Goal: Task Accomplishment & Management: Manage account settings

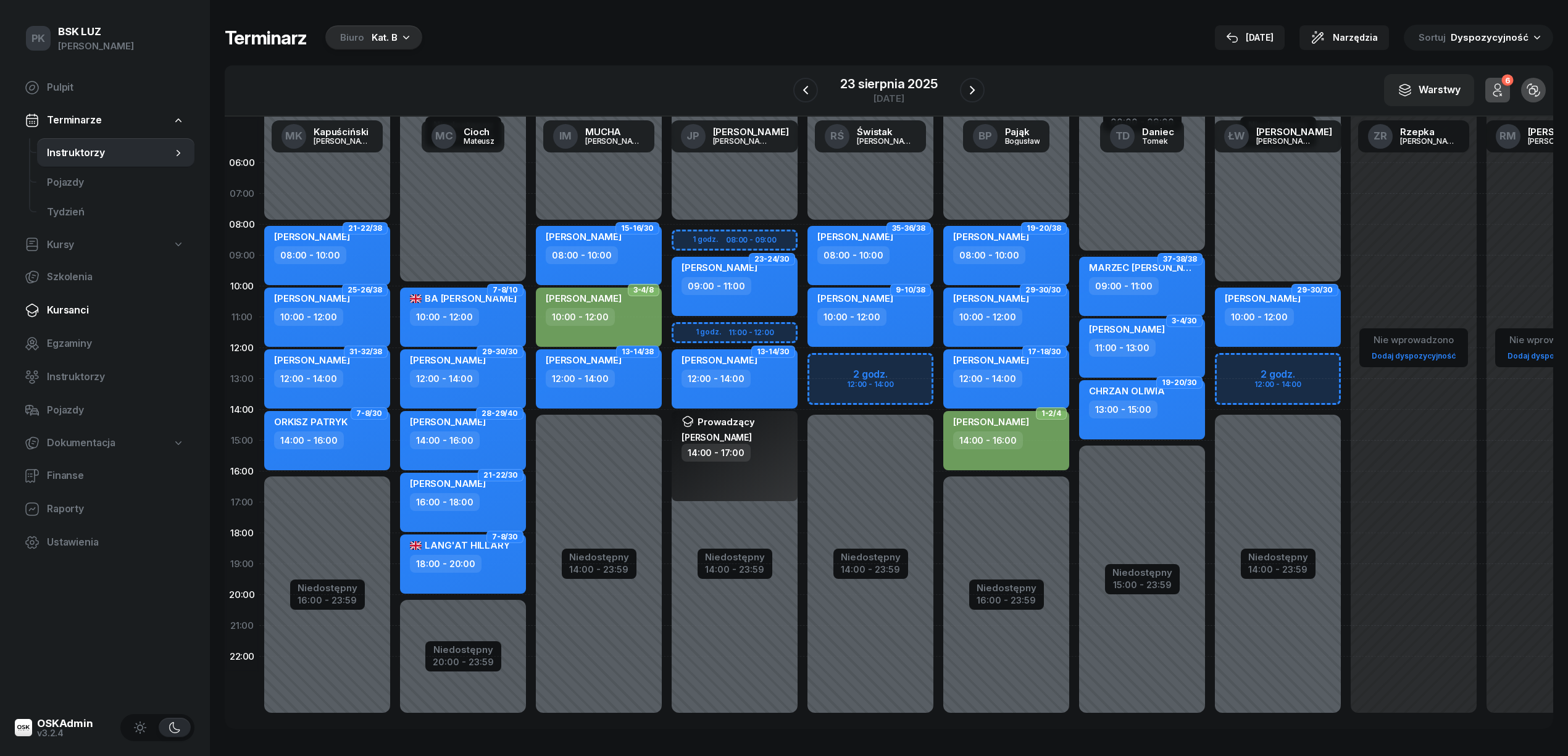
click at [70, 318] on link "Kursanci" at bounding box center [104, 310] width 180 height 29
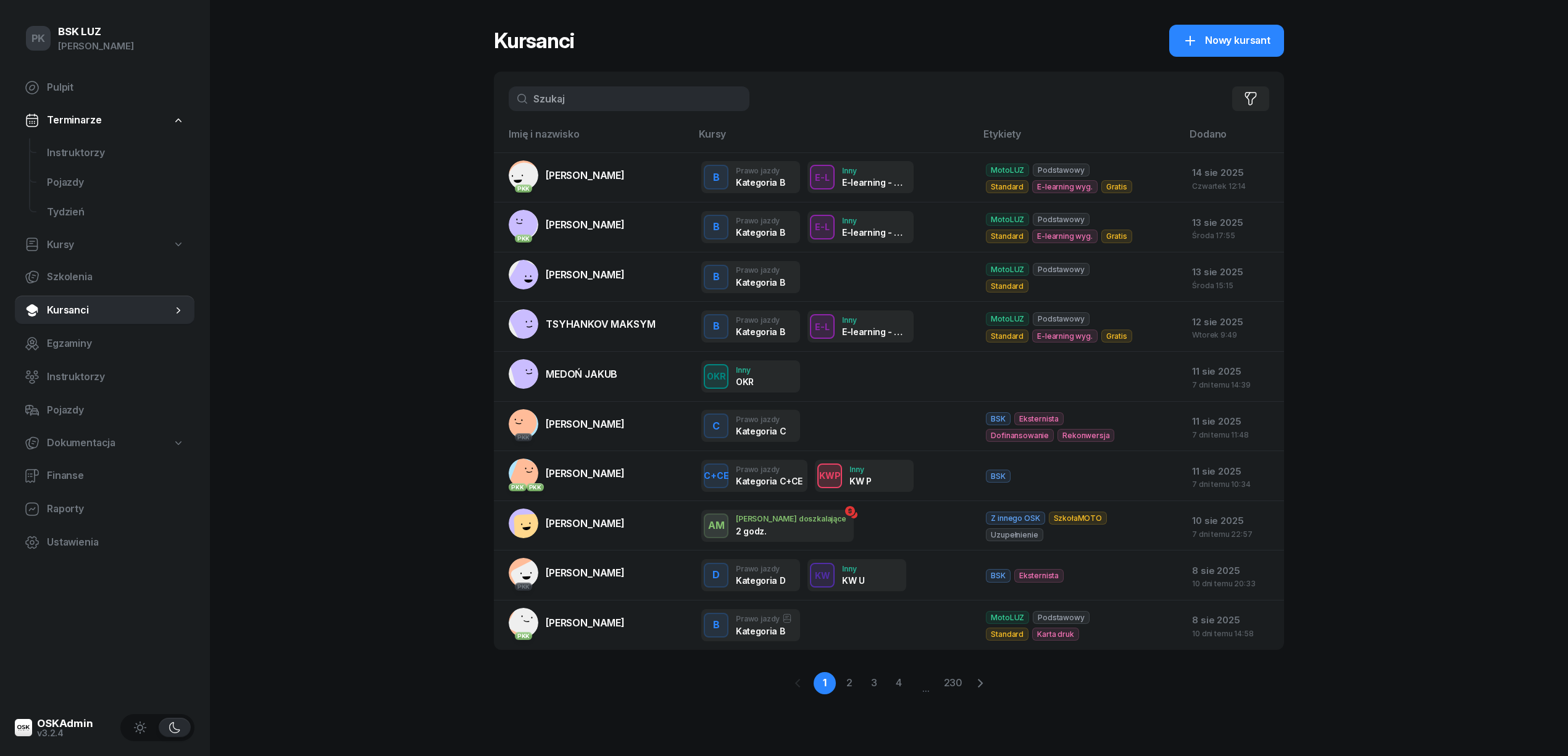
click at [591, 106] on input "text" at bounding box center [629, 98] width 241 height 25
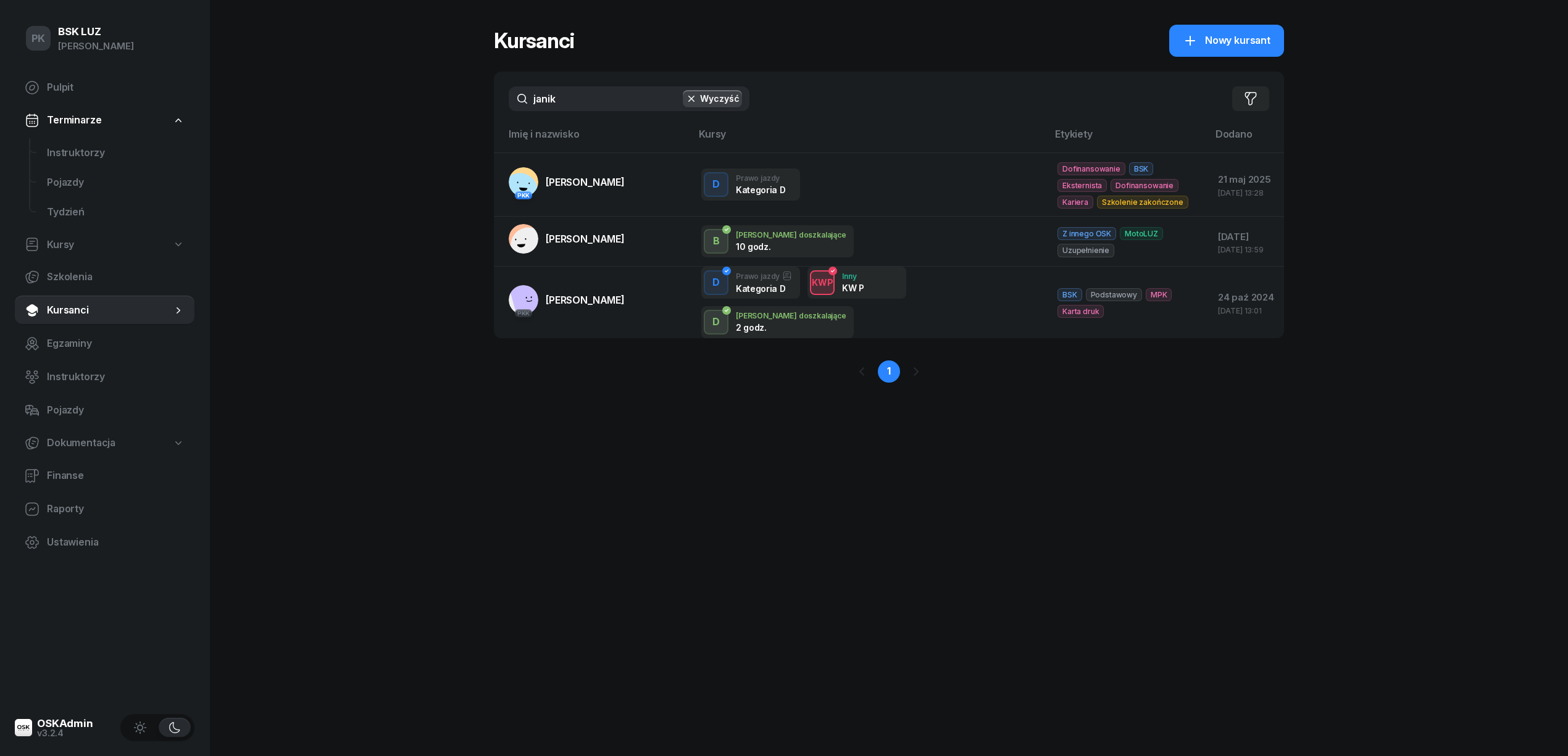
drag, startPoint x: 507, startPoint y: 99, endPoint x: 431, endPoint y: 100, distance: 76.0
click at [431, 100] on div "PK BSK LUZ Piotr Klimek Pulpit Terminarze Instruktorzy Pojazdy Tydzień Kursy Sz…" at bounding box center [784, 378] width 1568 height 756
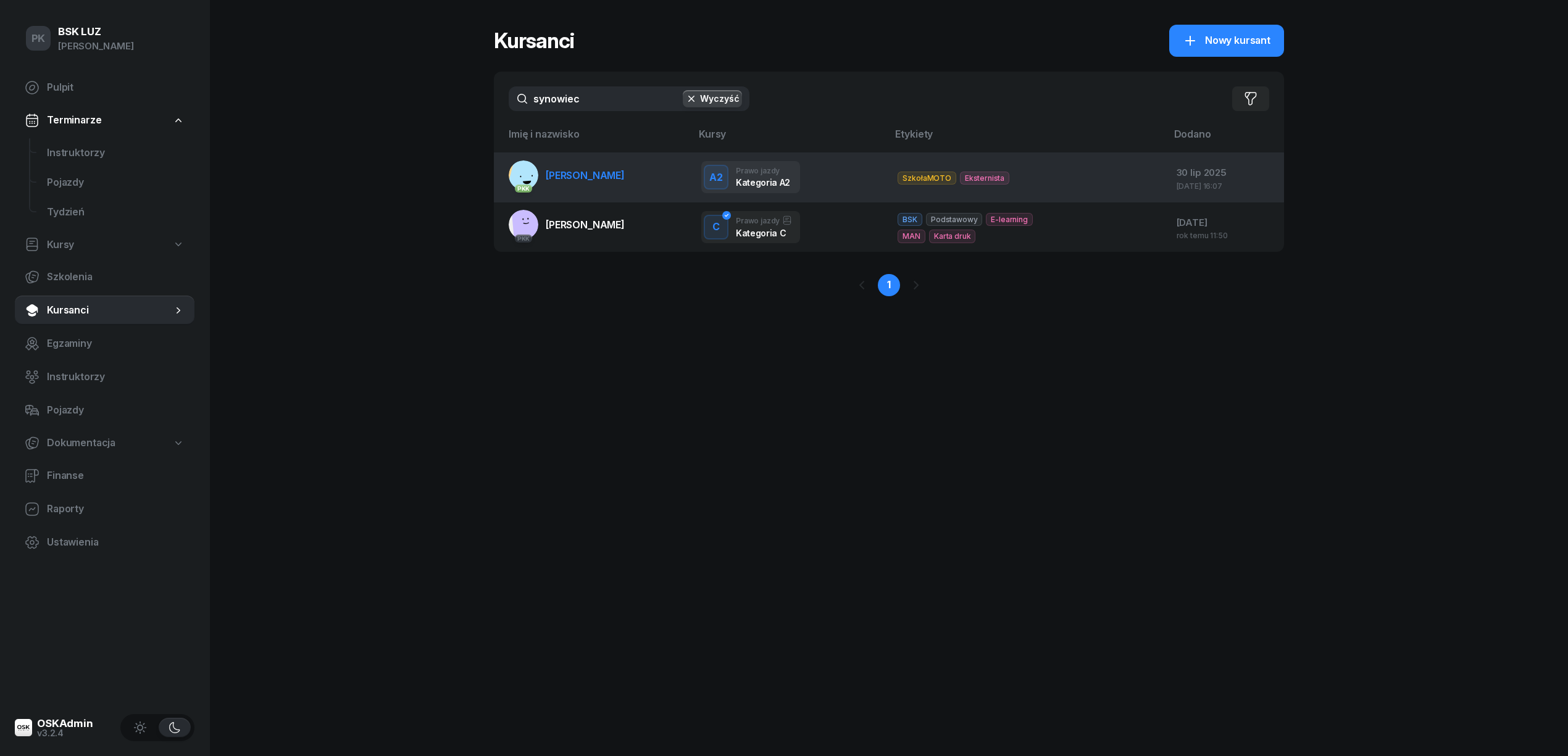
type input "synowiec"
click at [569, 176] on span "SYNOWIEC JAKUB" at bounding box center [585, 175] width 79 height 12
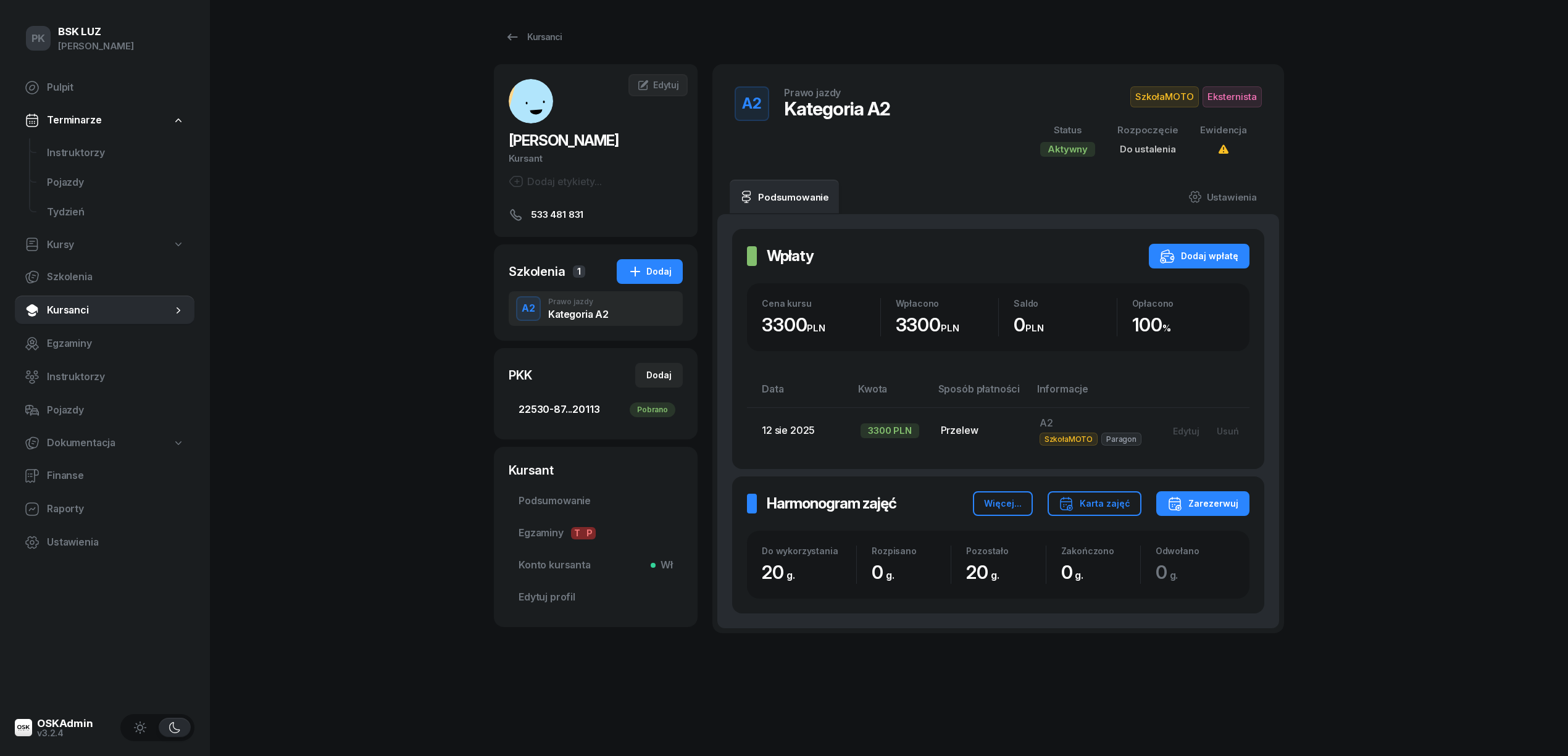
click at [572, 418] on link "22530-87...20113 Pobrano" at bounding box center [596, 410] width 174 height 29
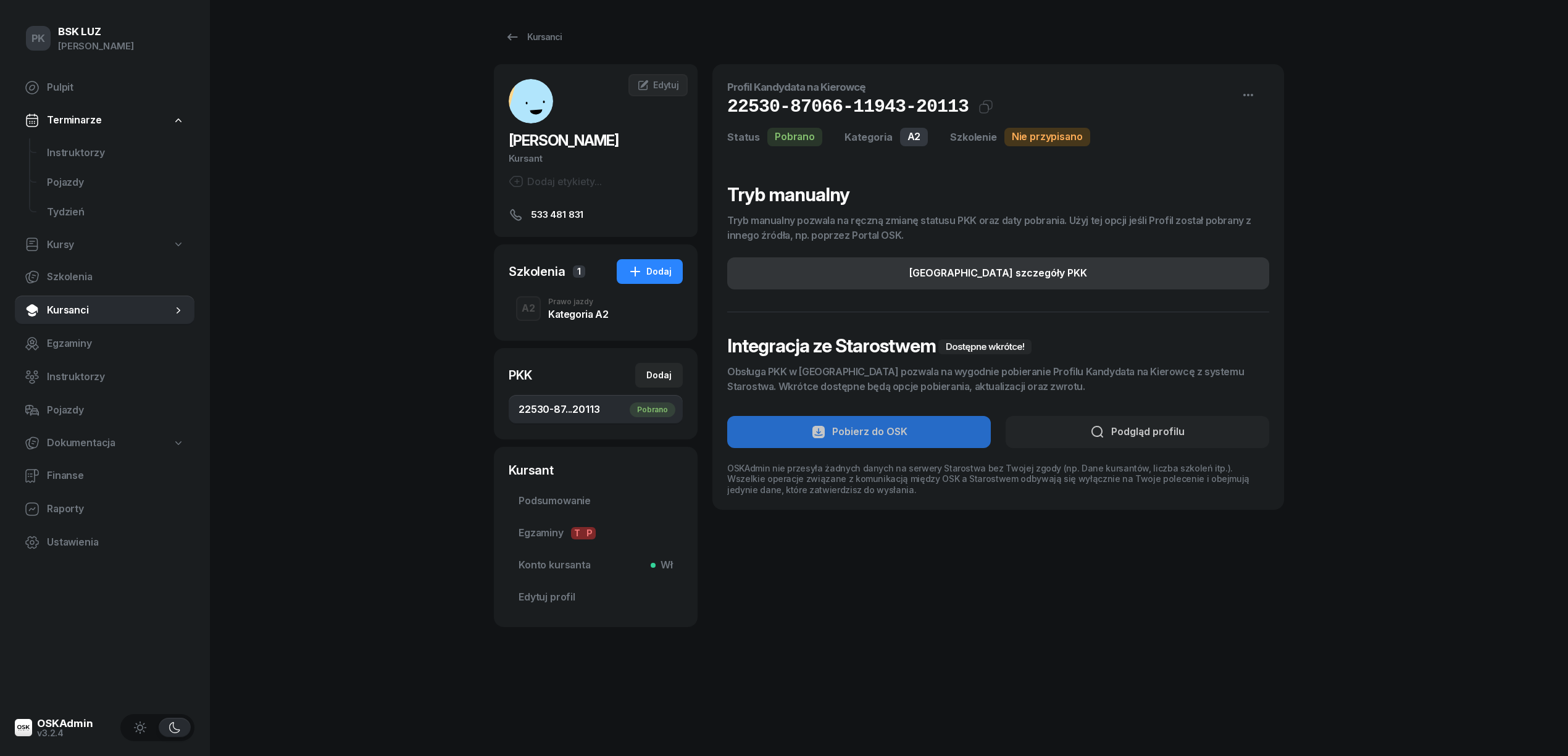
click at [1029, 276] on div "[GEOGRAPHIC_DATA] szczegóły PKK" at bounding box center [998, 273] width 178 height 16
select select "A2"
select select "Get"
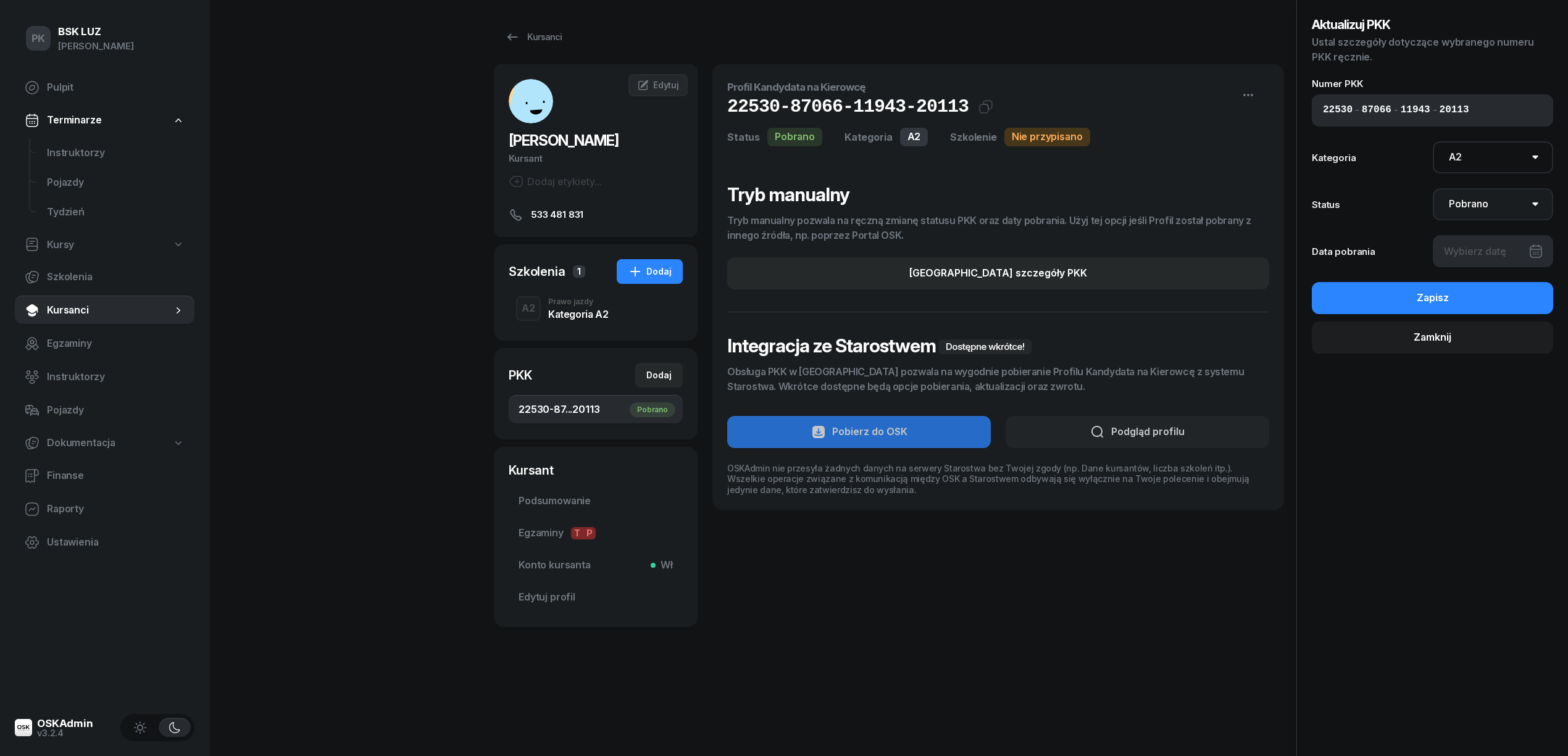
click at [1505, 198] on select "Nie pobrano Pobrano Zwrócono Zaktualizowano" at bounding box center [1493, 204] width 121 height 32
select select
click at [1432, 188] on select "Nie pobrano Pobrano Zwrócono Zaktualizowano" at bounding box center [1493, 204] width 121 height 32
click at [1450, 289] on button "Zapisz" at bounding box center [1432, 298] width 242 height 32
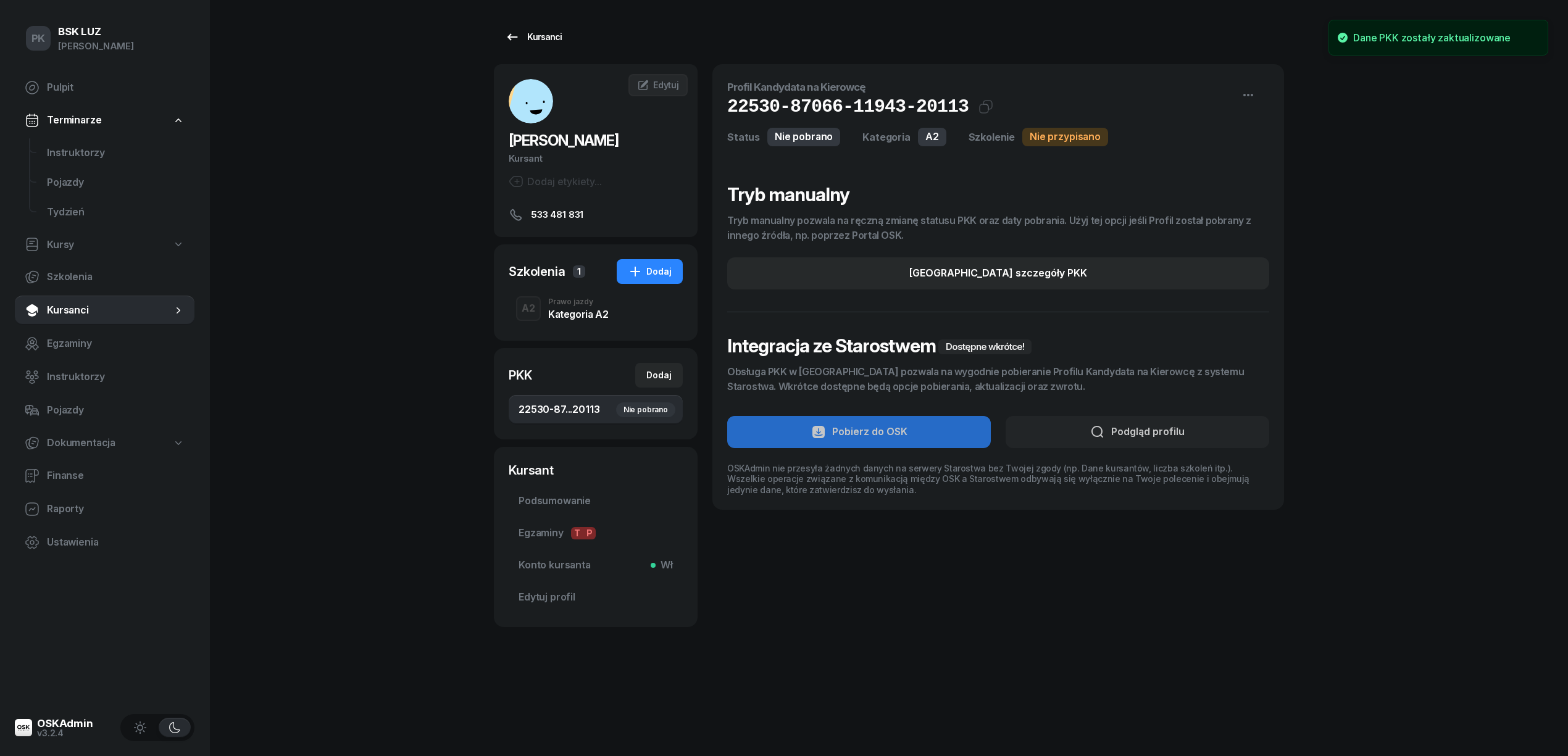
click at [542, 46] on link "Kursanci" at bounding box center [534, 37] width 79 height 25
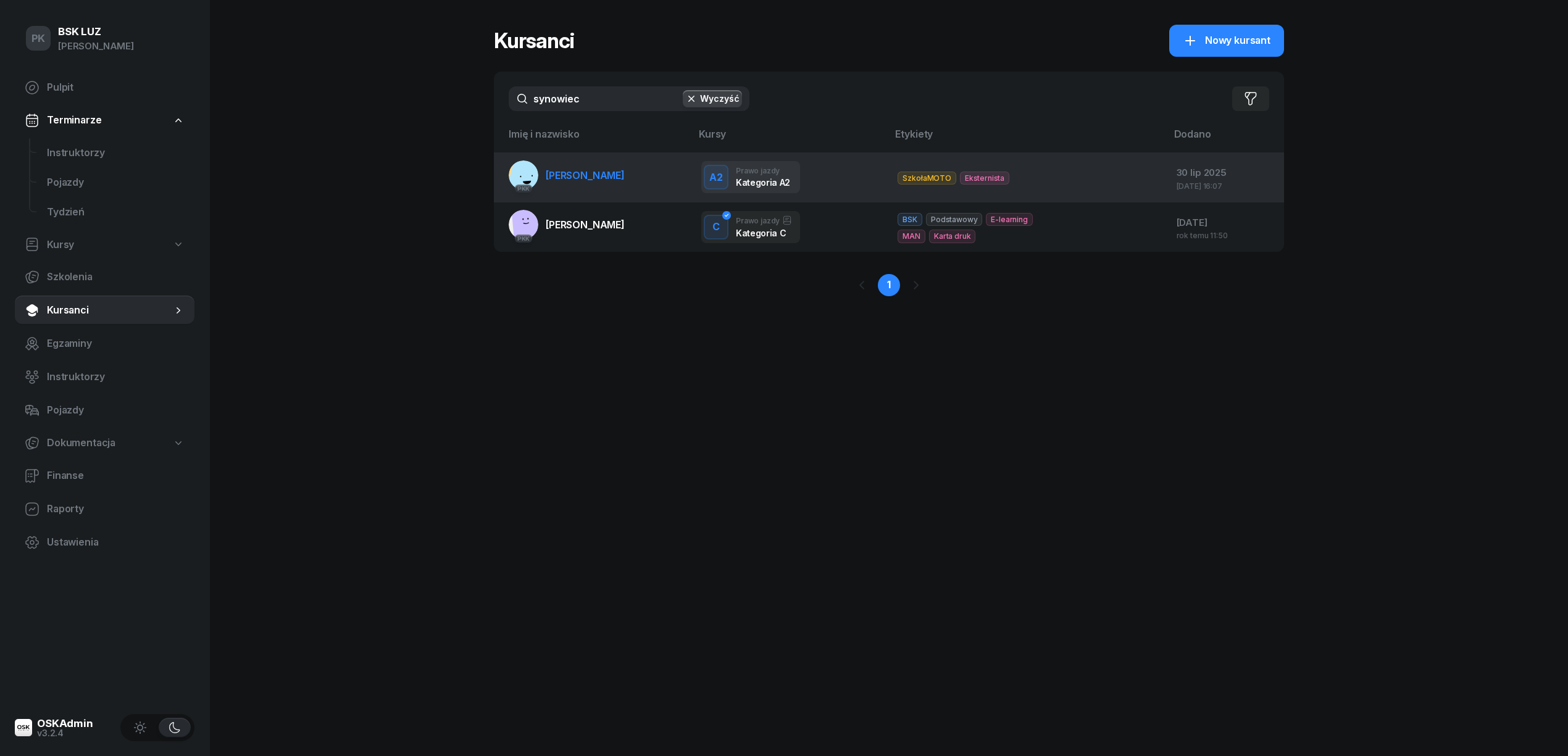
click at [640, 180] on td "PKK SYNOWIEC JAKUB" at bounding box center [592, 178] width 198 height 50
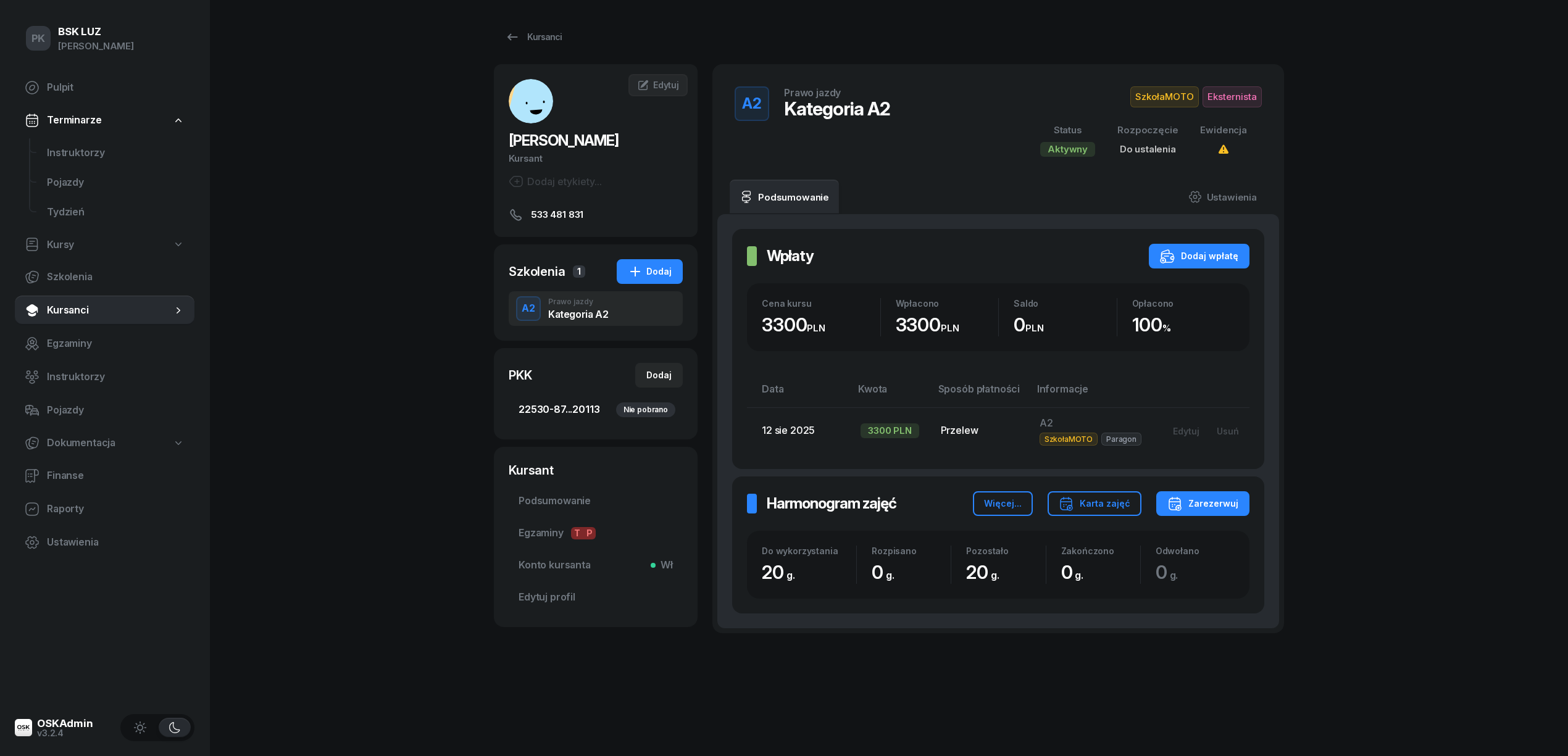
click at [589, 416] on span "22530-87...20113 Nie pobrano" at bounding box center [596, 409] width 155 height 16
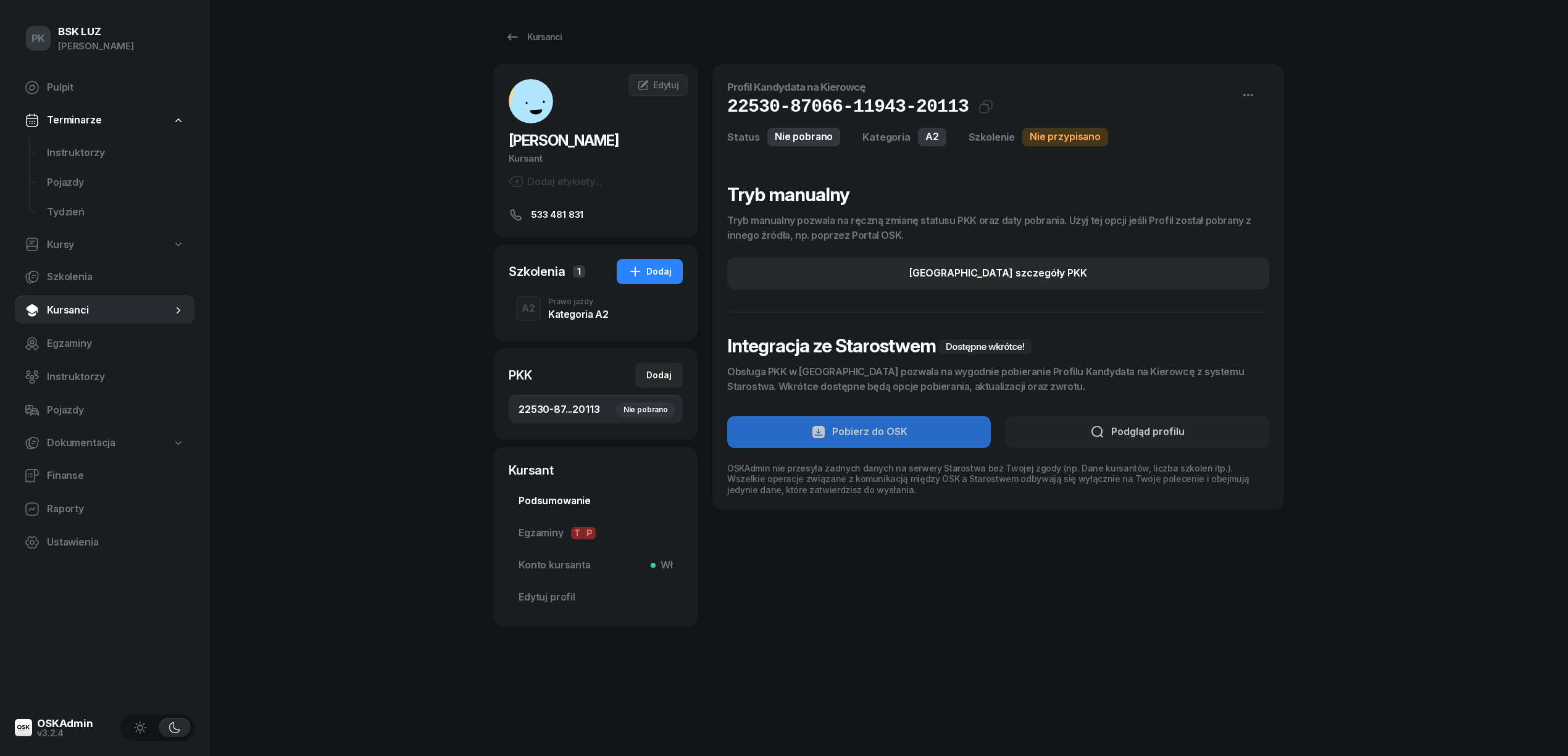
click at [576, 496] on span "Podsumowanie" at bounding box center [596, 501] width 155 height 16
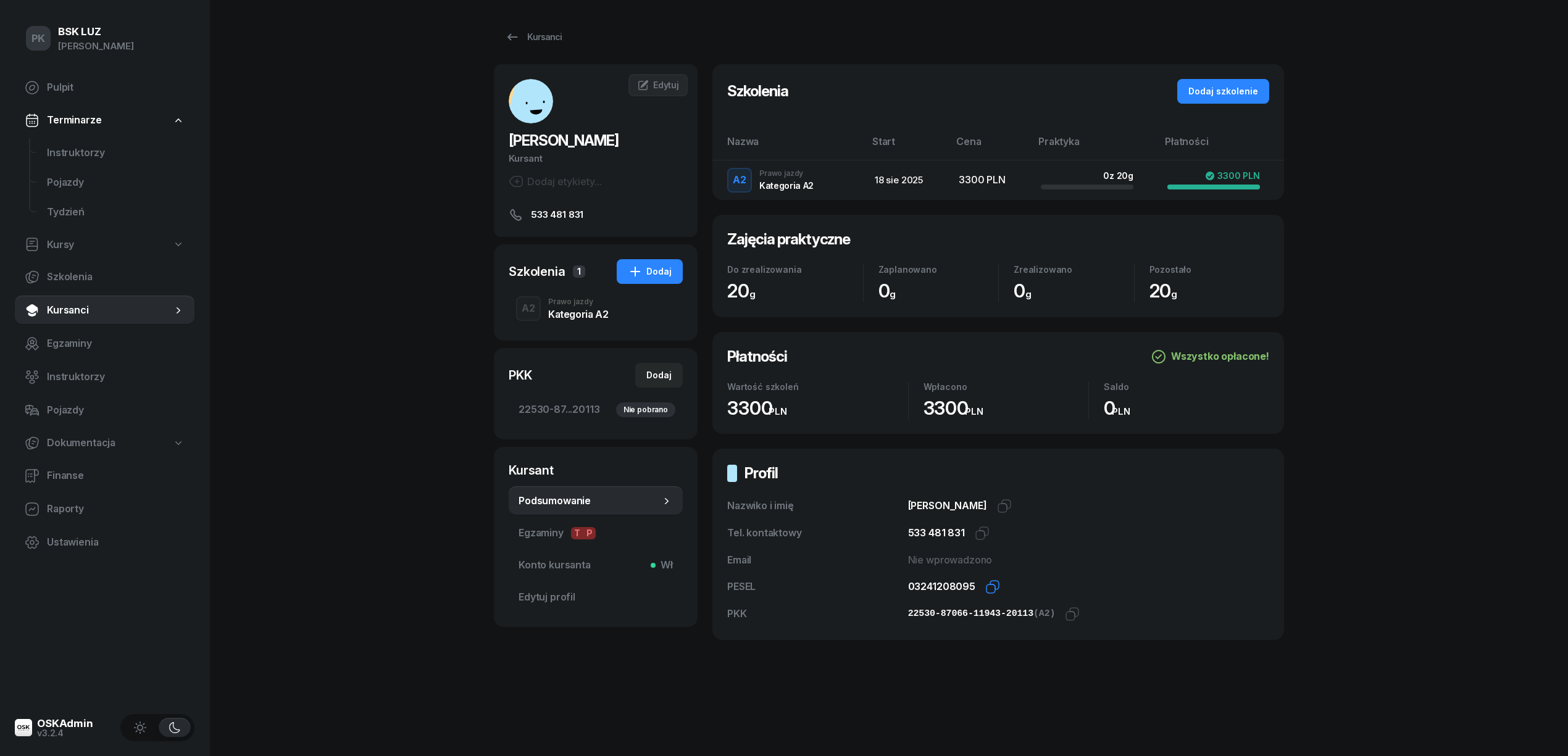
click at [989, 591] on icon "button" at bounding box center [992, 586] width 15 height 15
click at [1066, 614] on icon "button" at bounding box center [1071, 615] width 9 height 9
click at [986, 583] on icon "button" at bounding box center [992, 586] width 15 height 15
click at [562, 601] on span "Edytuj profil" at bounding box center [596, 597] width 155 height 16
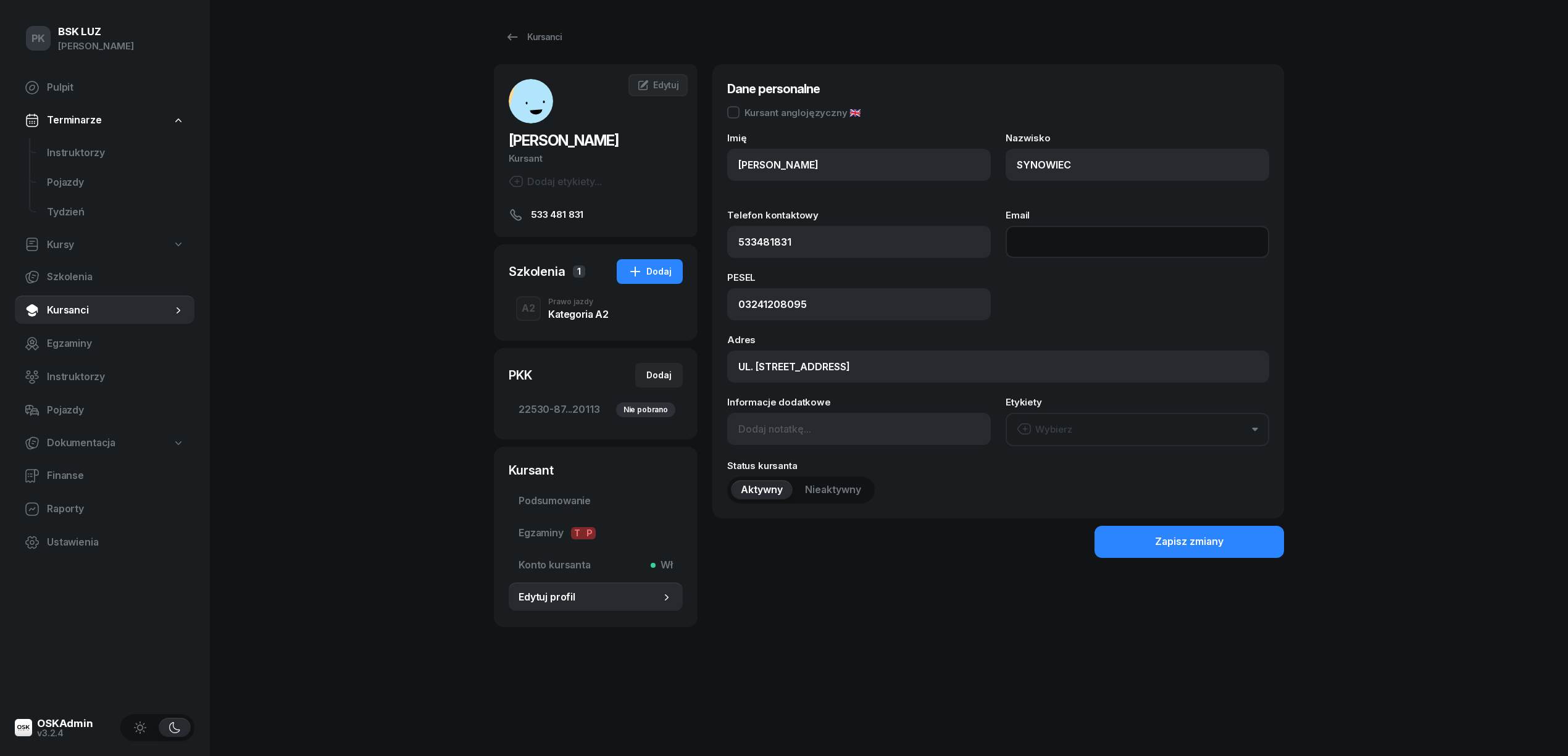
paste input "lights.off.man@gmail.com"
type input "lights.off.man@gmail.com"
click at [1210, 536] on div "Zapisz zmiany" at bounding box center [1189, 541] width 68 height 16
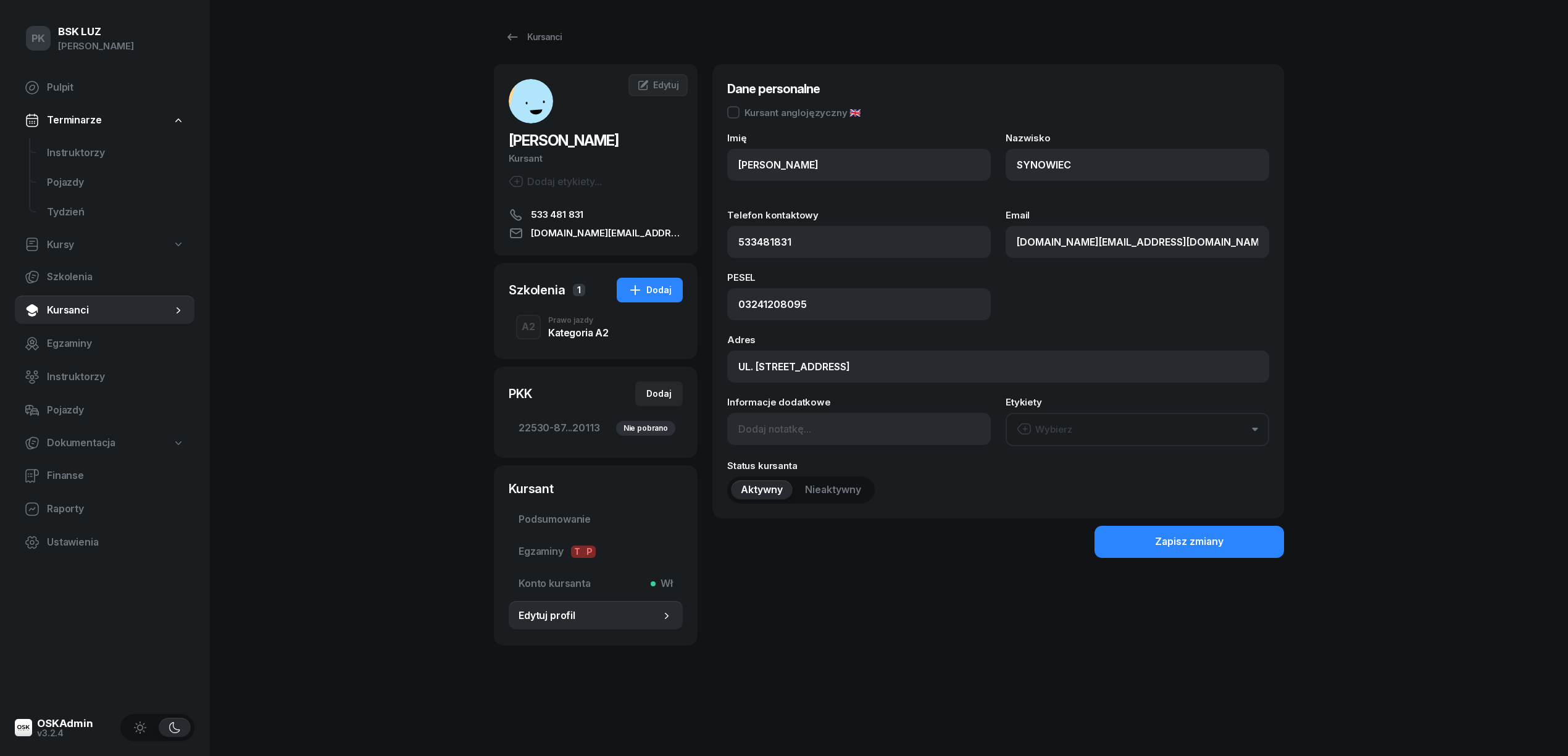
click at [590, 331] on div "Kategoria A2" at bounding box center [578, 332] width 60 height 9
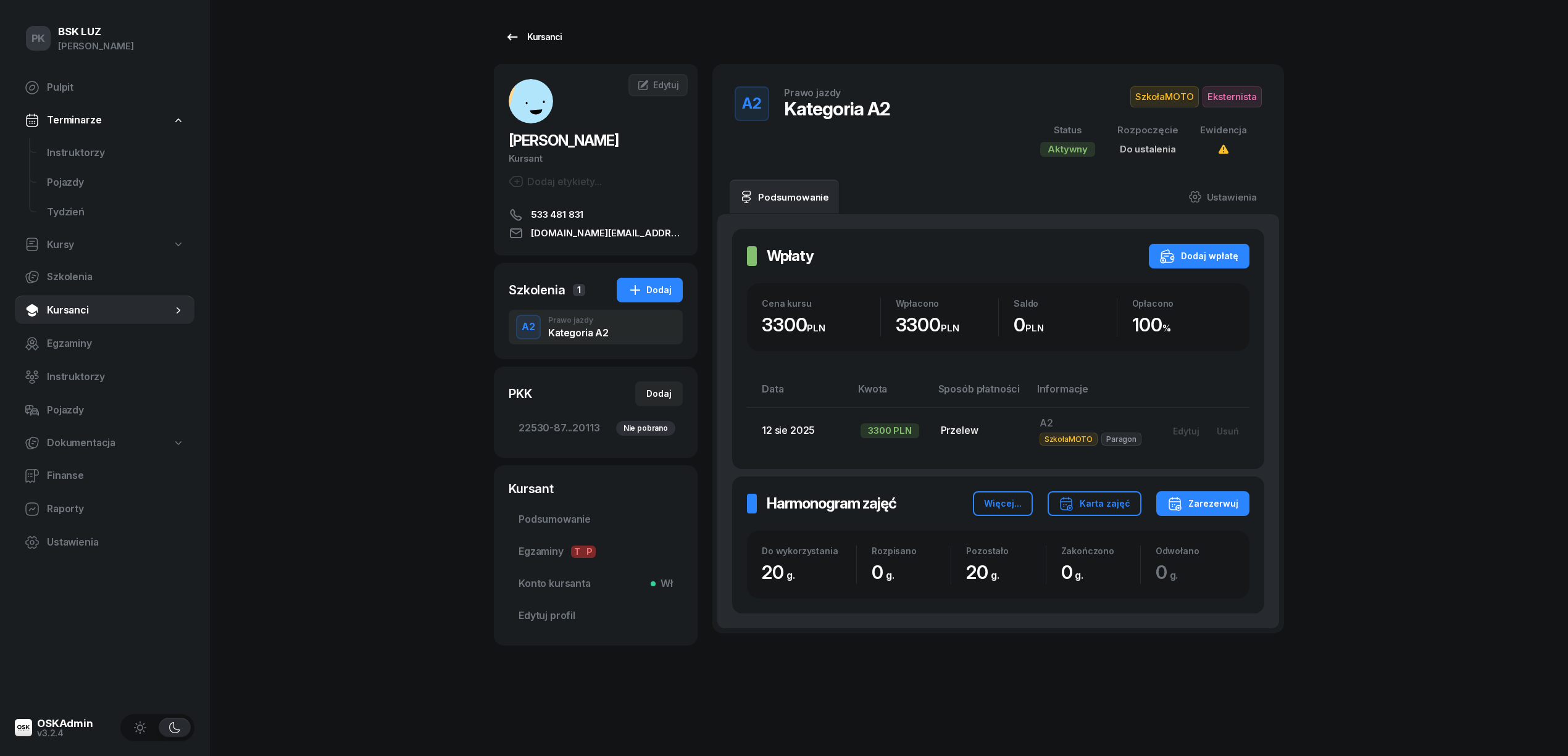
click at [541, 35] on div "Kursanci" at bounding box center [534, 36] width 57 height 15
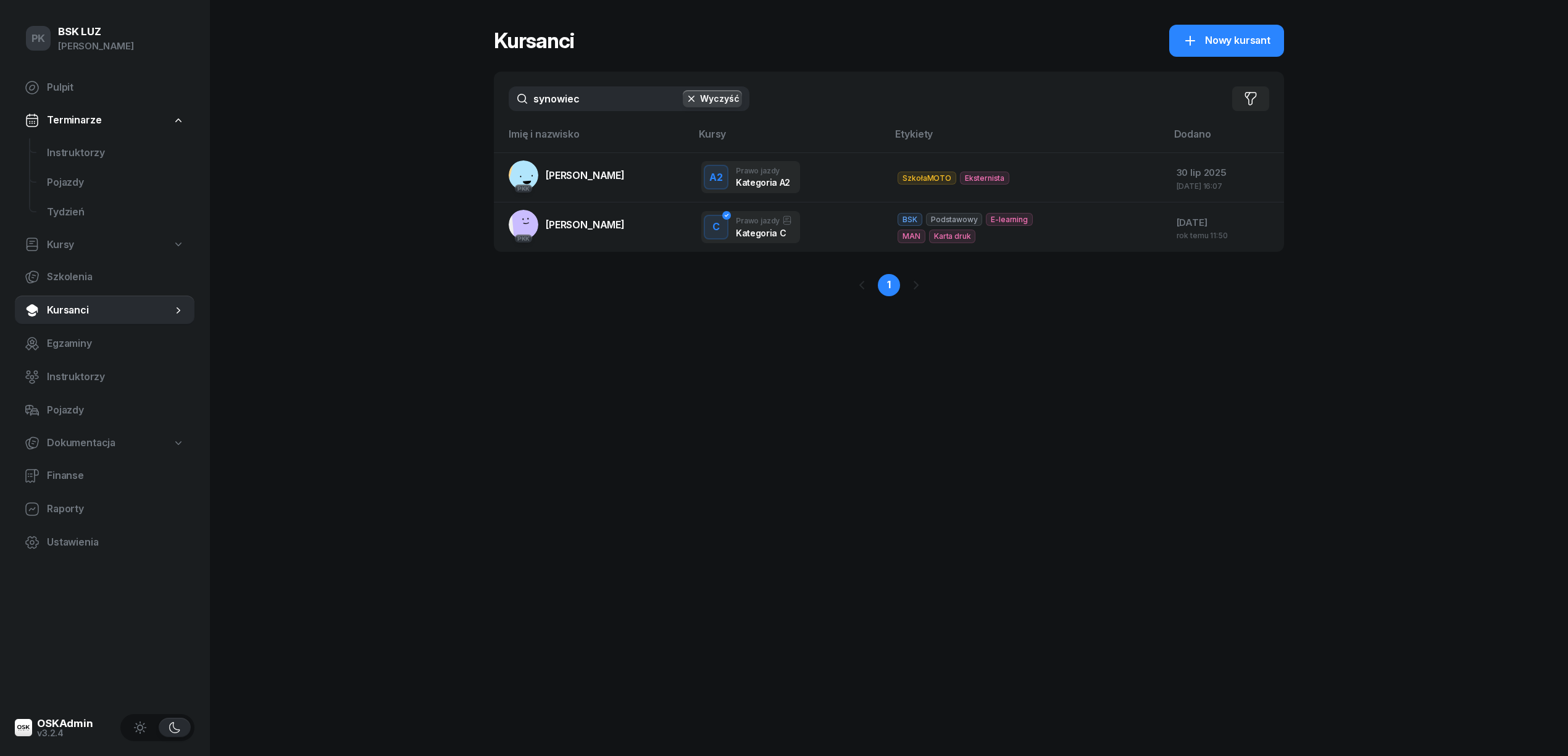
drag, startPoint x: 324, startPoint y: 140, endPoint x: 312, endPoint y: 143, distance: 12.4
click at [312, 143] on div "PK BSK LUZ Piotr Klimek Pulpit Terminarze Instruktorzy Pojazdy Tydzień Kursy Sz…" at bounding box center [784, 378] width 1568 height 756
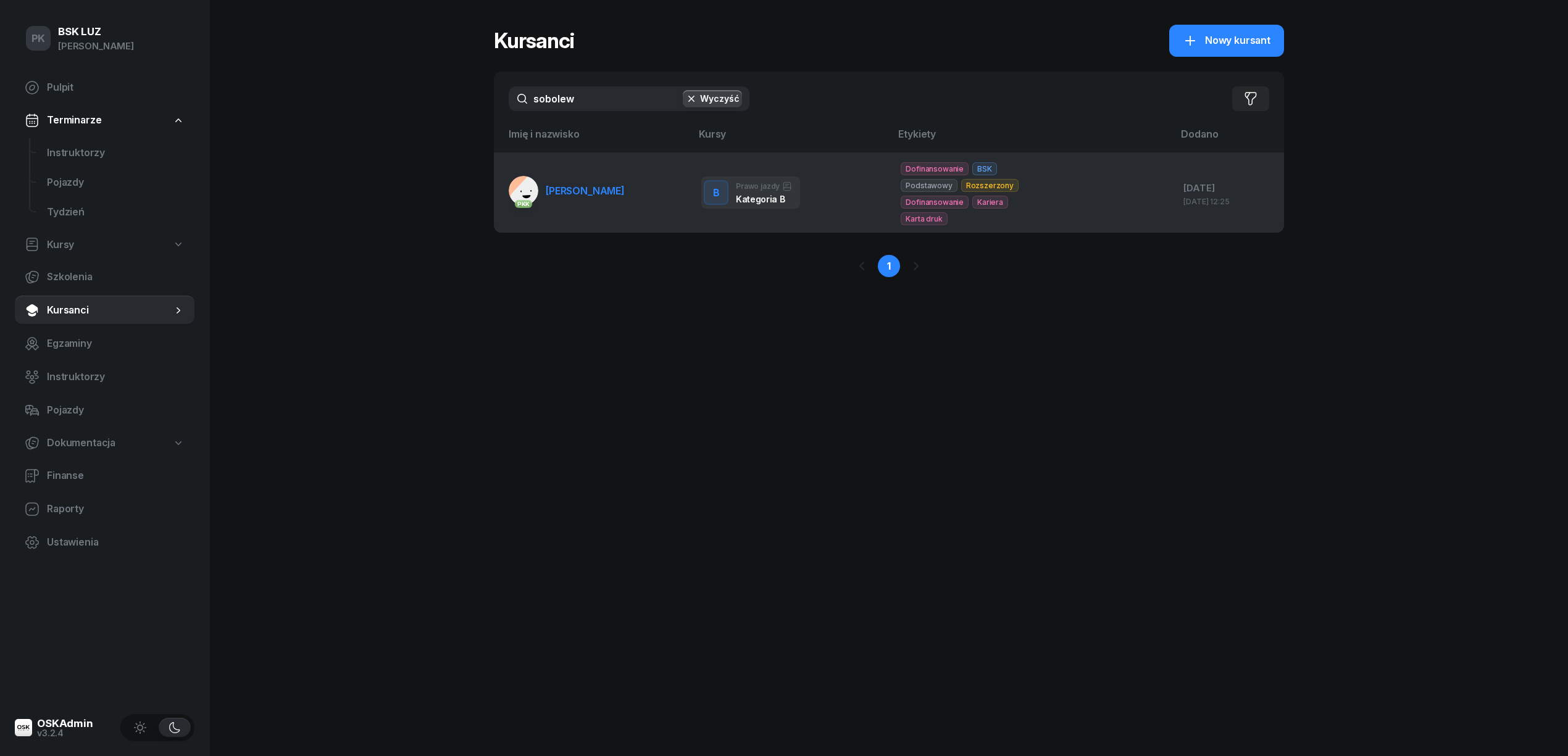
type input "sobolew"
click at [579, 179] on link "PKK SOBOLEWSKA ANETA" at bounding box center [566, 191] width 116 height 29
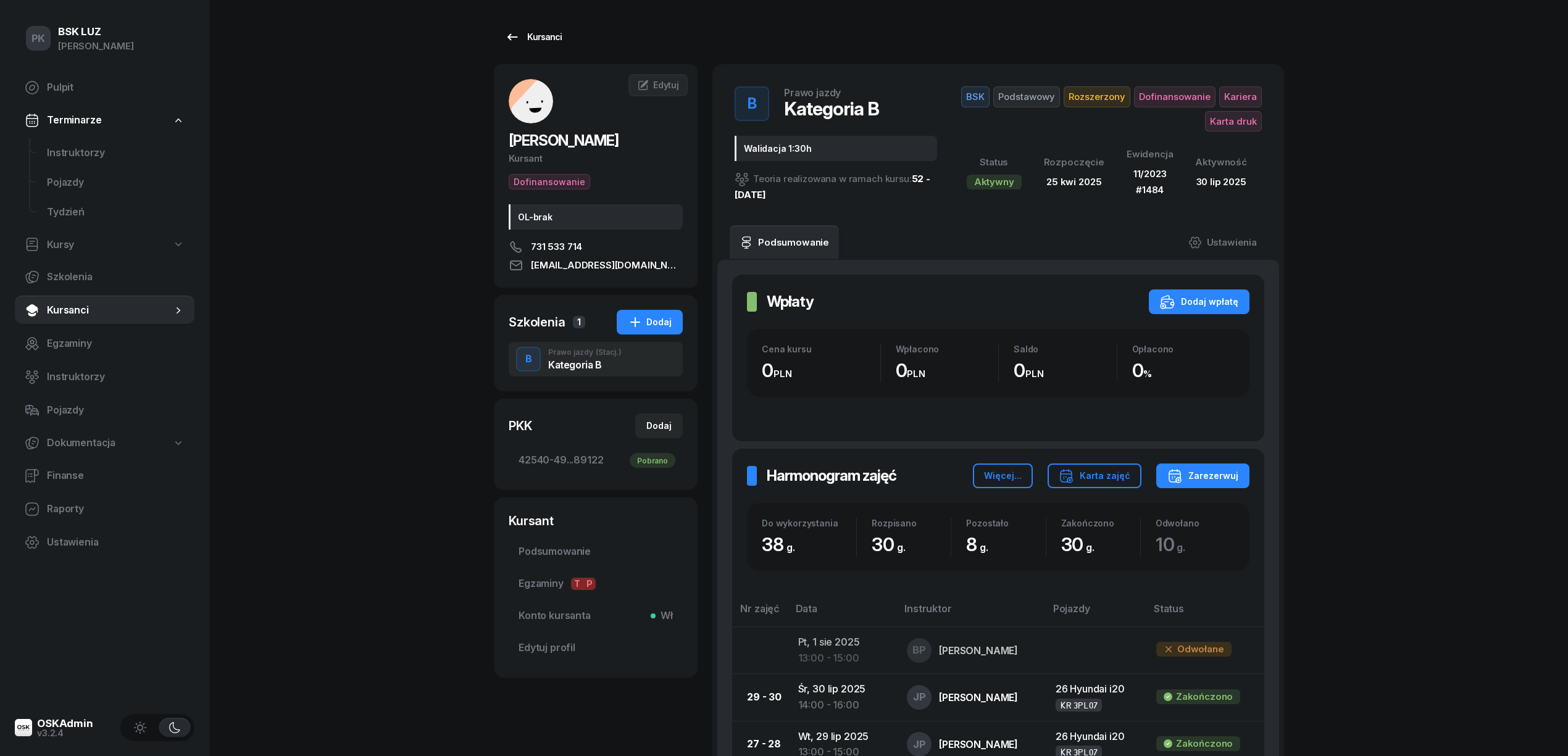
click at [522, 28] on link "Kursanci" at bounding box center [534, 37] width 79 height 25
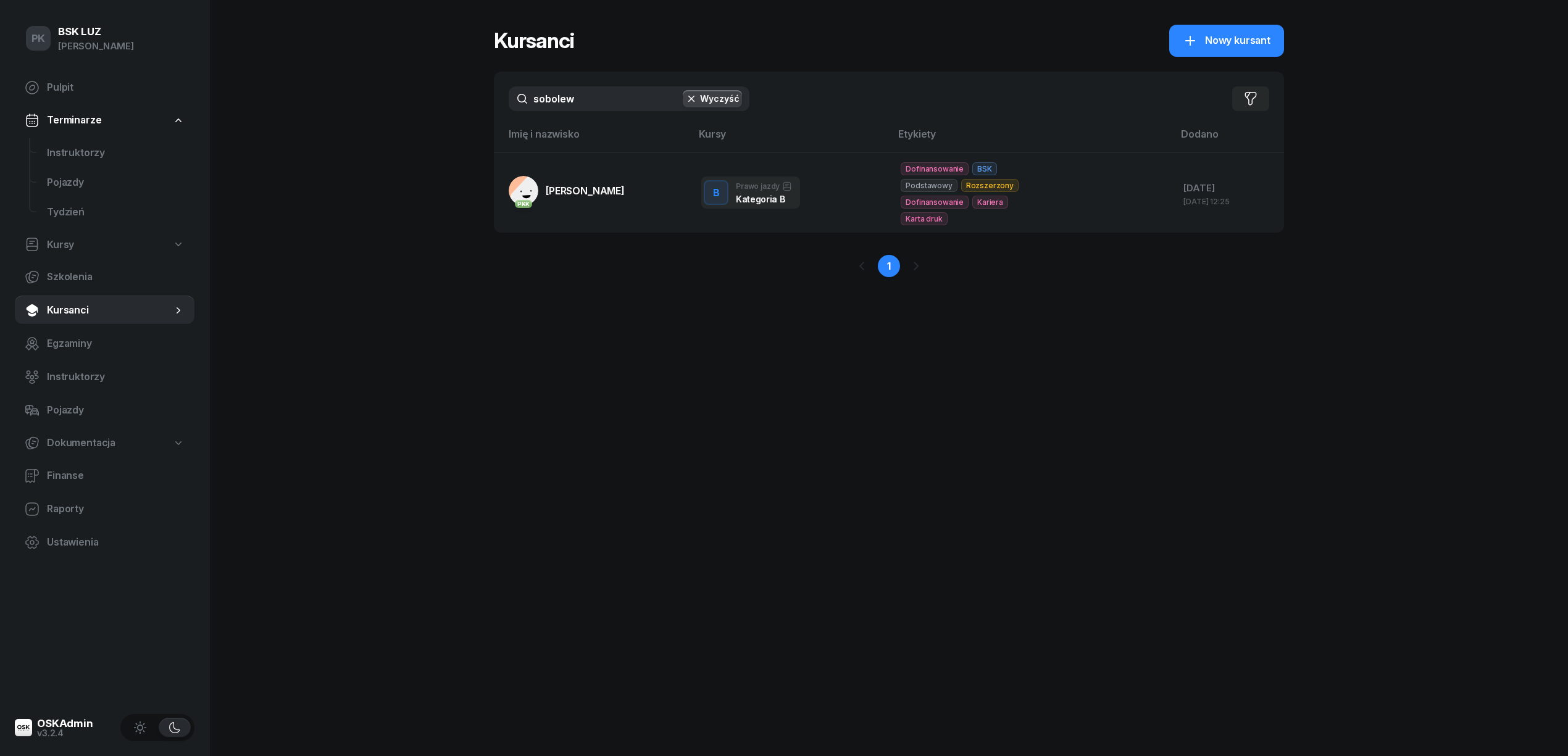
drag, startPoint x: 594, startPoint y: 98, endPoint x: 304, endPoint y: 98, distance: 290.0
click at [304, 98] on div "PK BSK LUZ Piotr Klimek Pulpit Terminarze Instruktorzy Pojazdy Tydzień Kursy Sz…" at bounding box center [784, 378] width 1568 height 756
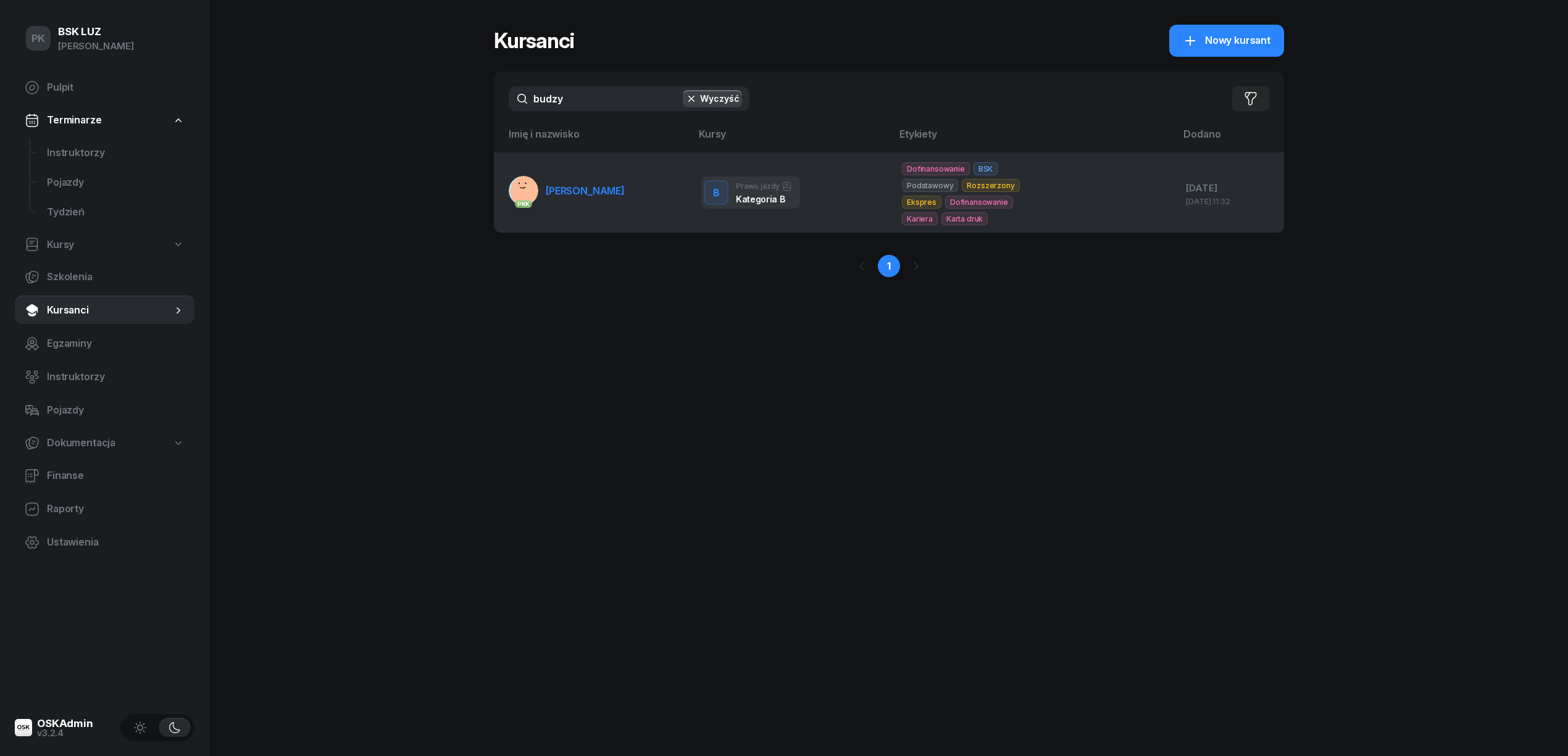
type input "budzy"
click at [580, 198] on link "PKK BUDZYŃSKA KAROLINA" at bounding box center [566, 191] width 116 height 29
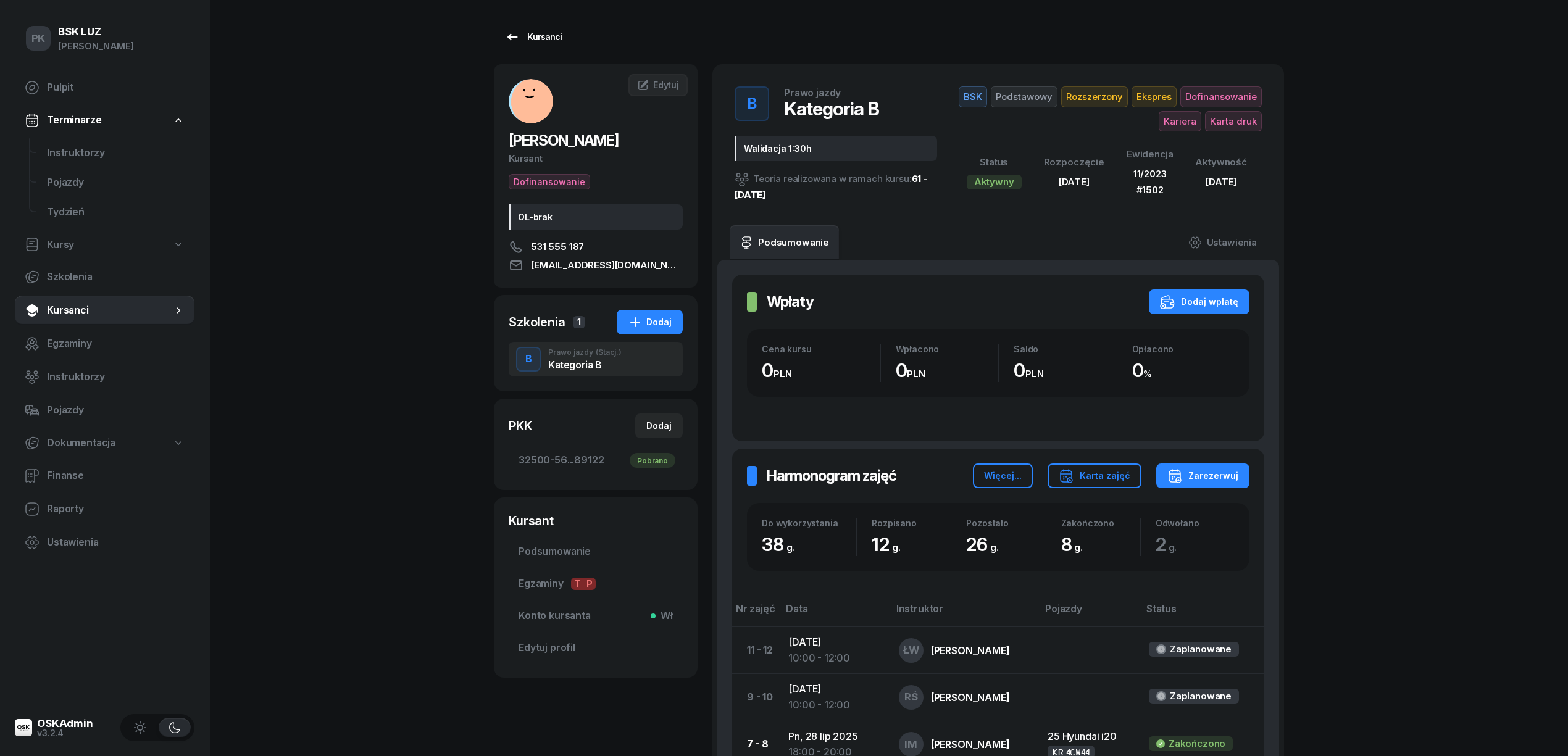
click at [537, 38] on div "Kursanci" at bounding box center [534, 36] width 57 height 15
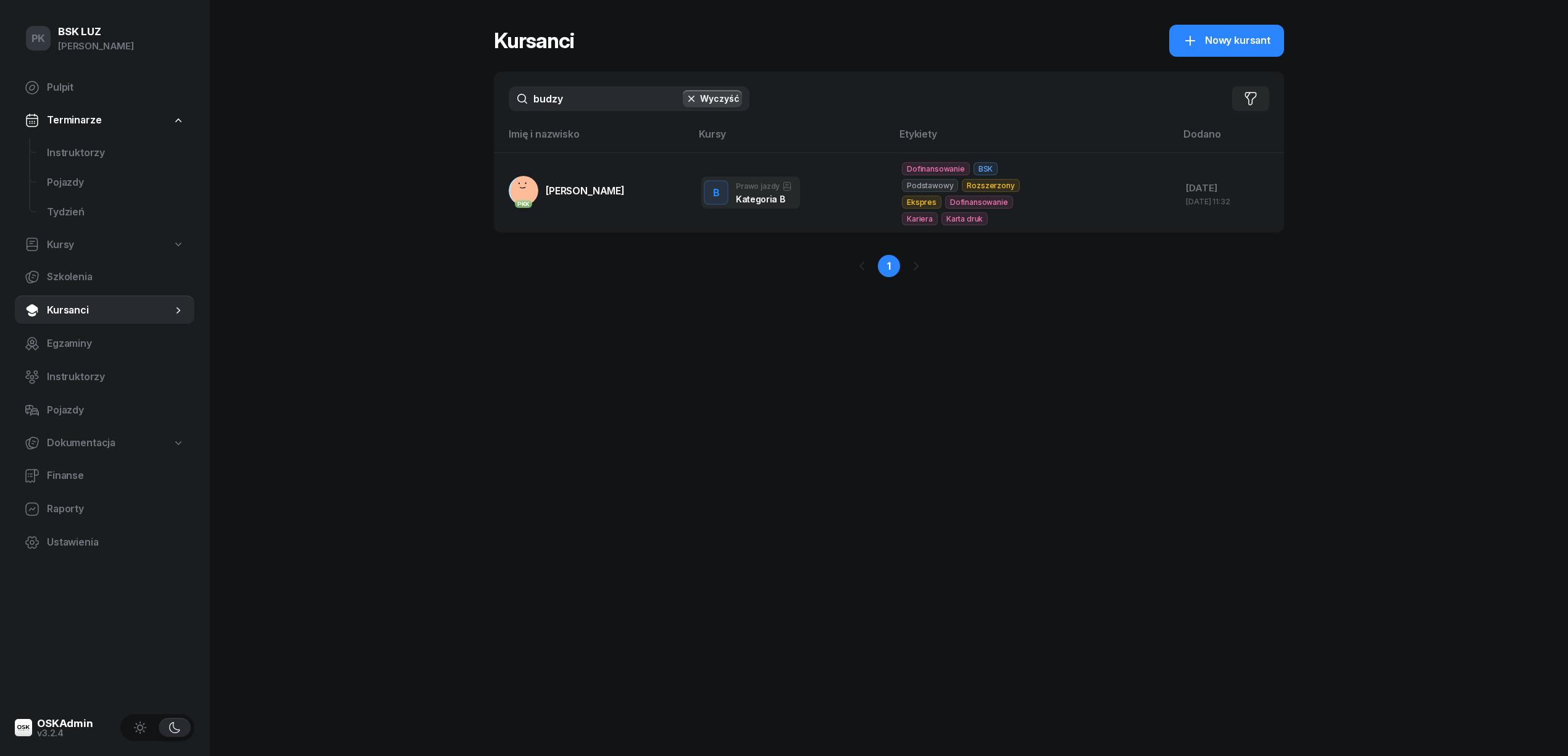
drag, startPoint x: 423, startPoint y: 86, endPoint x: 356, endPoint y: 86, distance: 67.0
click at [356, 86] on div "PK BSK LUZ Piotr Klimek Pulpit Terminarze Instruktorzy Pojazdy Tydzień Kursy Sz…" at bounding box center [784, 378] width 1568 height 756
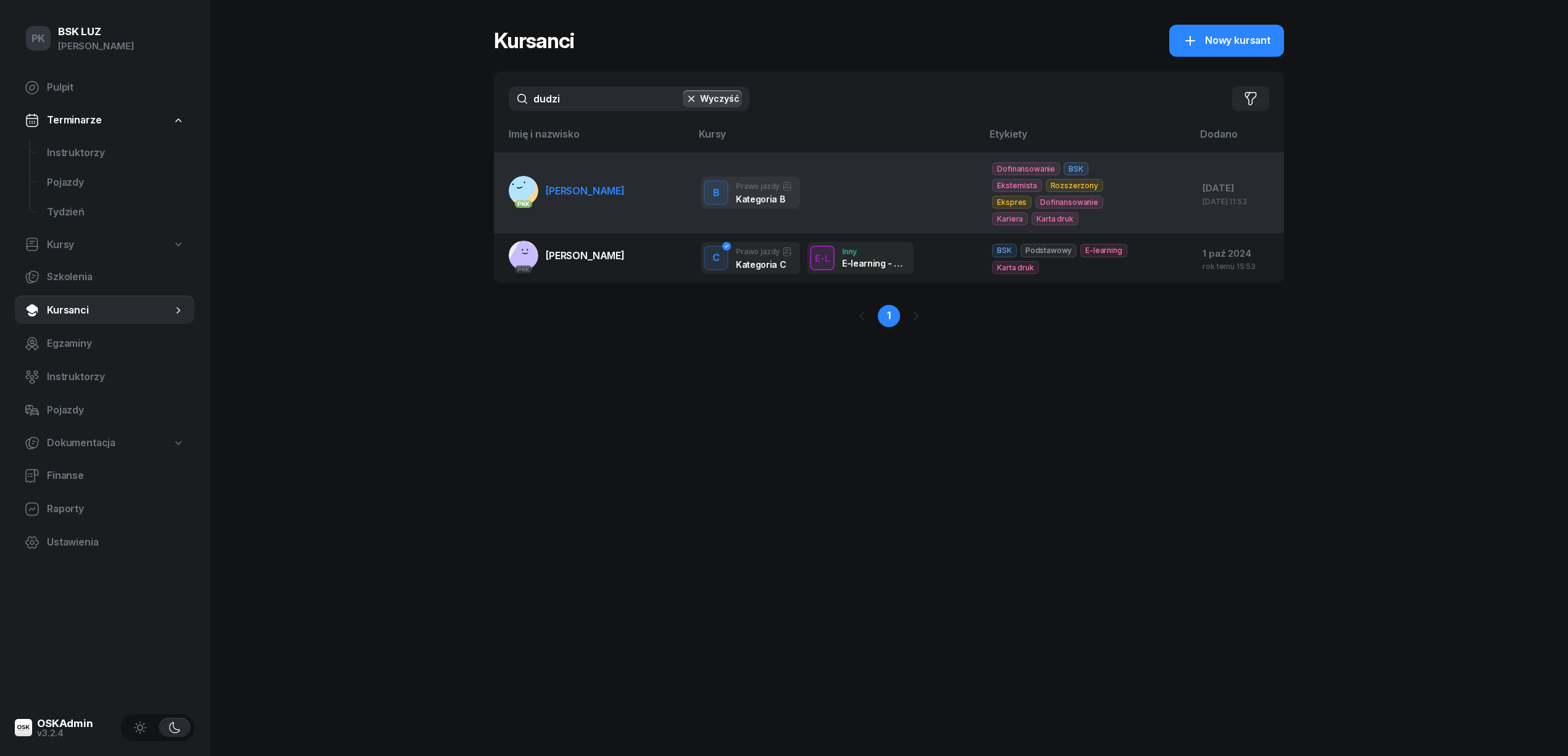
type input "dudzi"
click at [598, 196] on span "DUDZIK IZABELLA" at bounding box center [585, 191] width 79 height 12
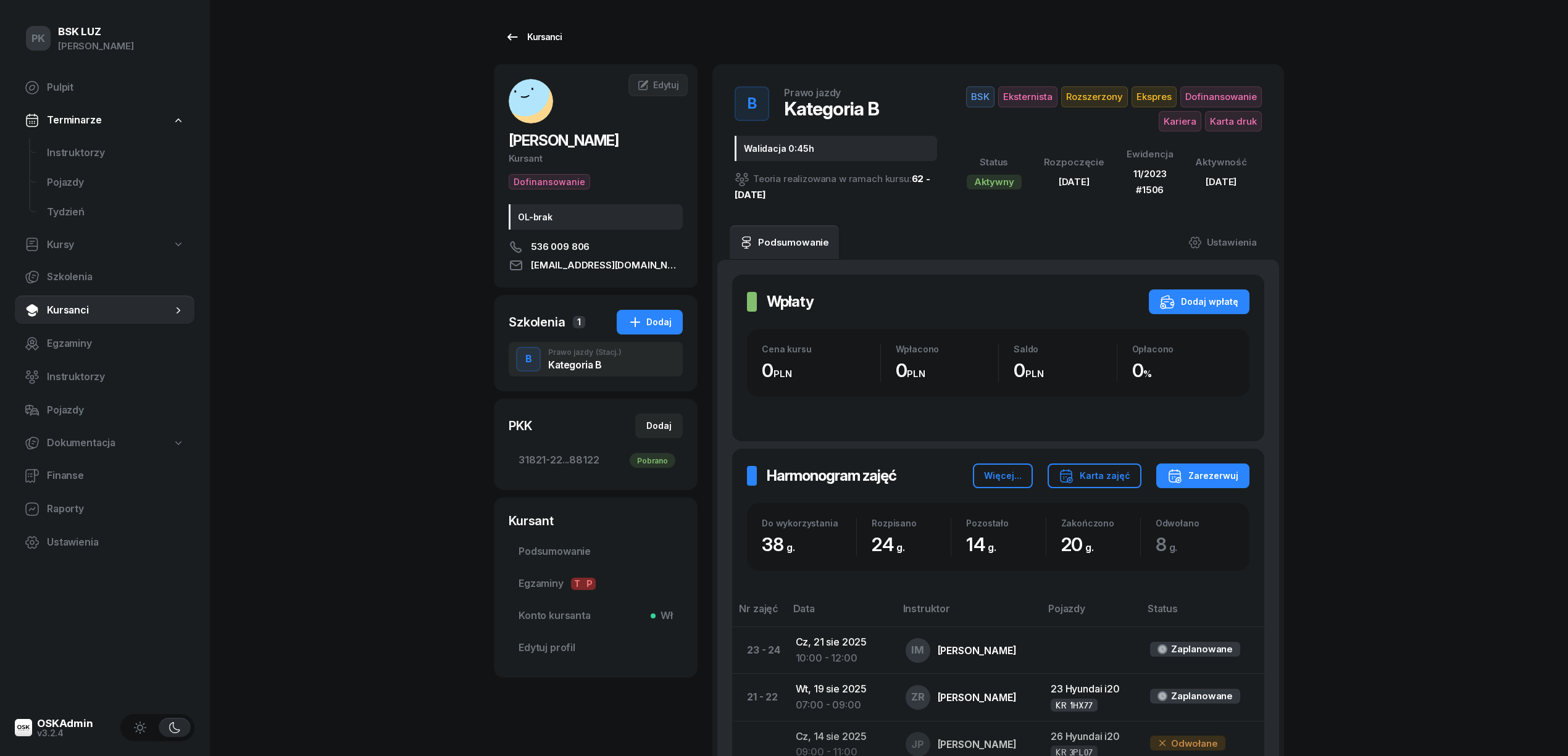
click at [549, 41] on div "Kursanci" at bounding box center [534, 36] width 57 height 15
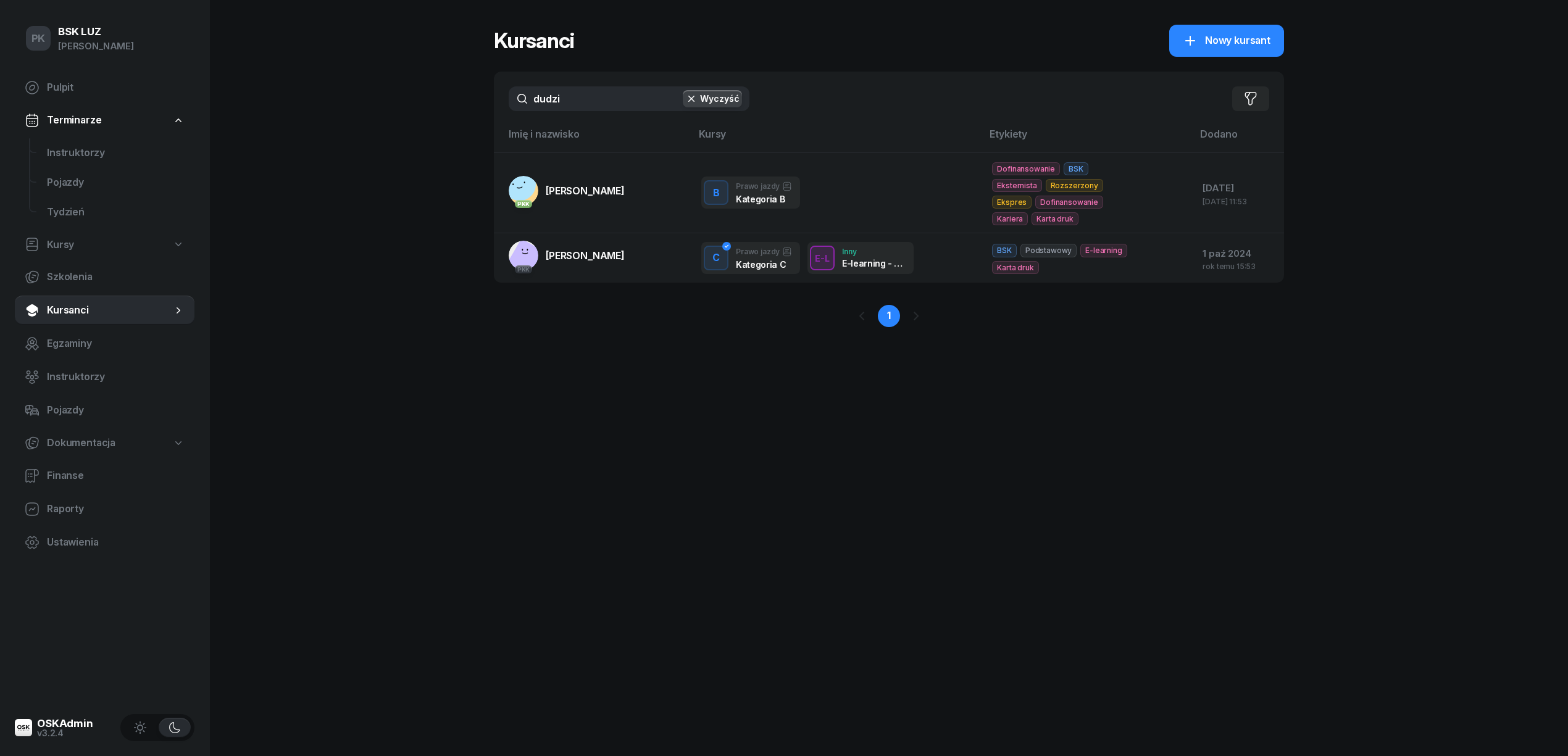
drag, startPoint x: 604, startPoint y: 101, endPoint x: 408, endPoint y: 112, distance: 196.3
click at [408, 112] on div "PK BSK LUZ Piotr Klimek Pulpit Terminarze Instruktorzy Pojazdy Tydzień Kursy Sz…" at bounding box center [784, 378] width 1568 height 756
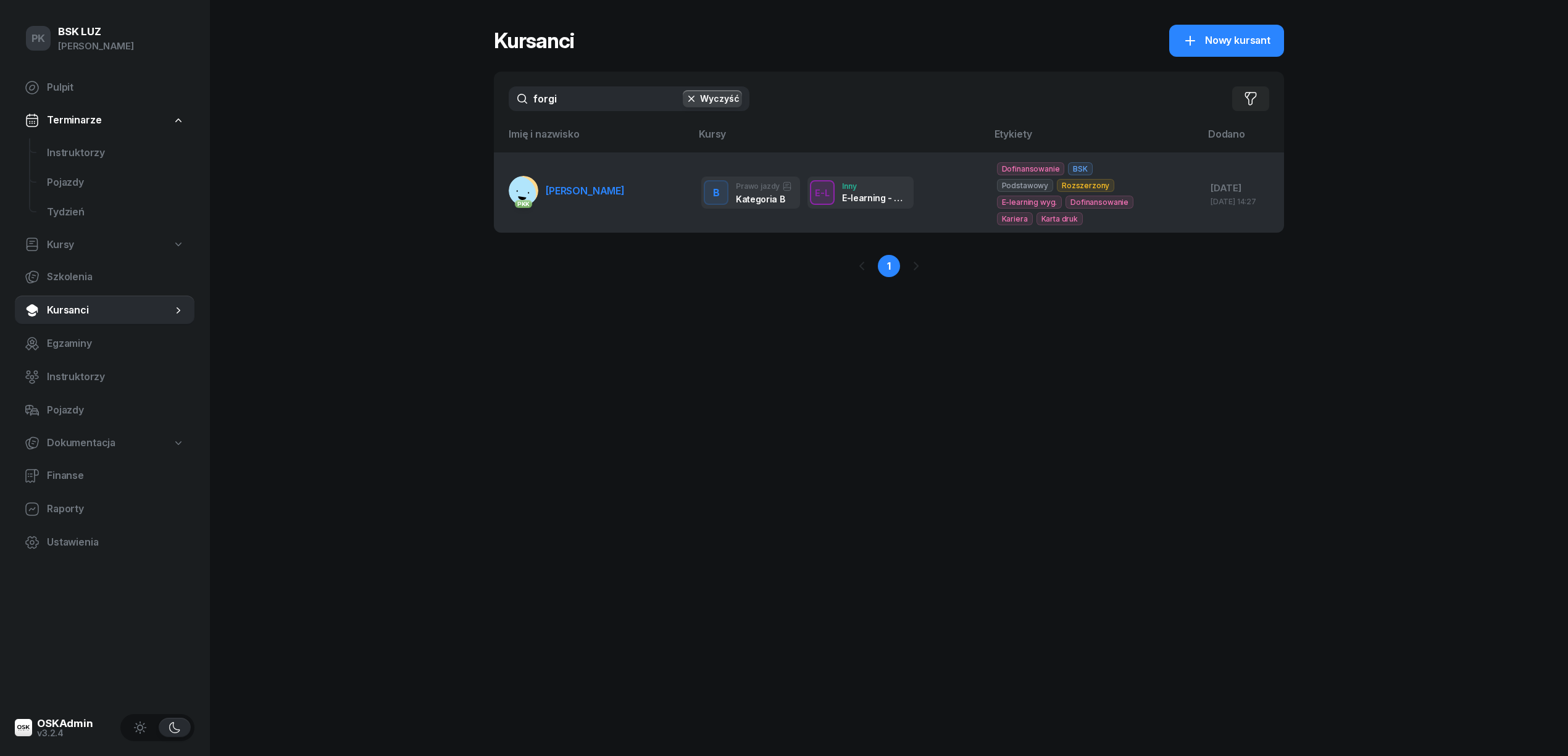
type input "forgi"
click at [601, 210] on td "PKK FORGIEL KLAUDIA" at bounding box center [592, 192] width 198 height 80
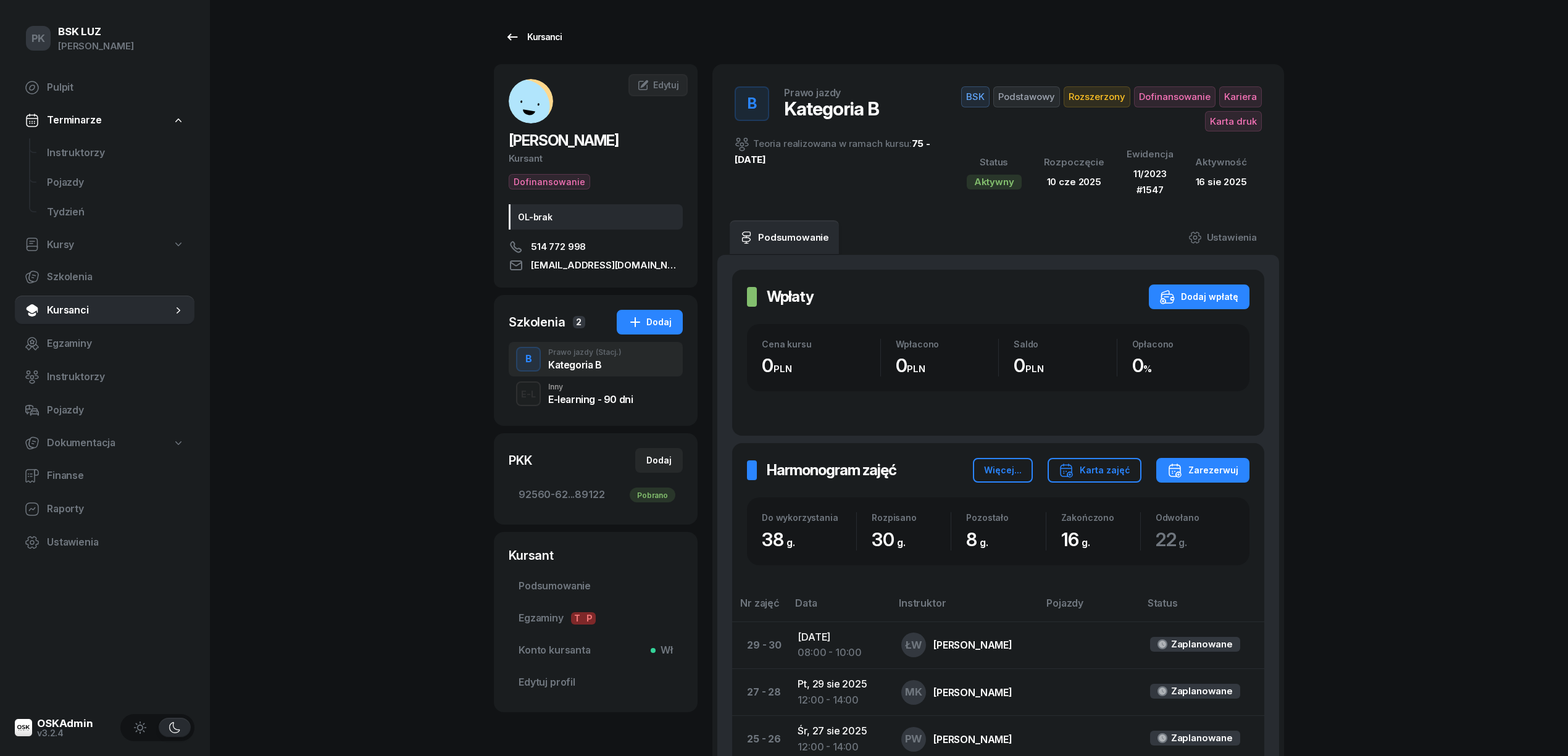
click at [522, 37] on div "Kursanci" at bounding box center [534, 36] width 57 height 15
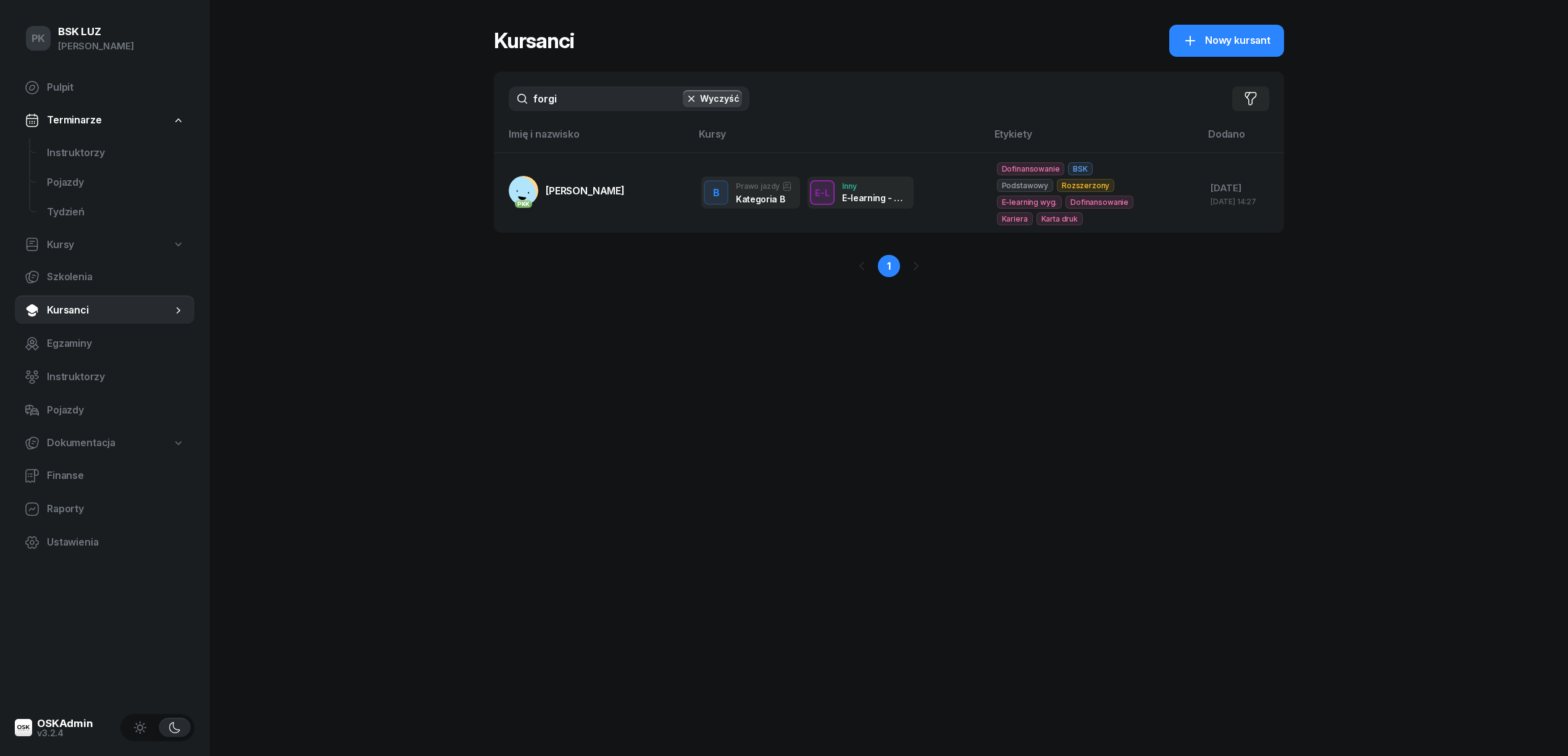
drag, startPoint x: 609, startPoint y: 98, endPoint x: 411, endPoint y: 98, distance: 198.0
click at [411, 98] on div "PK BSK LUZ Piotr Klimek Pulpit Terminarze Instruktorzy Pojazdy Tydzień Kursy Sz…" at bounding box center [784, 378] width 1568 height 756
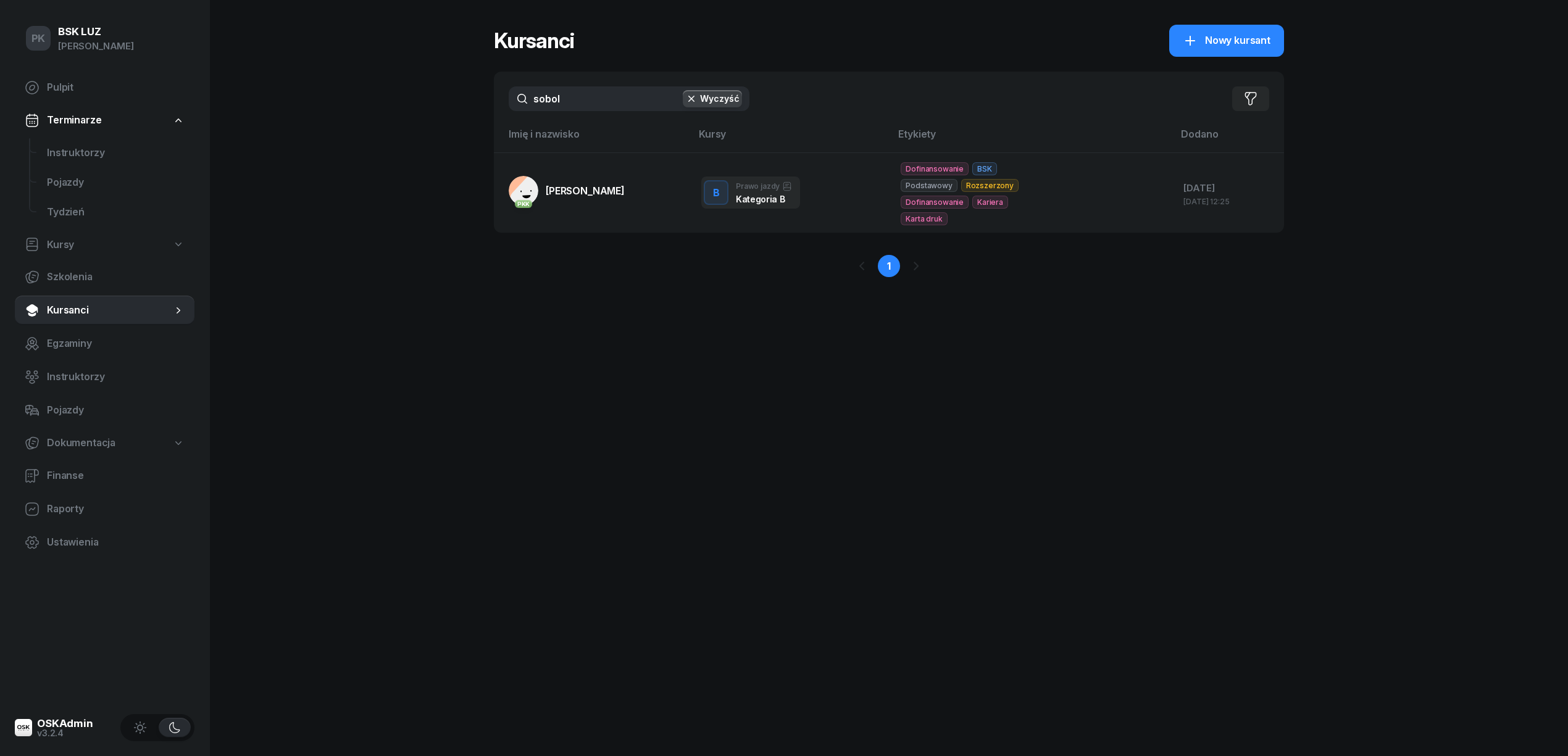
type input "sobol"
click at [604, 185] on span "SOBOLEWSKA ANETA" at bounding box center [585, 191] width 79 height 12
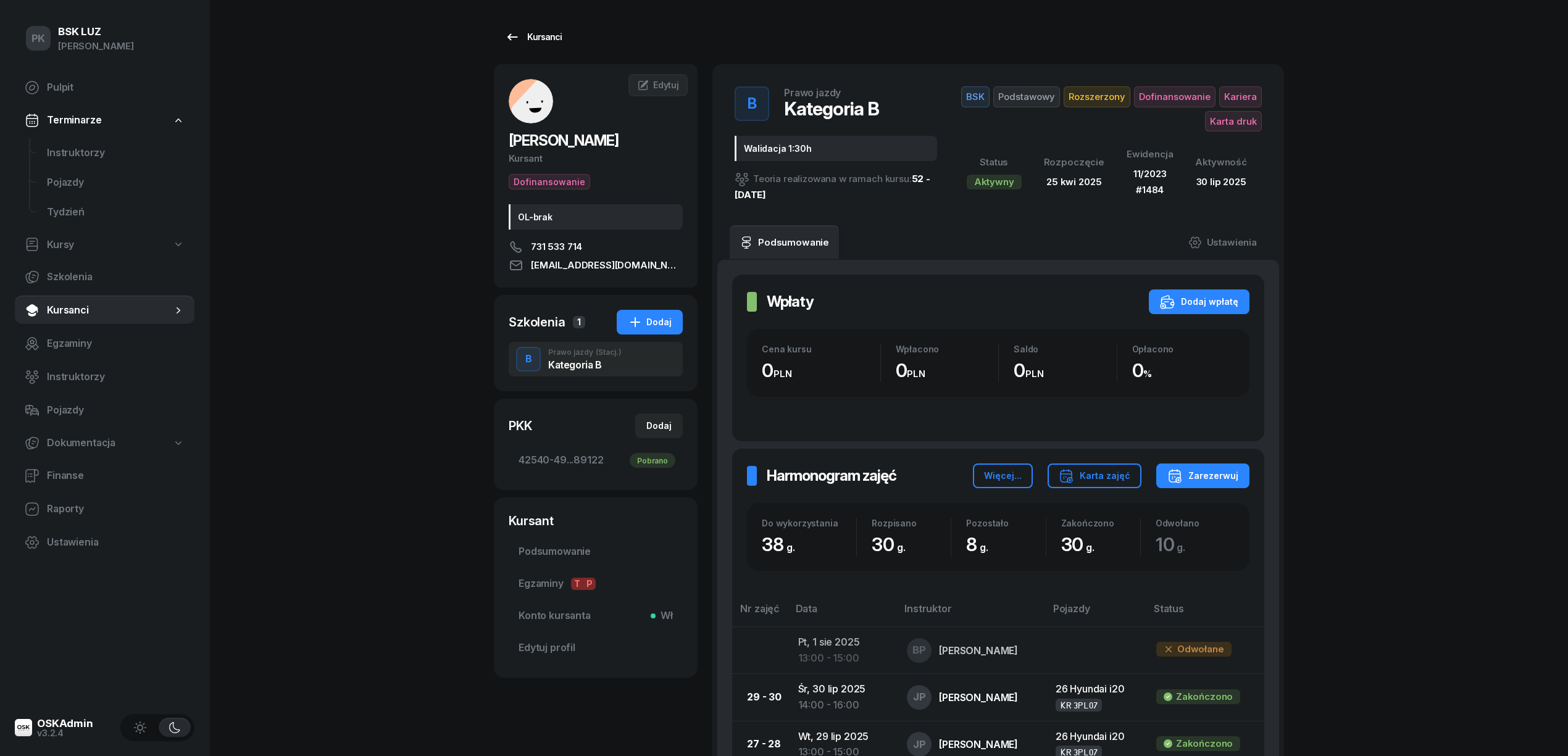
click at [553, 44] on link "Kursanci" at bounding box center [534, 37] width 79 height 25
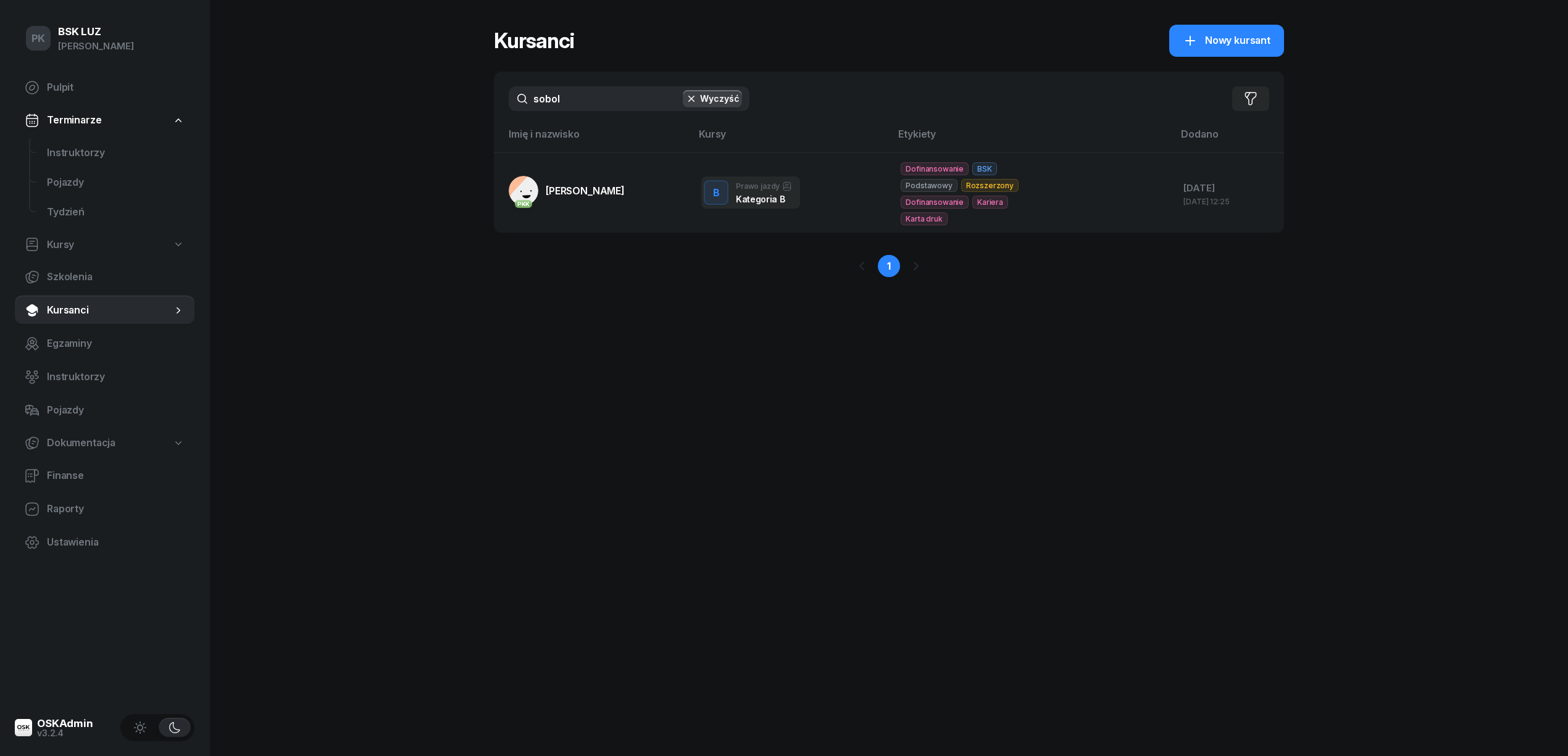
drag, startPoint x: 415, startPoint y: 97, endPoint x: 405, endPoint y: 98, distance: 10.0
click at [405, 98] on div "PK BSK LUZ Piotr Klimek Pulpit Terminarze Instruktorzy Pojazdy Tydzień Kursy Sz…" at bounding box center [784, 378] width 1568 height 756
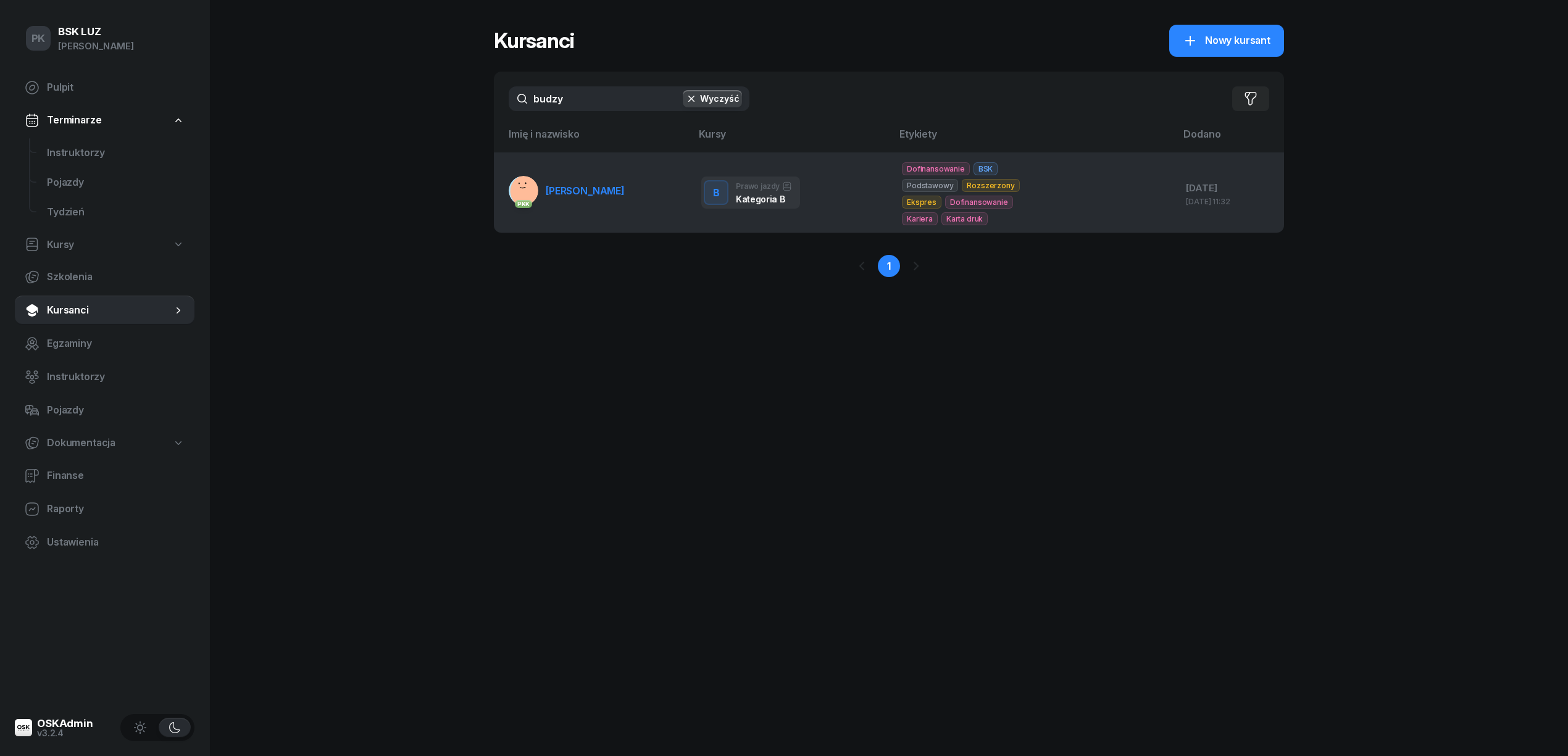
type input "budzy"
click at [608, 206] on td "PKK BUDZYŃSKA KAROLINA" at bounding box center [592, 192] width 198 height 80
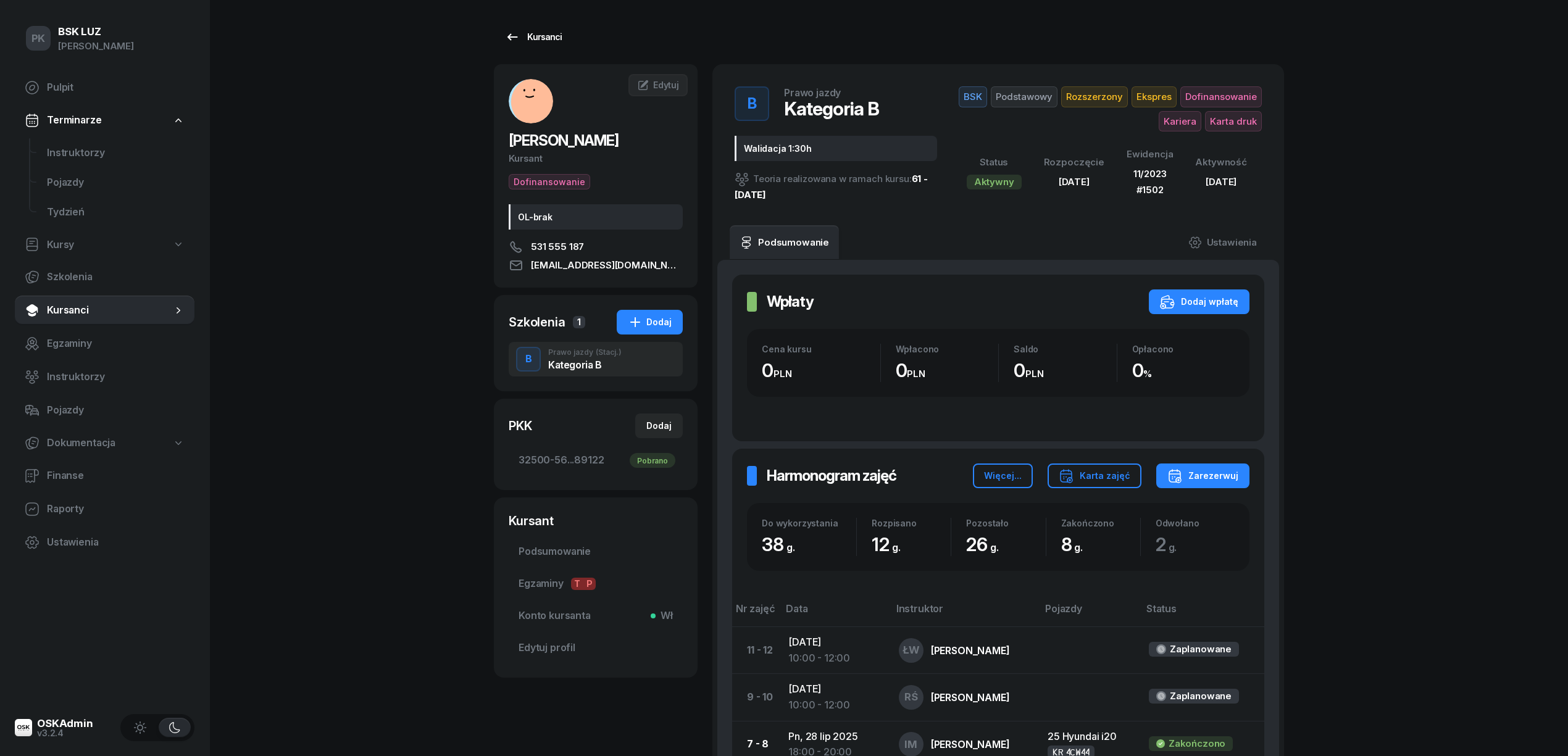
click at [531, 38] on div "Kursanci" at bounding box center [534, 36] width 57 height 15
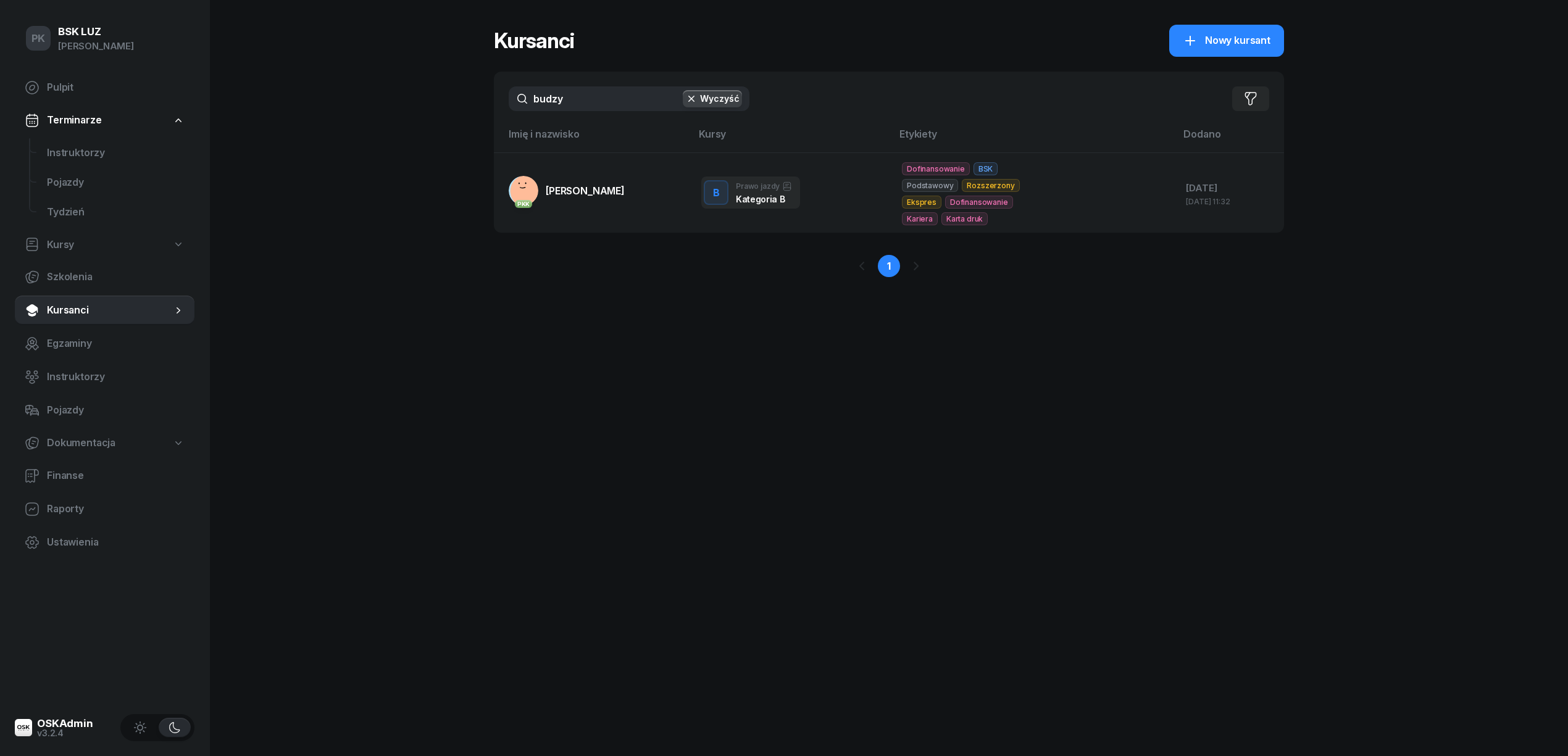
drag, startPoint x: 568, startPoint y: 104, endPoint x: 437, endPoint y: 97, distance: 131.2
click at [437, 97] on div "PK BSK LUZ Piotr Klimek Pulpit Terminarze Instruktorzy Pojazdy Tydzień Kursy Sz…" at bounding box center [784, 378] width 1568 height 756
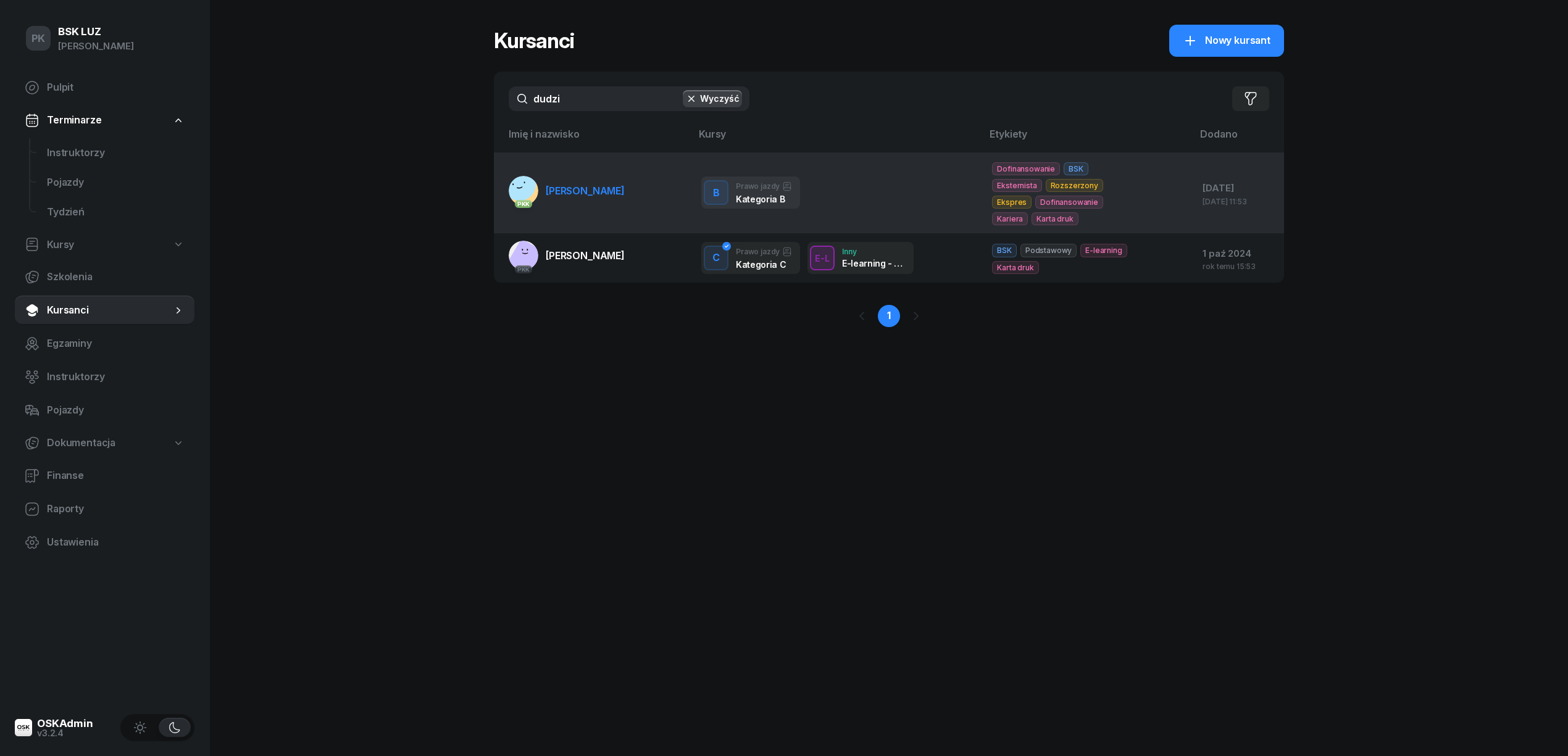
type input "dudzi"
click at [600, 190] on span "DUDZIK IZABELLA" at bounding box center [585, 191] width 79 height 12
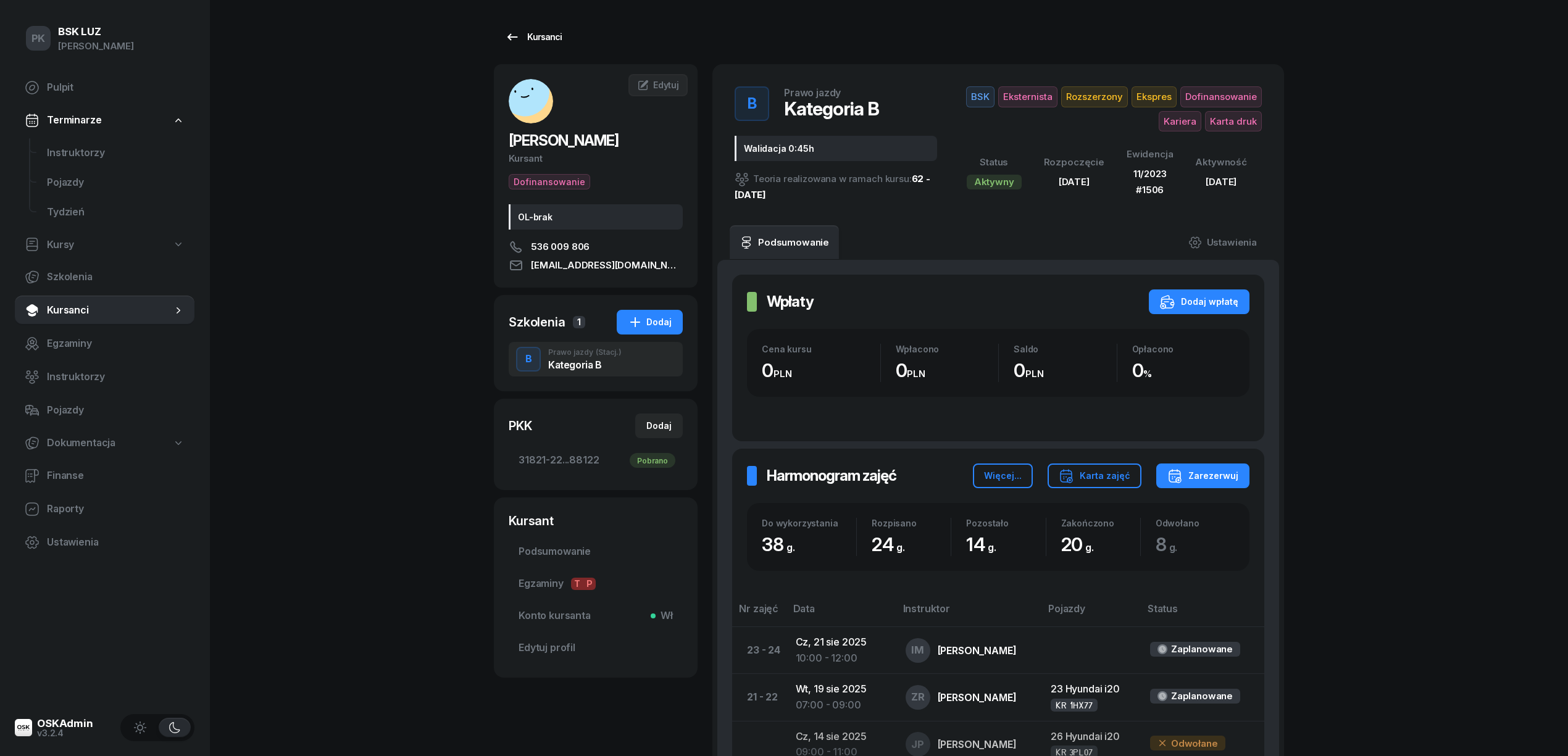
click at [552, 35] on div "Kursanci" at bounding box center [534, 36] width 57 height 15
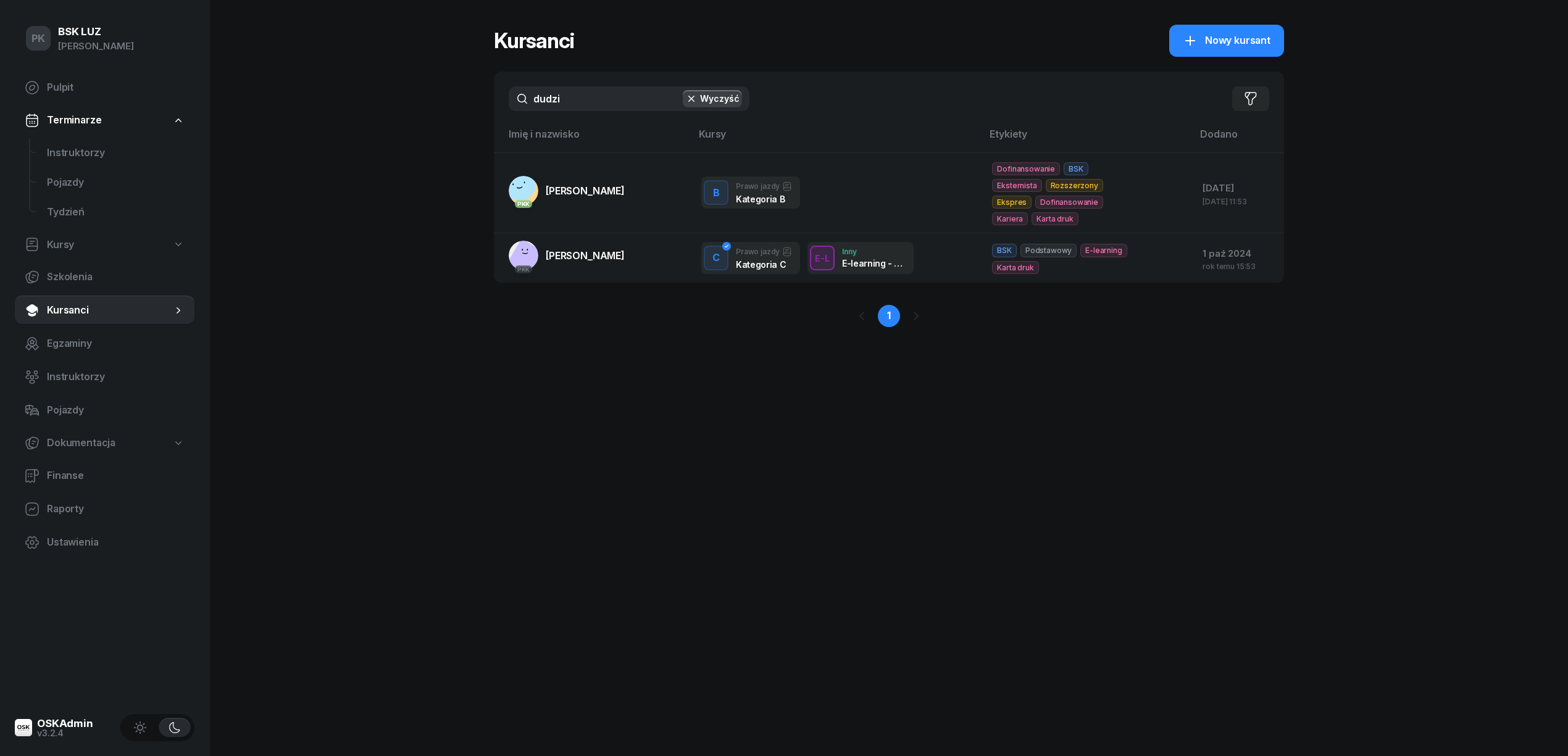
drag, startPoint x: 611, startPoint y: 104, endPoint x: 401, endPoint y: 97, distance: 210.1
click at [402, 95] on div "PK BSK LUZ Piotr Klimek Pulpit Terminarze Instruktorzy Pojazdy Tydzień Kursy Sz…" at bounding box center [784, 378] width 1568 height 756
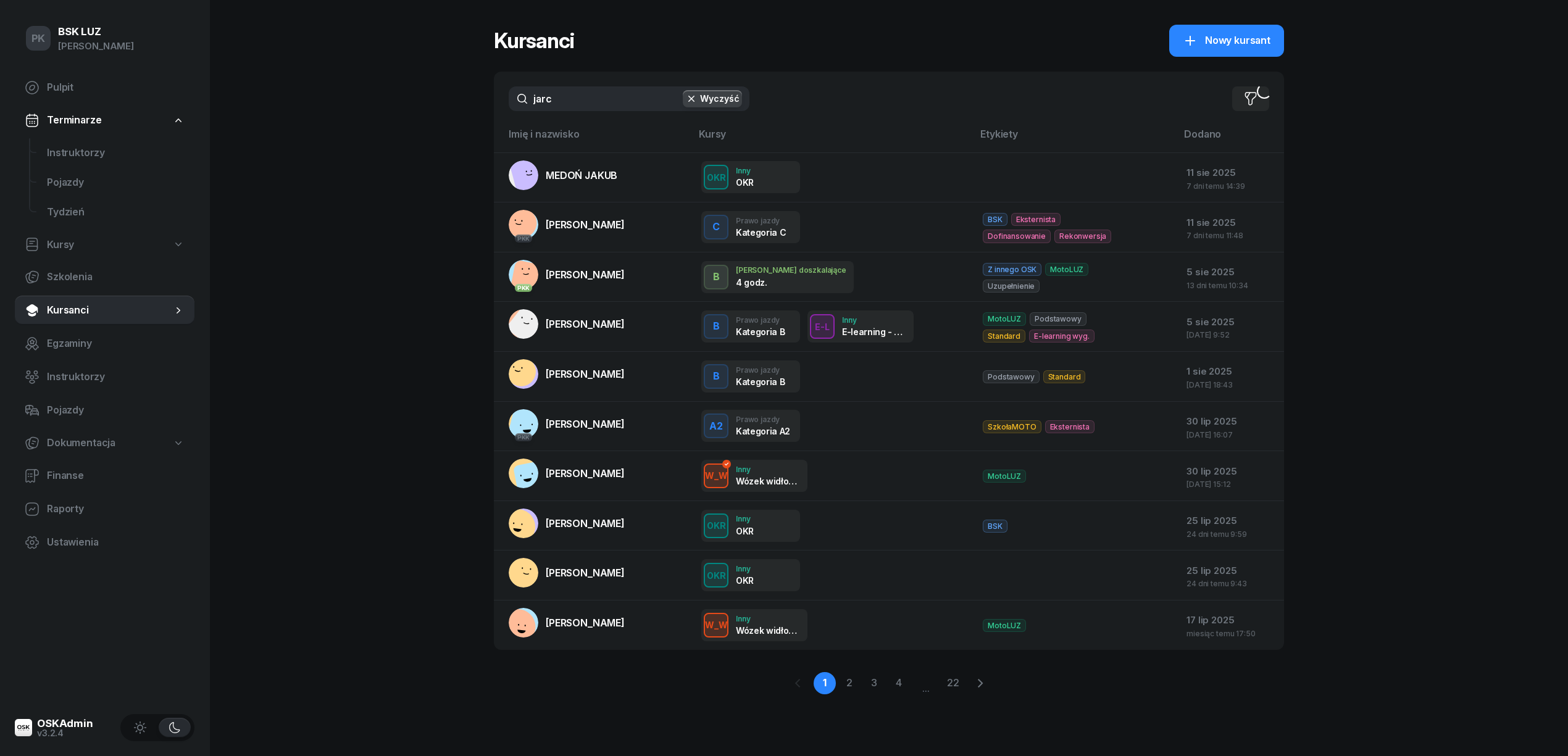
type input "jarco"
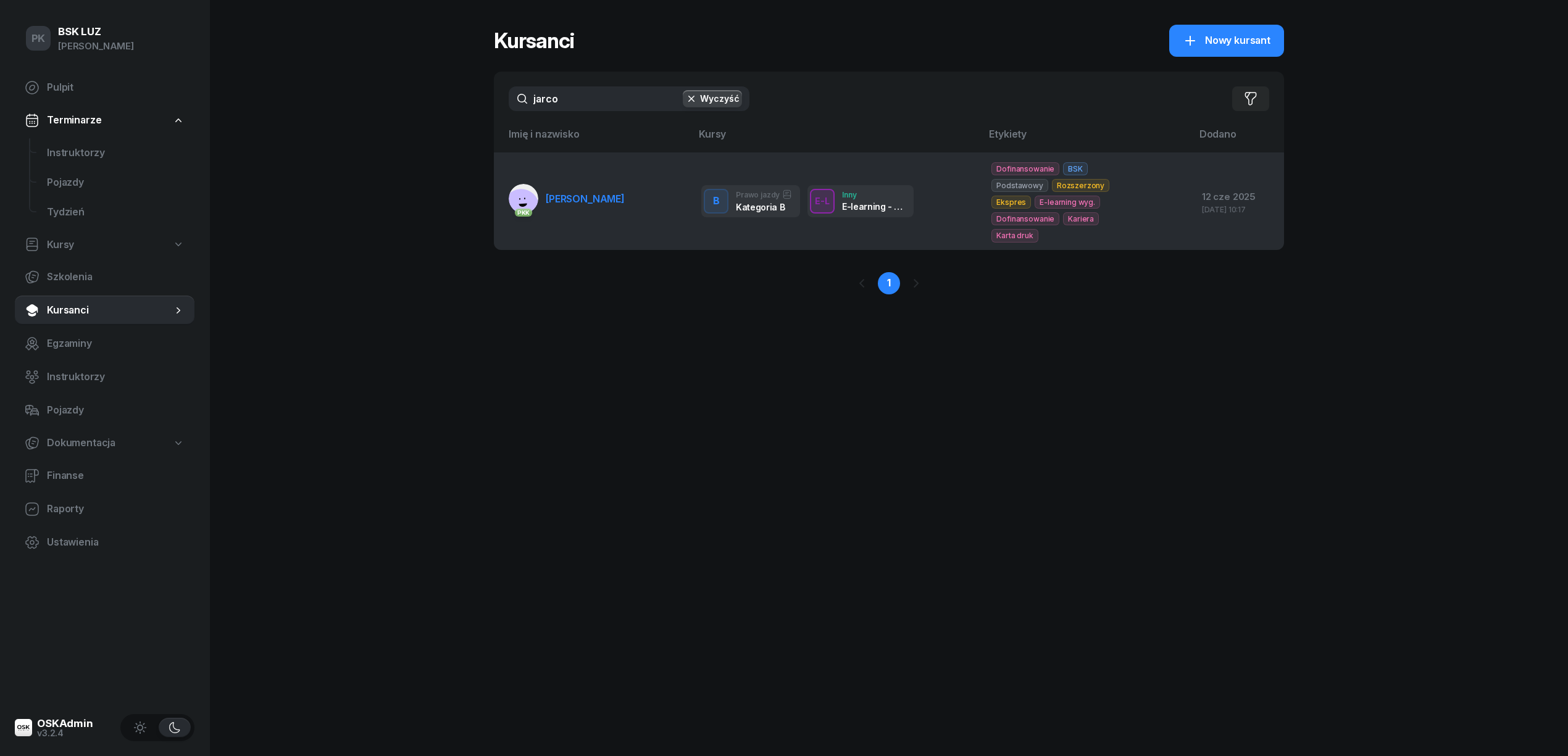
click at [579, 213] on link "PKK JARCO JUSTYNA" at bounding box center [566, 198] width 116 height 29
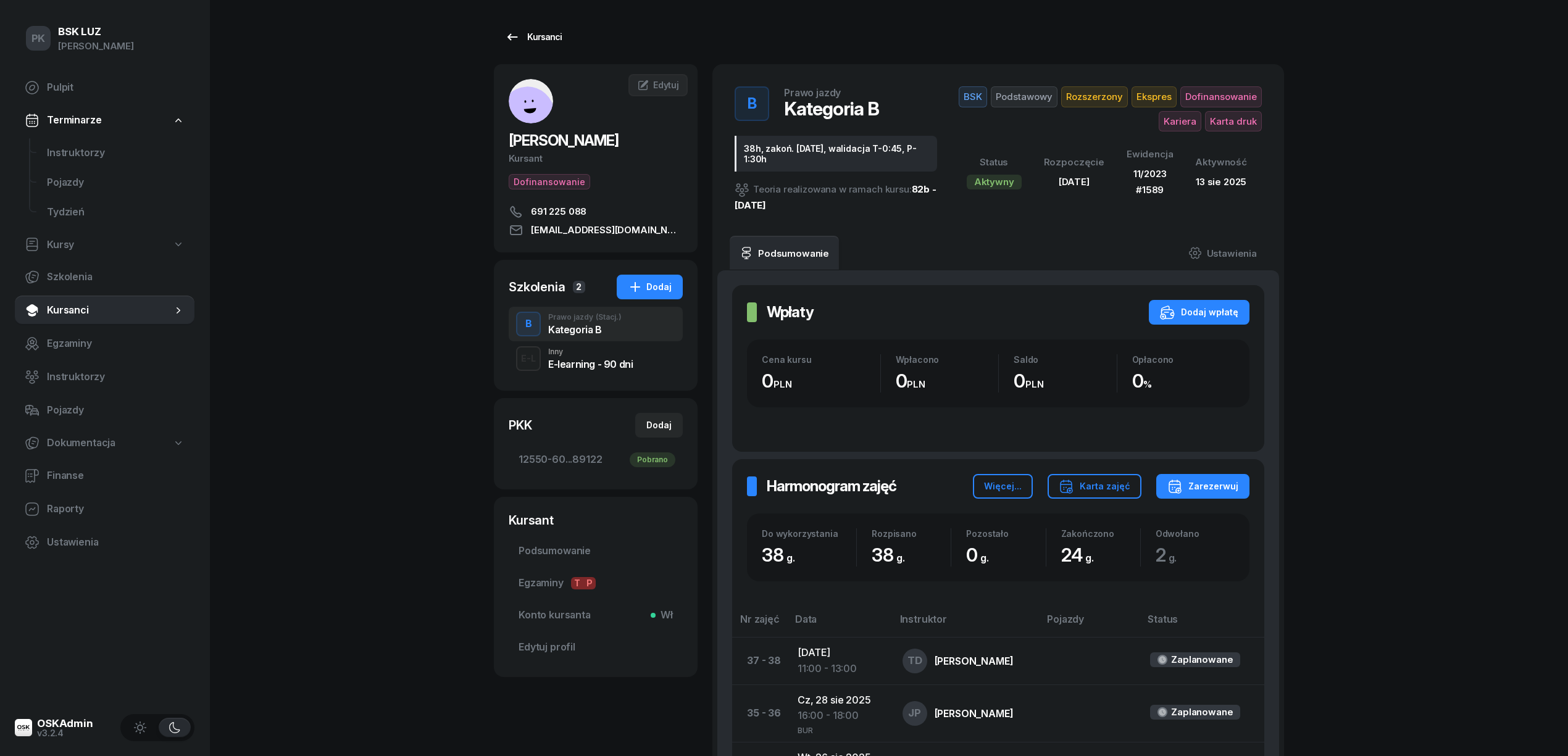
click at [549, 40] on div "Kursanci" at bounding box center [534, 36] width 57 height 15
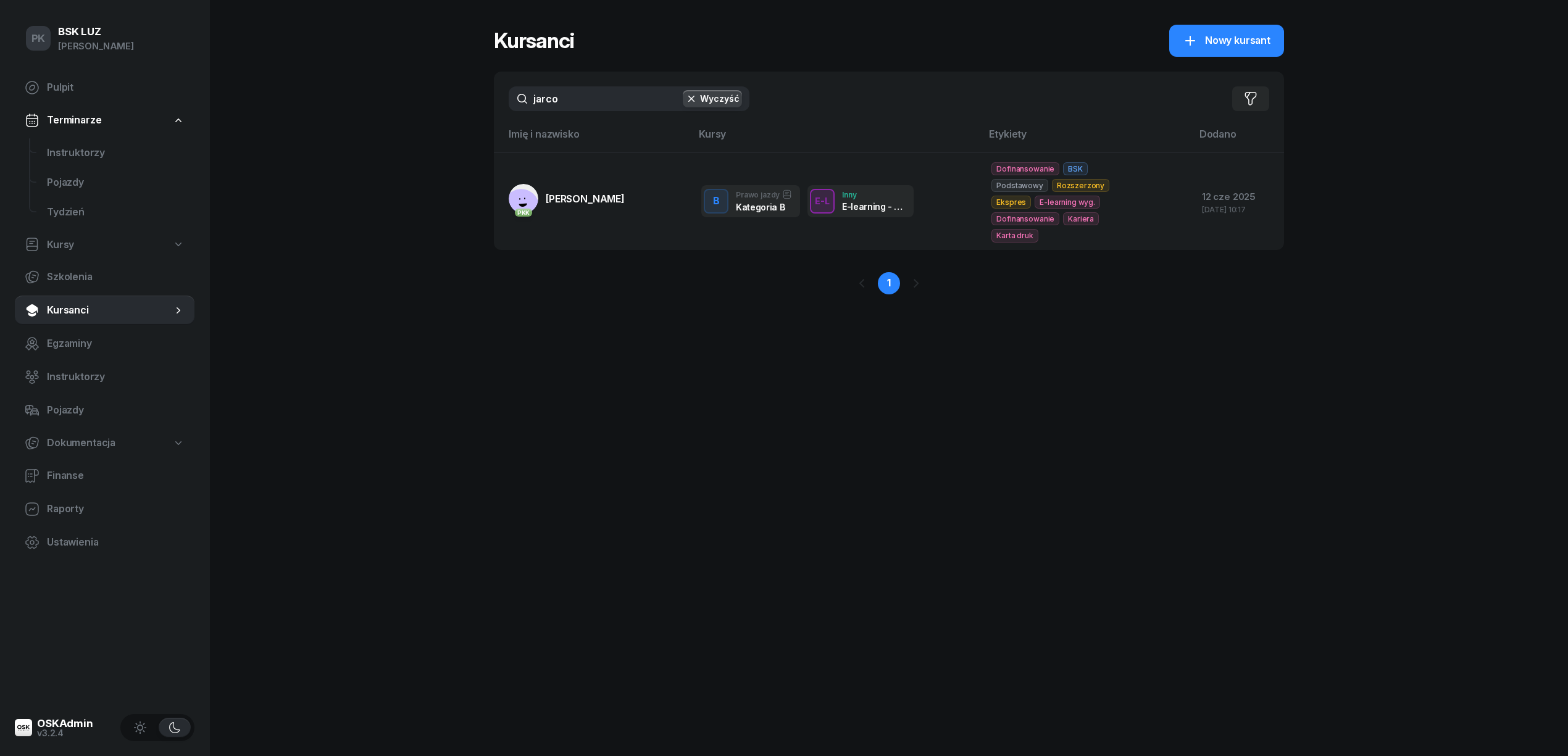
drag, startPoint x: 562, startPoint y: 91, endPoint x: 431, endPoint y: 101, distance: 131.4
click at [431, 101] on div "PK BSK LUZ Piotr Klimek Pulpit Terminarze Instruktorzy Pojazdy Tydzień Kursy Sz…" at bounding box center [784, 378] width 1568 height 756
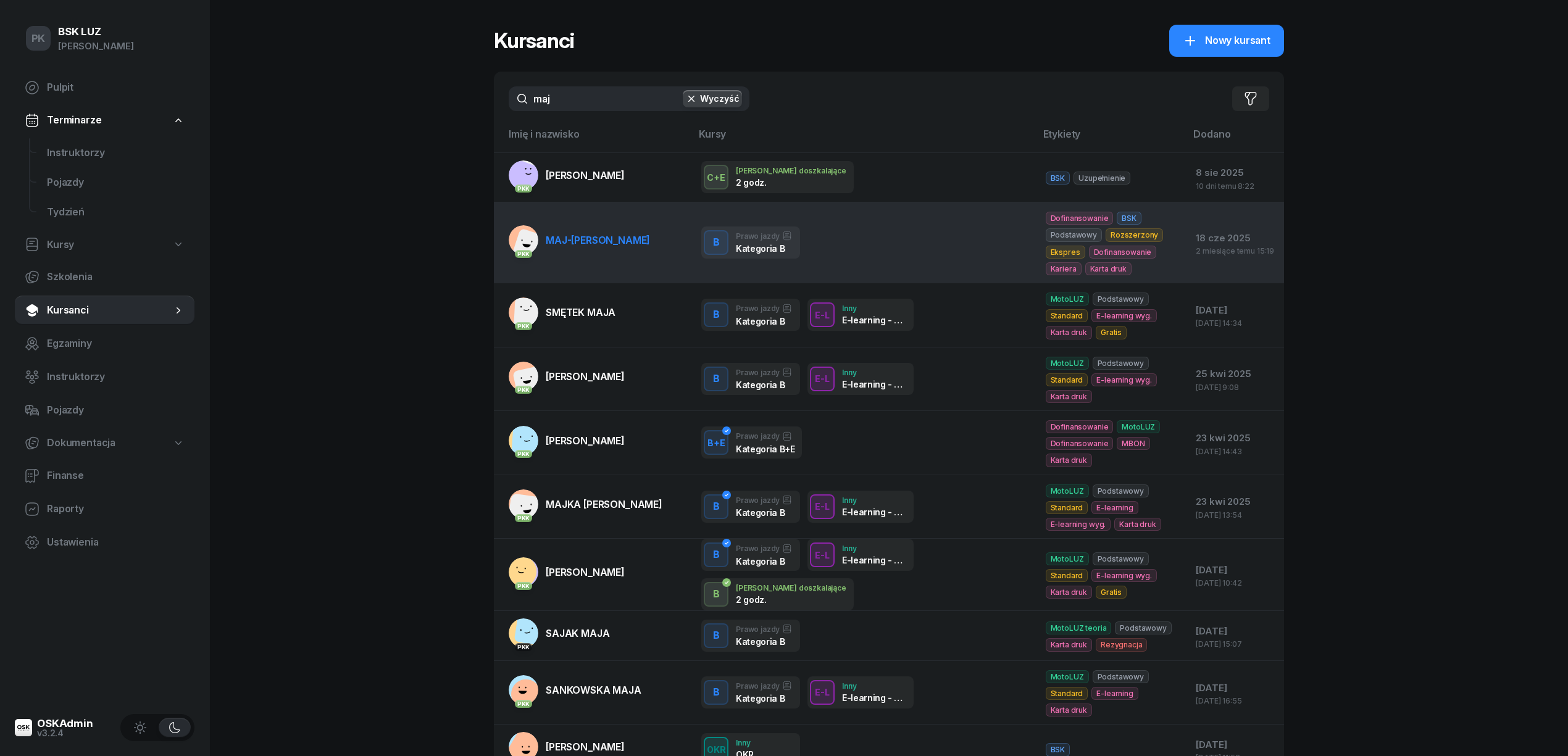
type input "maj"
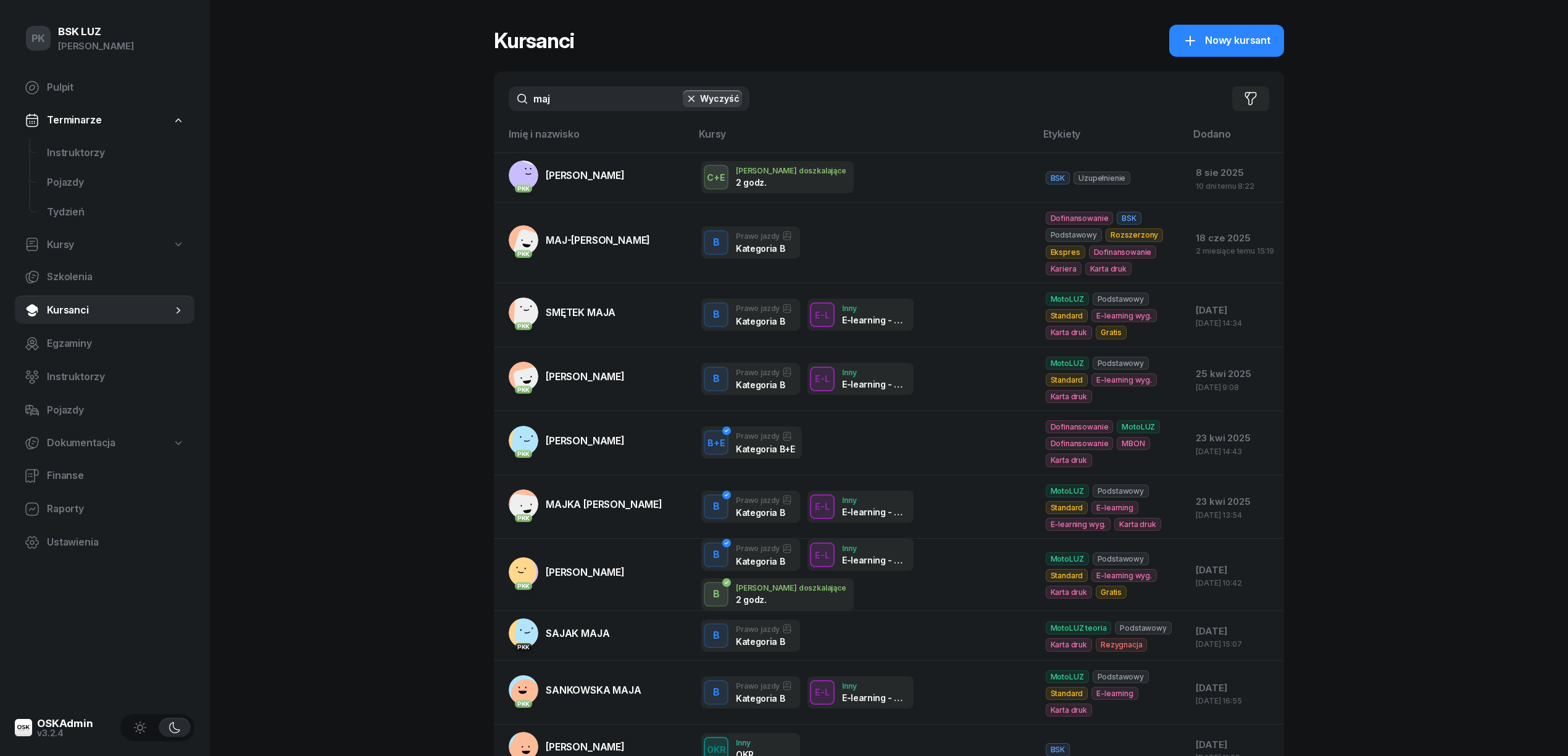
click at [579, 237] on span "MAJ-[PERSON_NAME]" at bounding box center [597, 240] width 104 height 12
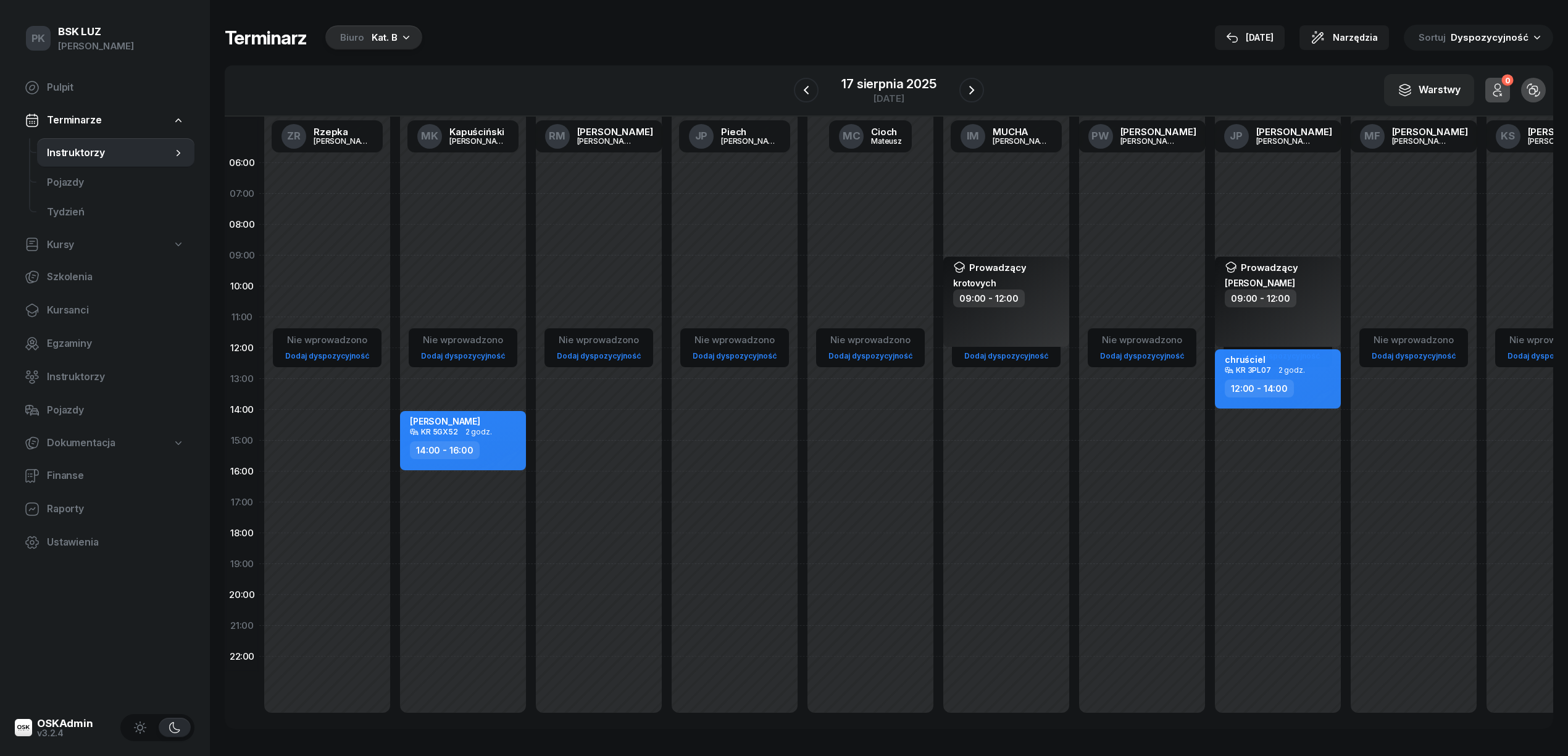
click at [384, 42] on div "Kat. B" at bounding box center [384, 37] width 26 height 15
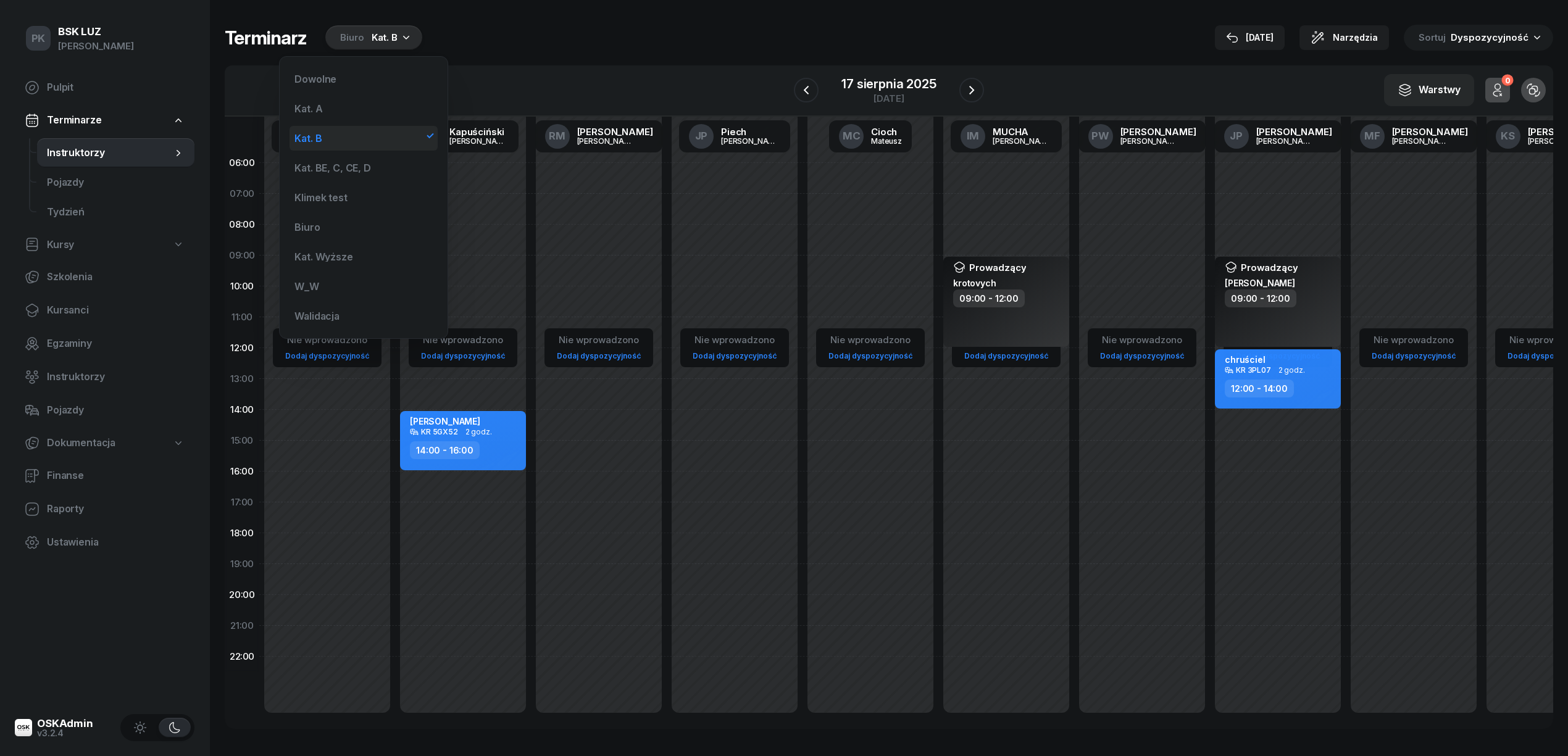
click at [369, 147] on div "Kat. B" at bounding box center [364, 138] width 149 height 25
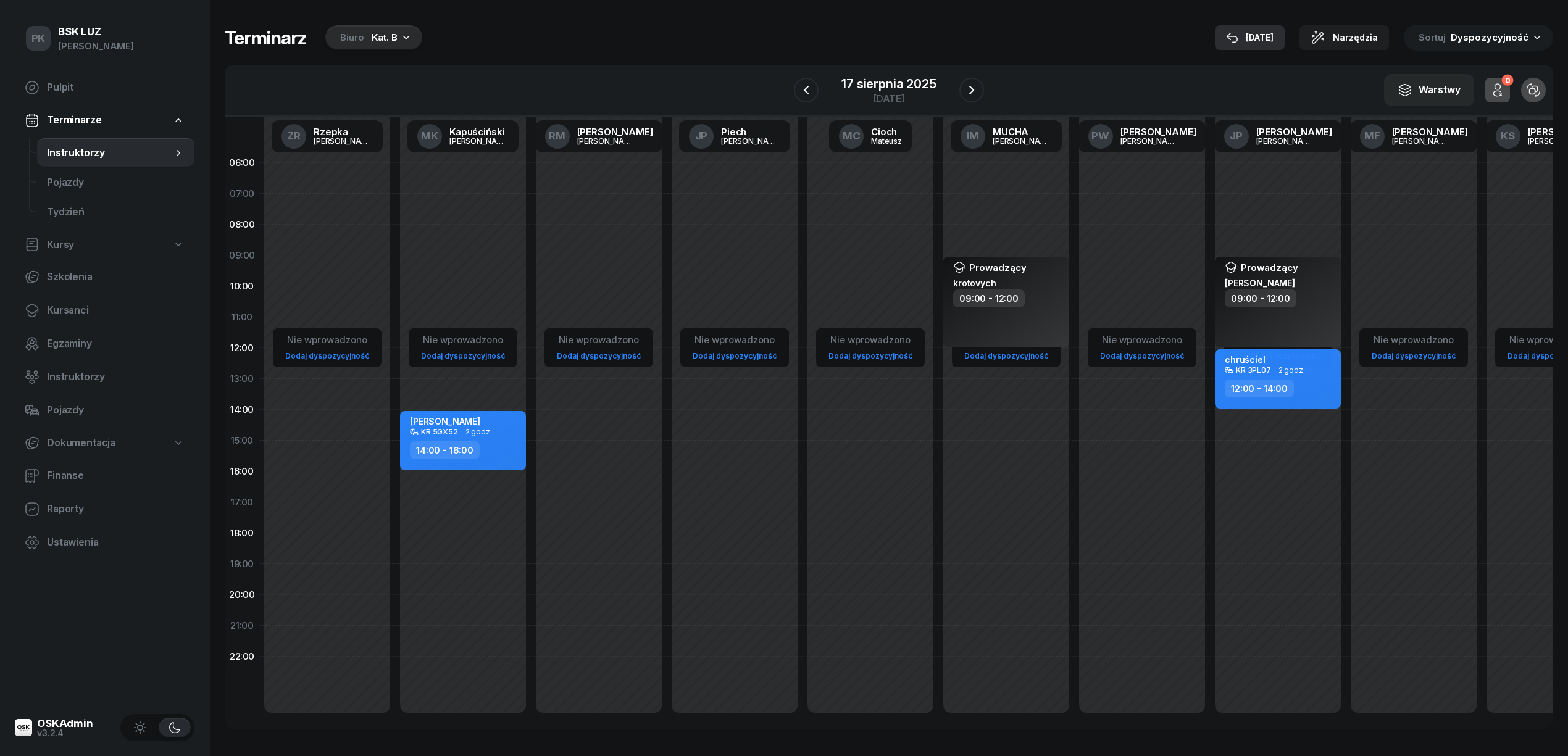
click at [1253, 28] on button "[DATE]" at bounding box center [1249, 37] width 70 height 25
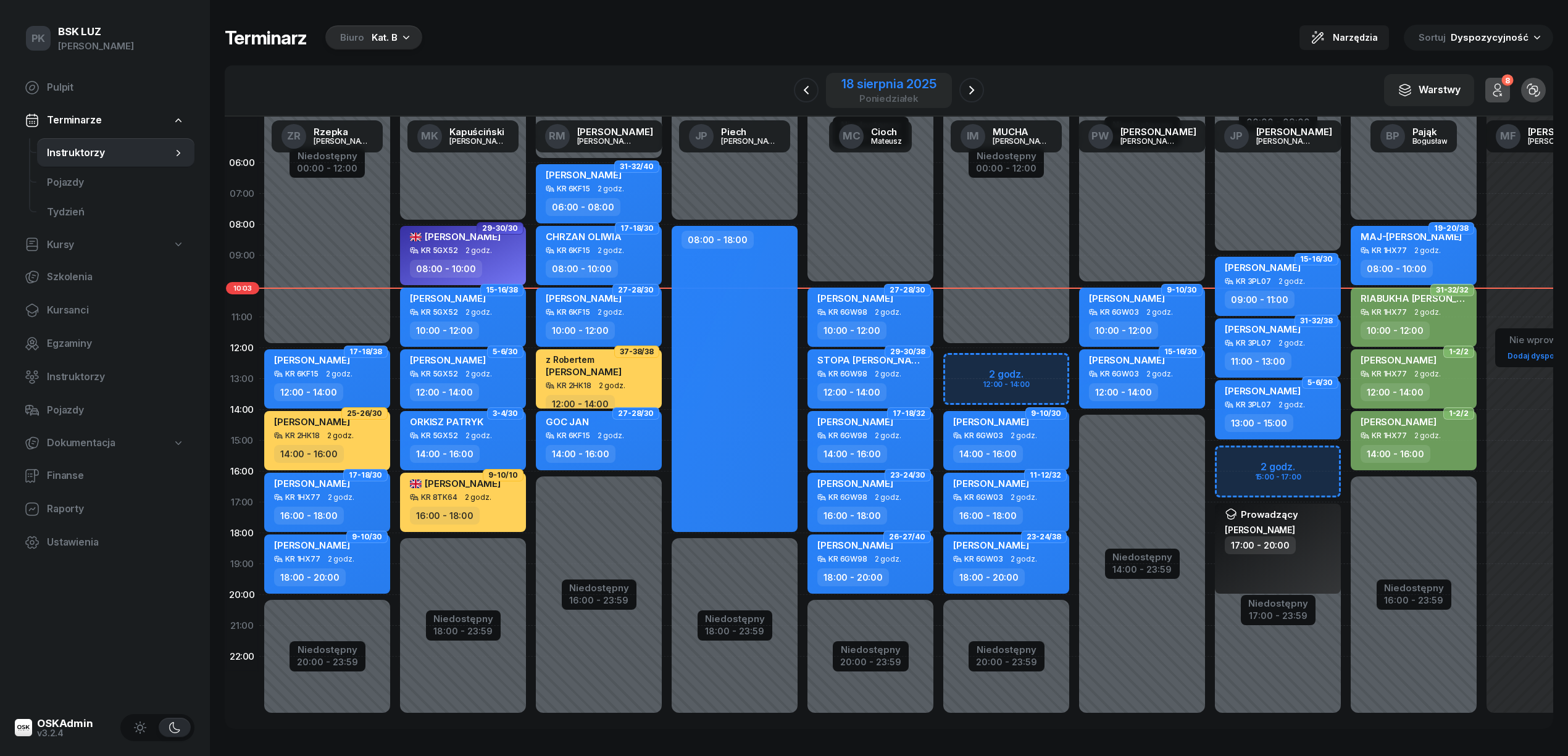
click at [913, 94] on div "poniedziałek" at bounding box center [888, 98] width 94 height 9
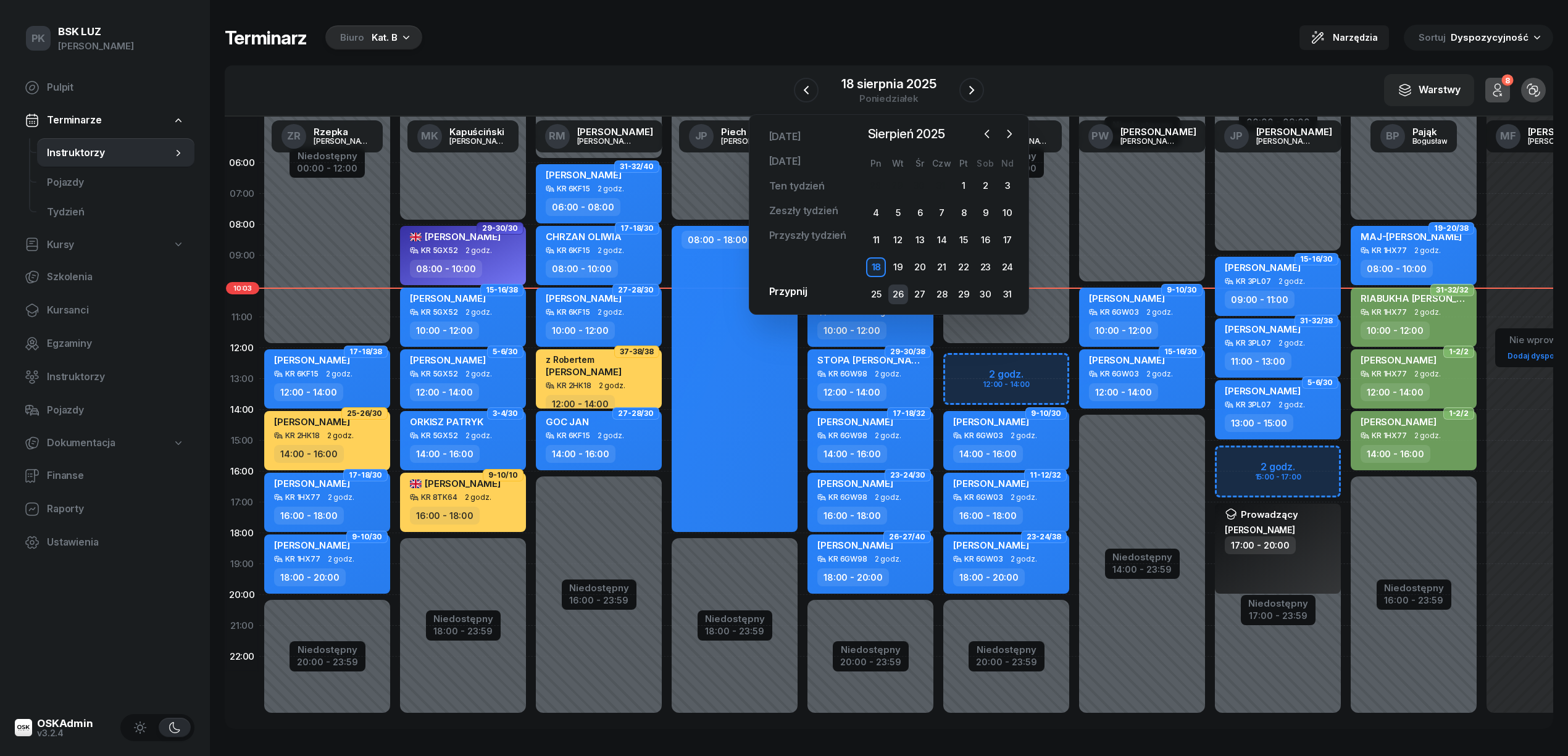
click at [900, 292] on div "26" at bounding box center [898, 294] width 20 height 20
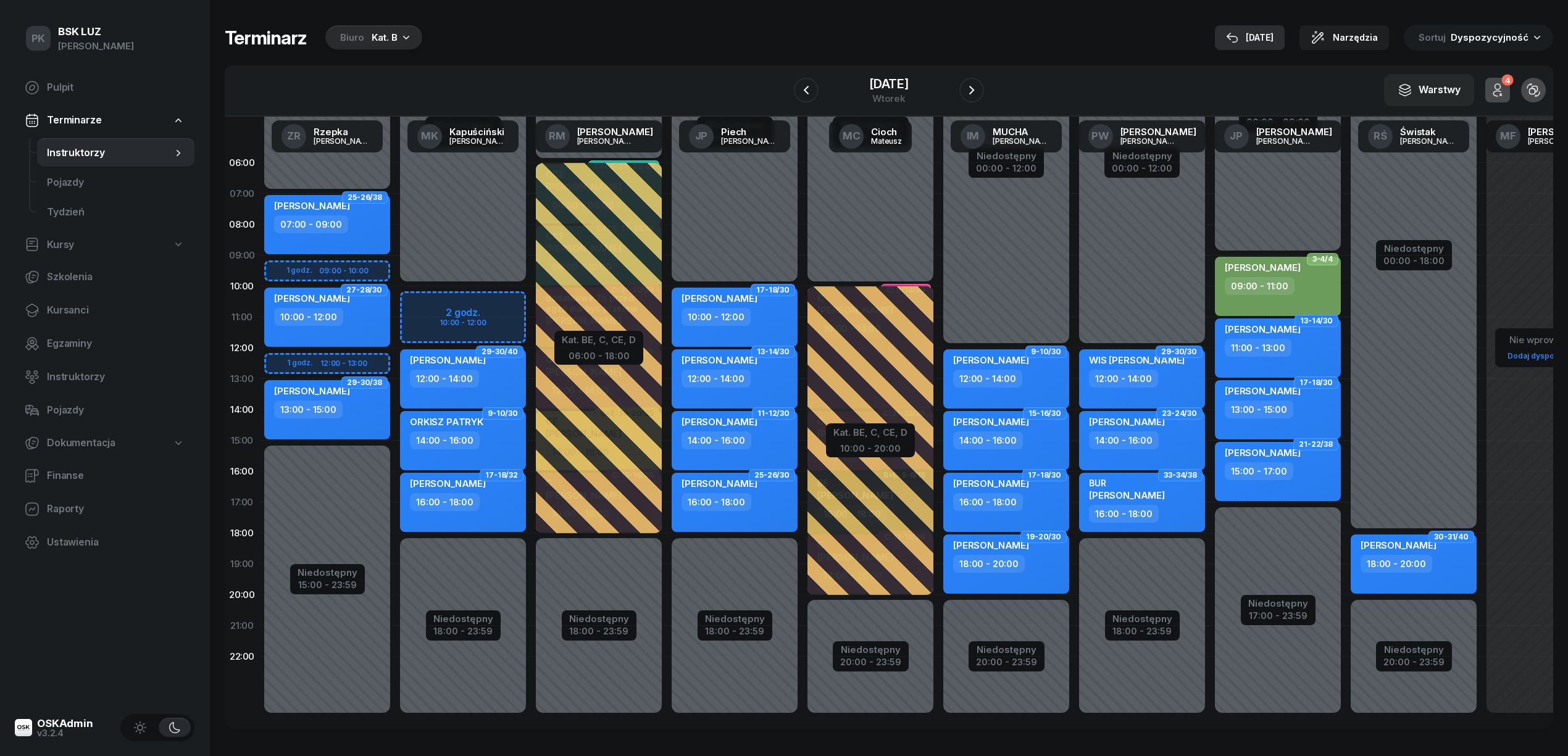
click at [1266, 38] on div "18 sie" at bounding box center [1249, 37] width 47 height 15
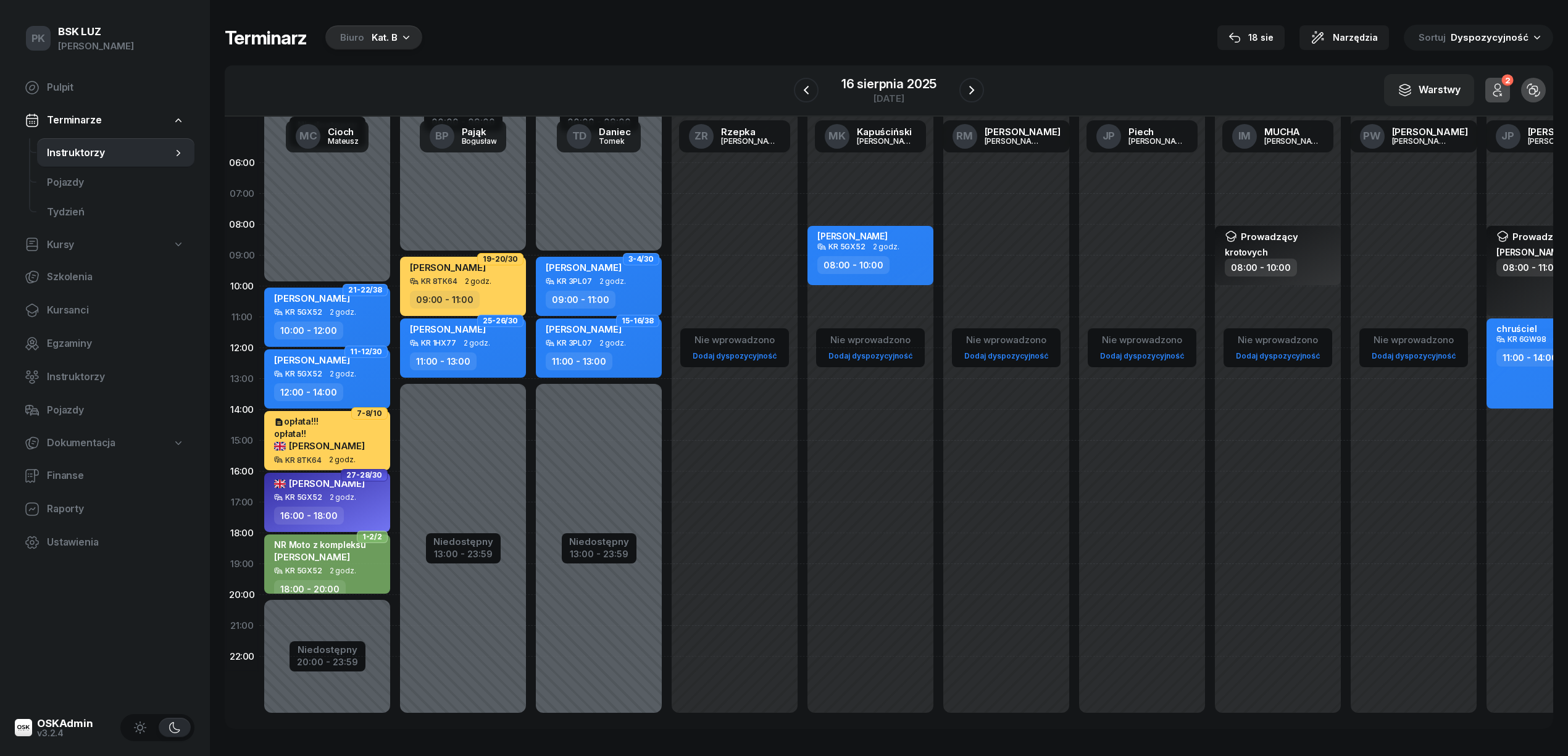
click at [371, 41] on div "Kat. B" at bounding box center [384, 37] width 26 height 15
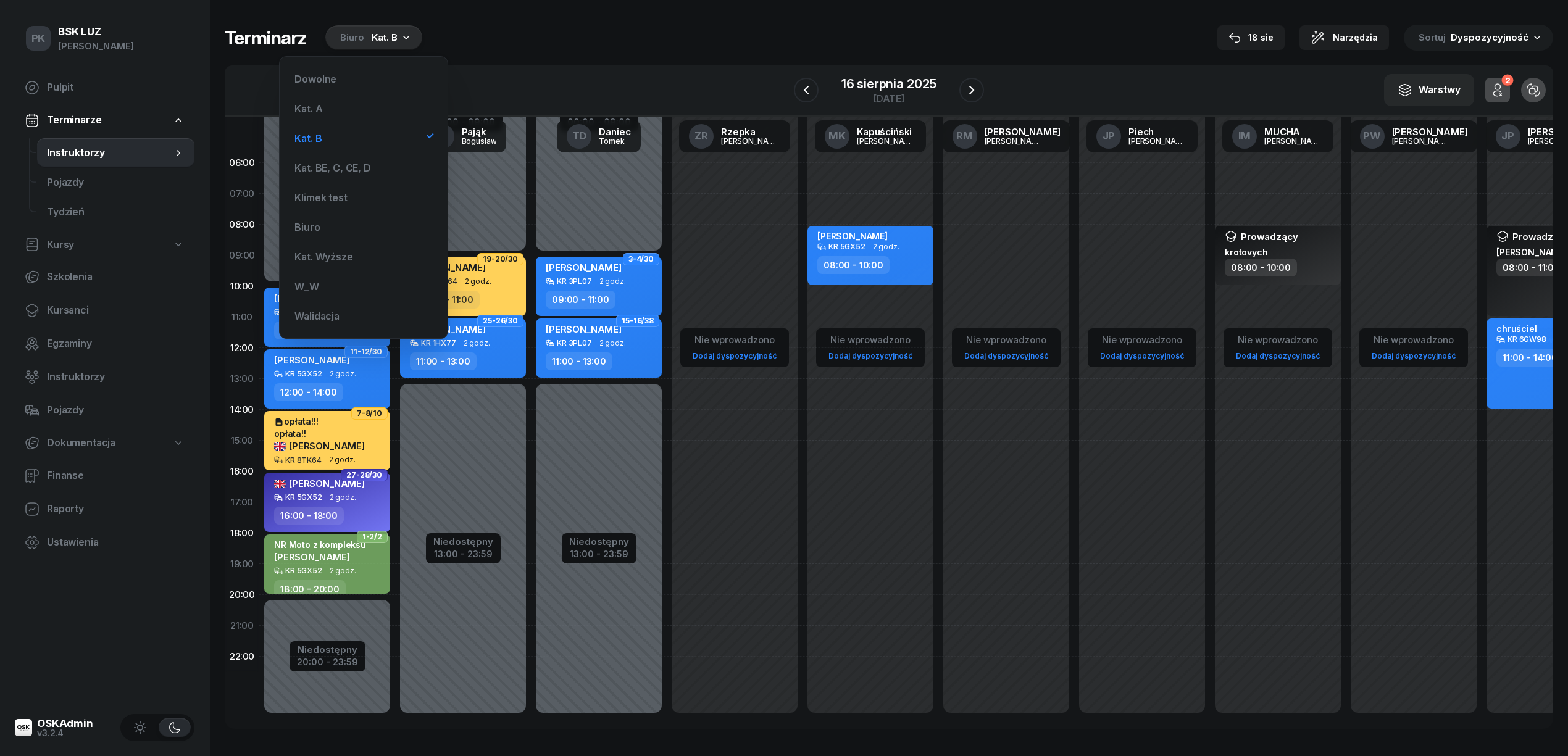
click at [534, 40] on div "Terminarz Biuro Kat. B 18 sie Narzędzia Sortuj Dyspozycyjność" at bounding box center [888, 38] width 1328 height 26
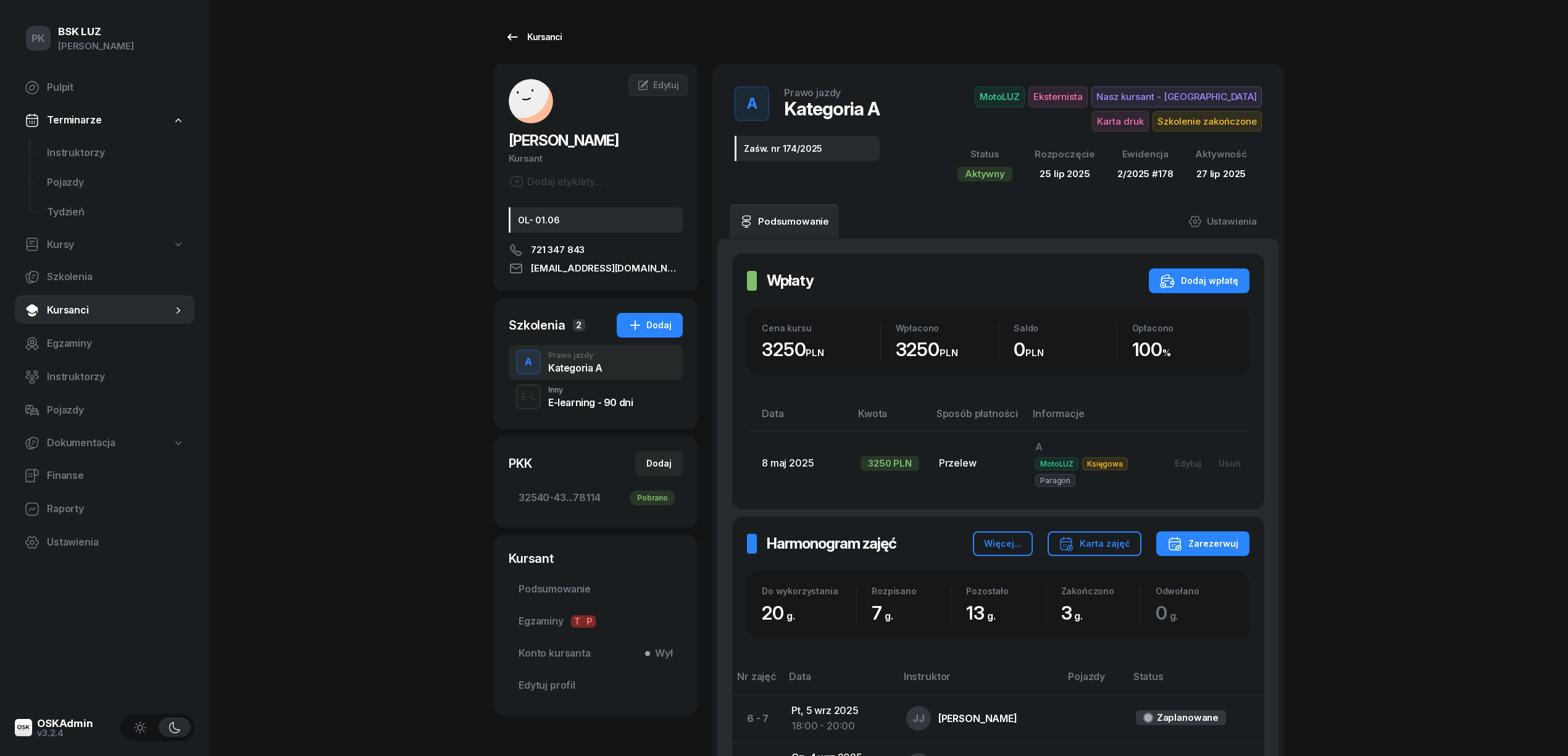
click at [539, 35] on div "Kursanci" at bounding box center [534, 36] width 57 height 15
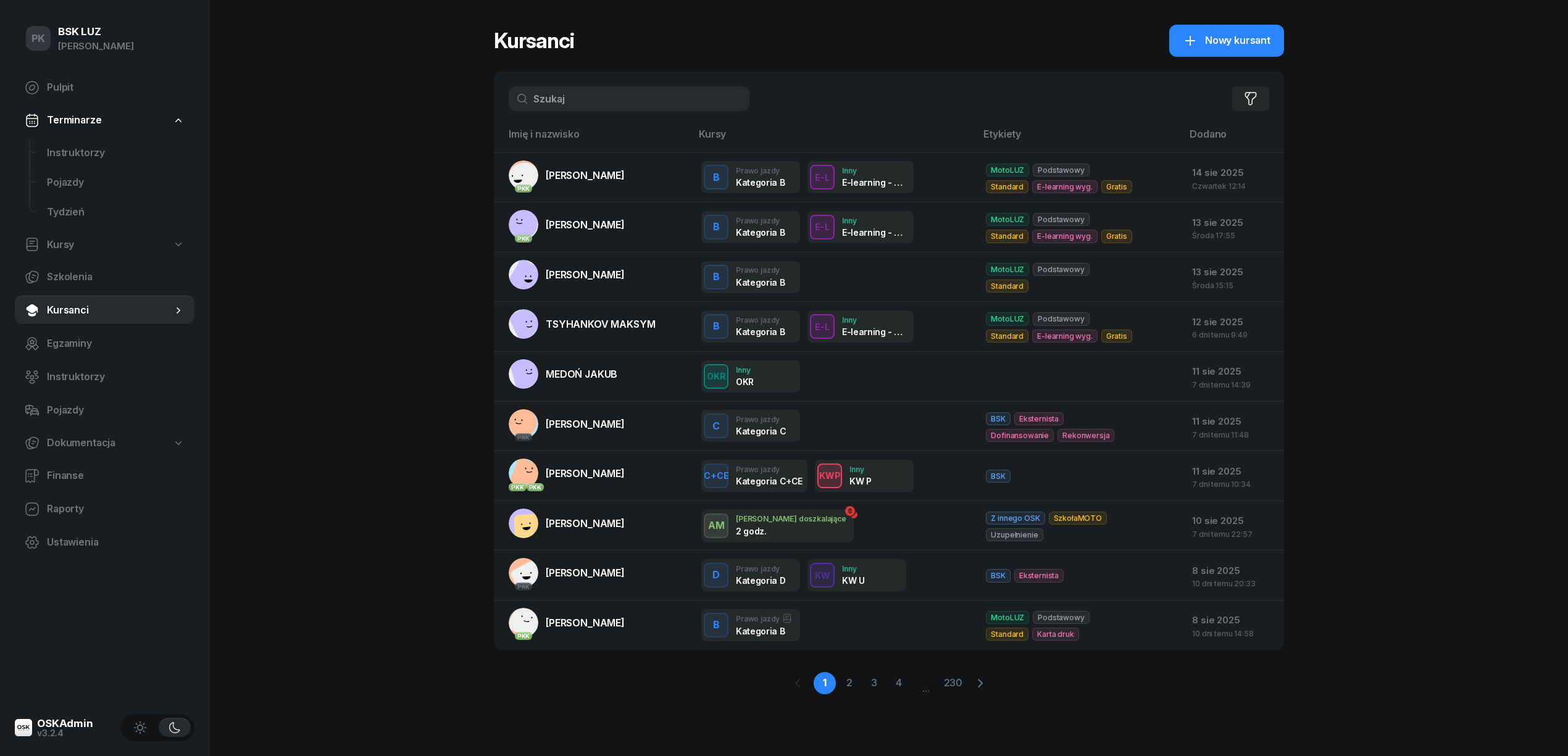
drag, startPoint x: 580, startPoint y: 106, endPoint x: 477, endPoint y: 95, distance: 103.6
click at [477, 95] on div "PK BSK LUZ Piotr Klimek Pulpit Terminarze Instruktorzy Pojazdy Tydzień Kursy Sz…" at bounding box center [784, 378] width 1568 height 756
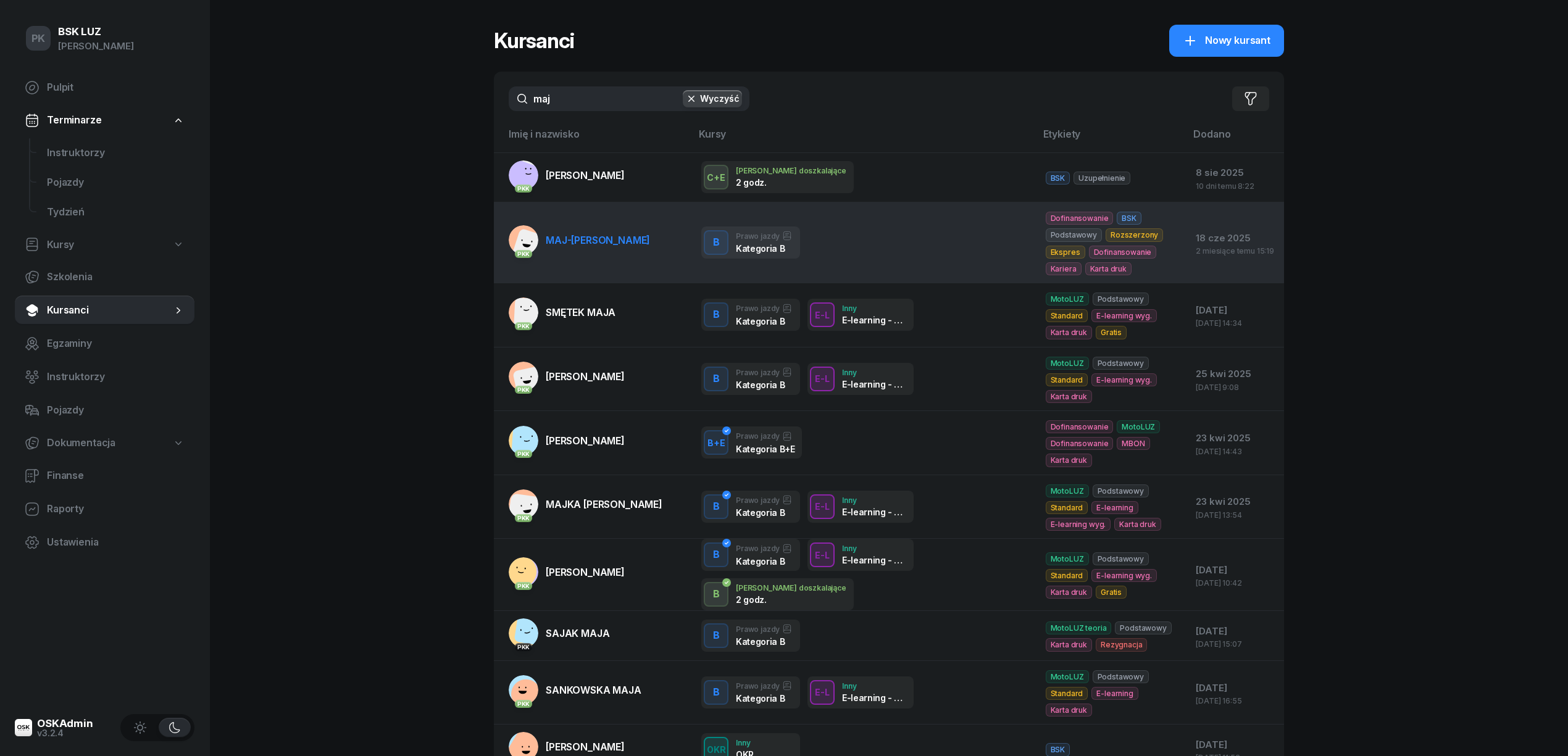
type input "maj"
click at [623, 255] on link "PKK MAJ-PAPAJ KATARZYNA" at bounding box center [579, 240] width 142 height 29
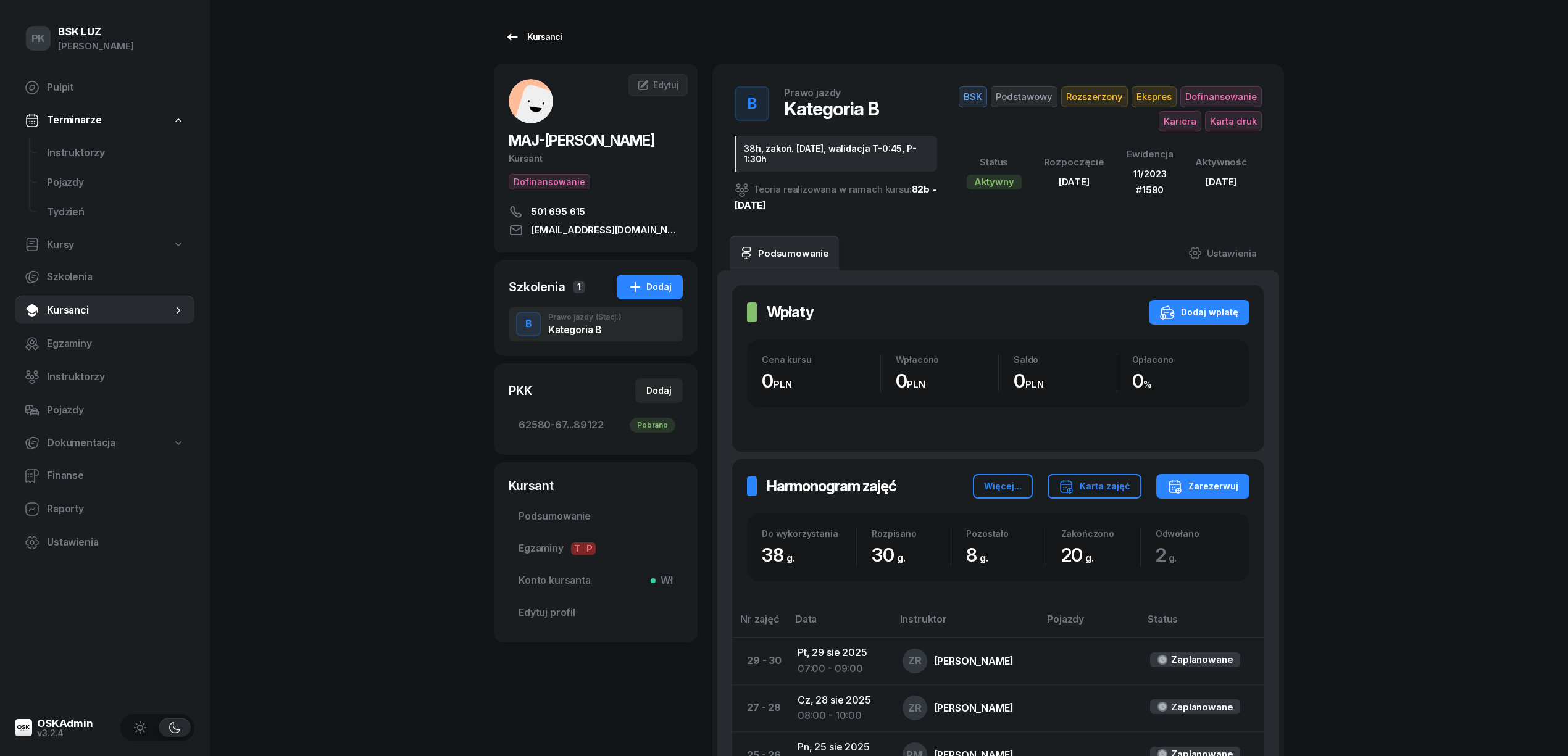
click at [545, 35] on div "Kursanci" at bounding box center [534, 36] width 57 height 15
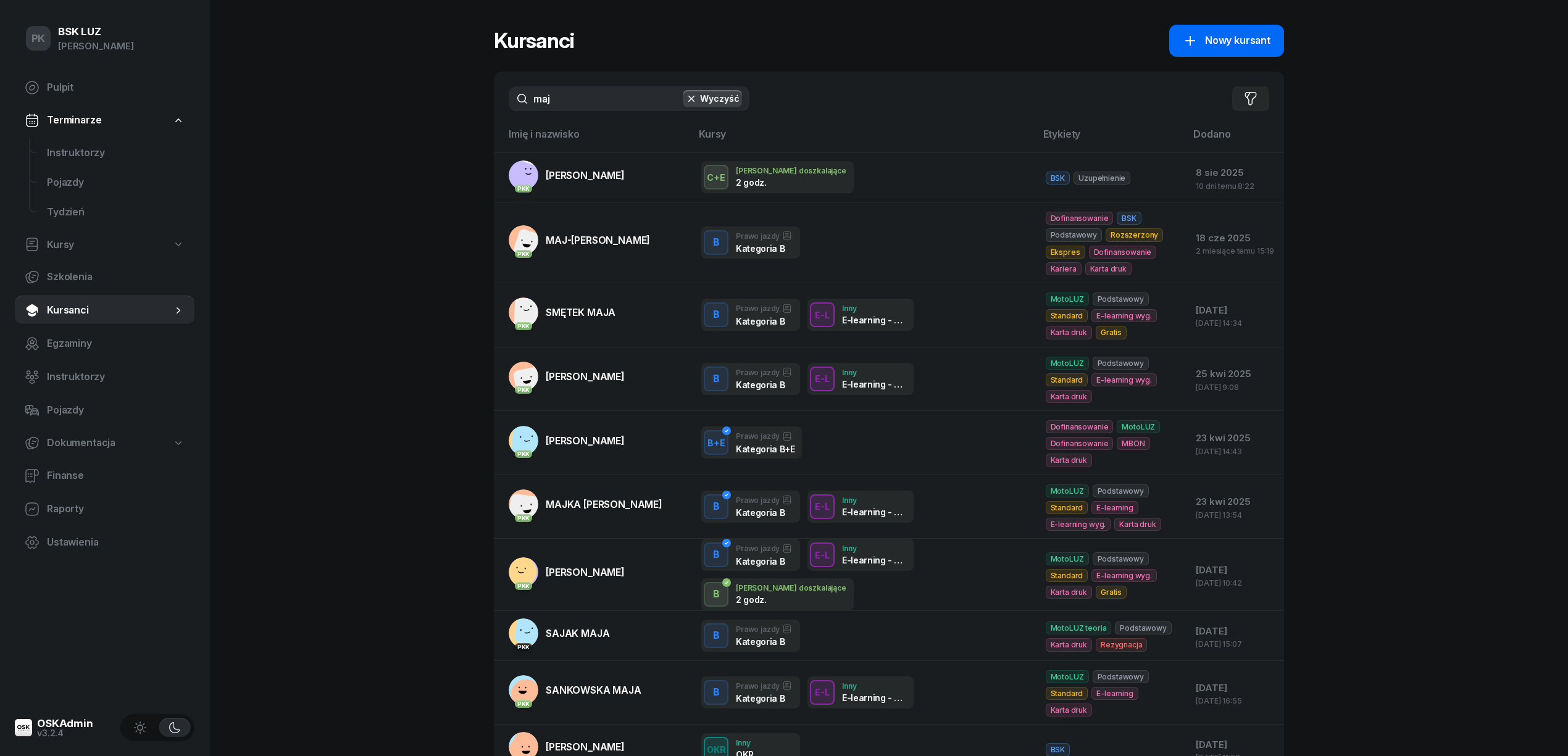
click at [1240, 42] on span "Nowy kursant" at bounding box center [1237, 41] width 66 height 16
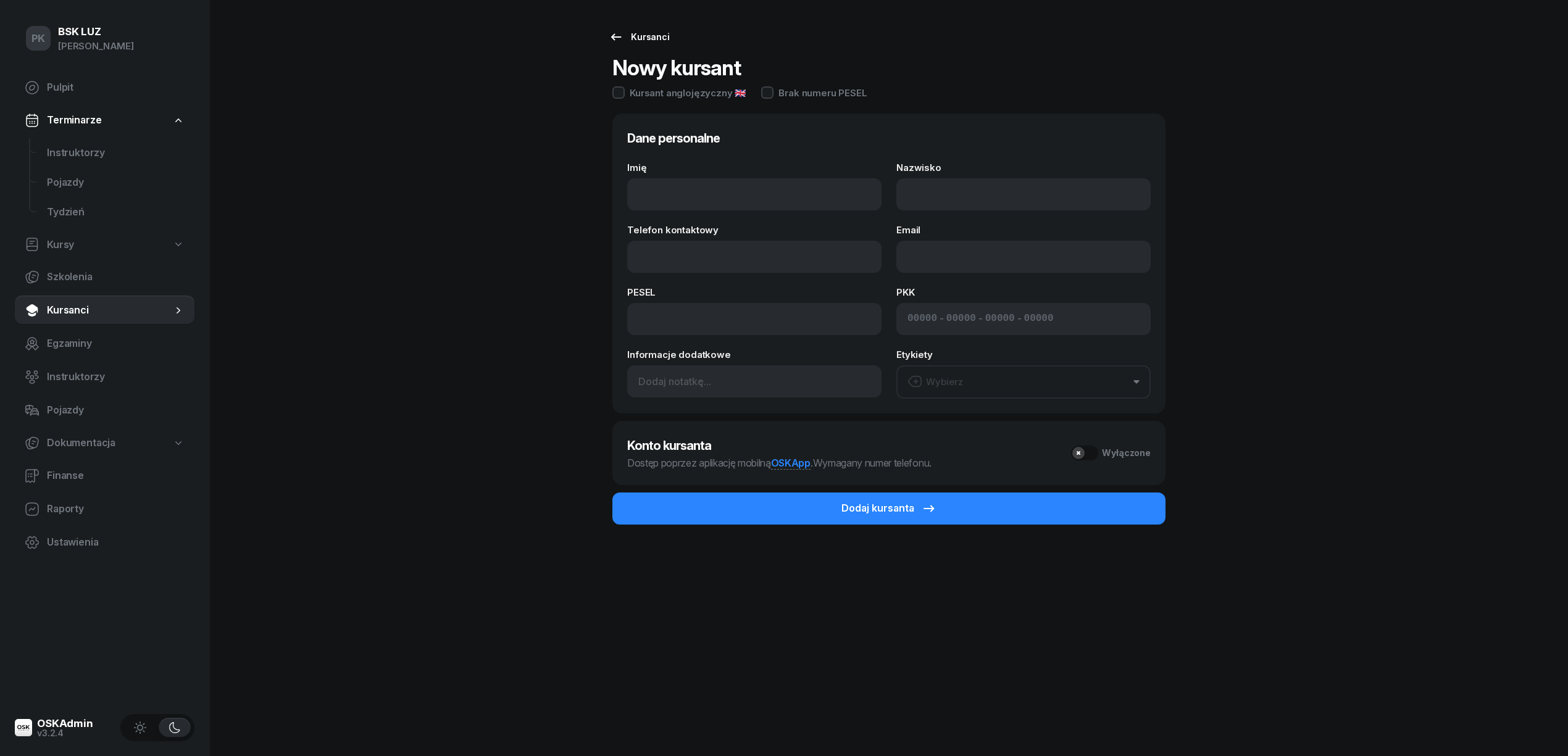
click at [623, 28] on link "Kursanci" at bounding box center [639, 37] width 84 height 25
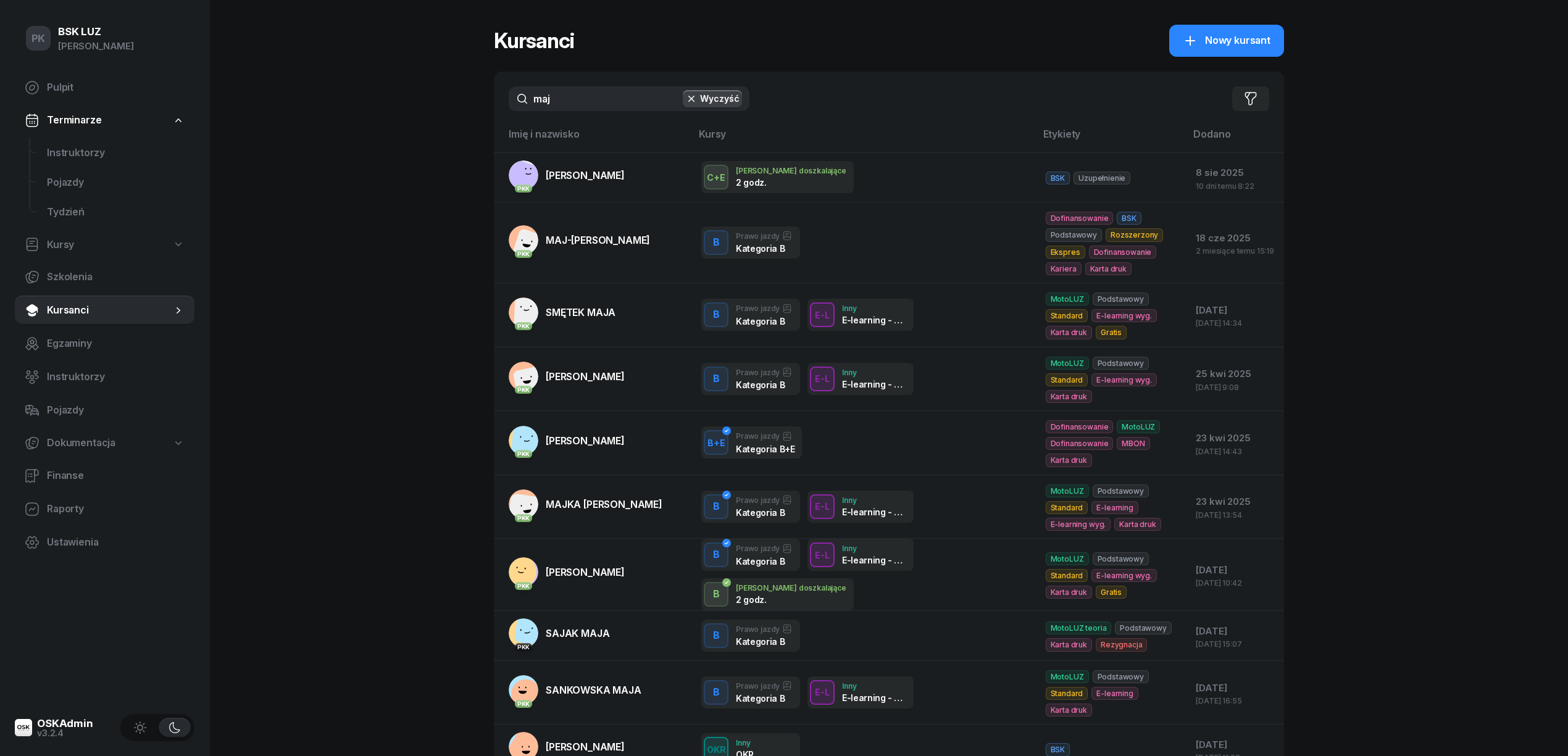
click at [621, 105] on input "maj" at bounding box center [629, 98] width 241 height 25
drag, startPoint x: 621, startPoint y: 105, endPoint x: 439, endPoint y: 91, distance: 182.5
click at [439, 91] on div "PK BSK [PERSON_NAME] Pulpit Terminarze Instruktorzy Pojazdy Tydzień Kursy Szkol…" at bounding box center [784, 432] width 1568 height 865
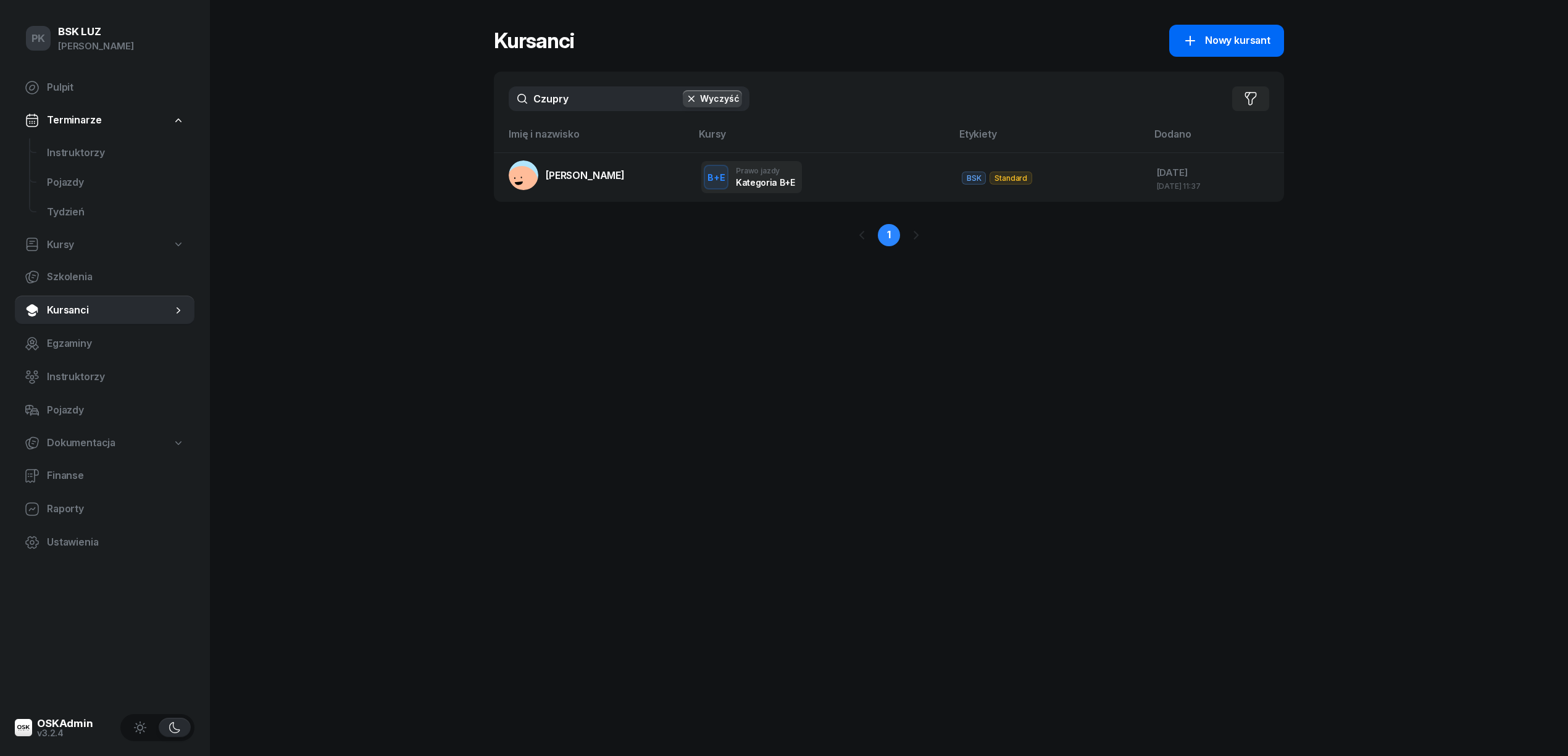
type input "Czupry"
click at [1253, 35] on span "Nowy kursant" at bounding box center [1237, 41] width 66 height 16
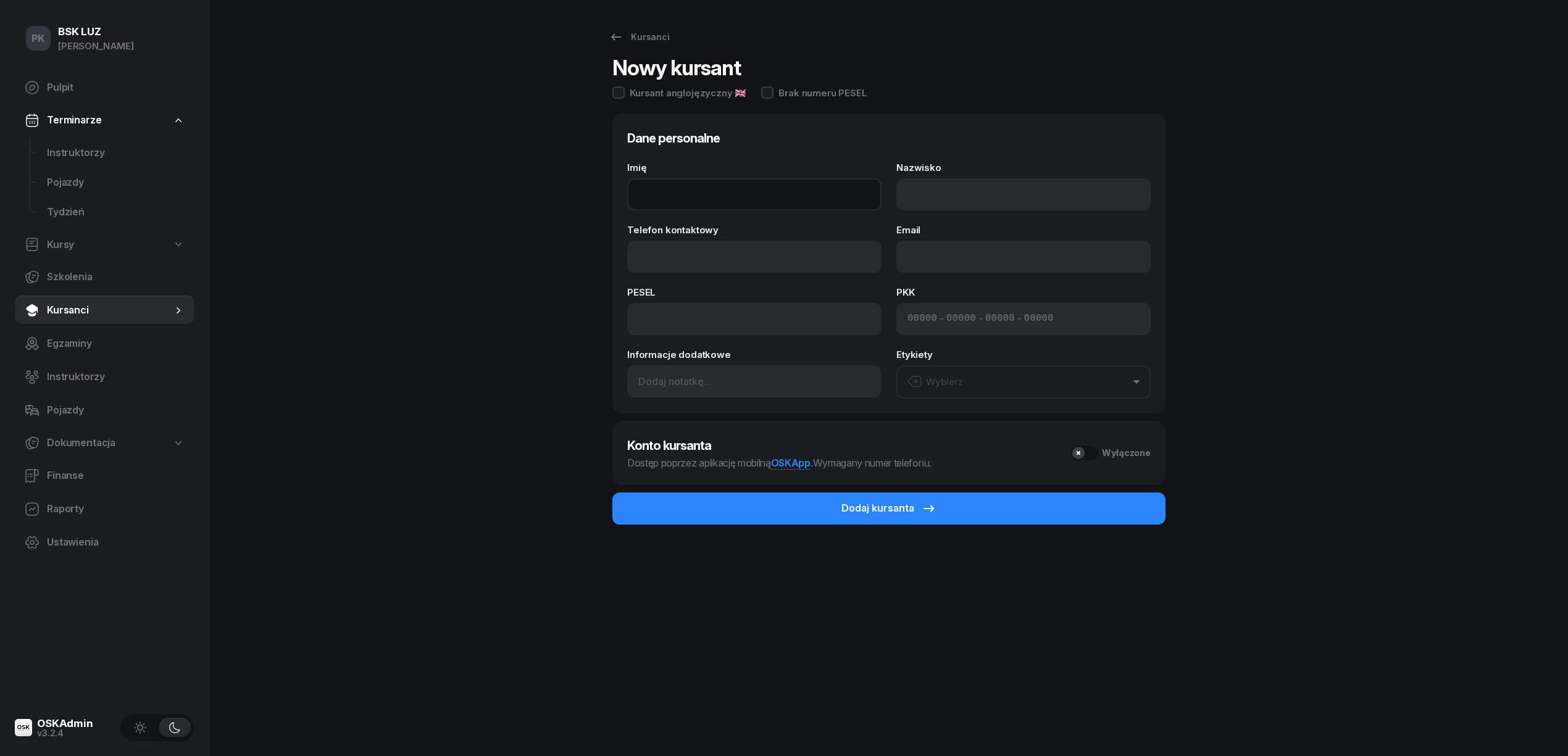
click at [672, 184] on input "Imię" at bounding box center [754, 194] width 255 height 32
type input "a"
type input "BARTOSZ"
click at [936, 179] on input "Nazwisko" at bounding box center [1023, 194] width 255 height 32
type input "CZUPRYNA"
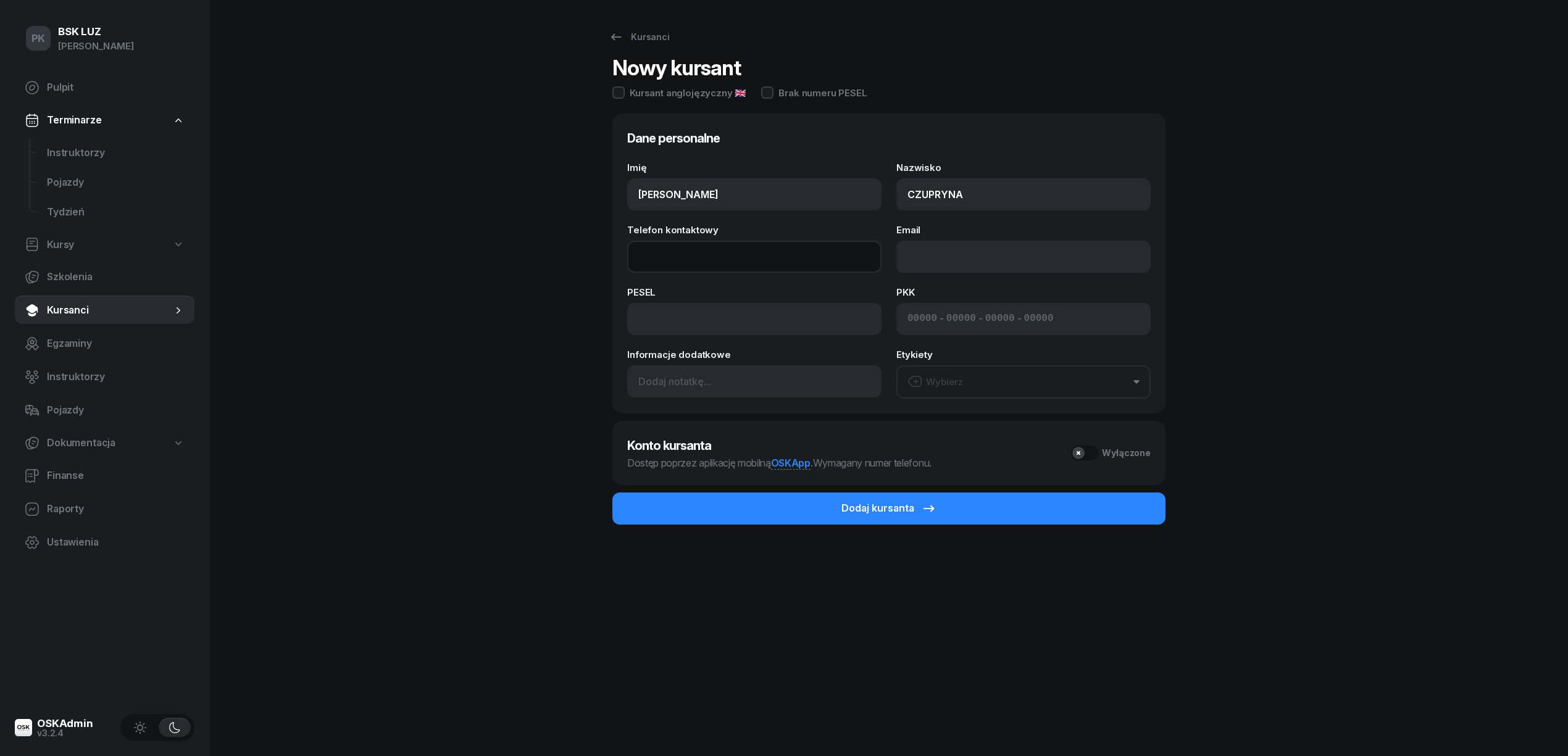
click at [746, 256] on input "Telefon kontaktowy" at bounding box center [754, 256] width 255 height 32
click at [1567, 0] on html "PK Piotr PK BSK LUZ Piotr Klimek Pulpit Terminarze Instruktorzy Pojazdy Tydzień…" at bounding box center [784, 378] width 1568 height 756
click at [717, 264] on input "Telefon kontaktowy" at bounding box center [754, 256] width 255 height 32
type input "784 330 280"
click at [916, 275] on div "Imię BARTOSZ Nazwisko CZUPRYNA Telefon kontaktowy 784 330 280 Email PESEL PKK -…" at bounding box center [888, 280] width 523 height 236
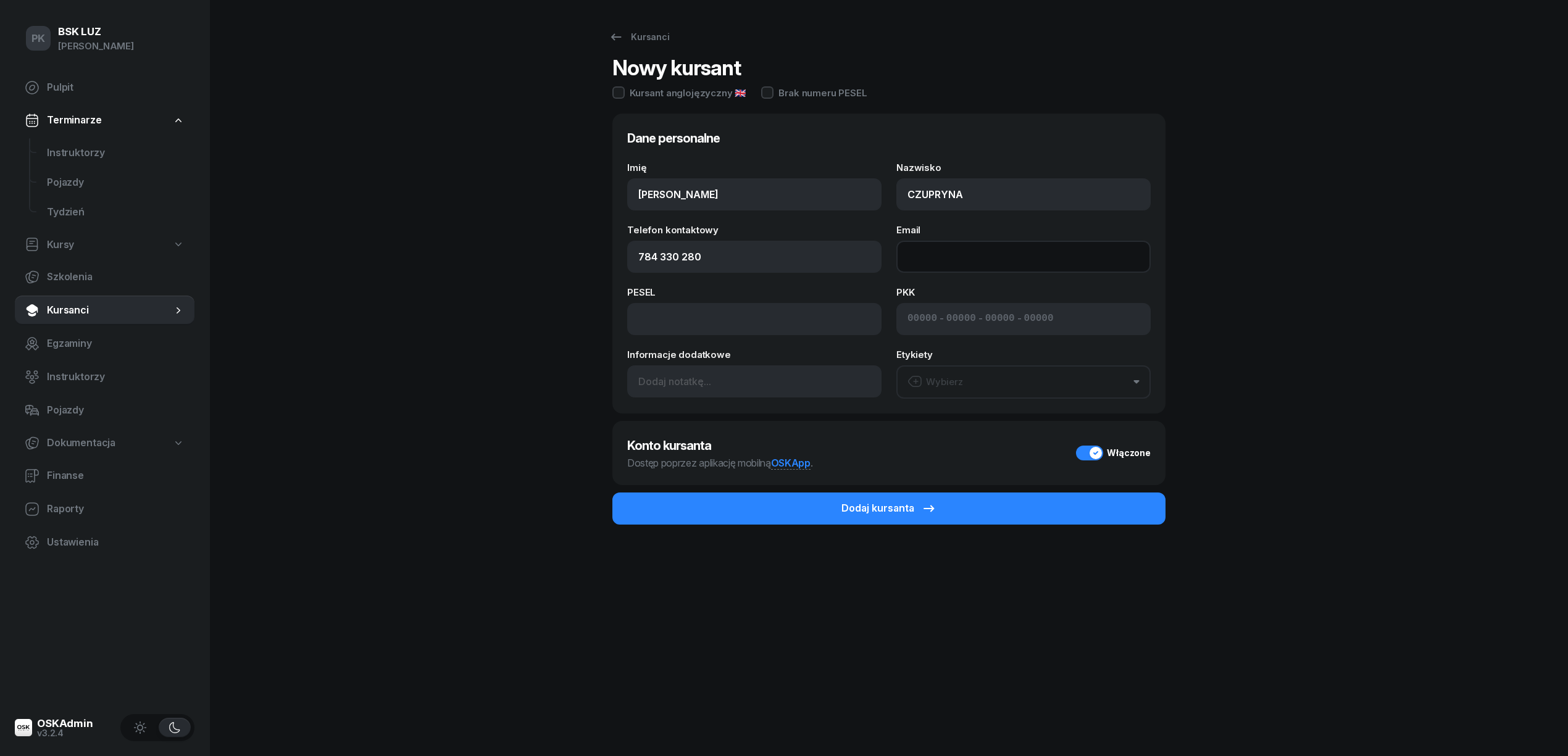
click at [910, 265] on input "Email" at bounding box center [1023, 256] width 255 height 32
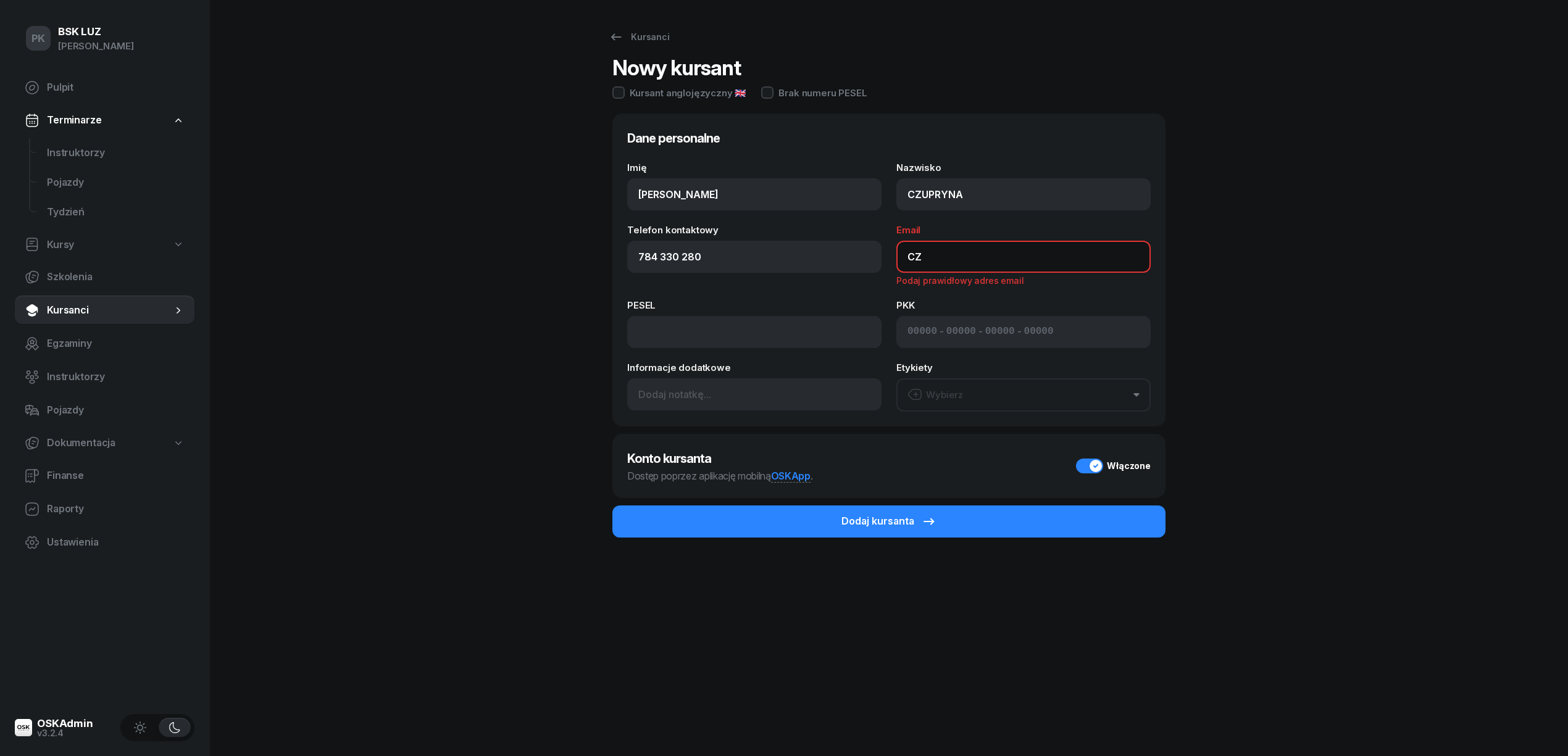
type input "C"
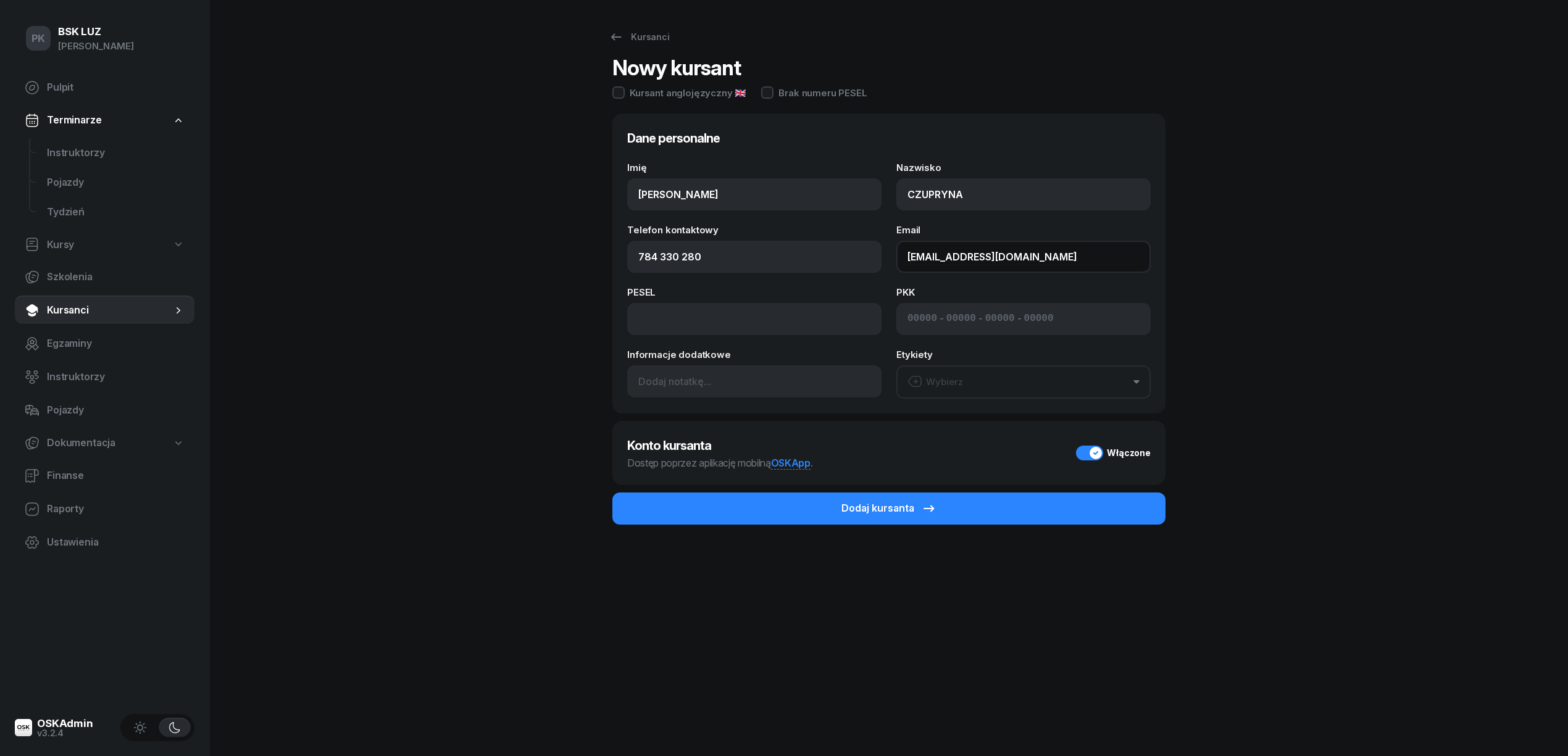
type input "czupryna39@gmail.com"
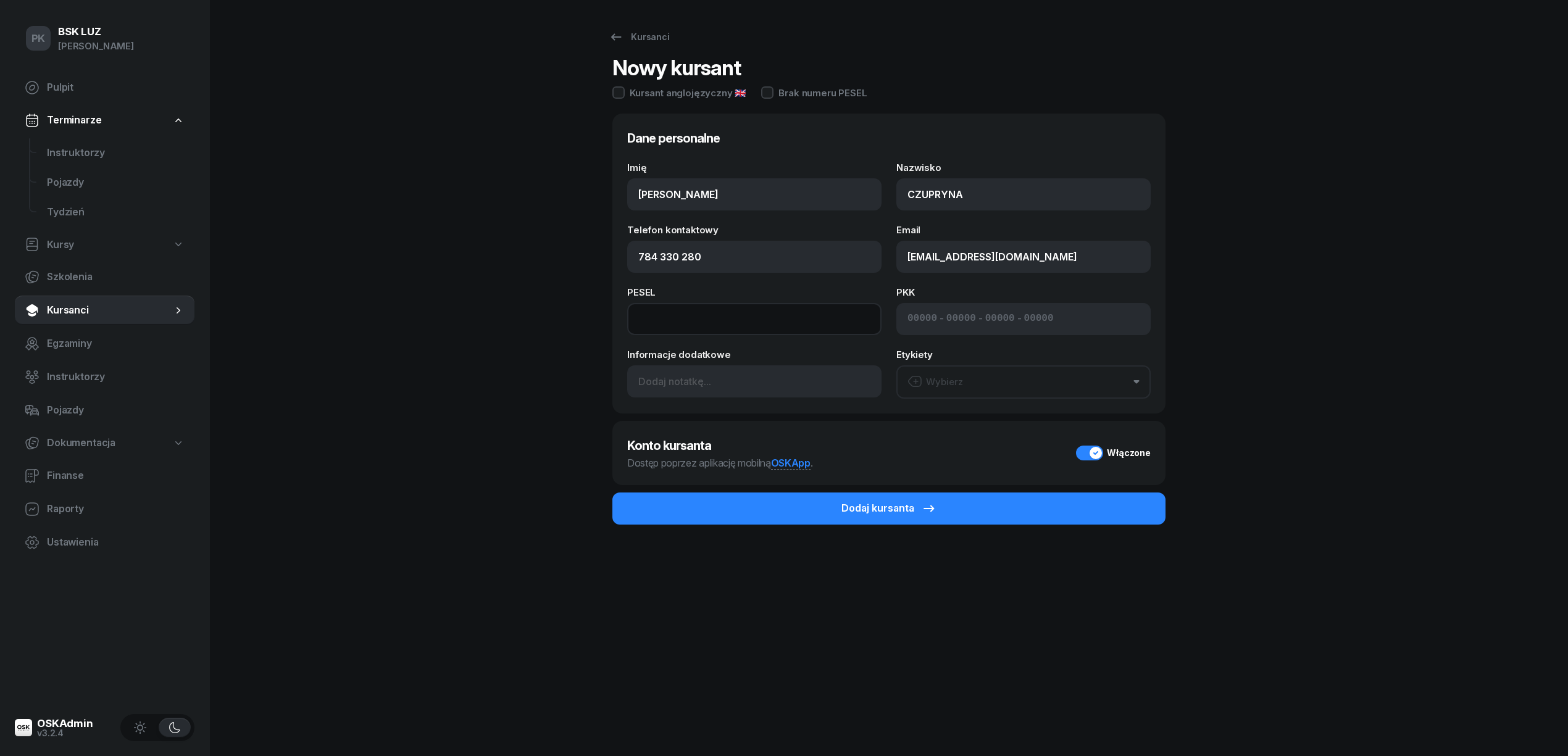
click at [707, 324] on input at bounding box center [754, 318] width 255 height 32
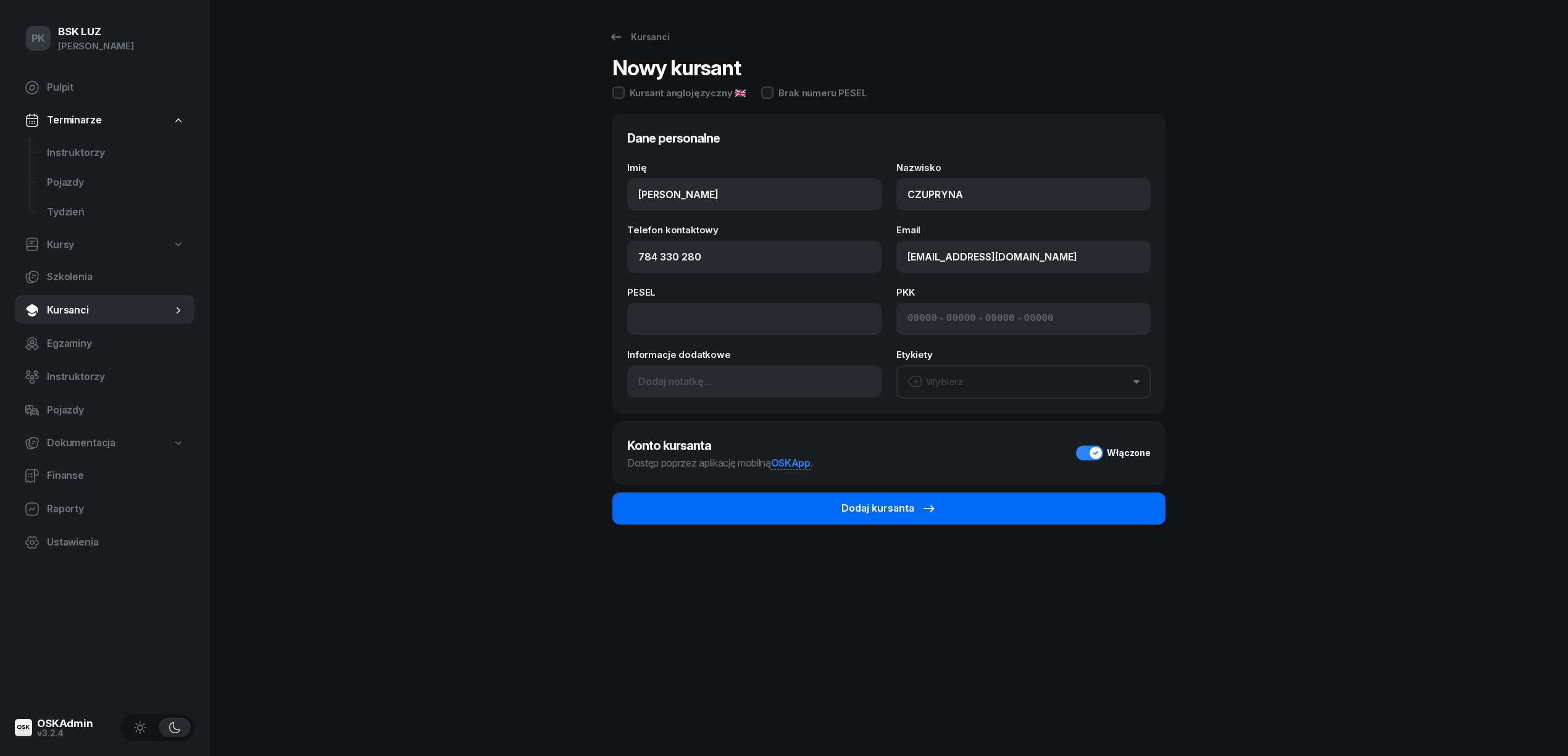
click at [806, 520] on button "Dodaj kursanta" at bounding box center [888, 507] width 553 height 32
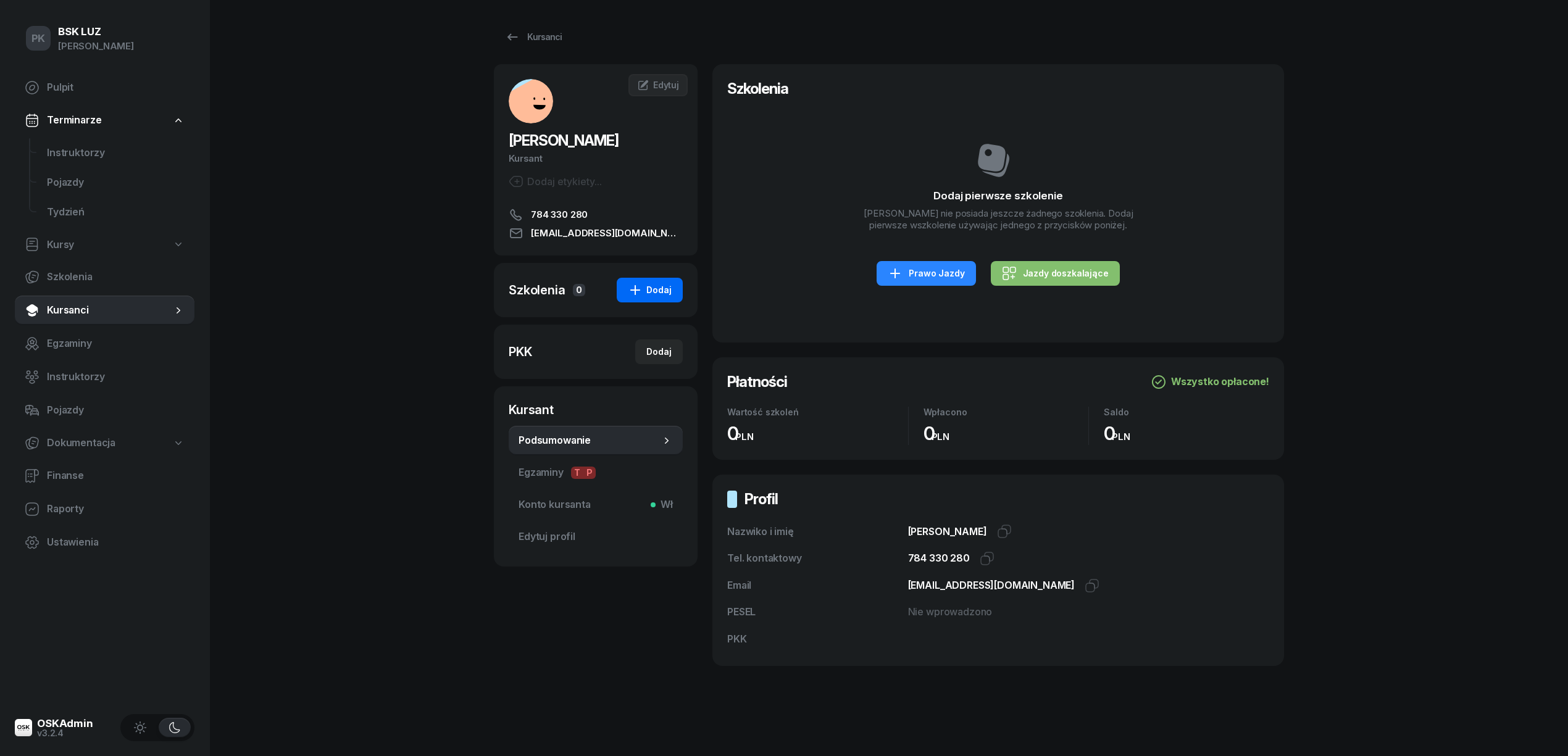
click at [665, 299] on button "Dodaj" at bounding box center [649, 290] width 66 height 25
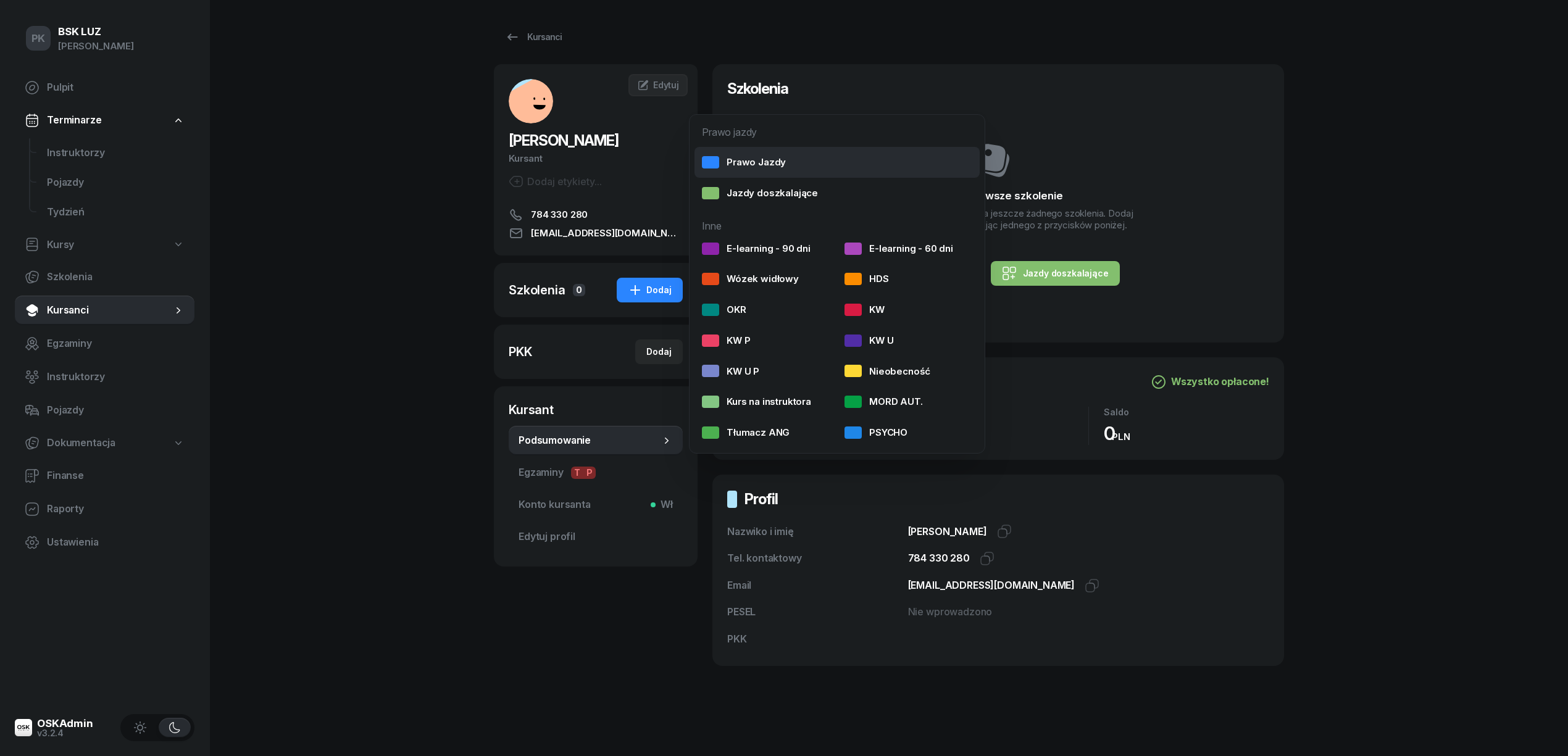
click at [778, 161] on div "Prawo Jazdy" at bounding box center [743, 162] width 84 height 16
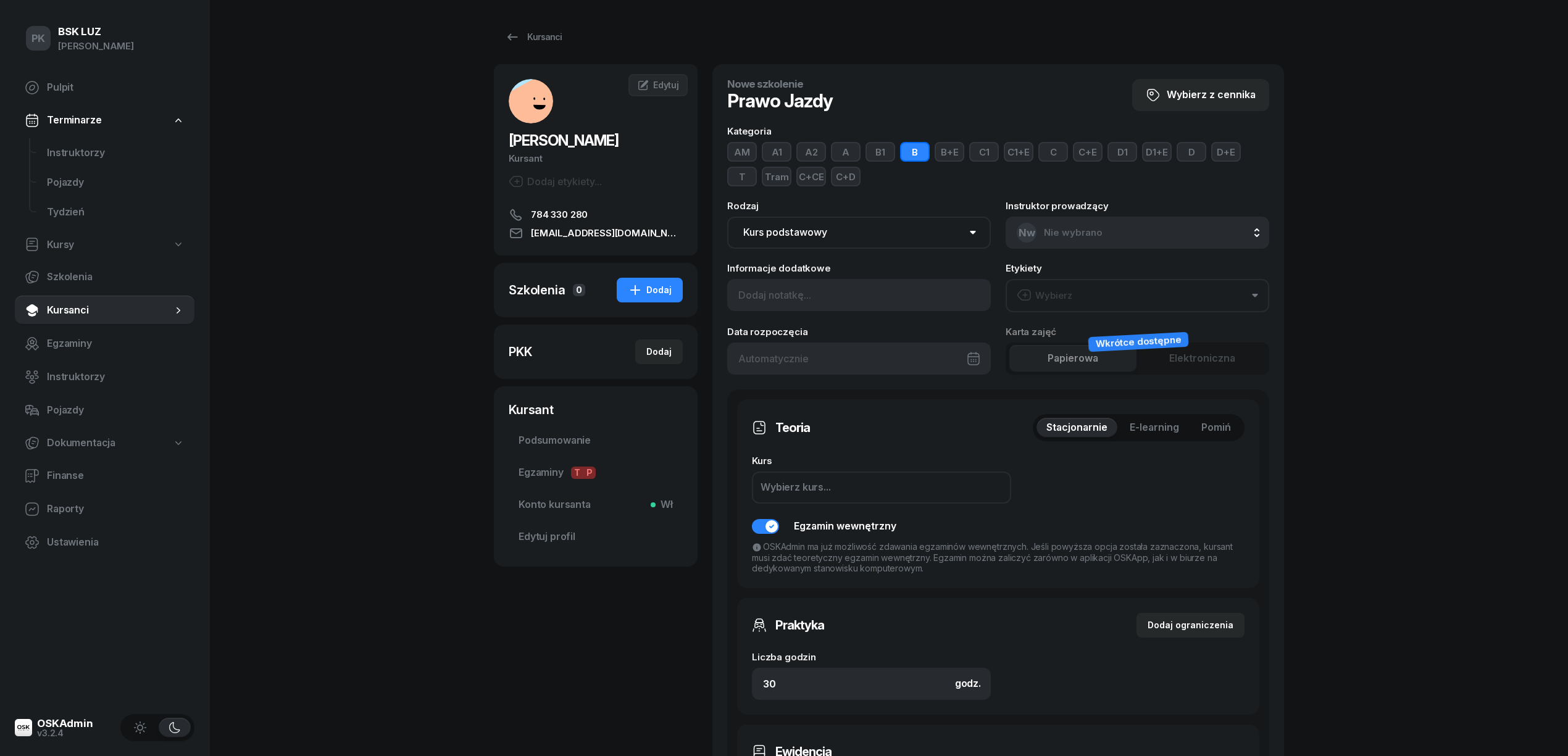
click at [837, 151] on button "A" at bounding box center [845, 151] width 29 height 20
click at [784, 294] on input at bounding box center [858, 294] width 263 height 32
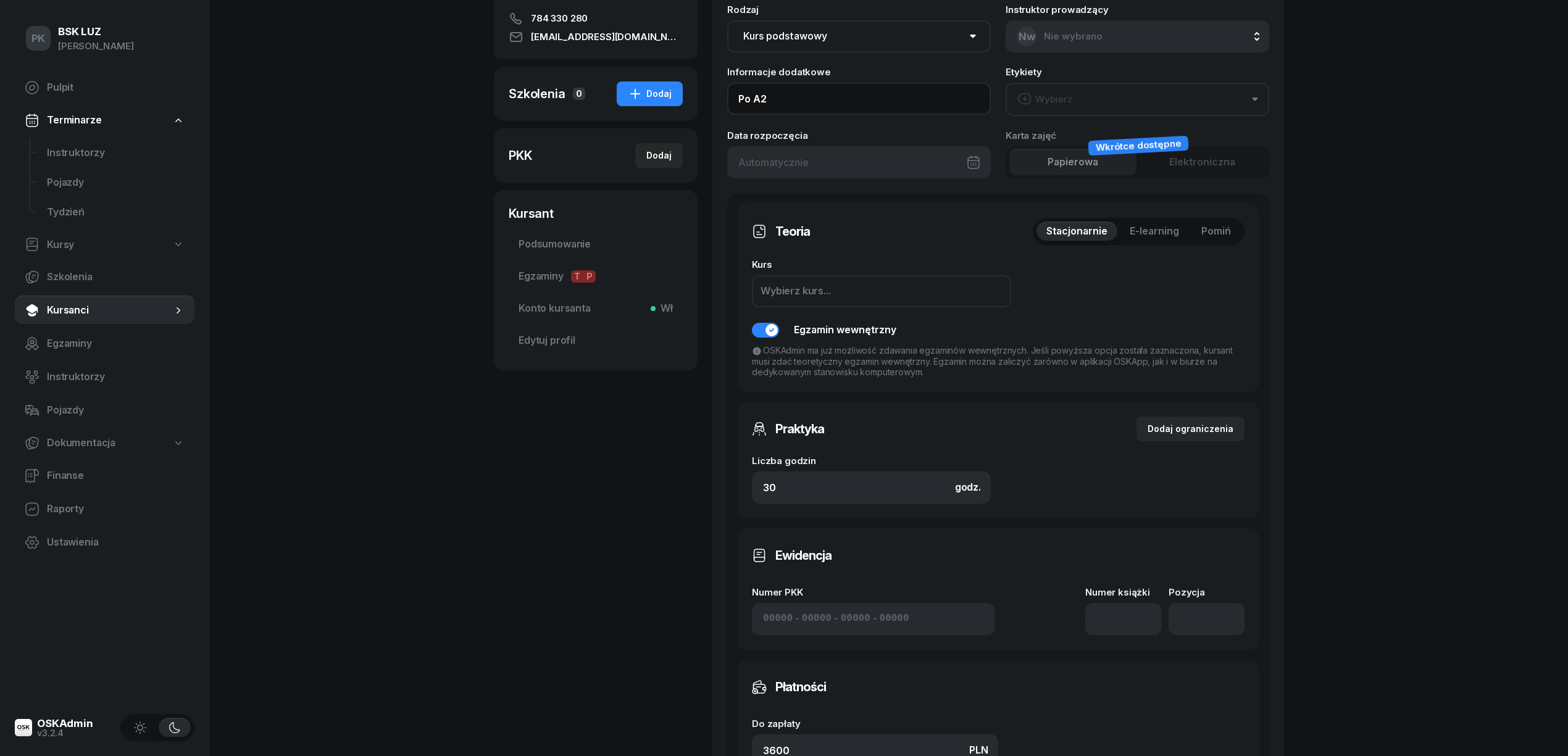
scroll to position [247, 0]
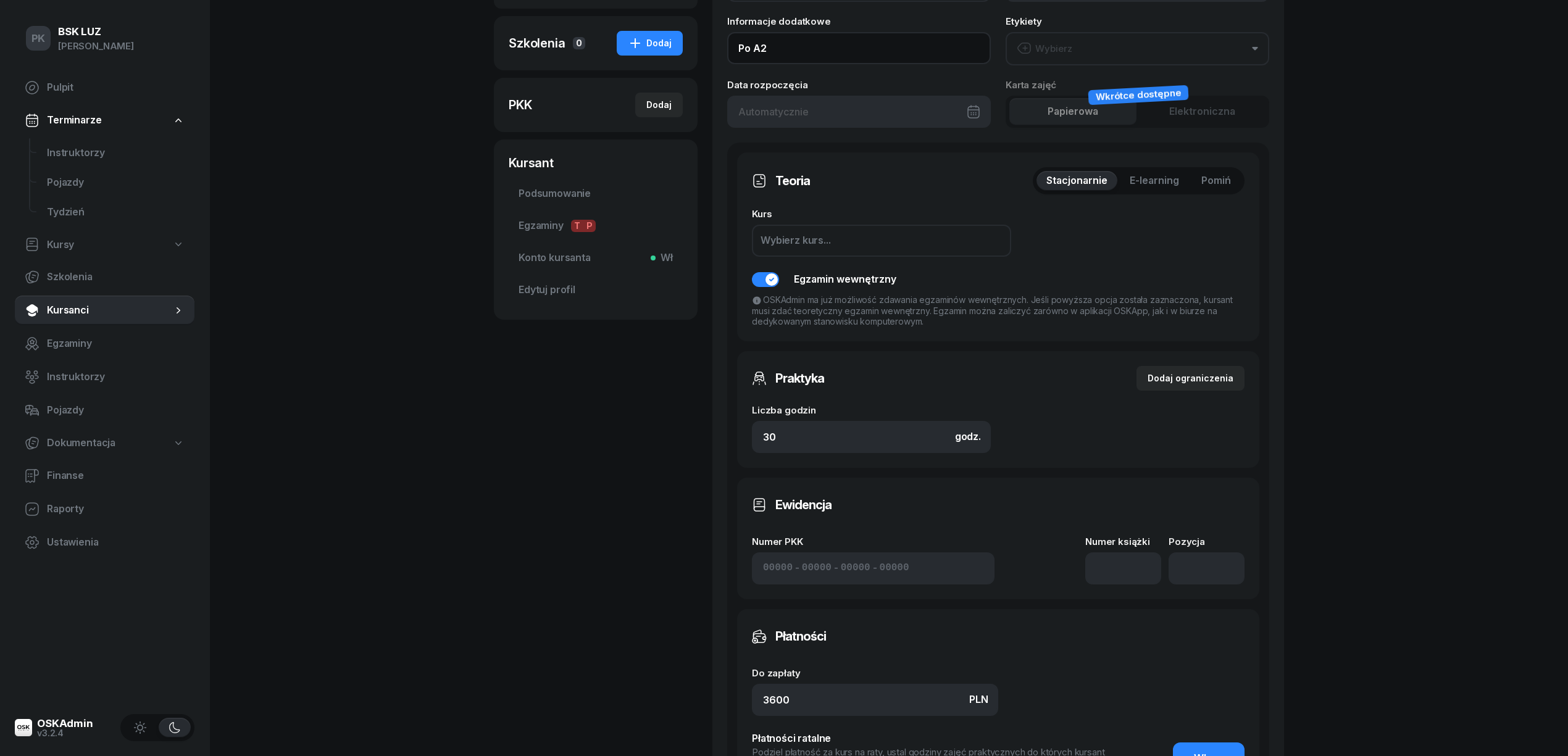
type input "Po A2"
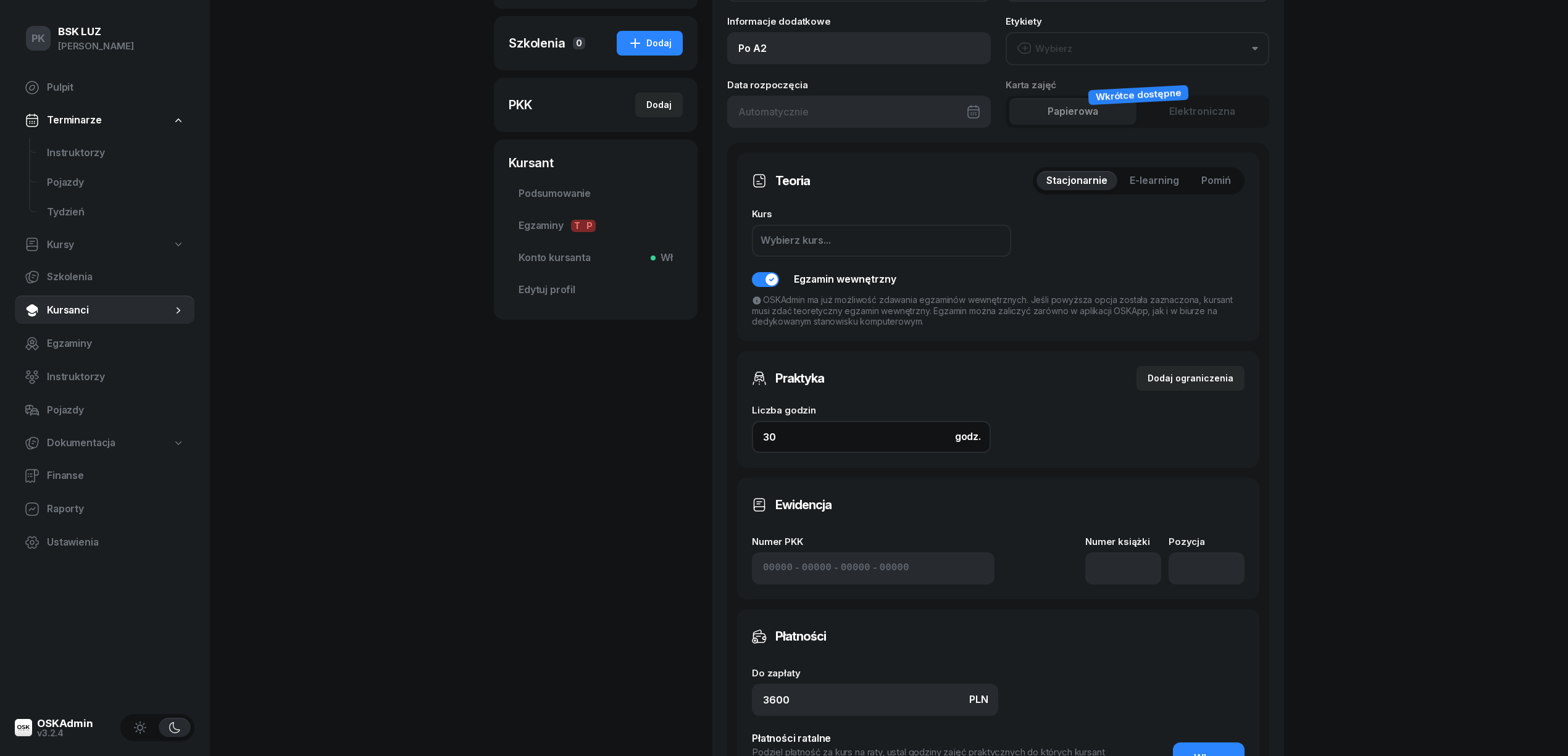
drag, startPoint x: 798, startPoint y: 442, endPoint x: 590, endPoint y: 457, distance: 208.5
click at [590, 457] on div "CZUPRYNA BARTOSZ Kursant Dodaj etykiety... 784 330 280 czupryna39@gmail.com BC …" at bounding box center [888, 364] width 790 height 1094
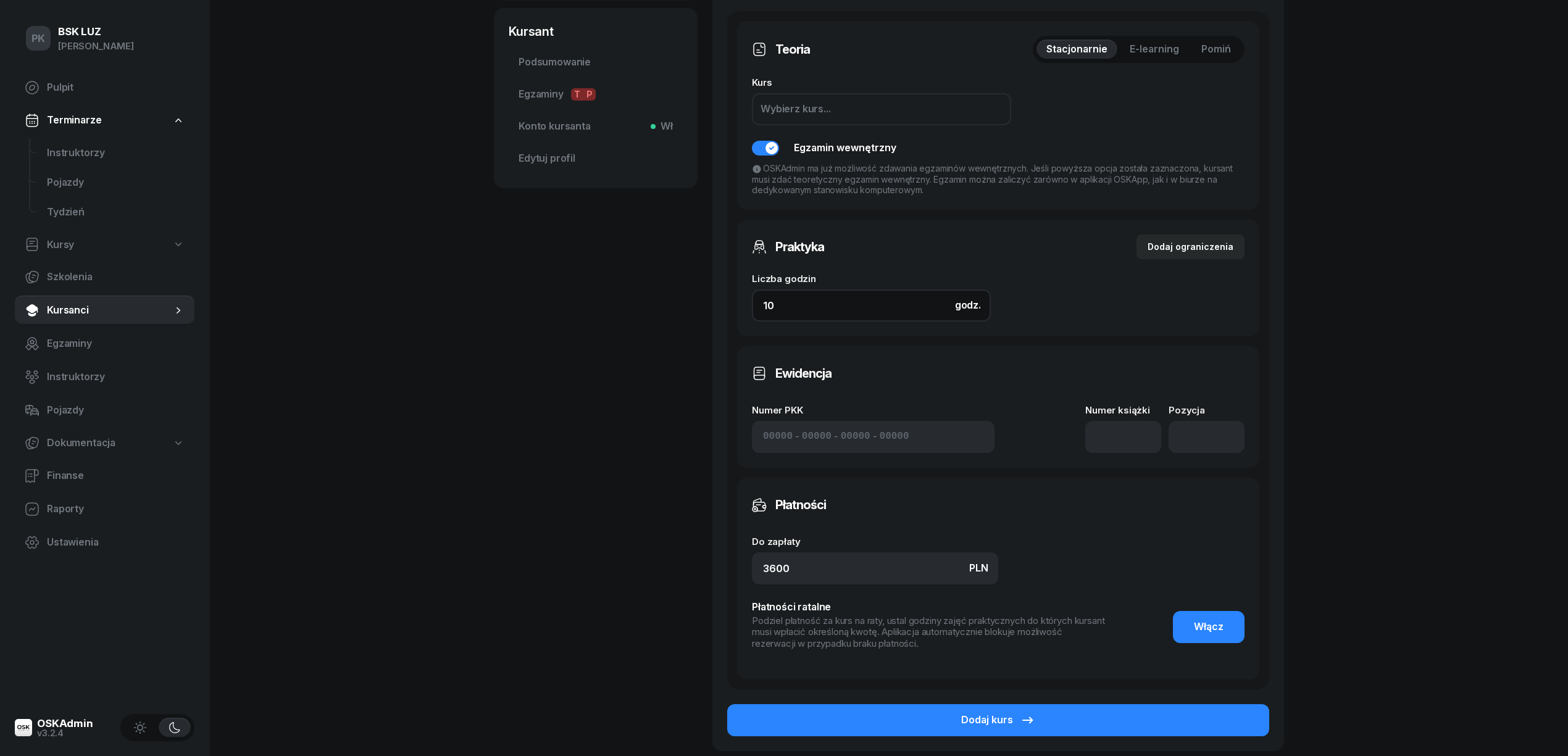
scroll to position [411, 0]
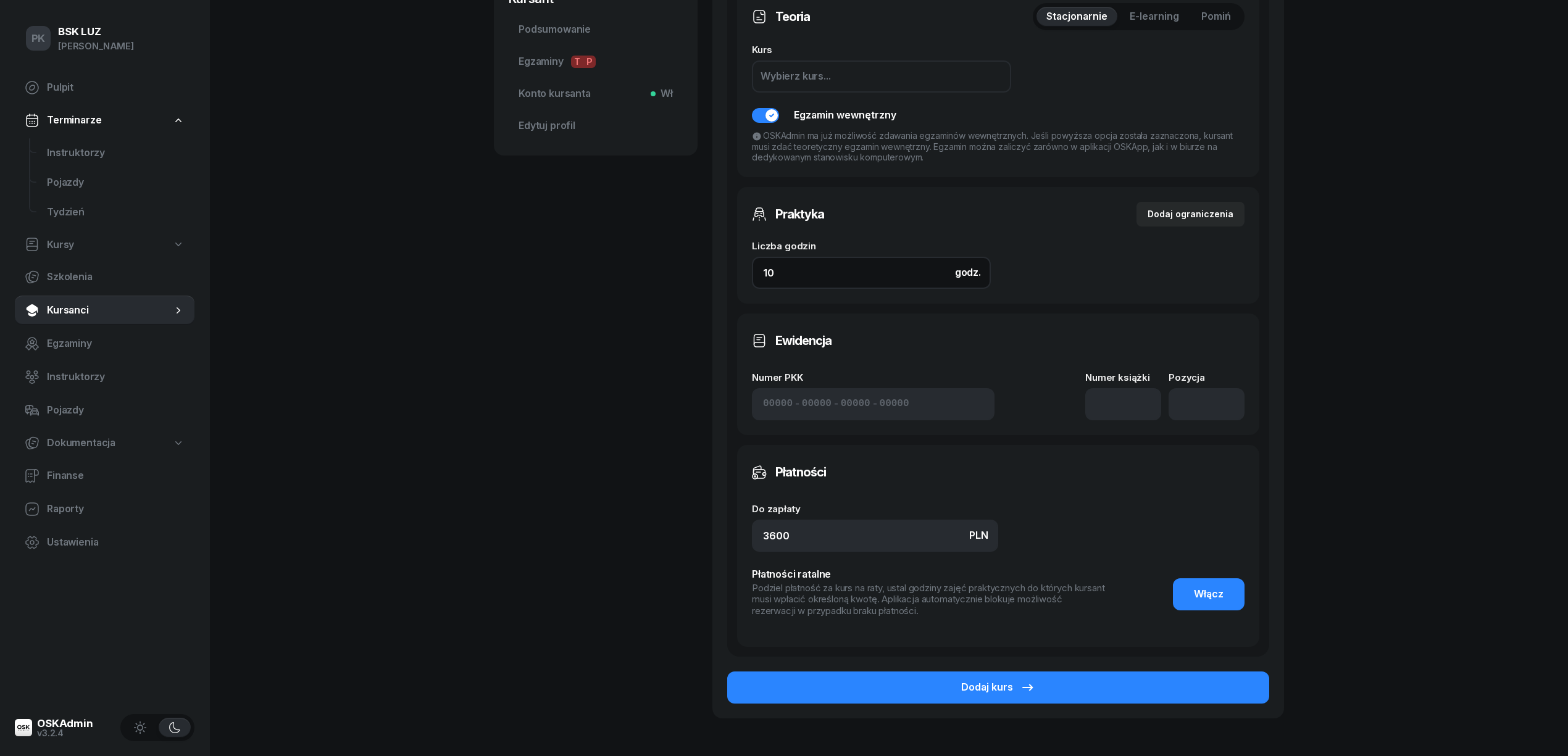
type input "10"
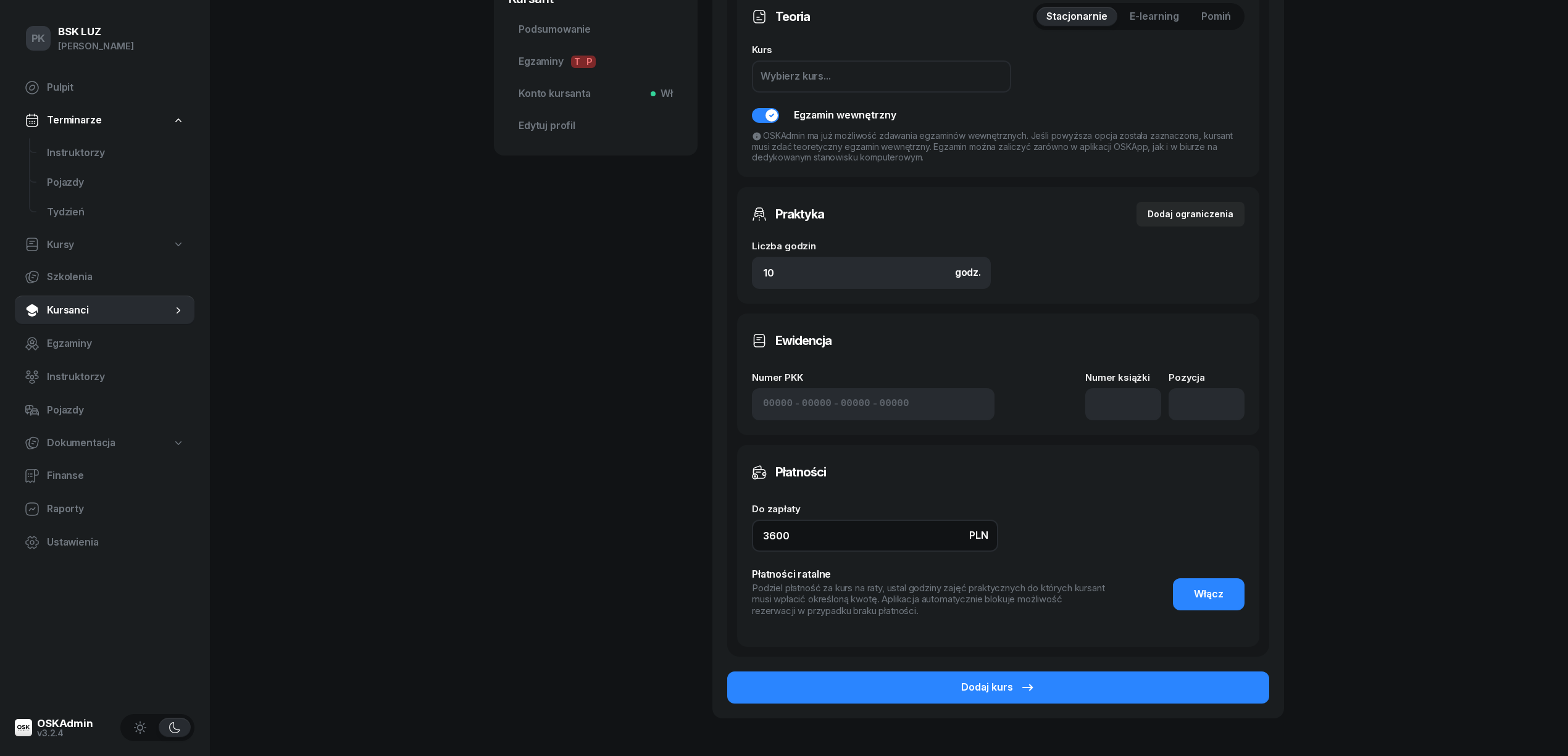
drag, startPoint x: 806, startPoint y: 529, endPoint x: 660, endPoint y: 533, distance: 146.1
click at [660, 533] on div "CZUPRYNA BARTOSZ Kursant Dodaj etykiety... 784 330 280 czupryna39@gmail.com BC …" at bounding box center [888, 200] width 790 height 1094
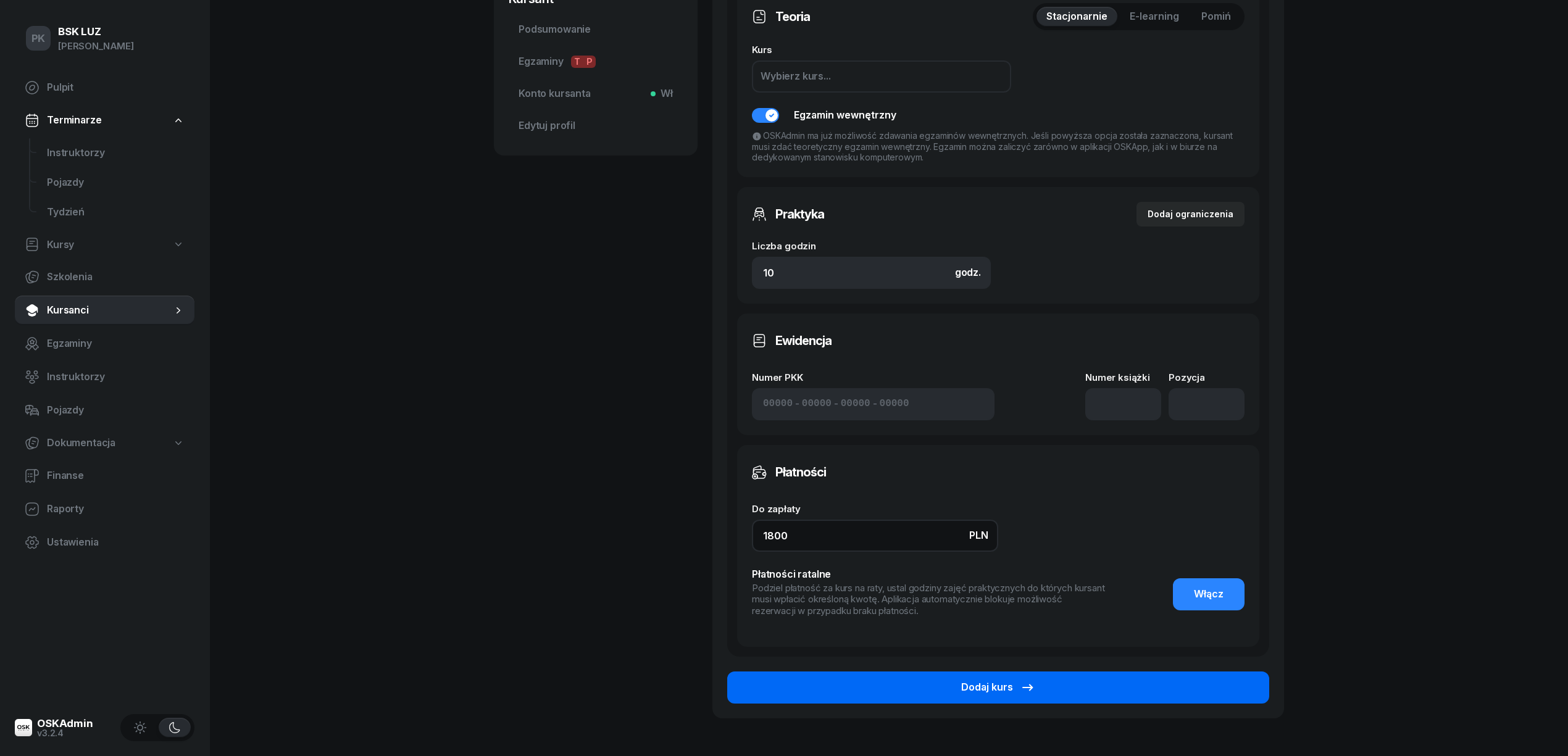
type input "1800"
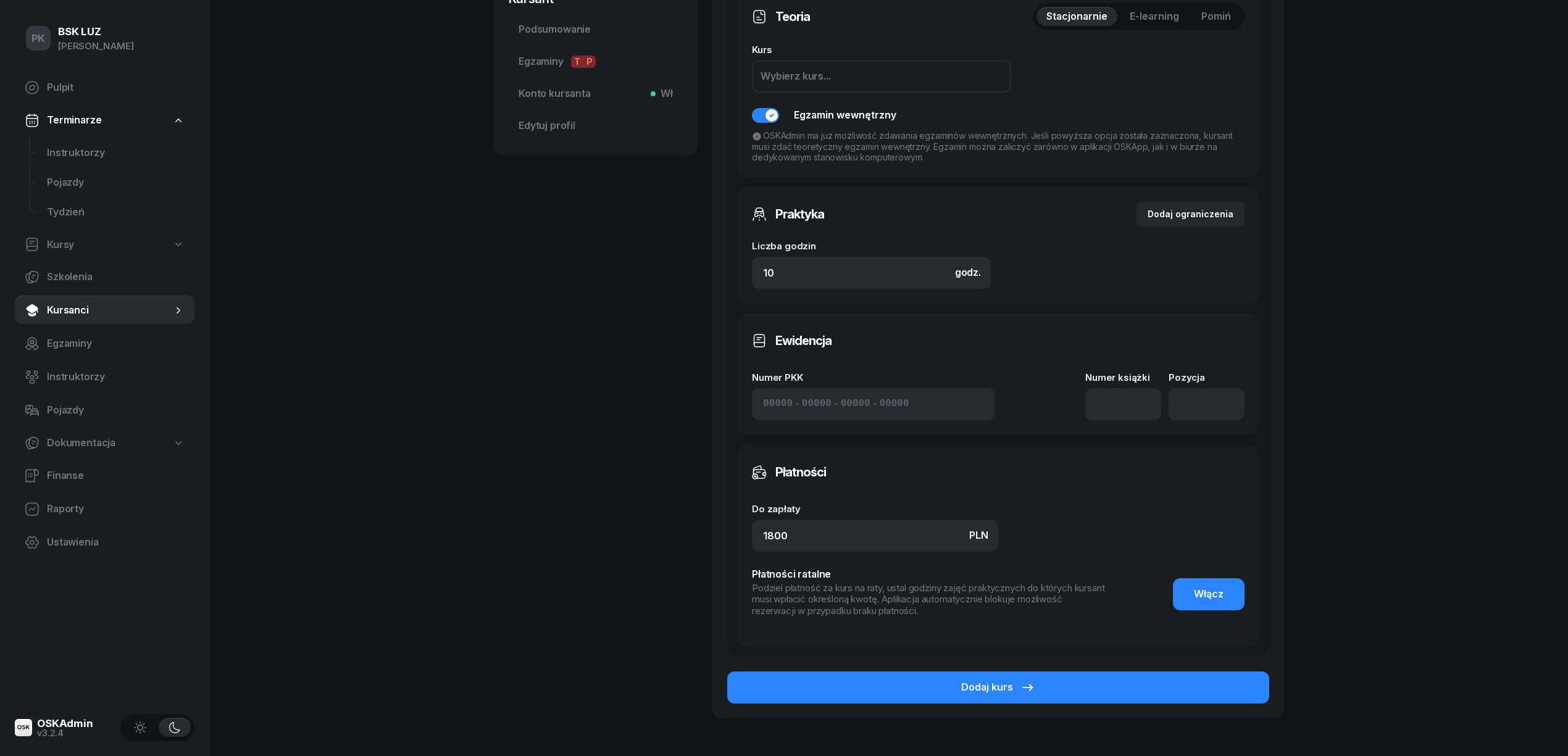
drag, startPoint x: 1089, startPoint y: 675, endPoint x: 1089, endPoint y: 660, distance: 15.0
click at [1090, 675] on button "Dodaj kurs" at bounding box center [998, 687] width 542 height 32
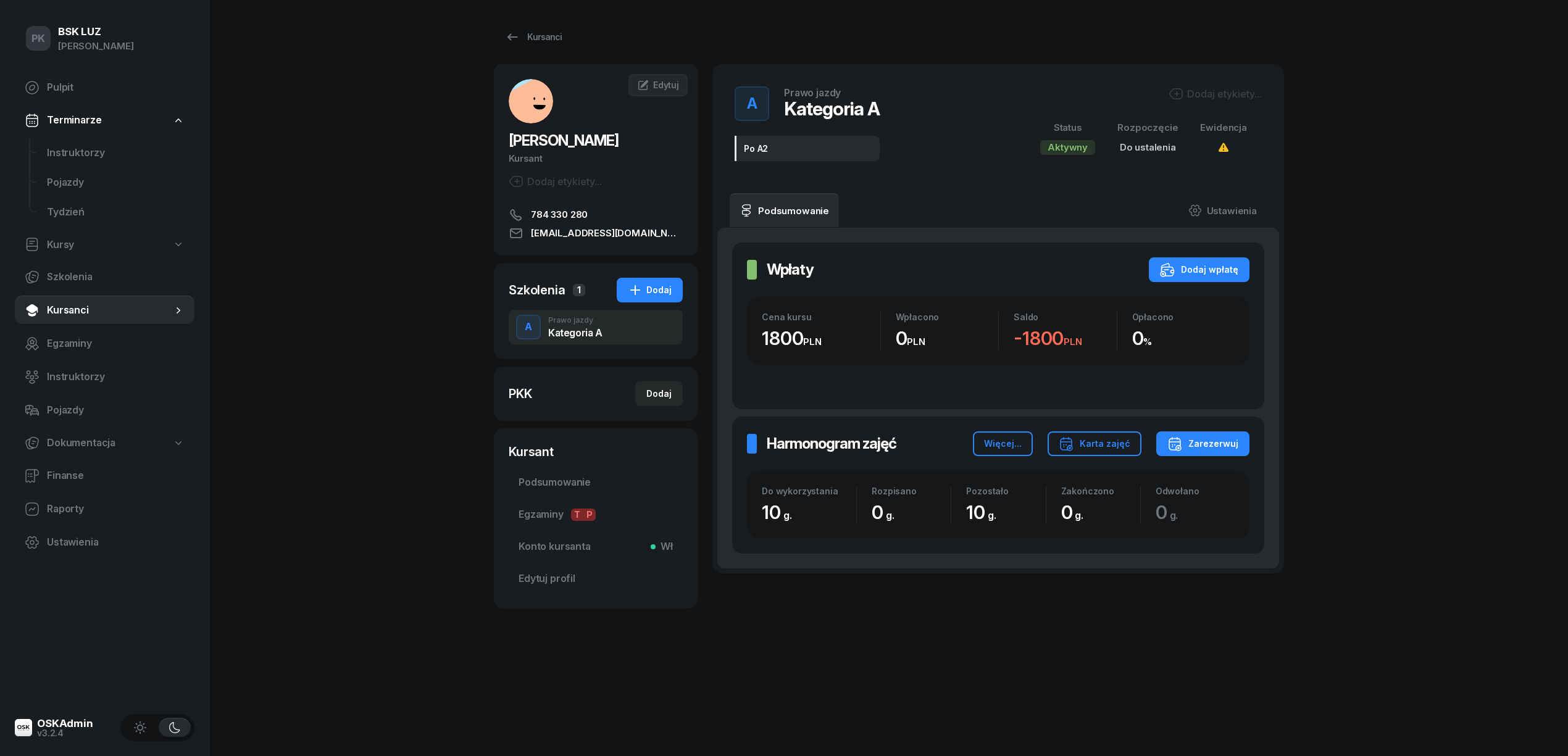
click at [1203, 98] on div "Dodaj etykiety..." at bounding box center [1143, 95] width 237 height 18
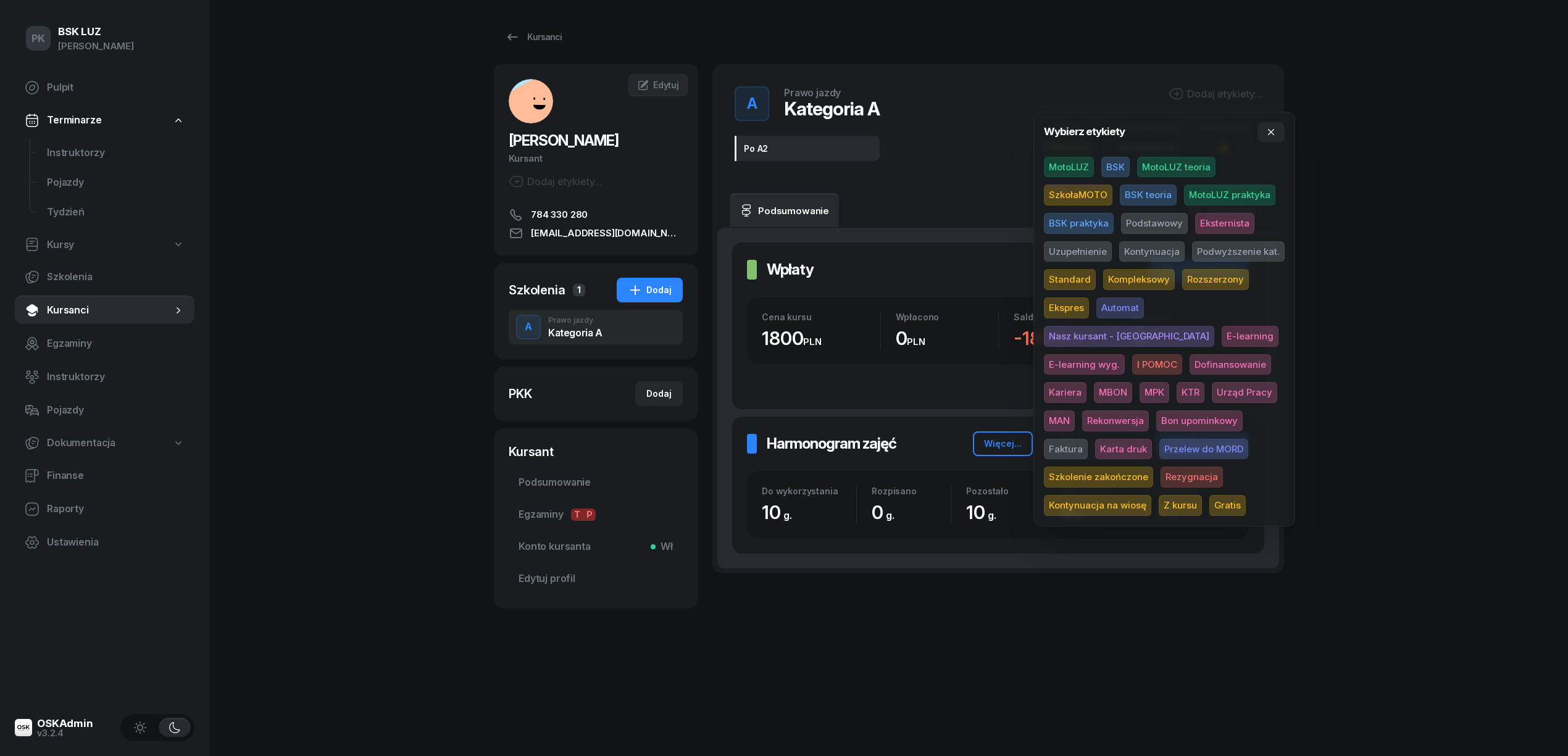
click at [1090, 193] on span "SzkołaMOTO" at bounding box center [1078, 195] width 68 height 21
click at [1232, 248] on span "Podwyższenie kat." at bounding box center [1237, 254] width 92 height 21
click at [1421, 193] on div "PK BSK LUZ Piotr Klimek Pulpit Terminarze Instruktorzy Pojazdy Tydzień Kursy Sz…" at bounding box center [784, 378] width 1568 height 756
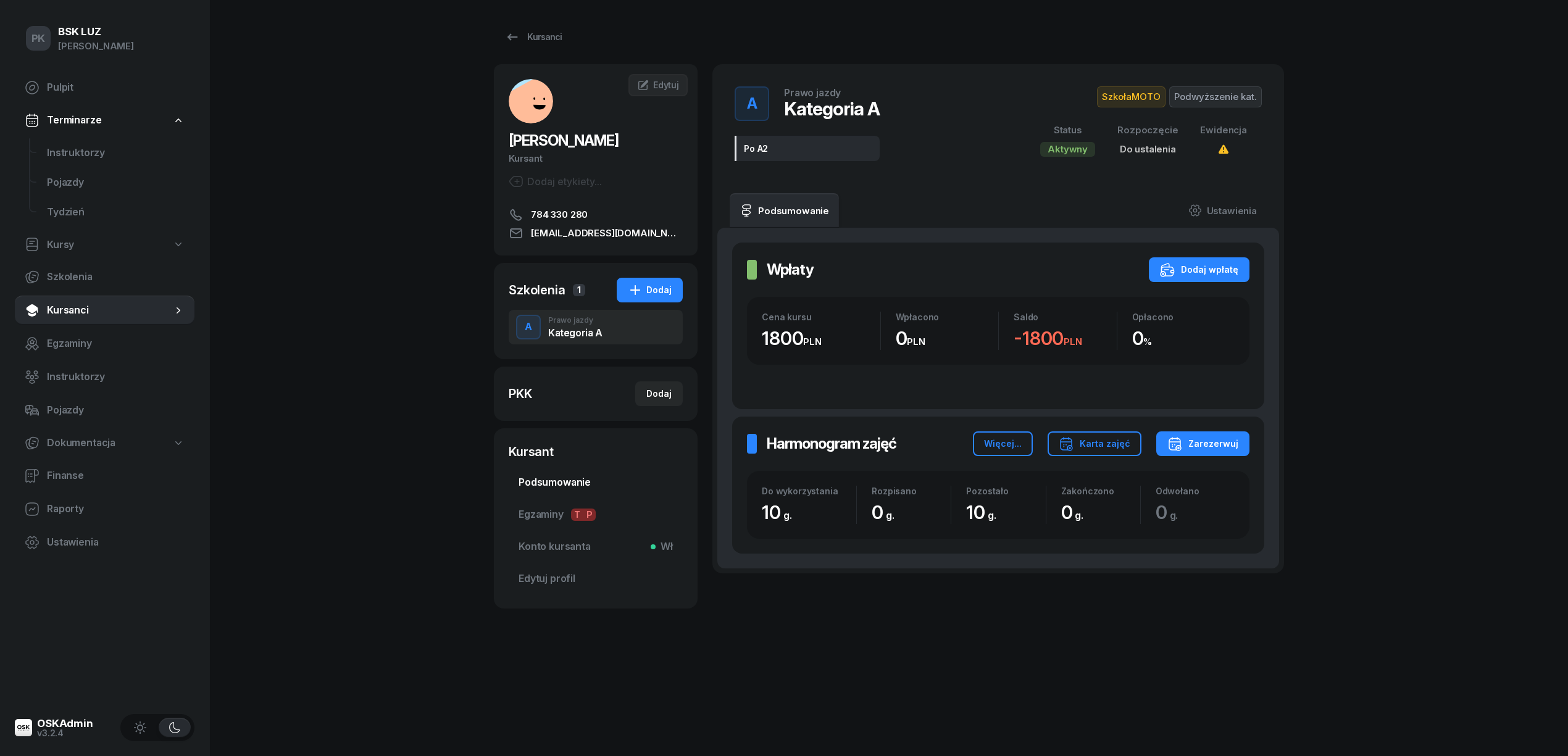
click at [556, 477] on span "Podsumowanie" at bounding box center [596, 482] width 155 height 16
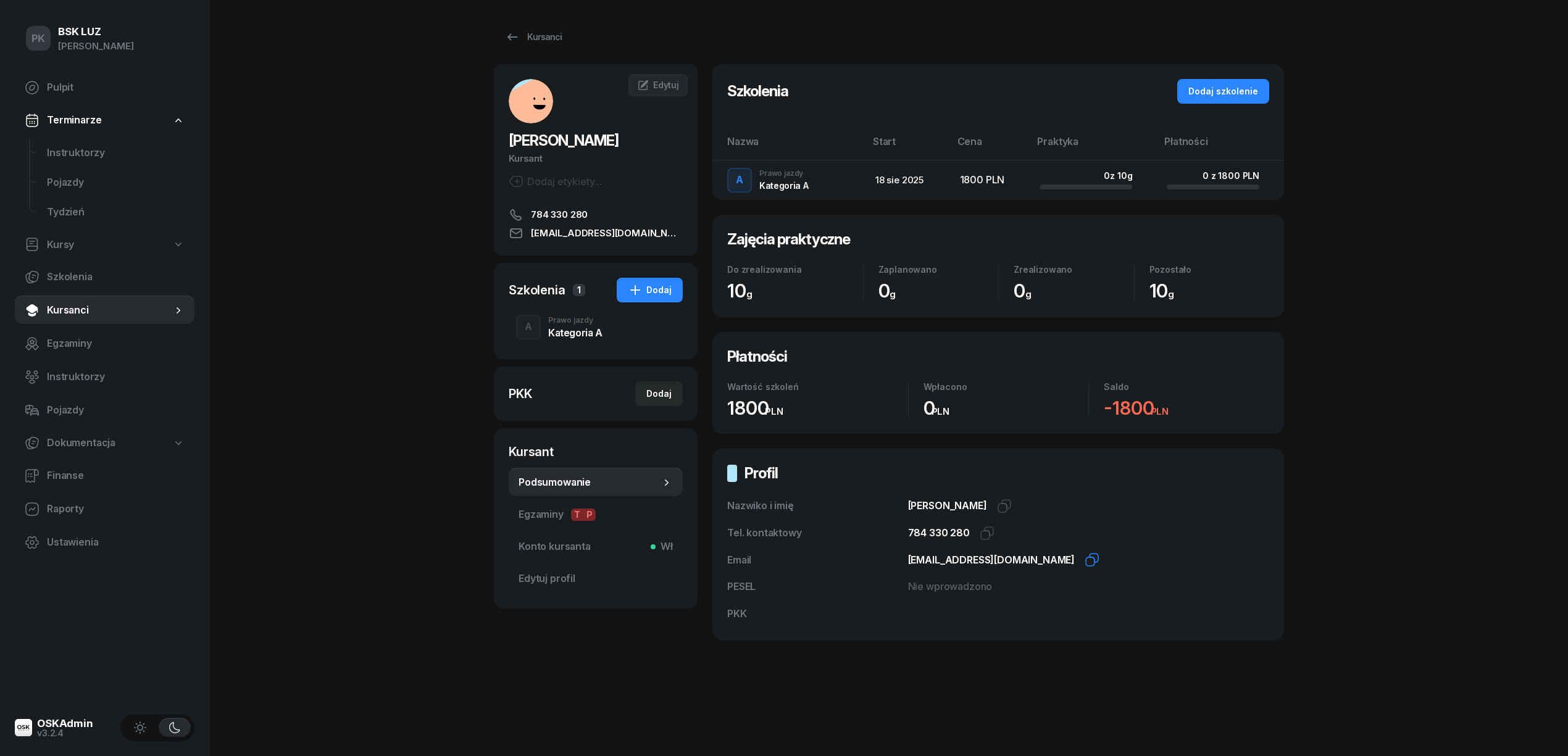
click at [1084, 561] on icon "button" at bounding box center [1091, 559] width 15 height 15
click at [549, 23] on div "Kursanci CZUPRYNA BARTOSZ Kursant Dodaj etykiety... 784 330 280 czupryna39@gmai…" at bounding box center [888, 347] width 790 height 694
click at [542, 41] on div "Kursanci" at bounding box center [534, 36] width 57 height 15
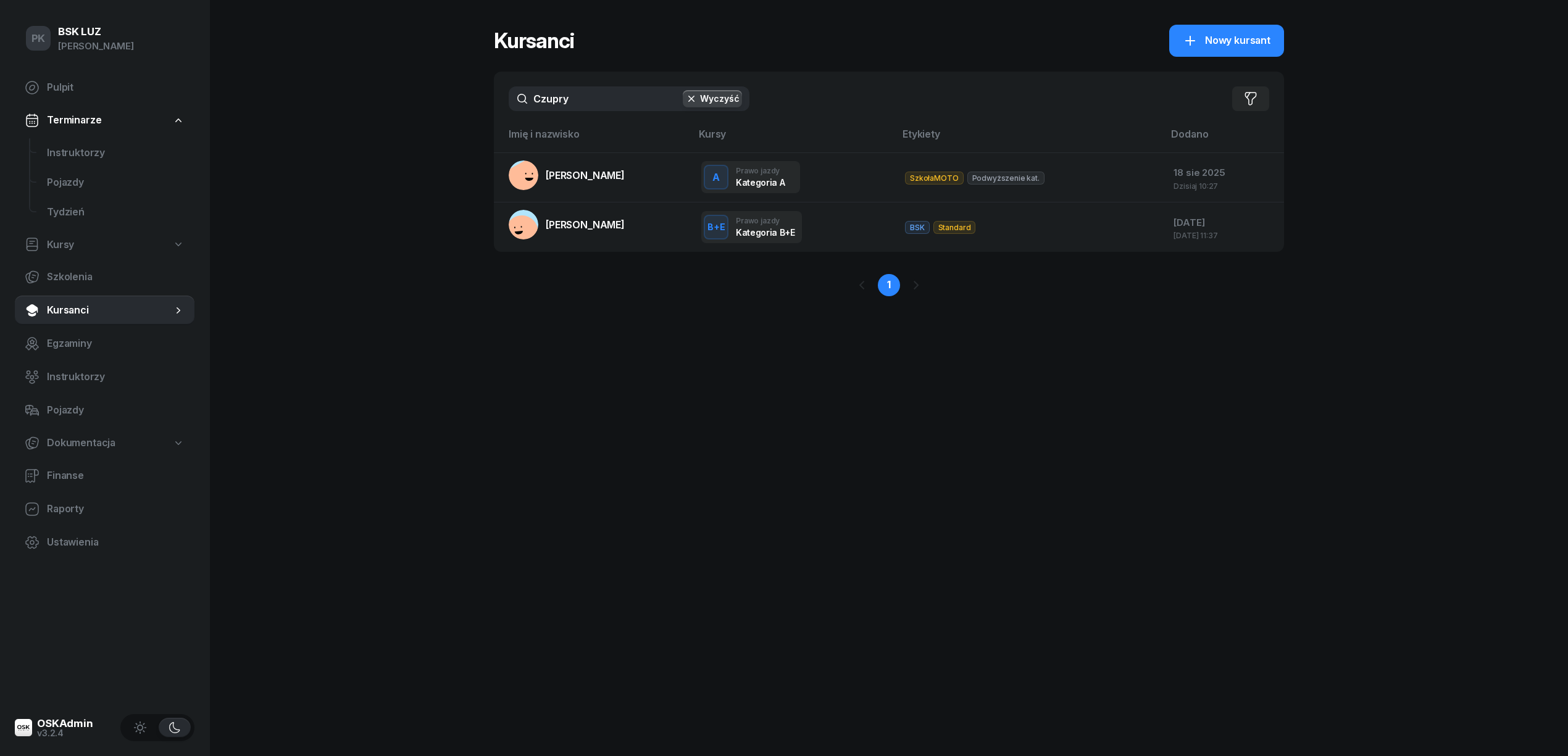
drag, startPoint x: 605, startPoint y: 90, endPoint x: 495, endPoint y: 91, distance: 110.0
click at [495, 90] on div "Czupry Wyczyść Filtruj" at bounding box center [888, 98] width 790 height 54
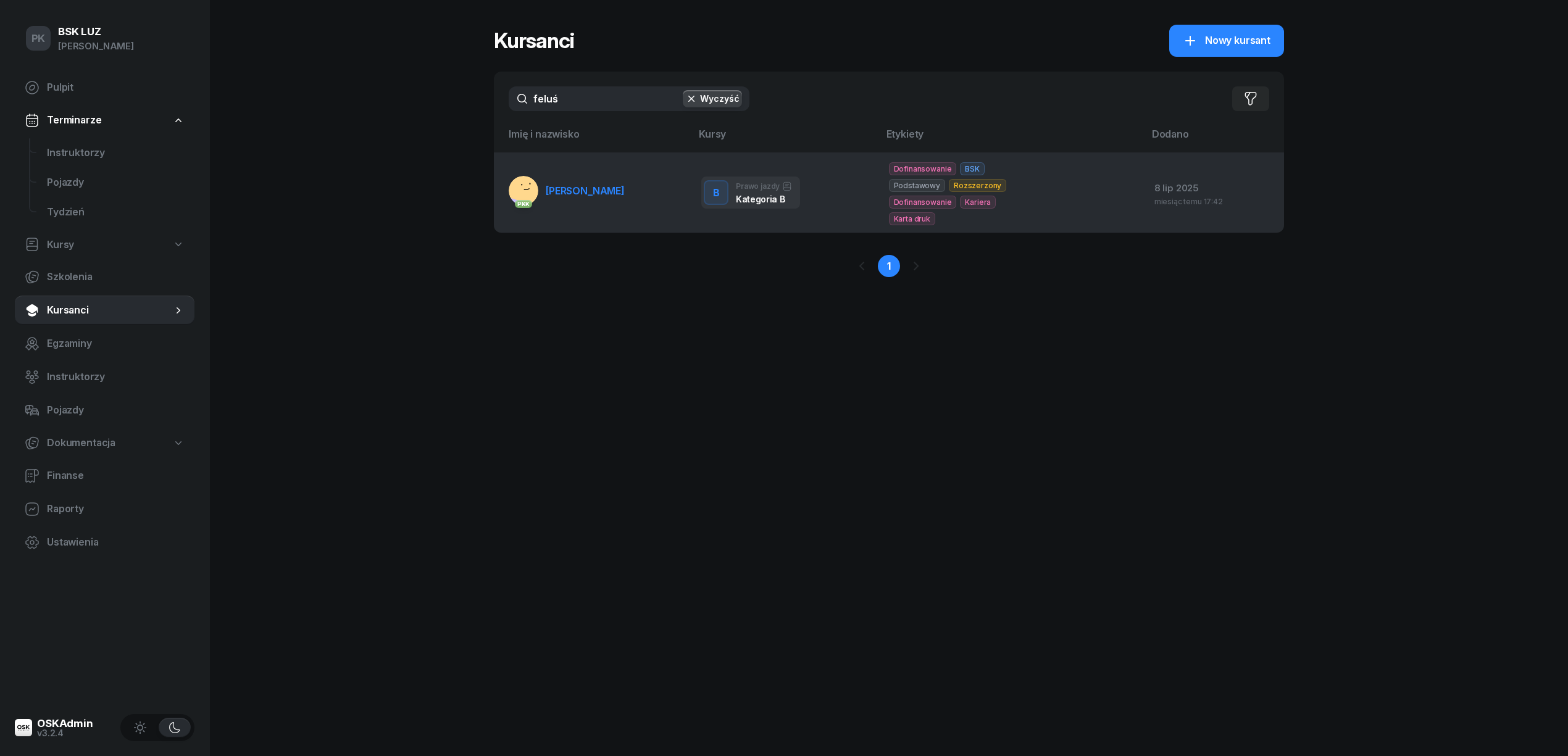
type input "feluś"
click at [564, 191] on span "FELUŚ AGNIESZKA" at bounding box center [585, 191] width 79 height 12
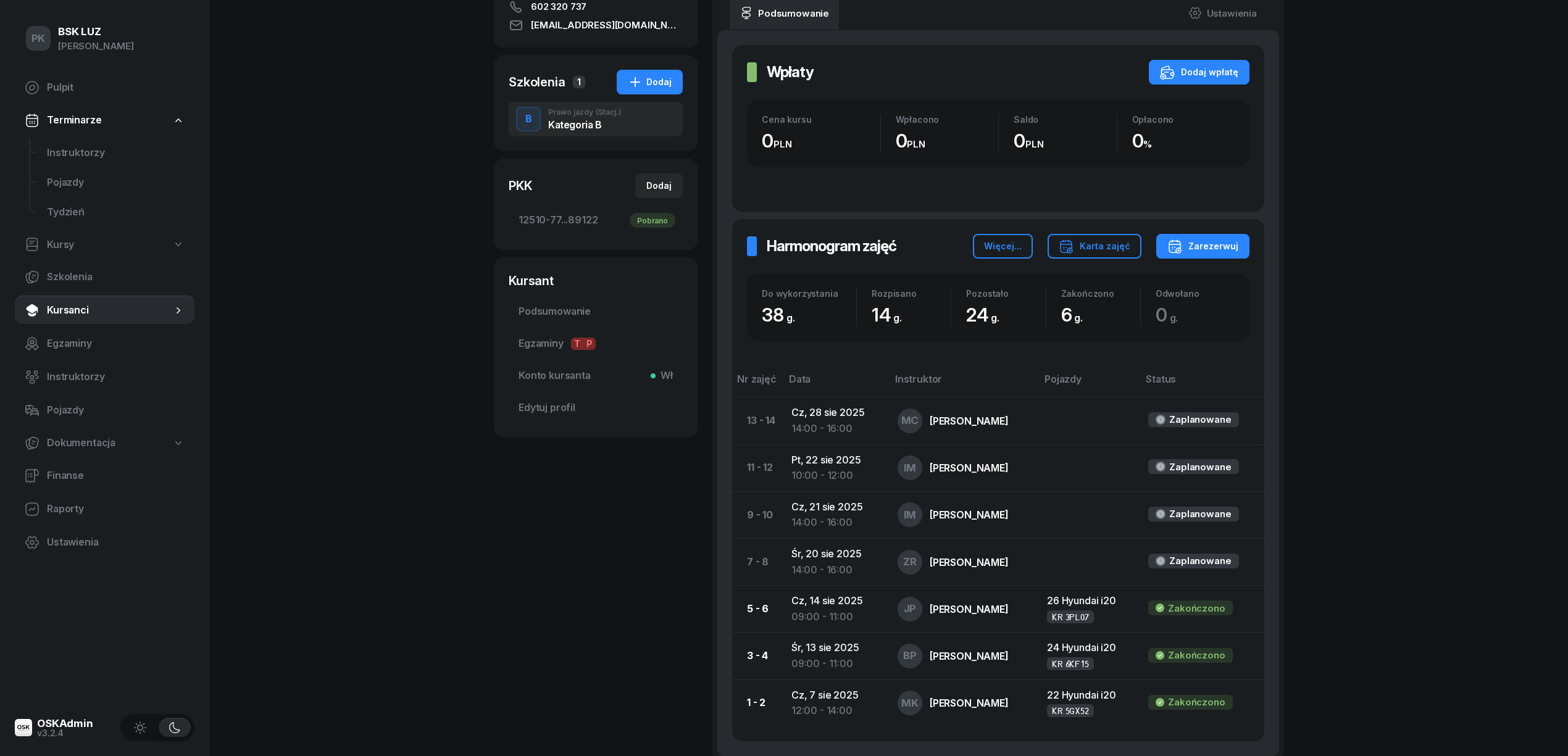
scroll to position [247, 0]
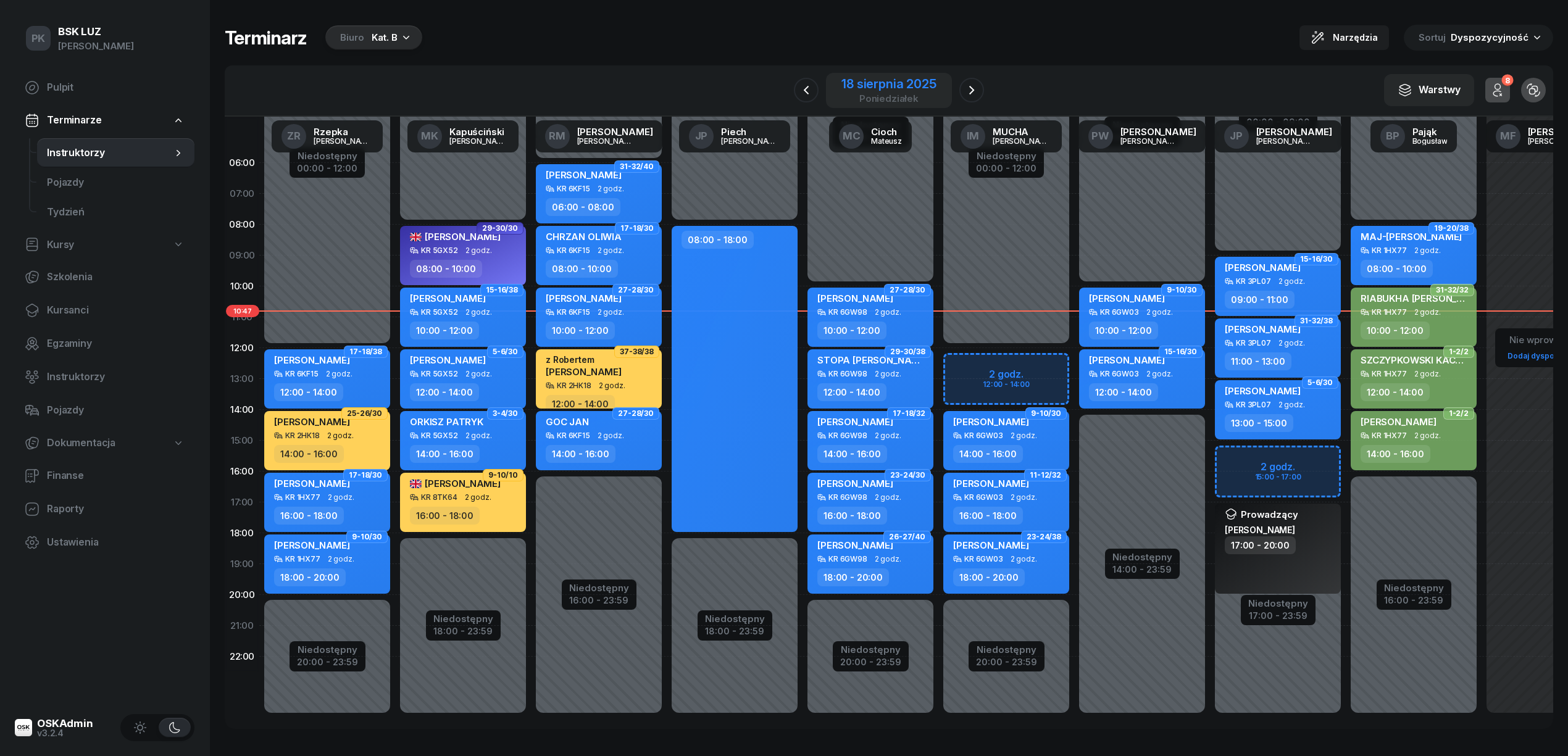
click at [899, 87] on div "18 sierpnia 2025" at bounding box center [888, 84] width 94 height 12
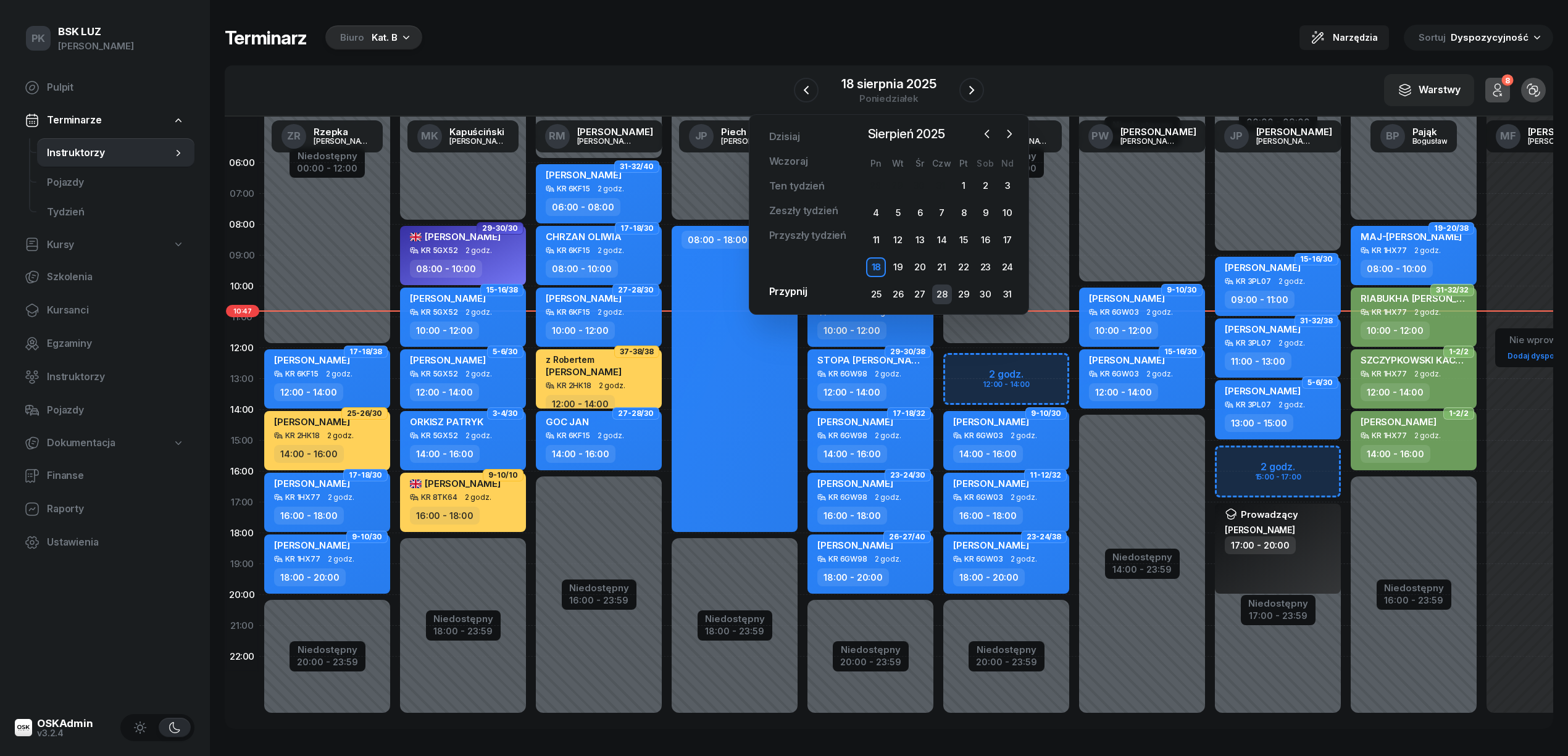
click at [939, 290] on div "28" at bounding box center [942, 294] width 20 height 20
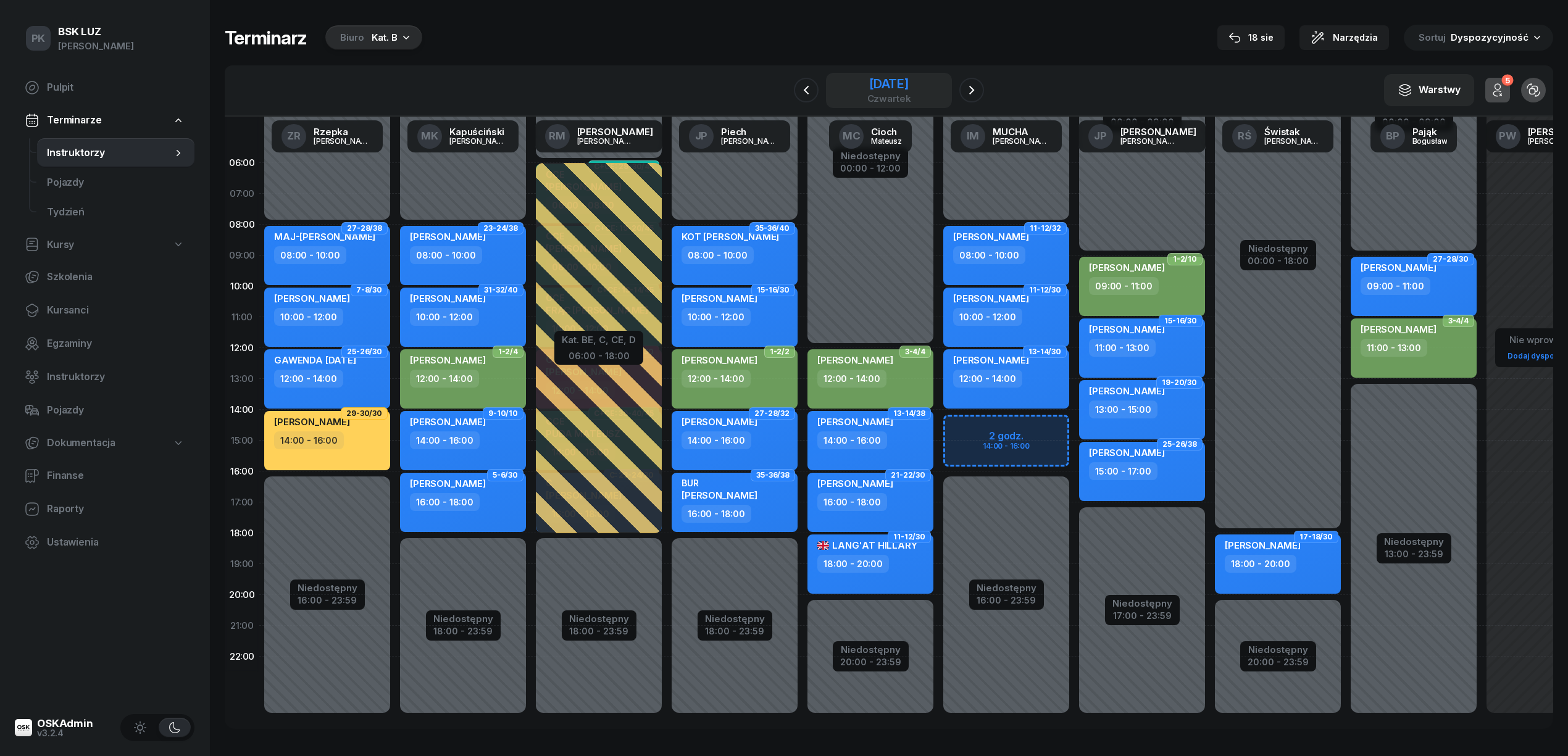
click at [867, 87] on div "[DATE]" at bounding box center [888, 84] width 44 height 12
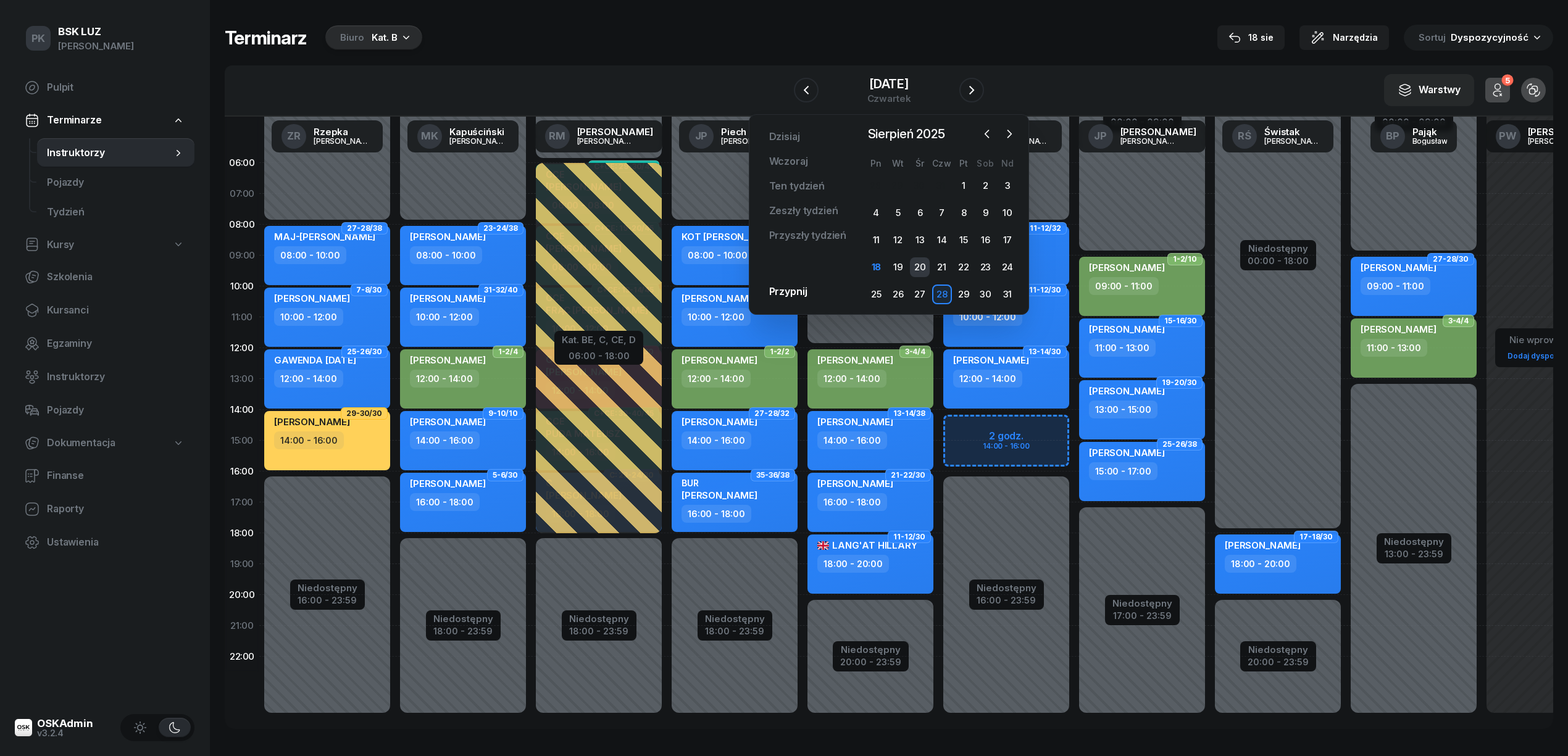
click at [921, 265] on div "20" at bounding box center [920, 267] width 20 height 20
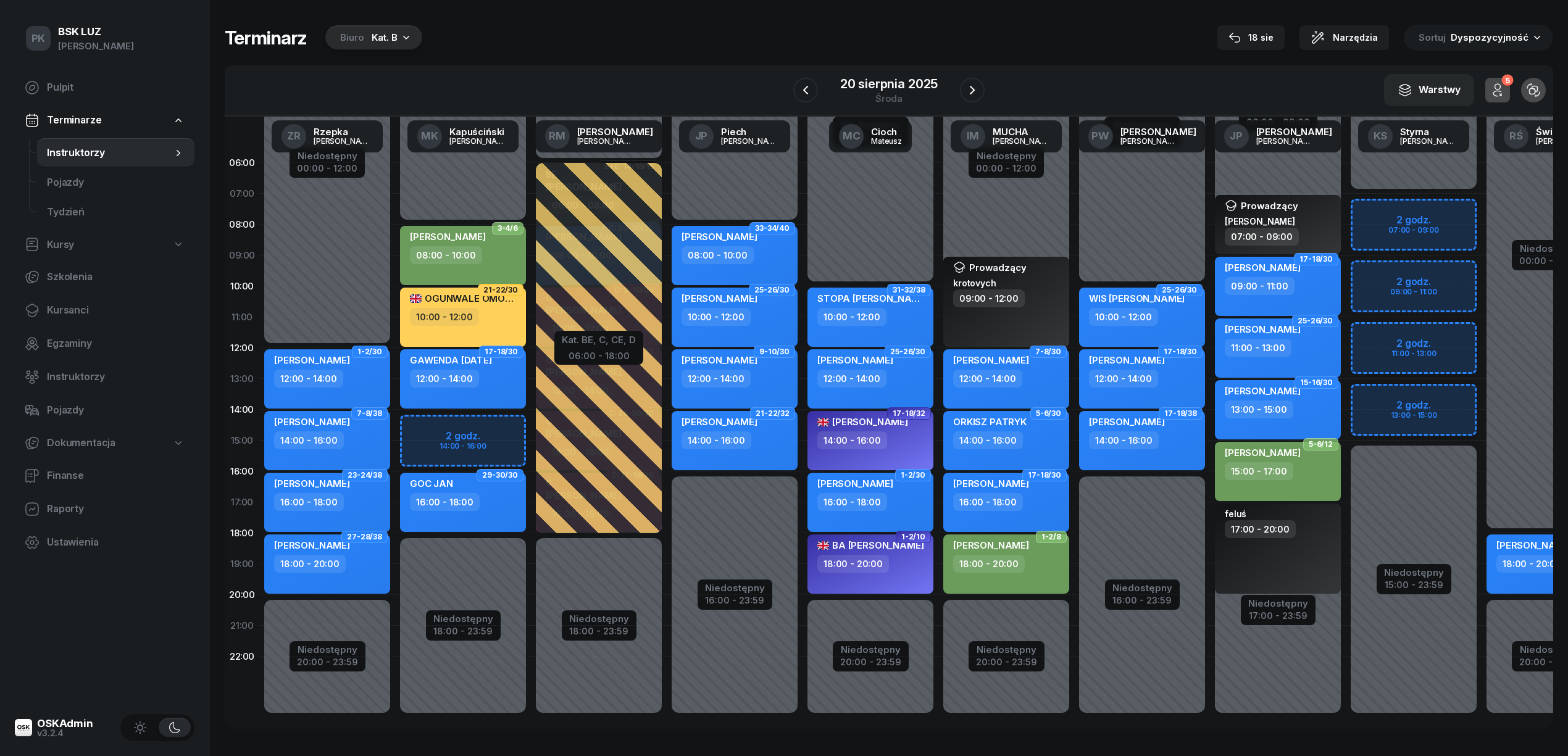
click at [390, 37] on div "Kat. B" at bounding box center [384, 37] width 26 height 15
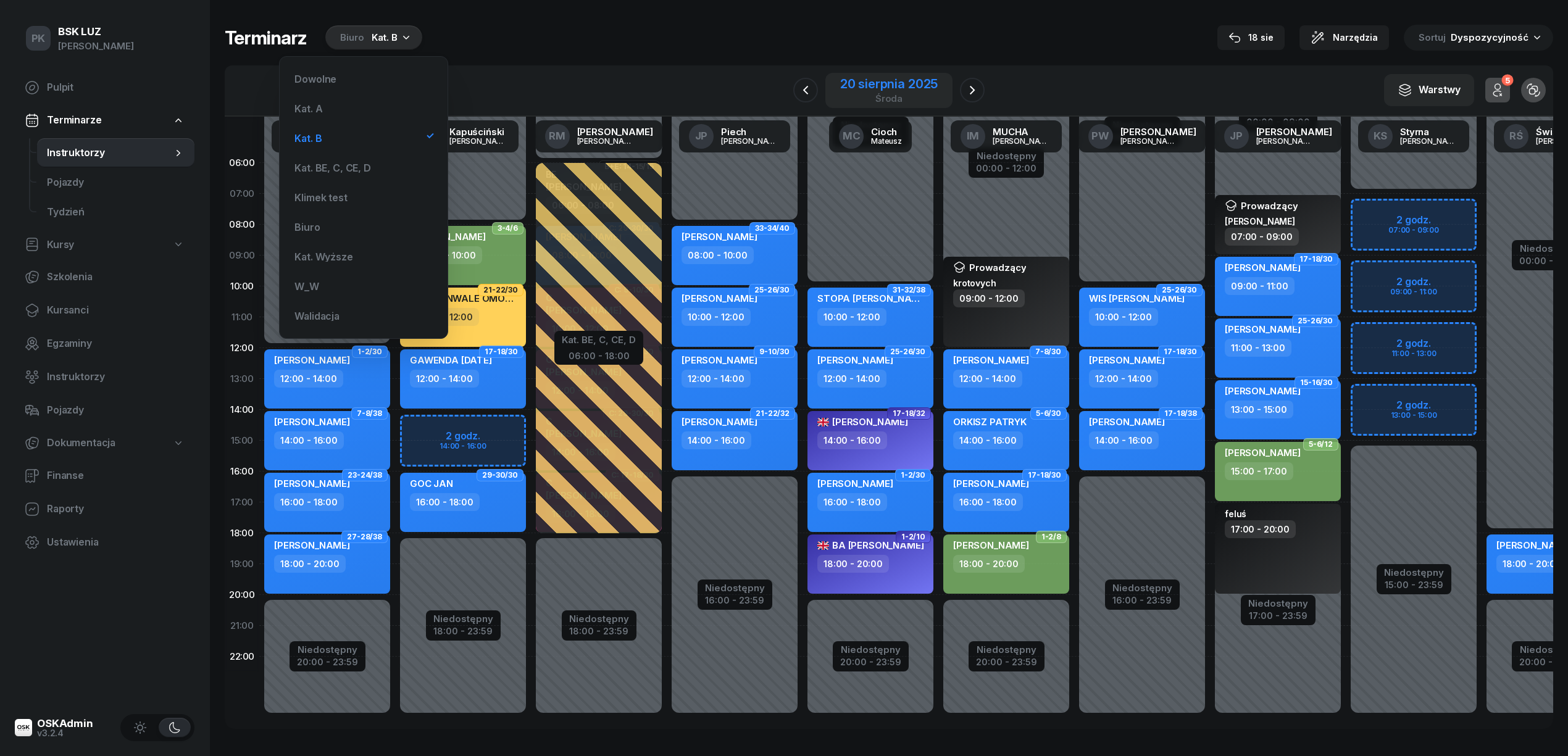
click at [930, 83] on div "20 sierpnia 2025" at bounding box center [888, 84] width 98 height 12
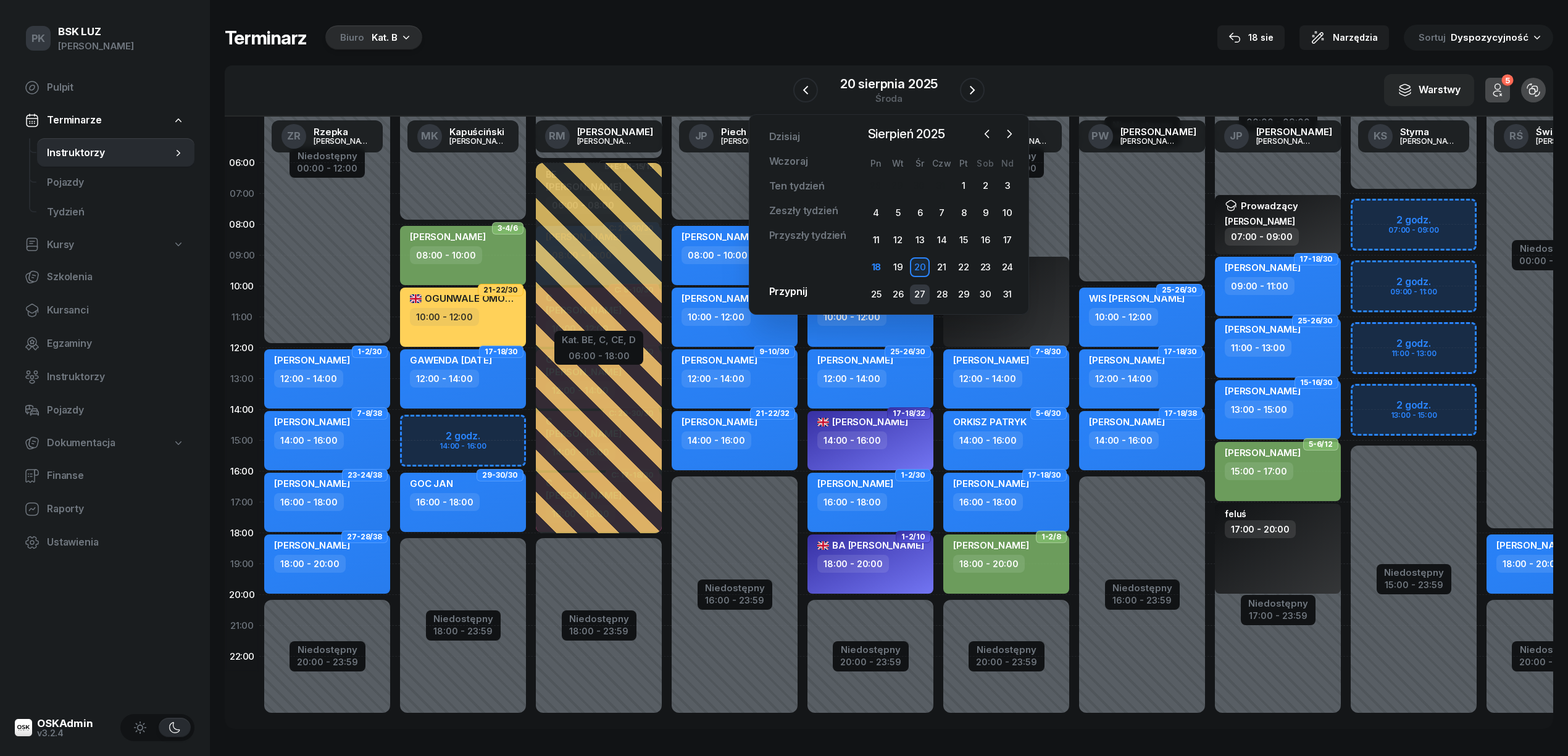
click at [917, 293] on div "27" at bounding box center [920, 294] width 20 height 20
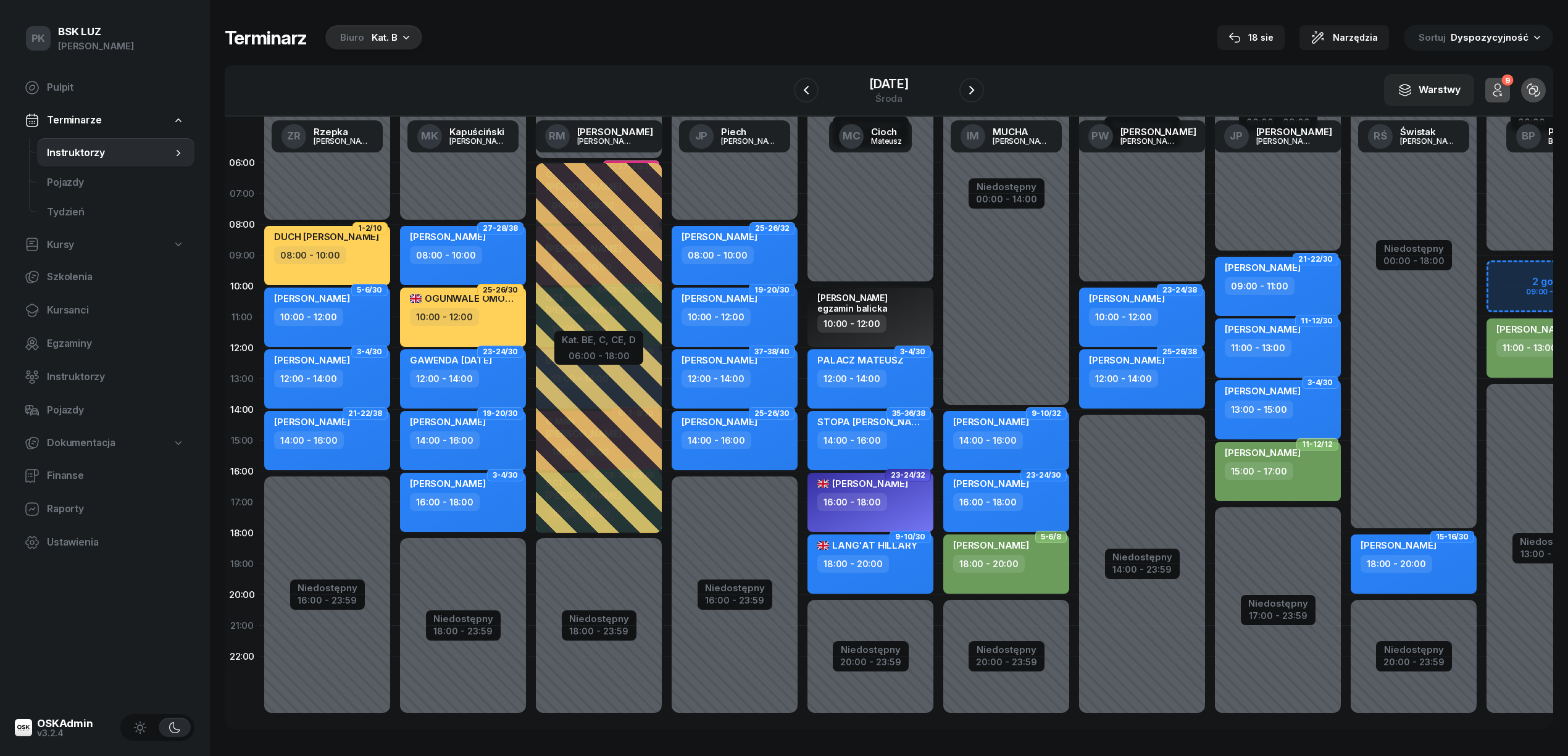
click at [1027, 440] on div "14:00 - 16:00" at bounding box center [1008, 440] width 109 height 18
select select "14"
select select "16"
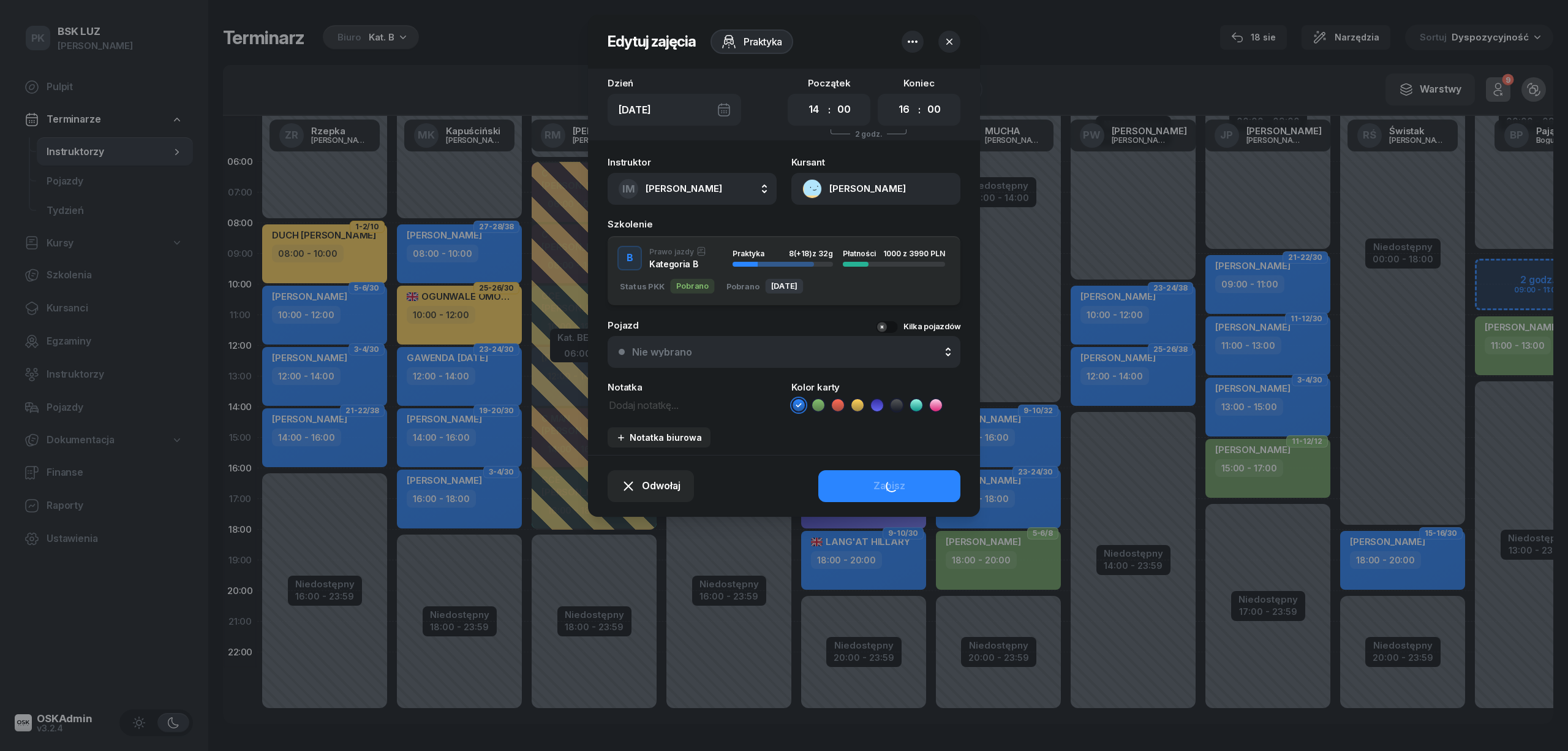
click at [679, 192] on span "[PERSON_NAME]" at bounding box center [684, 189] width 76 height 12
type input "widaw"
click at [708, 275] on span "[PERSON_NAME]" at bounding box center [690, 270] width 75 height 16
click at [860, 486] on button "Zapisz" at bounding box center [889, 485] width 142 height 32
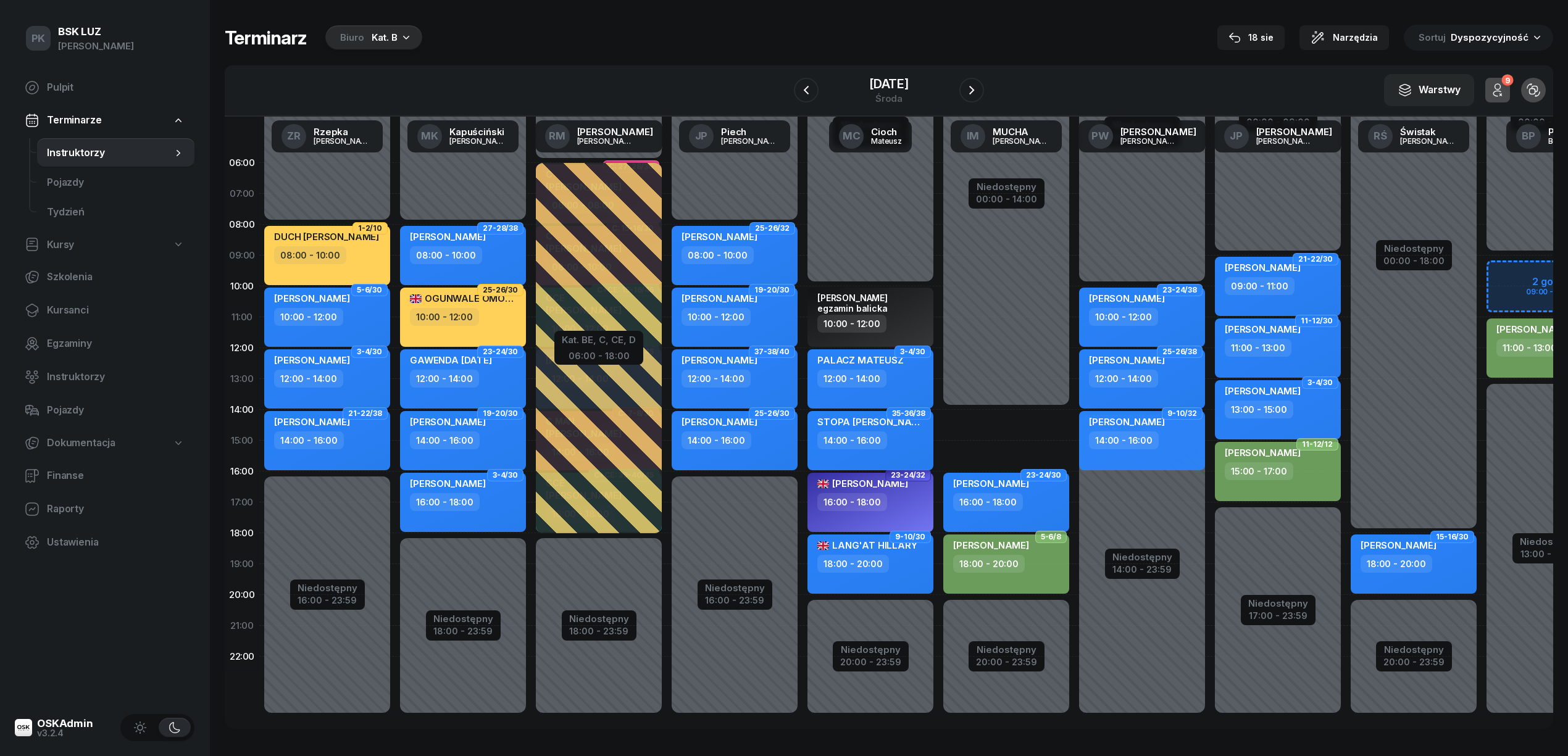
click at [850, 449] on div "STOPA [PERSON_NAME] 14:00 - 16:00" at bounding box center [870, 440] width 126 height 60
select select "14"
select select "16"
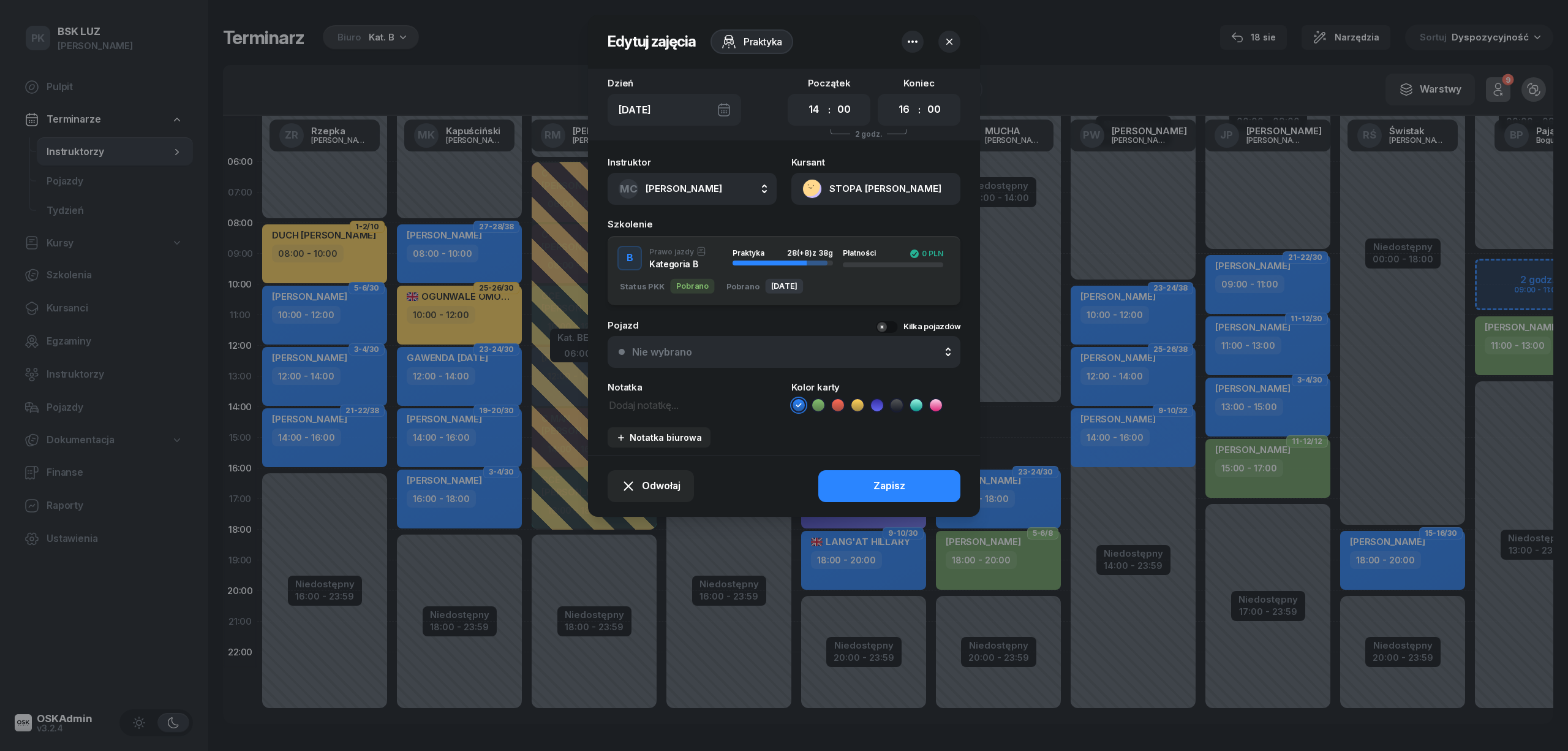
click at [679, 354] on div "Nie wybrano" at bounding box center [662, 351] width 60 height 9
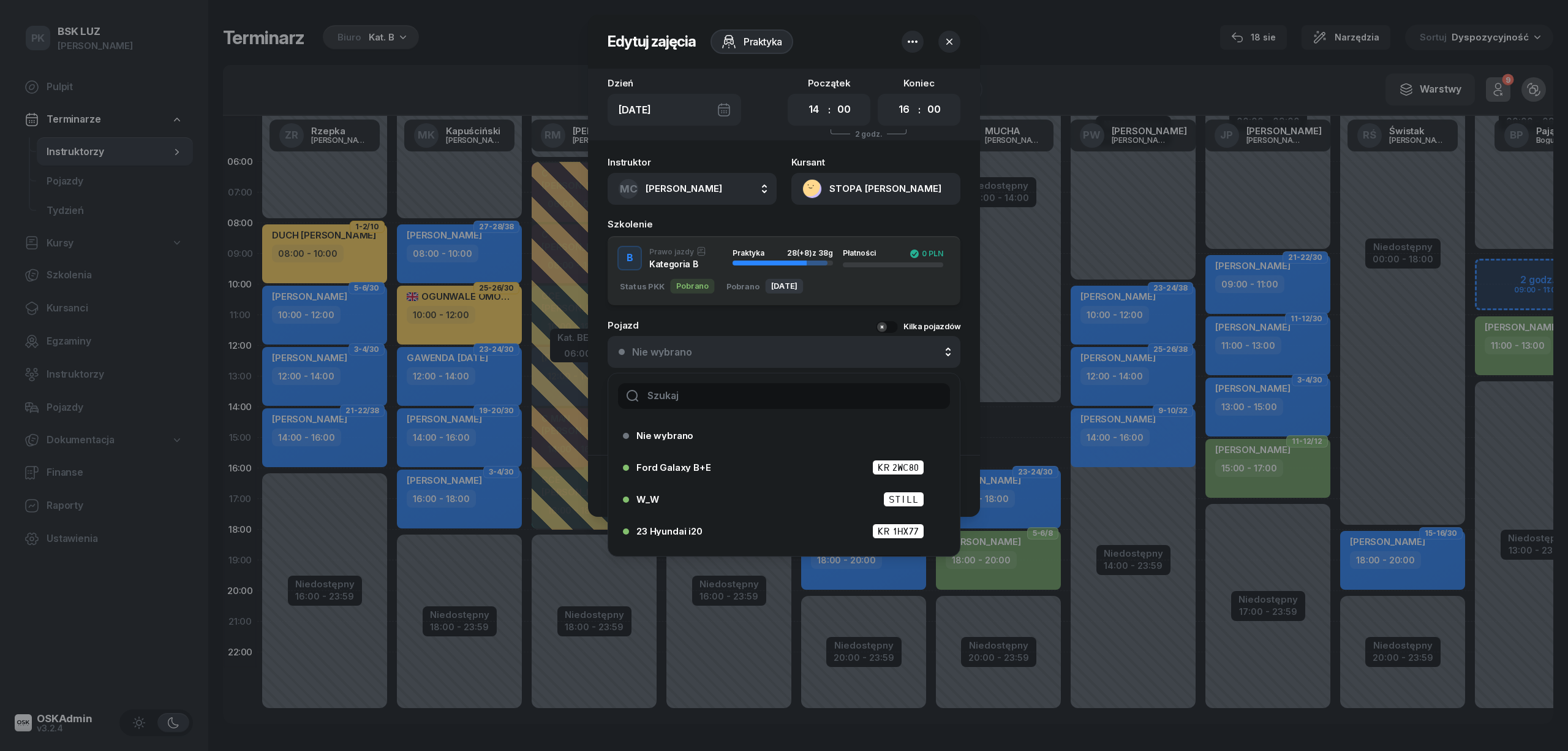
click at [679, 354] on div "Nie wybrano" at bounding box center [662, 351] width 60 height 9
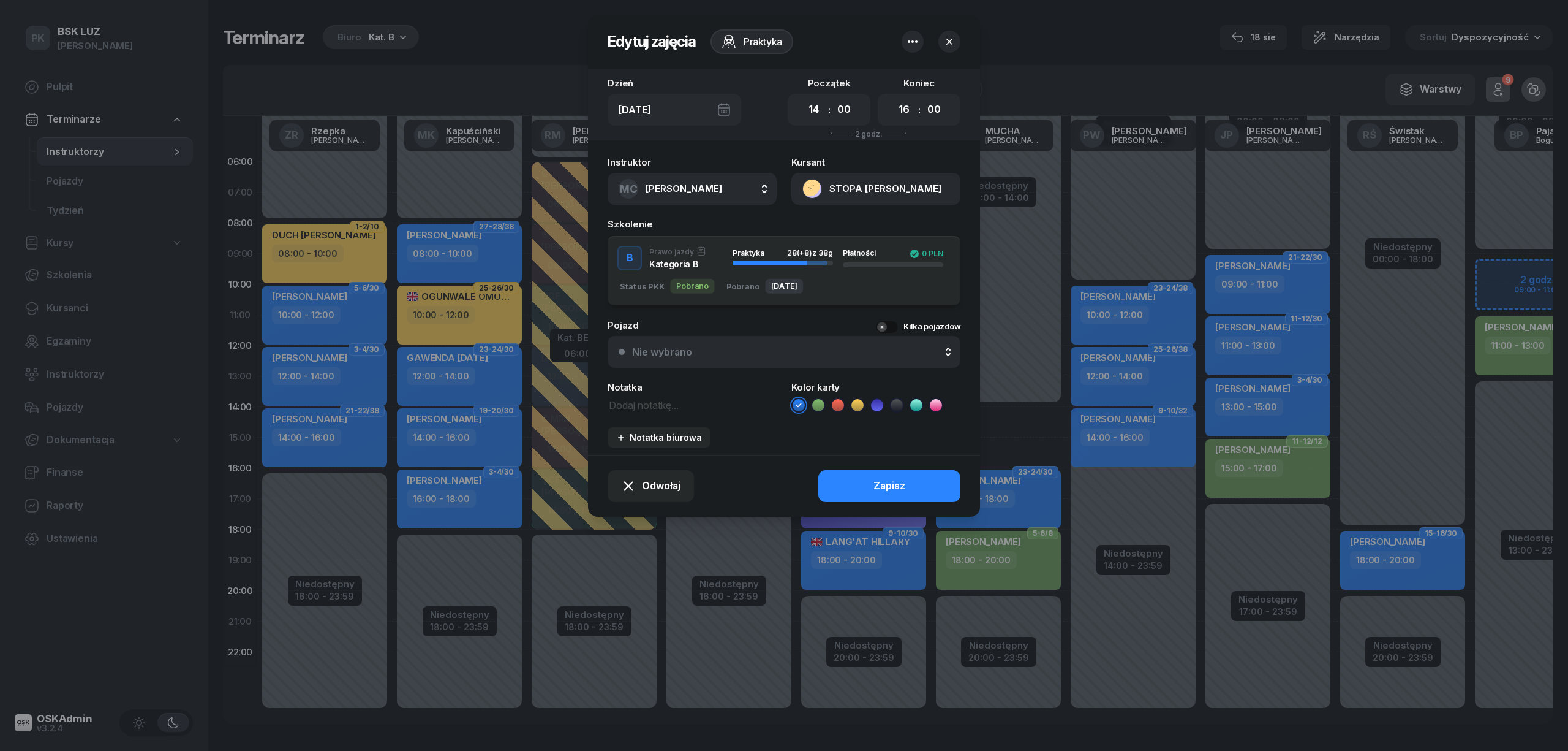
click at [711, 189] on button "MC Cioch Mateusz" at bounding box center [691, 189] width 169 height 32
type input "mucha"
click at [697, 271] on span "MUCHA IWONA" at bounding box center [690, 270] width 75 height 16
click at [869, 490] on button "Zapisz" at bounding box center [889, 485] width 142 height 32
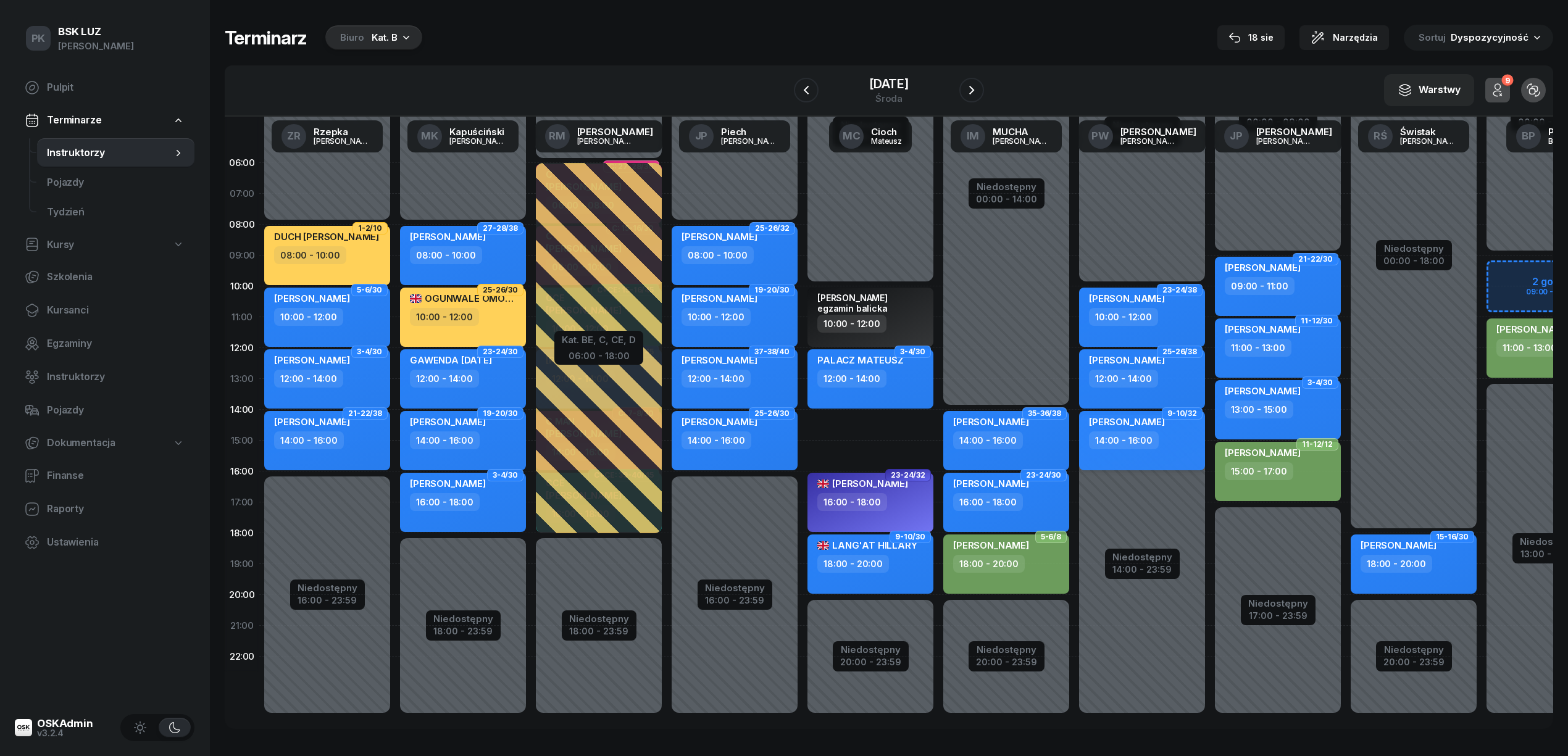
click at [1129, 447] on div "14:00 - 16:00" at bounding box center [1123, 440] width 70 height 18
select select "14"
select select "16"
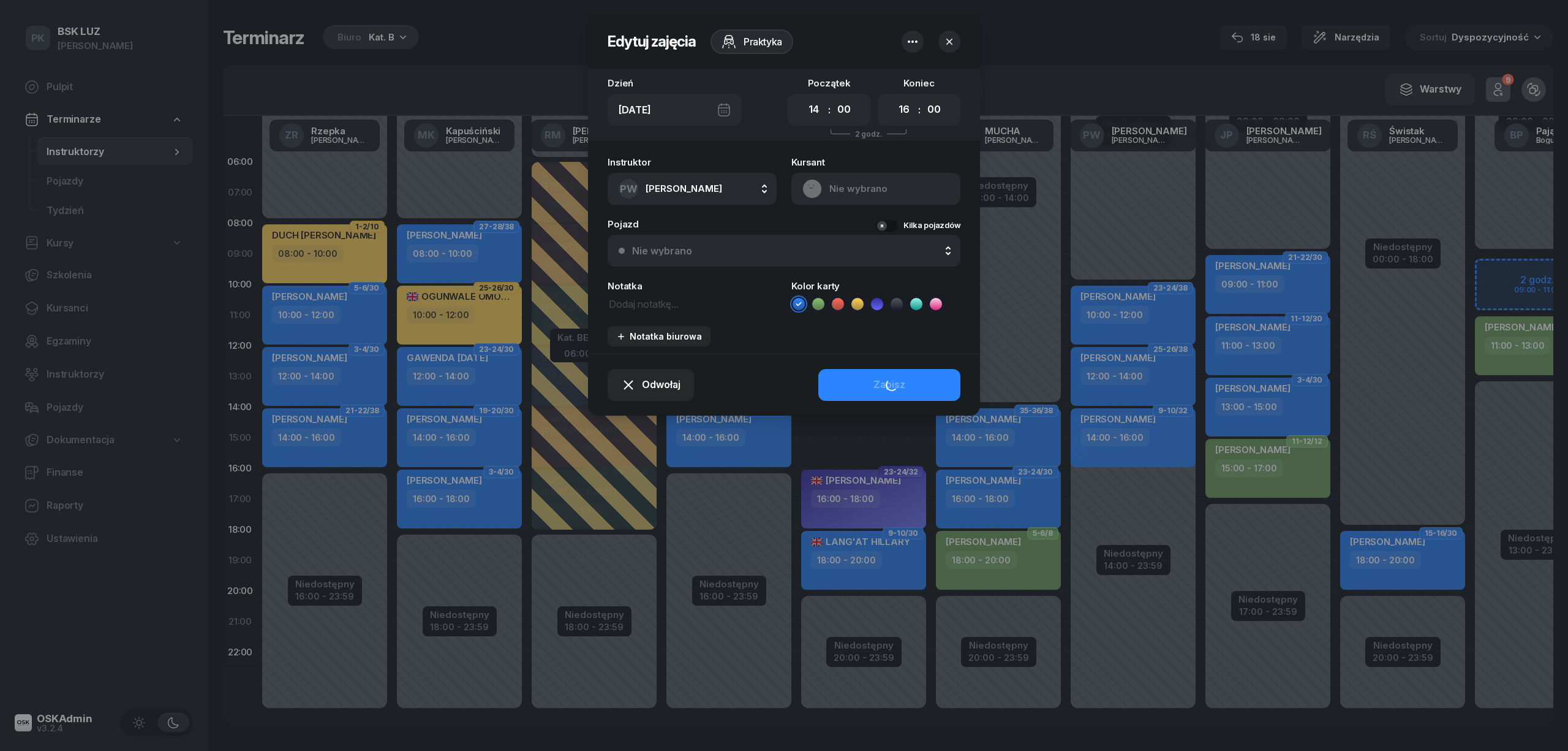
click at [712, 249] on div "Nie wybrano" at bounding box center [791, 250] width 317 height 9
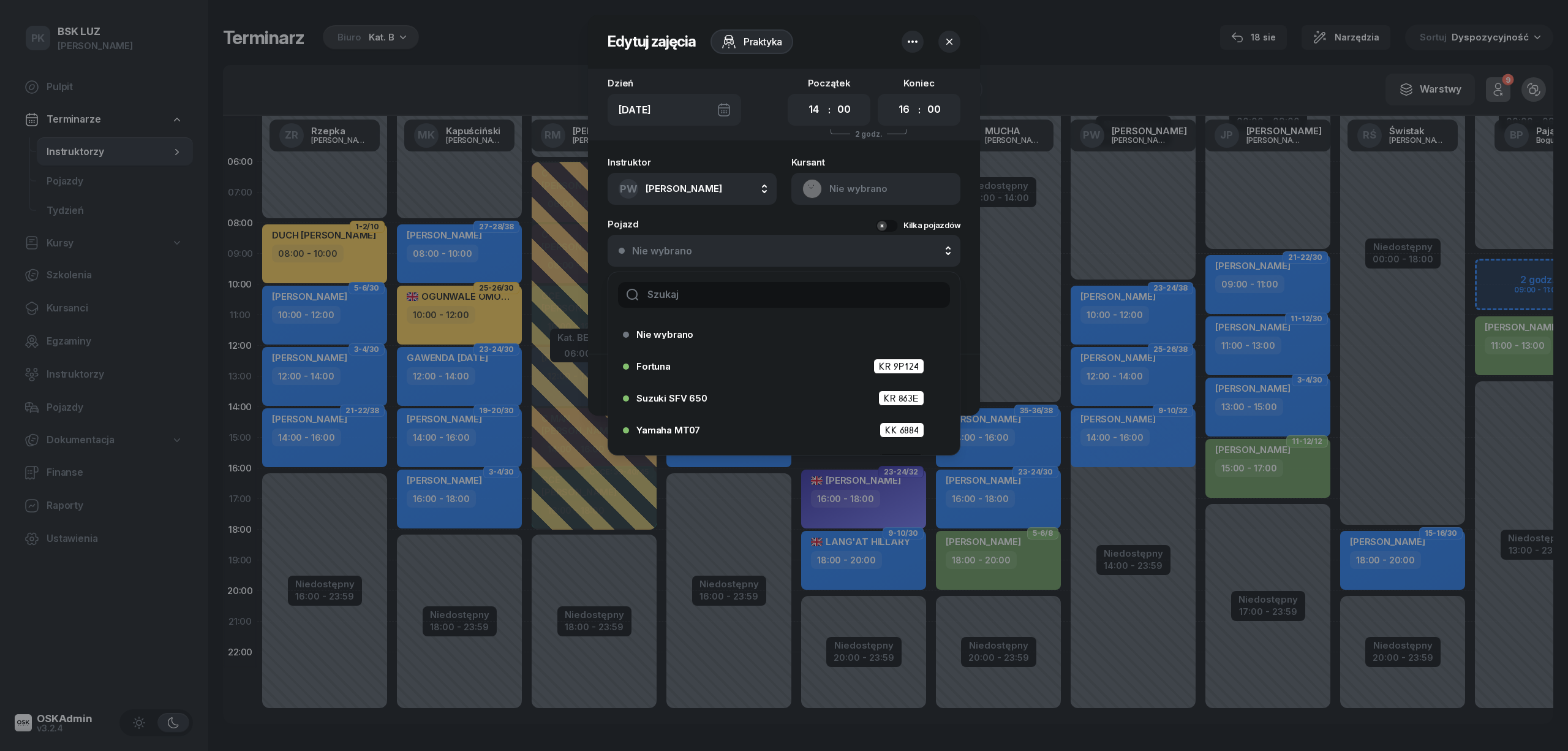
click at [710, 250] on div "Nie wybrano" at bounding box center [791, 250] width 317 height 9
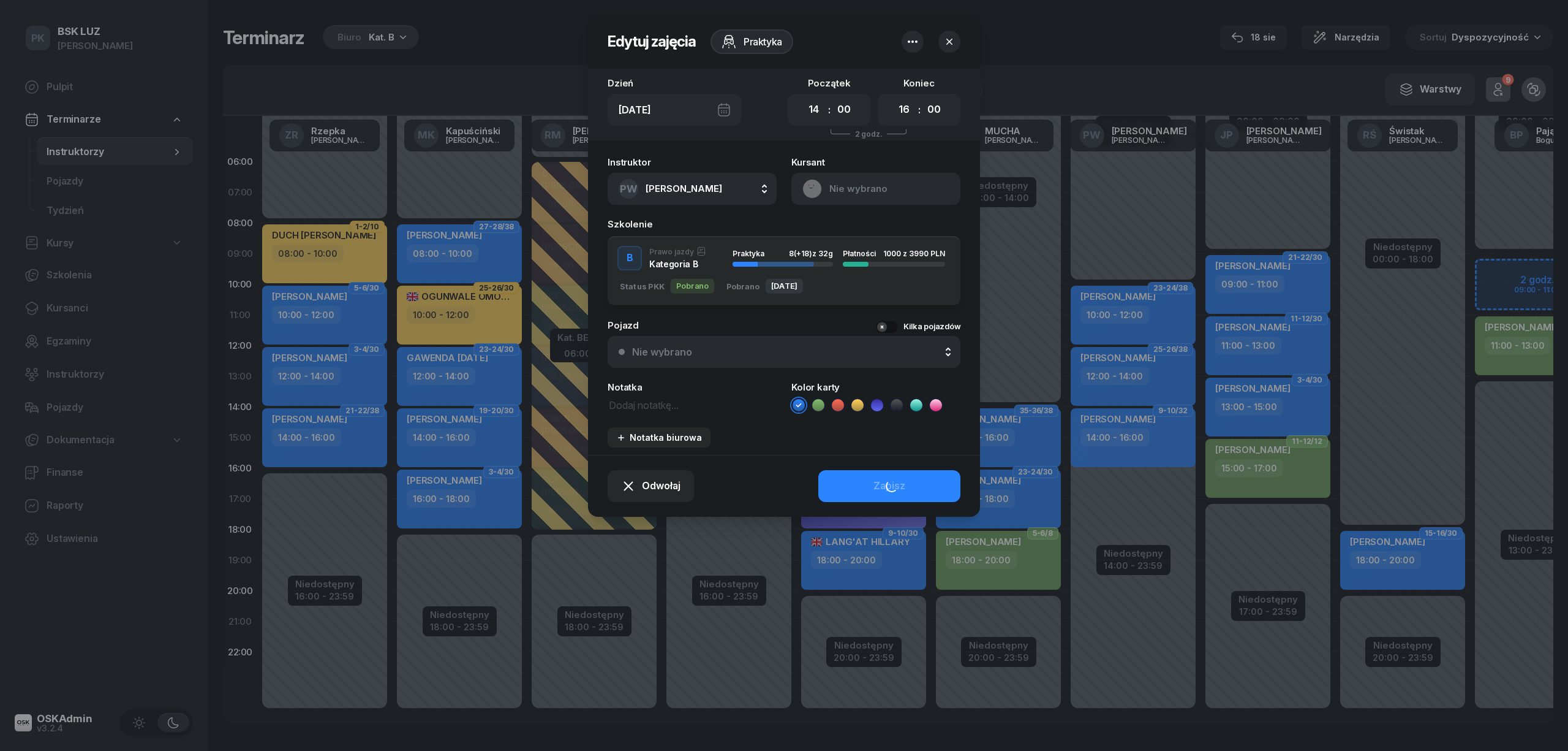
click at [719, 179] on div "PW Widawska Paulina" at bounding box center [670, 189] width 104 height 20
type input "cio"
click at [707, 261] on div "MC Cioch Mateusz" at bounding box center [698, 270] width 146 height 20
click at [877, 483] on div "Zapisz" at bounding box center [889, 486] width 32 height 16
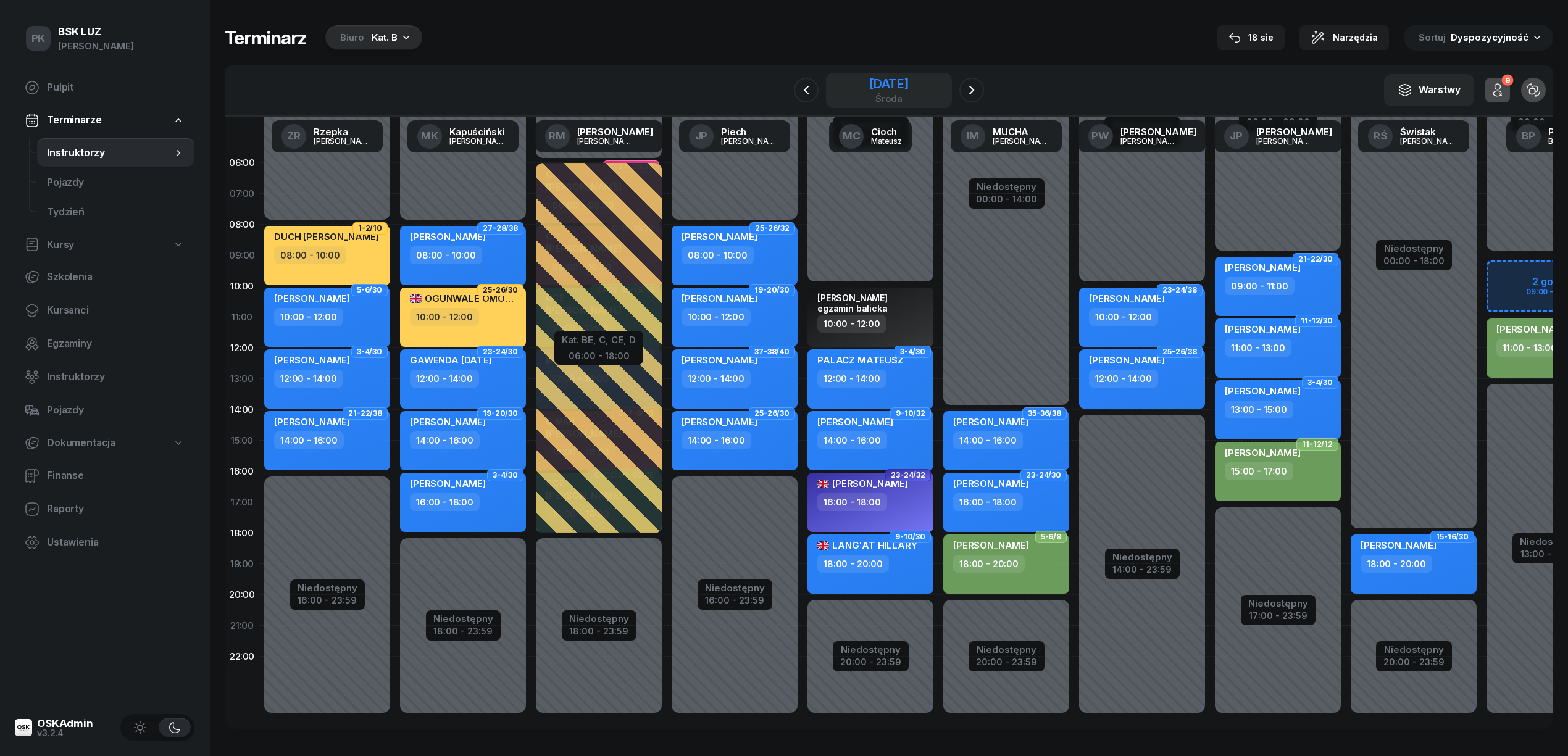
click at [907, 81] on div "27 sierpnia 2025" at bounding box center [889, 84] width 40 height 12
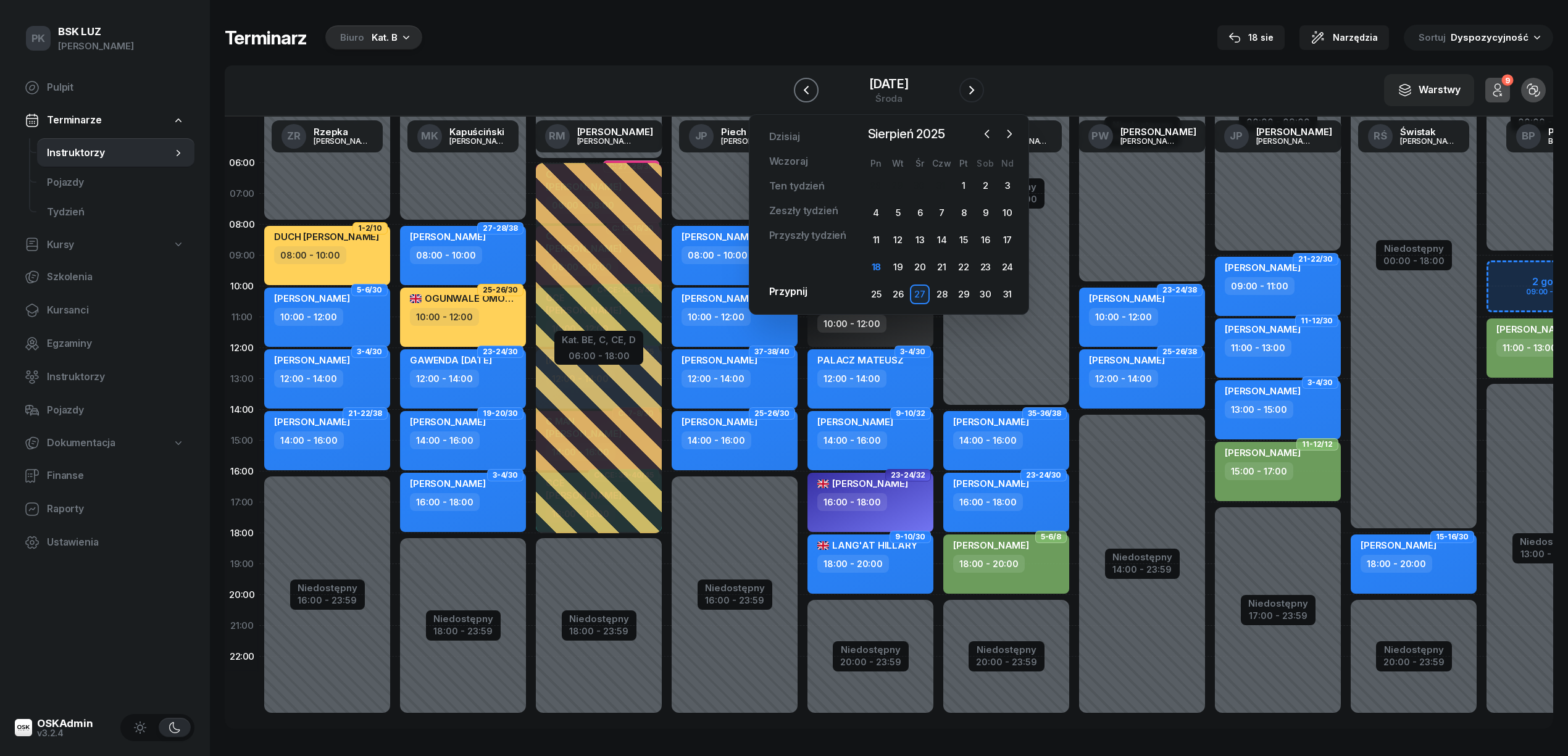
click at [806, 81] on button "button" at bounding box center [806, 90] width 25 height 25
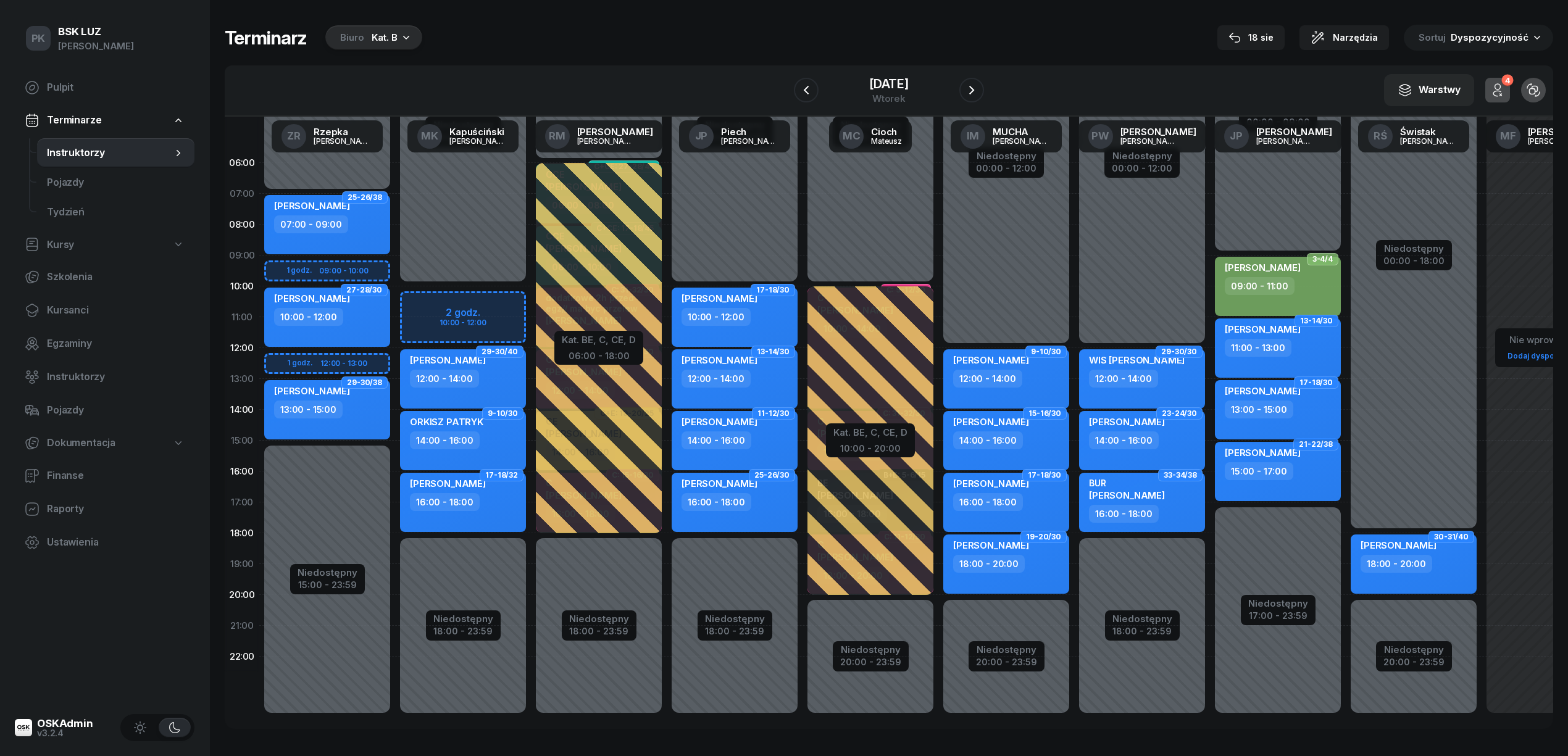
click at [1242, 413] on div "13:00 - 15:00" at bounding box center [1258, 409] width 68 height 18
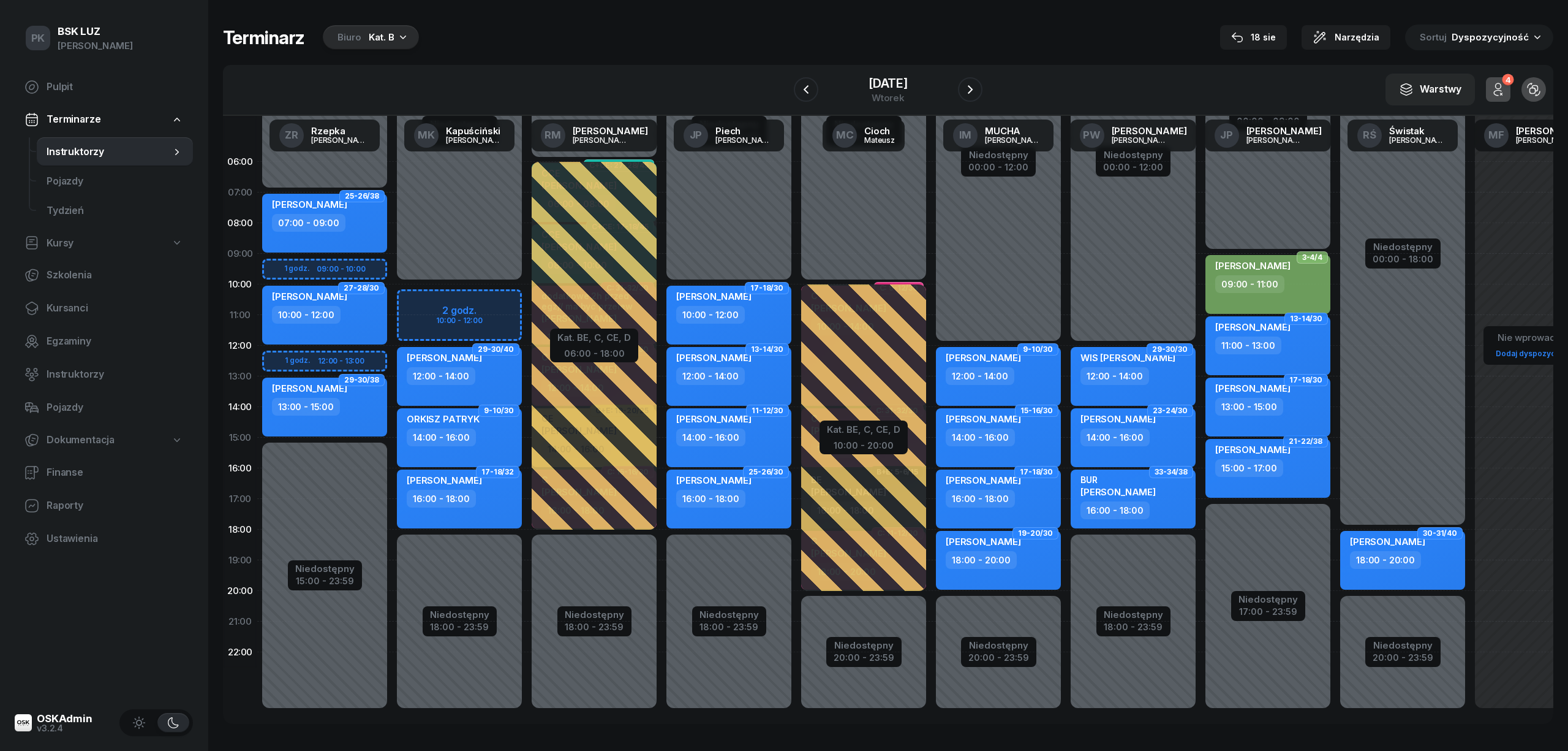
select select "13"
select select "15"
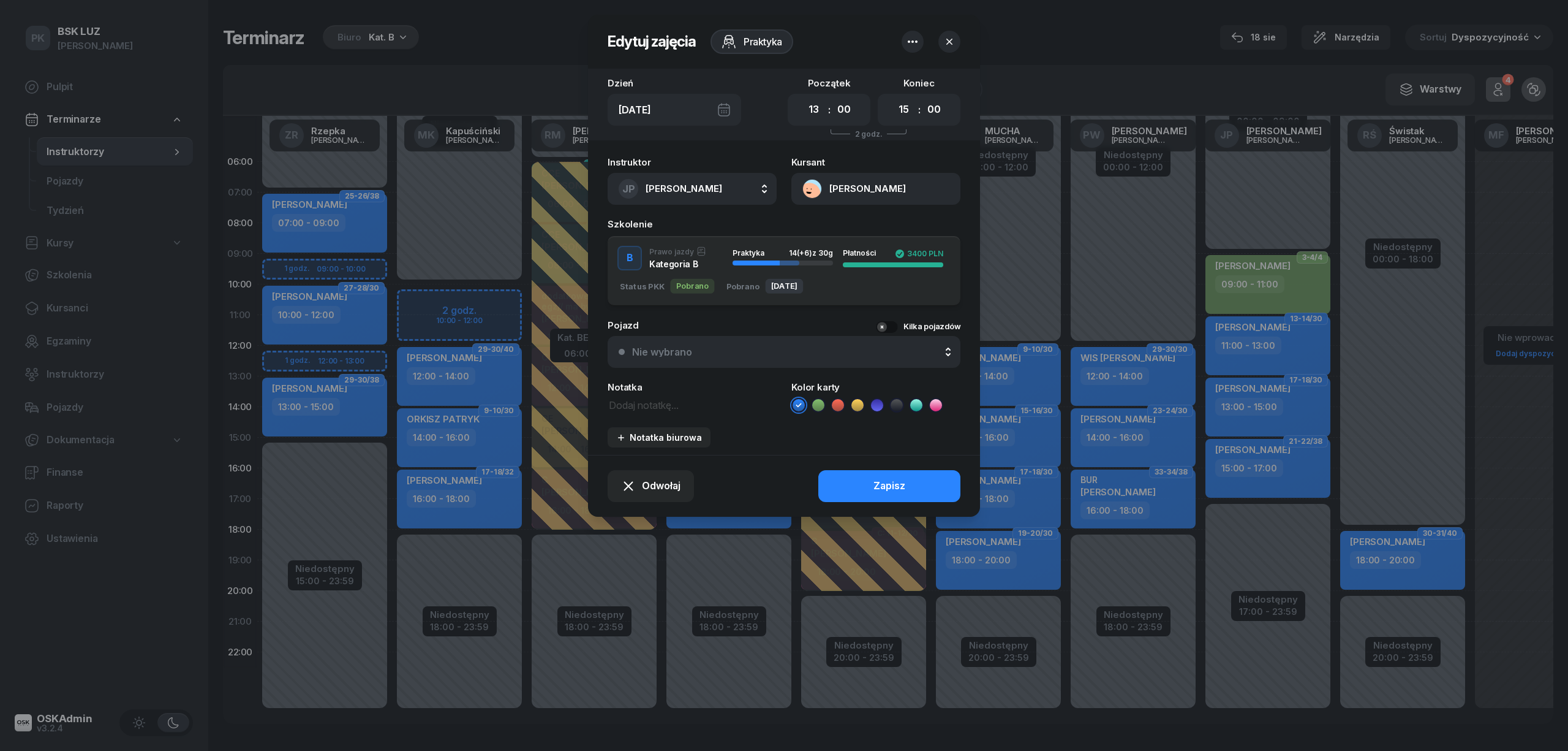
click at [689, 186] on span "[PERSON_NAME]" at bounding box center [684, 189] width 76 height 12
type input "świs"
click at [708, 270] on span "[PERSON_NAME]" at bounding box center [690, 270] width 75 height 16
click at [884, 484] on div "Zapisz" at bounding box center [889, 486] width 32 height 16
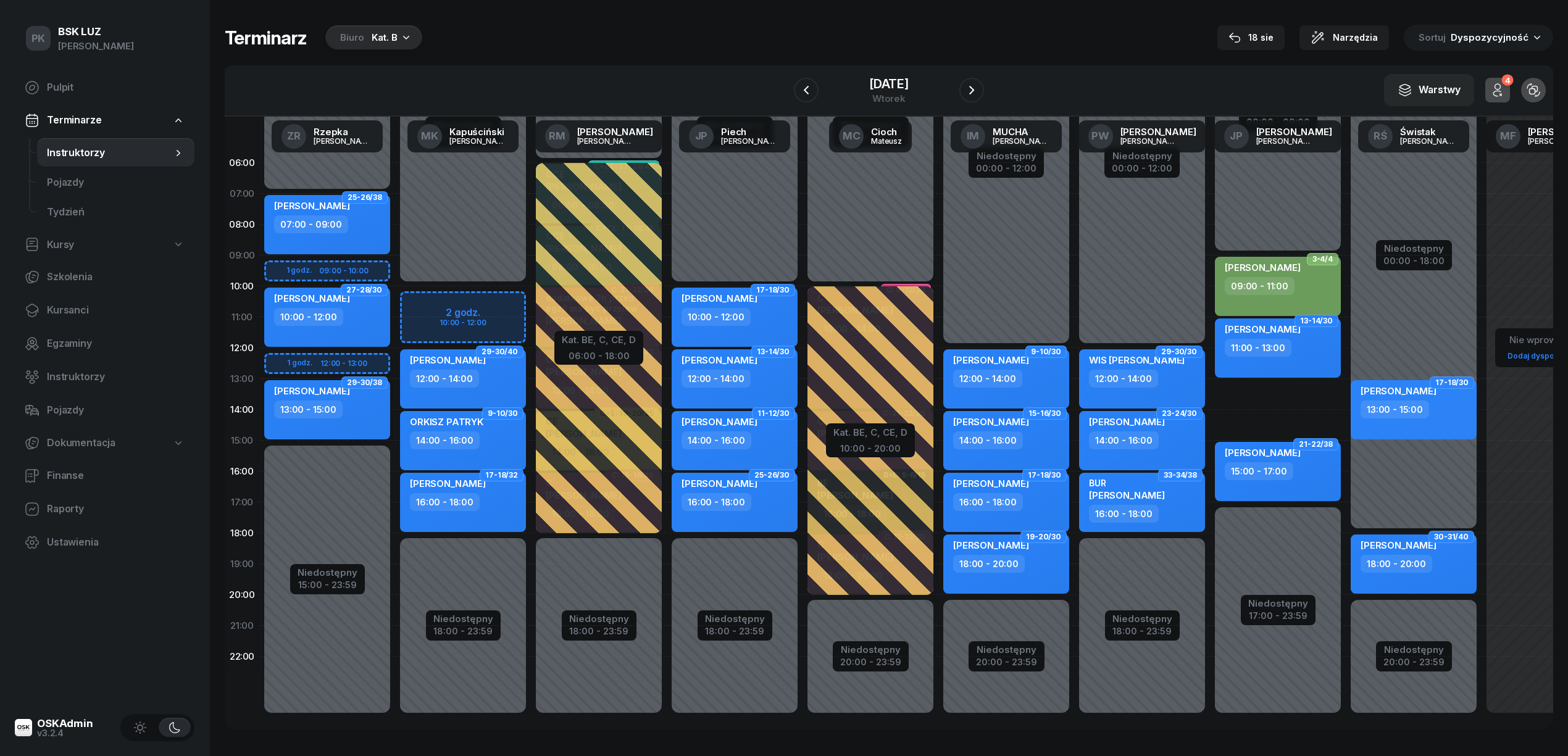
click at [350, 422] on div "CZOPKIEWICZ AGNIESZKA 13:00 - 15:00" at bounding box center [327, 409] width 126 height 60
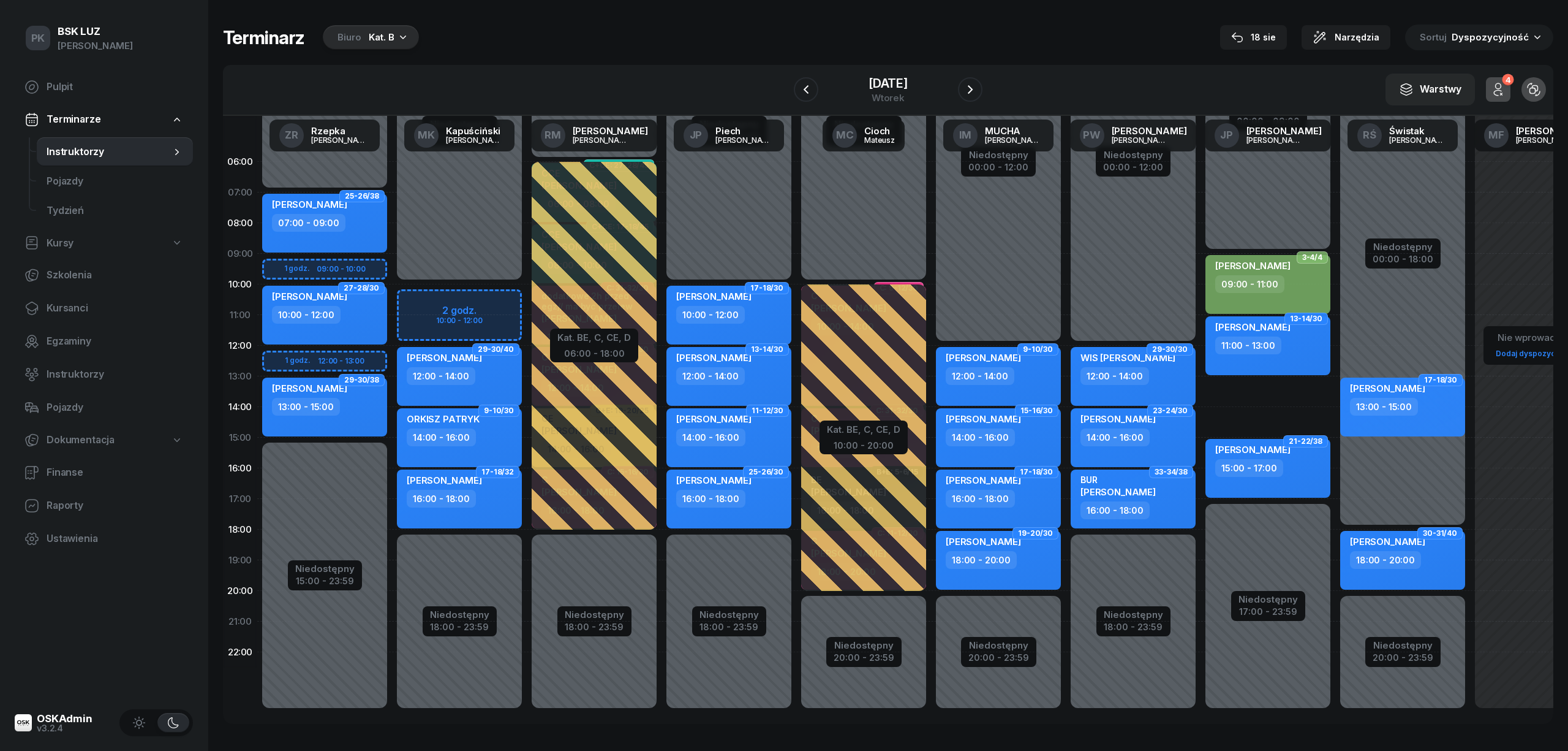
select select "13"
select select "15"
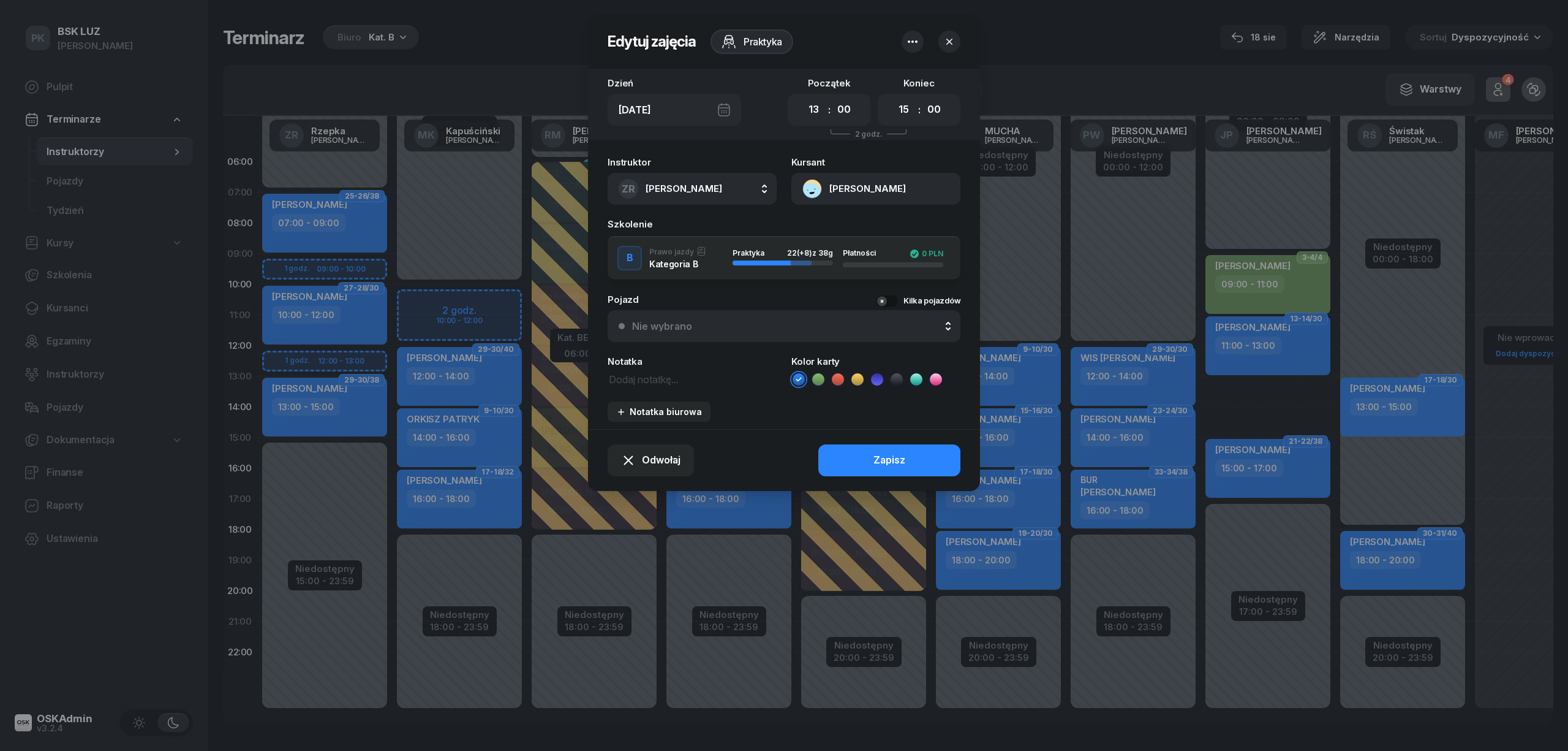
click at [689, 183] on span "[PERSON_NAME]" at bounding box center [684, 189] width 76 height 12
type input "piąt"
click at [721, 273] on span "[PERSON_NAME]" at bounding box center [690, 270] width 75 height 16
click at [916, 461] on button "Zapisz" at bounding box center [889, 460] width 142 height 32
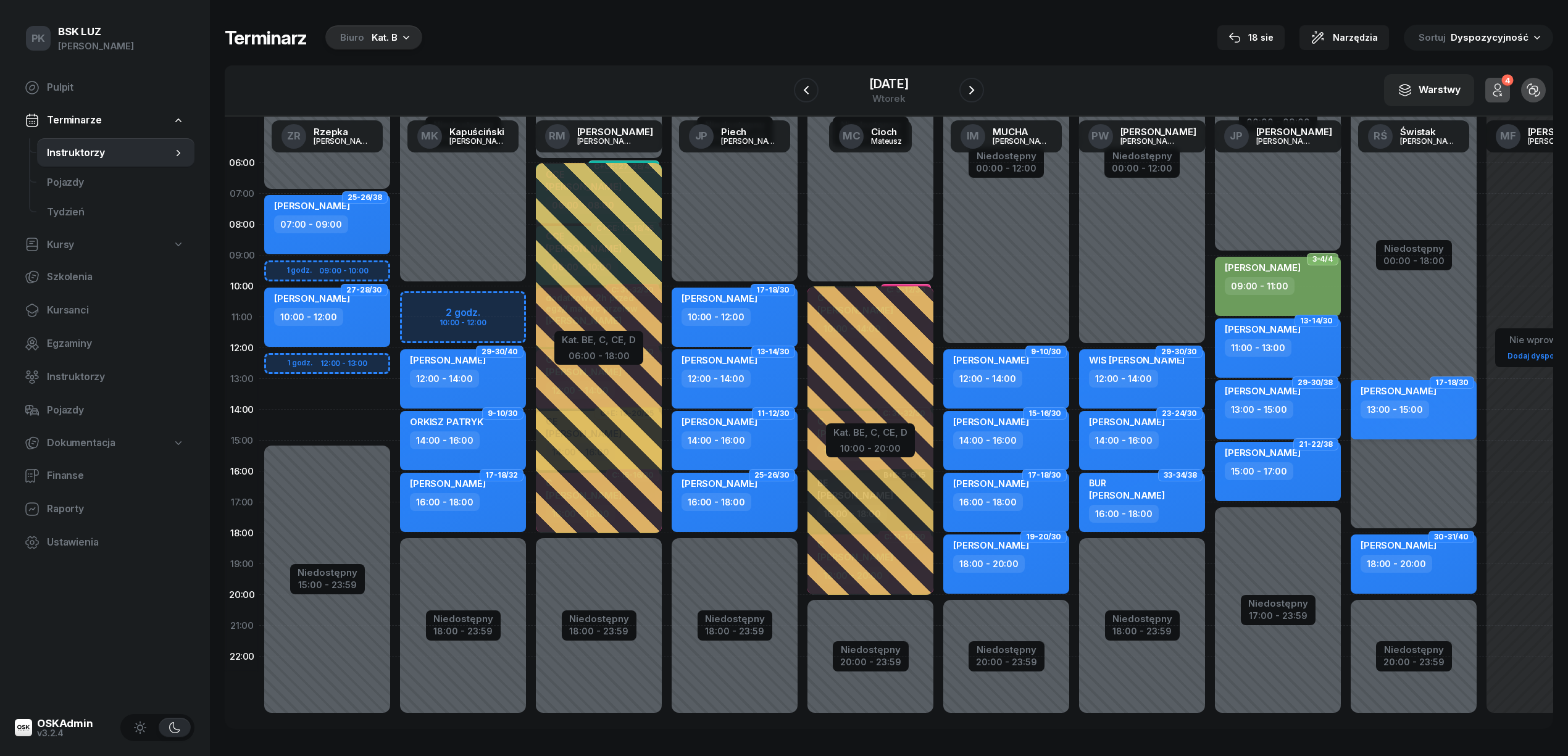
click at [1421, 425] on div "ANASTAZJA WOJTCZAK 13:00 - 15:00" at bounding box center [1413, 409] width 126 height 60
select select "13"
select select "15"
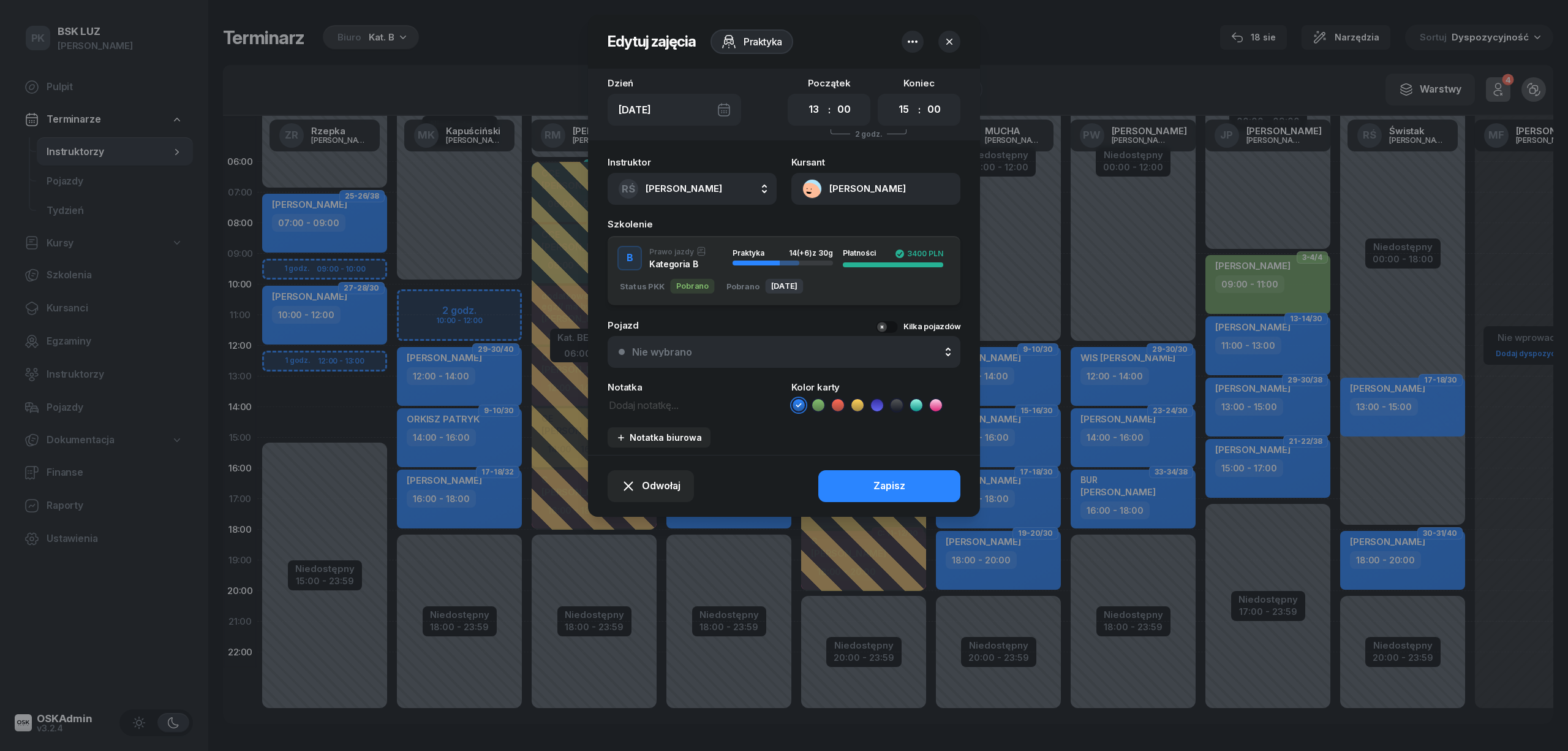
click at [665, 199] on button "RŚ Świstak Ryszard" at bounding box center [691, 189] width 169 height 32
type input "rzep"
click at [698, 261] on div "ZR Rzepka Zdzisław" at bounding box center [698, 270] width 146 height 20
click at [912, 474] on button "Zapisz" at bounding box center [889, 485] width 142 height 32
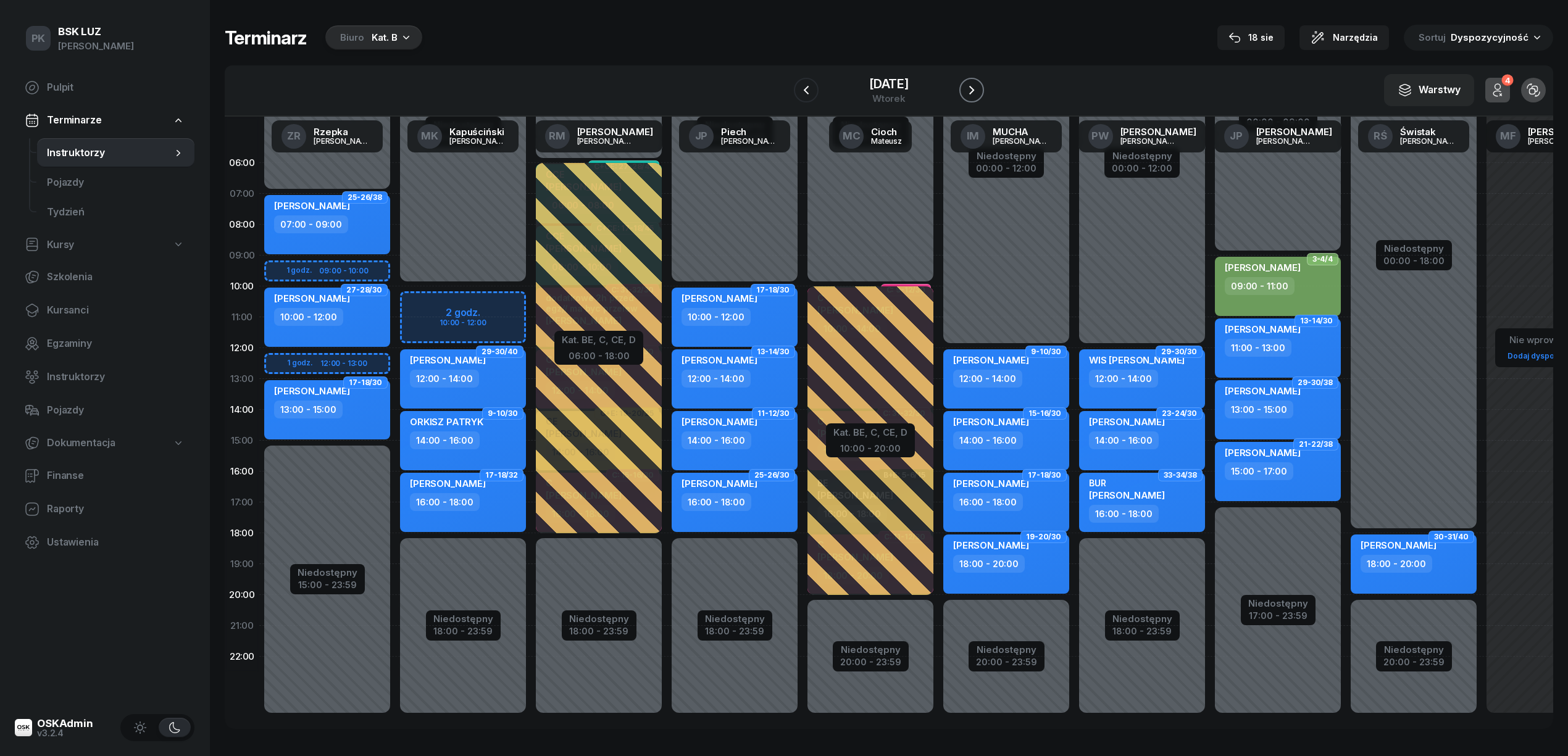
click at [976, 90] on icon "button" at bounding box center [971, 90] width 15 height 15
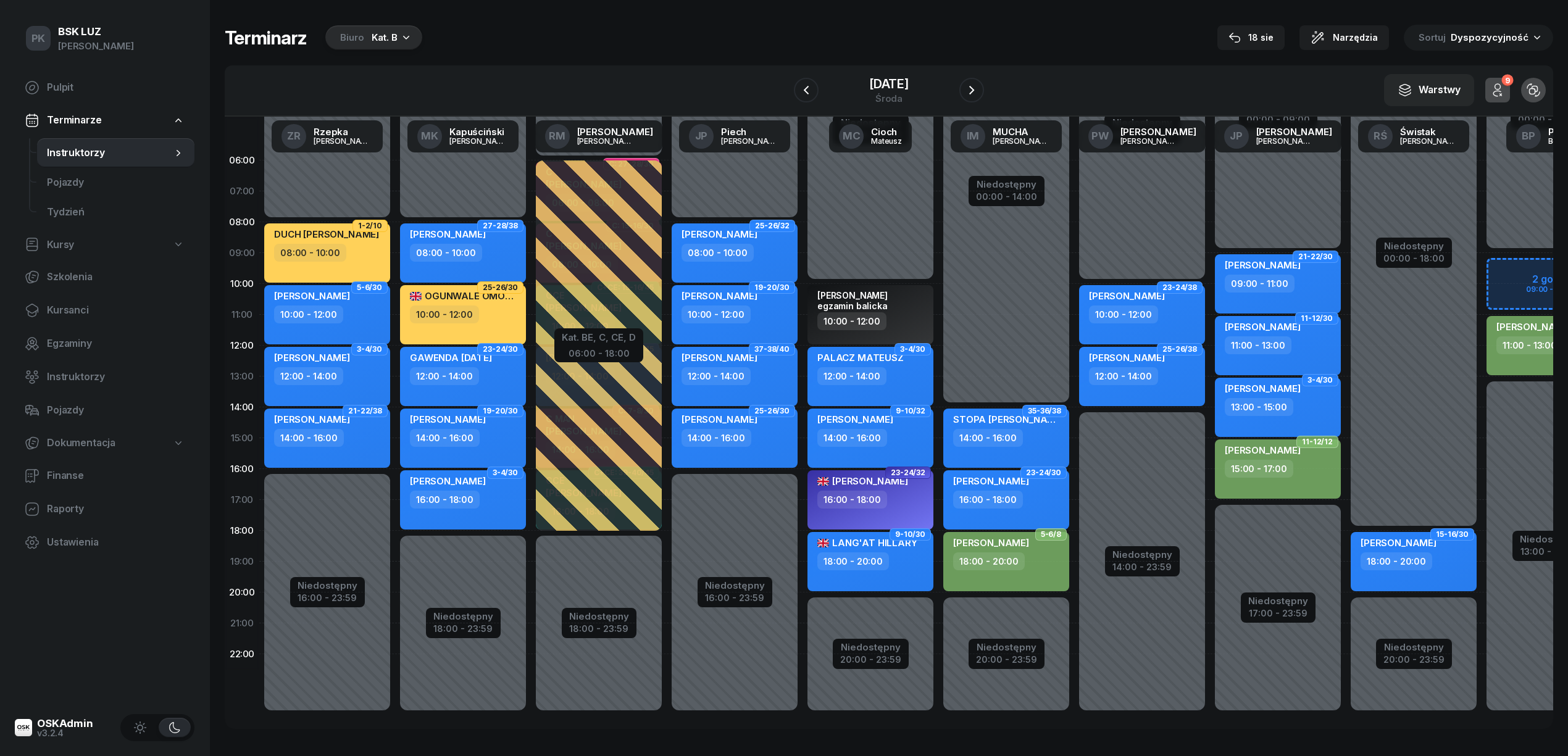
scroll to position [5, 0]
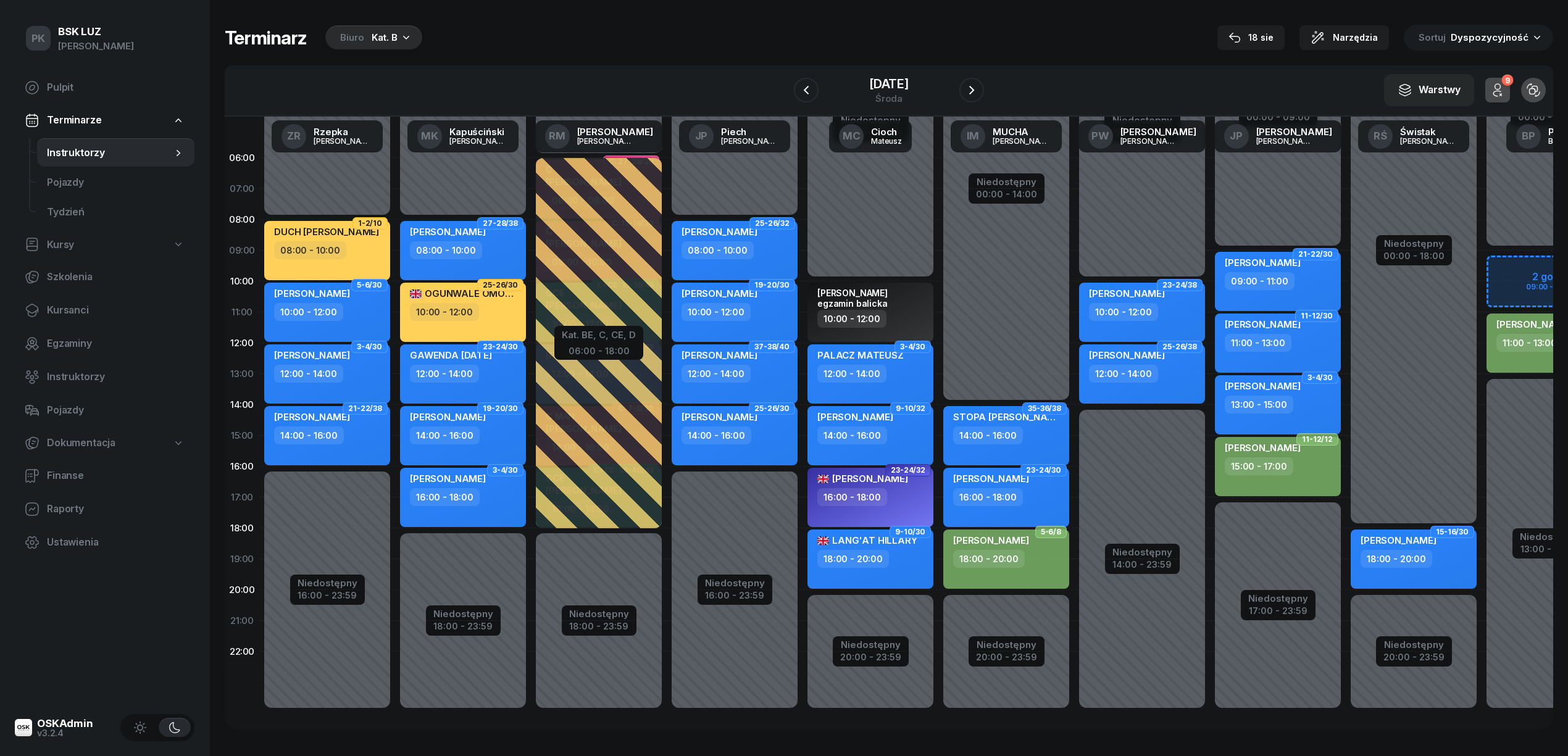
drag, startPoint x: 1006, startPoint y: 711, endPoint x: 1059, endPoint y: 707, distance: 53.2
click at [1074, 707] on div "Niedostępny 00:00 - 14:00 Niedostępny 20:00 - 23:59 35-36/38 STOPA PIOTR 14:00 …" at bounding box center [1141, 435] width 136 height 586
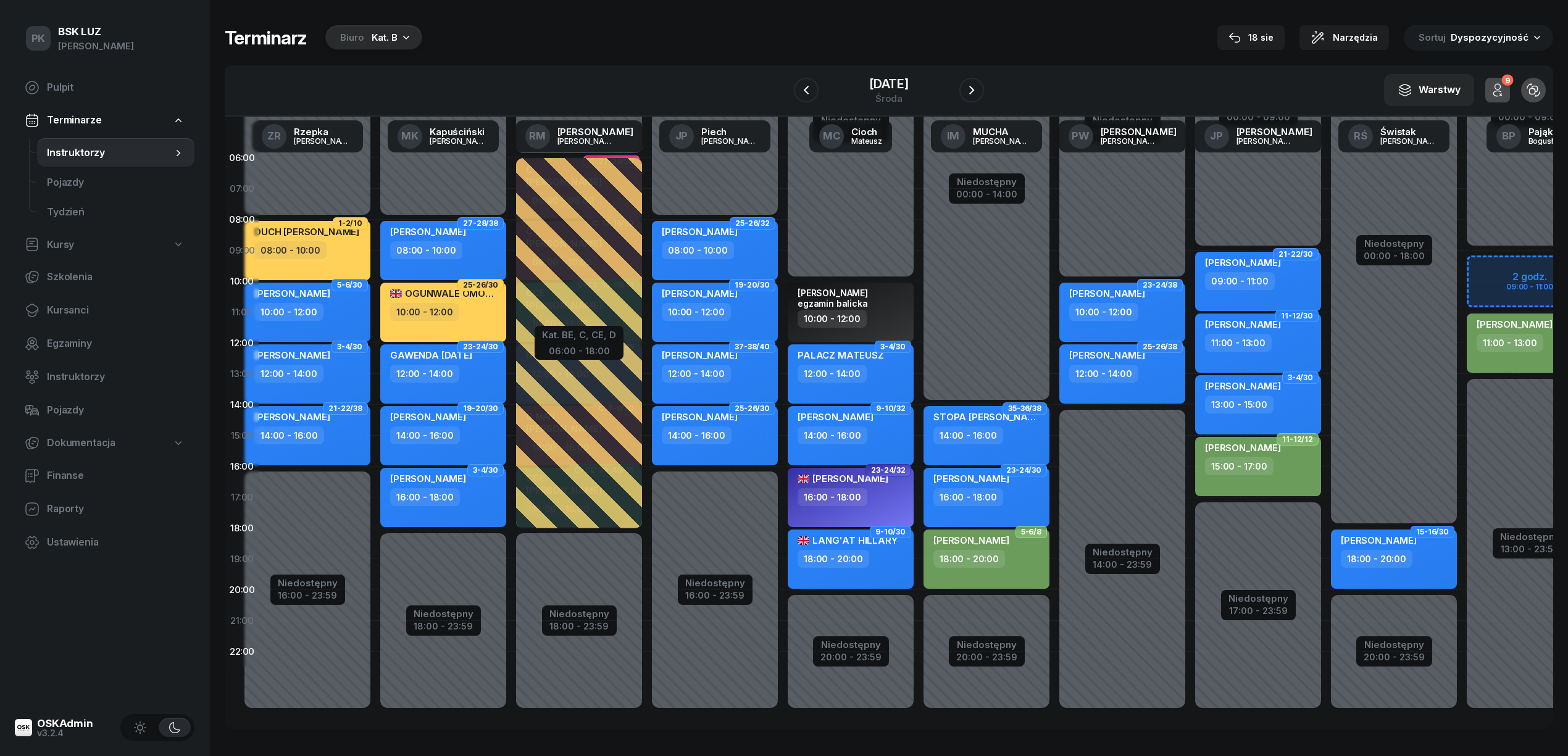
scroll to position [5, 23]
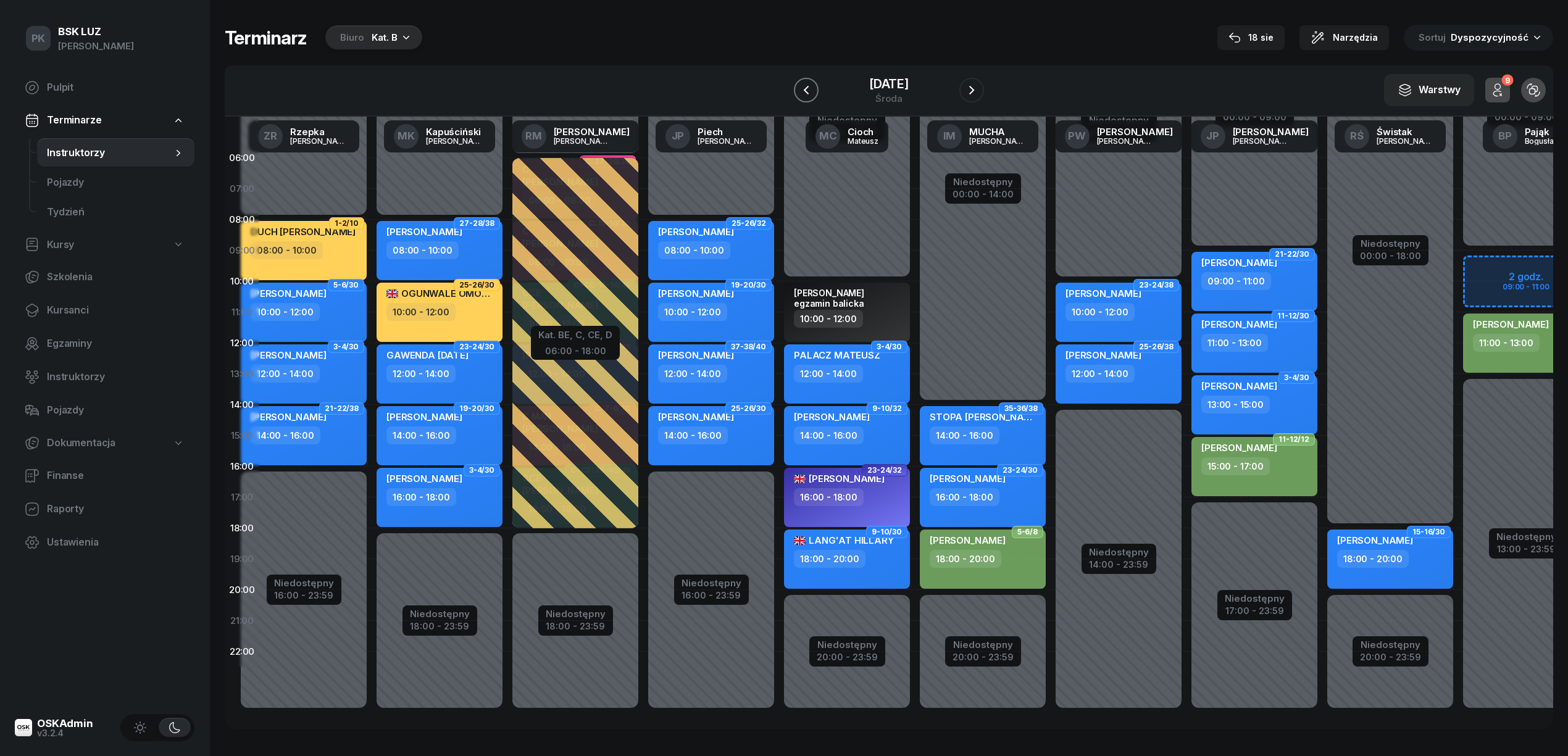
click at [811, 94] on icon "button" at bounding box center [806, 90] width 15 height 15
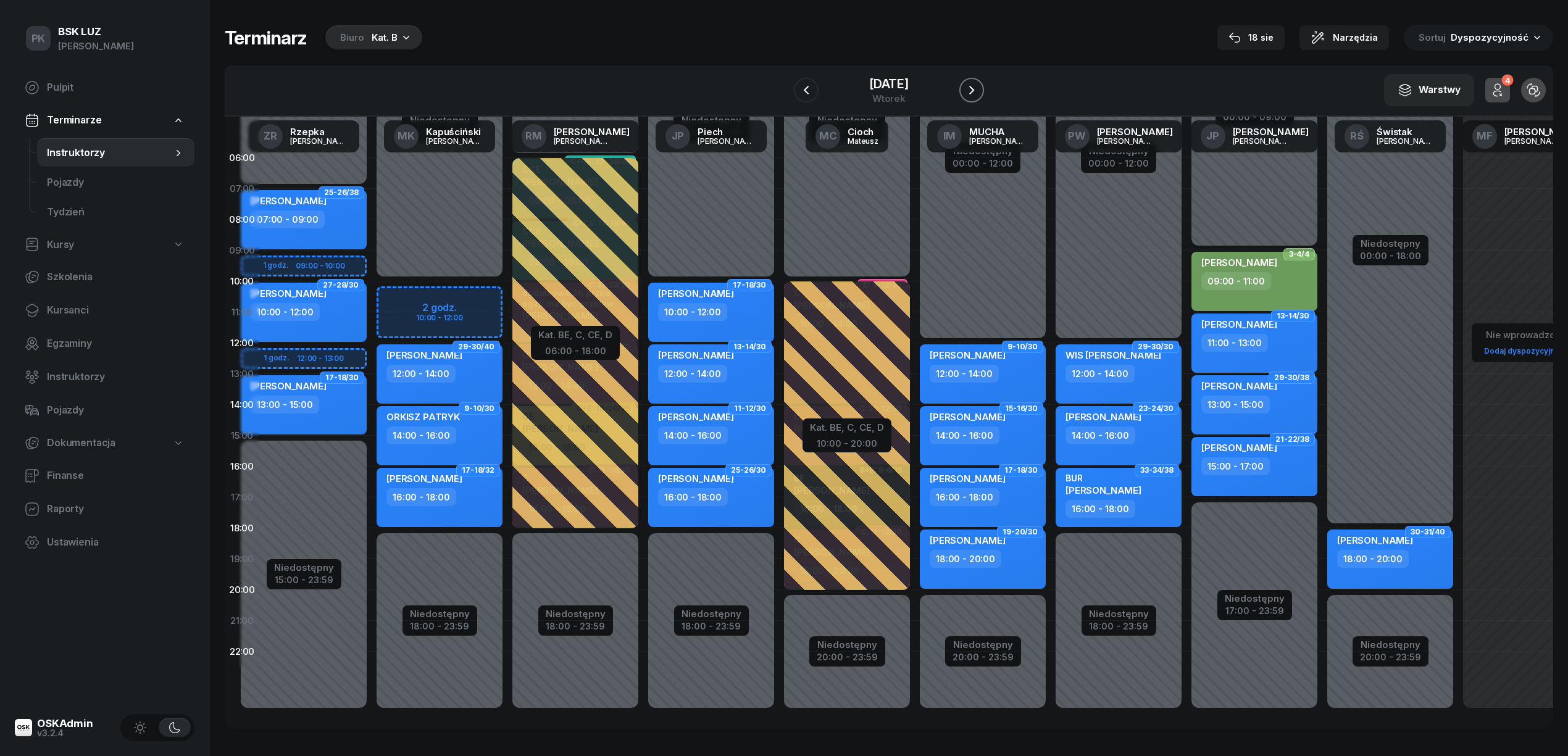
click at [969, 90] on icon "button" at bounding box center [971, 90] width 15 height 15
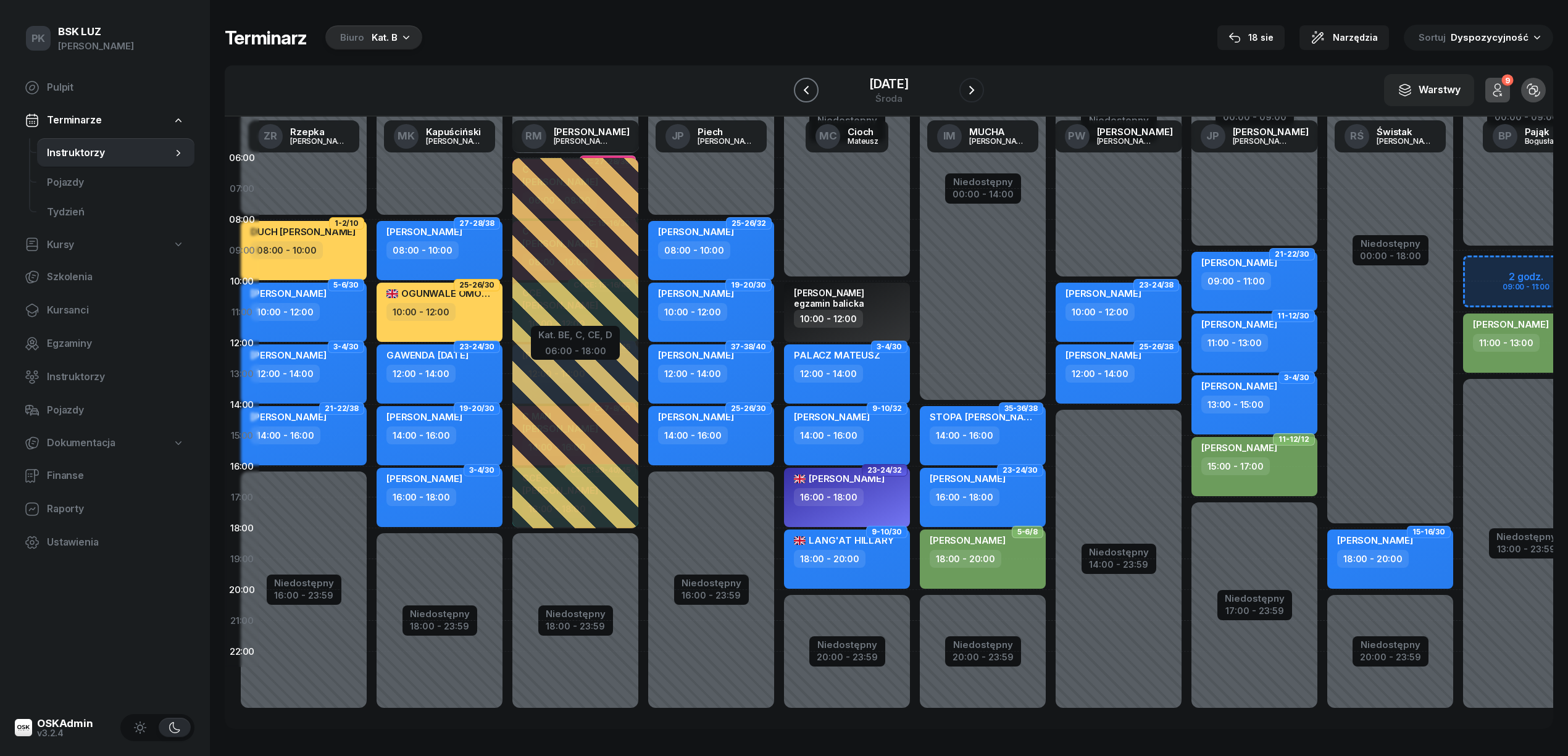
click at [810, 91] on icon "button" at bounding box center [806, 90] width 15 height 15
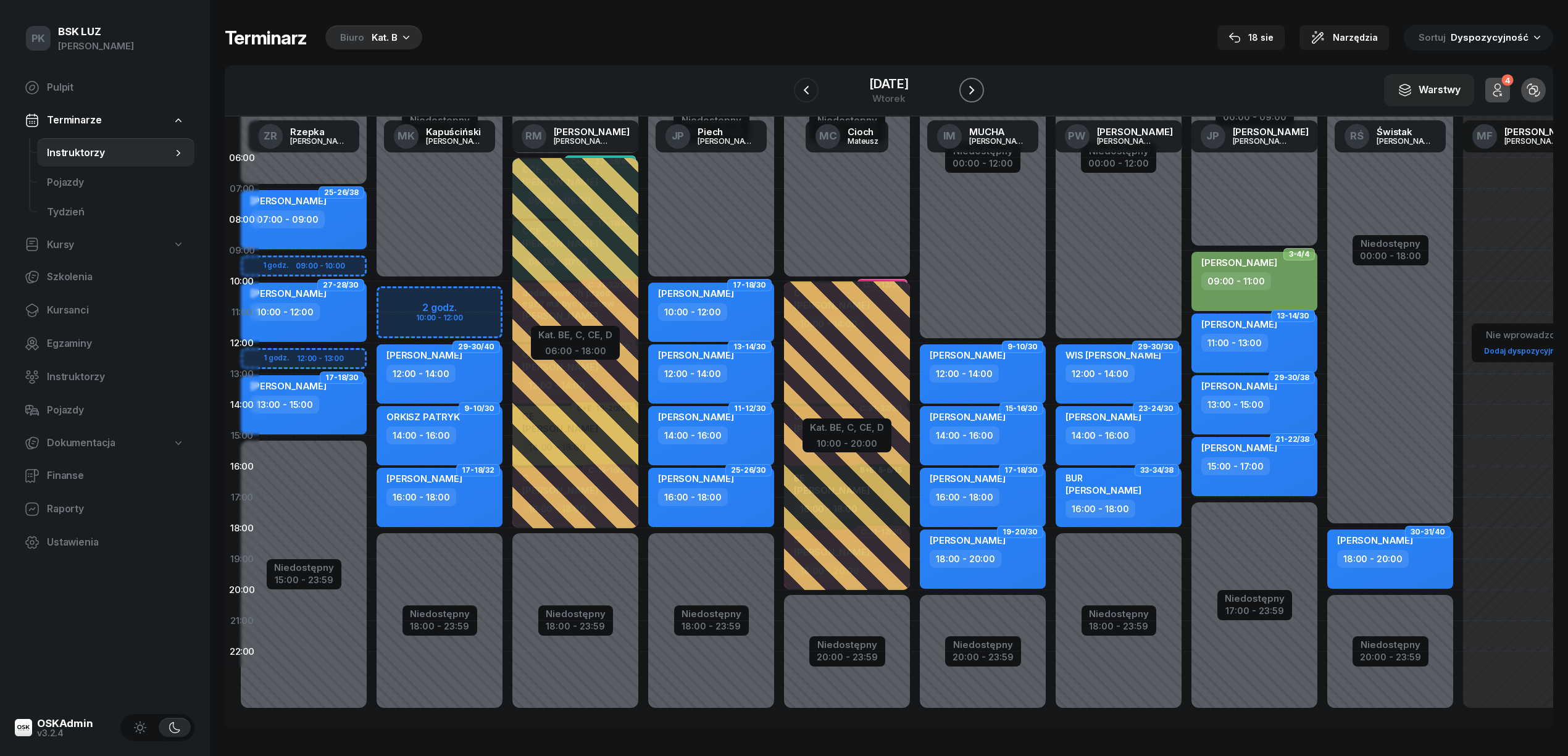
click at [967, 92] on icon "button" at bounding box center [971, 90] width 15 height 15
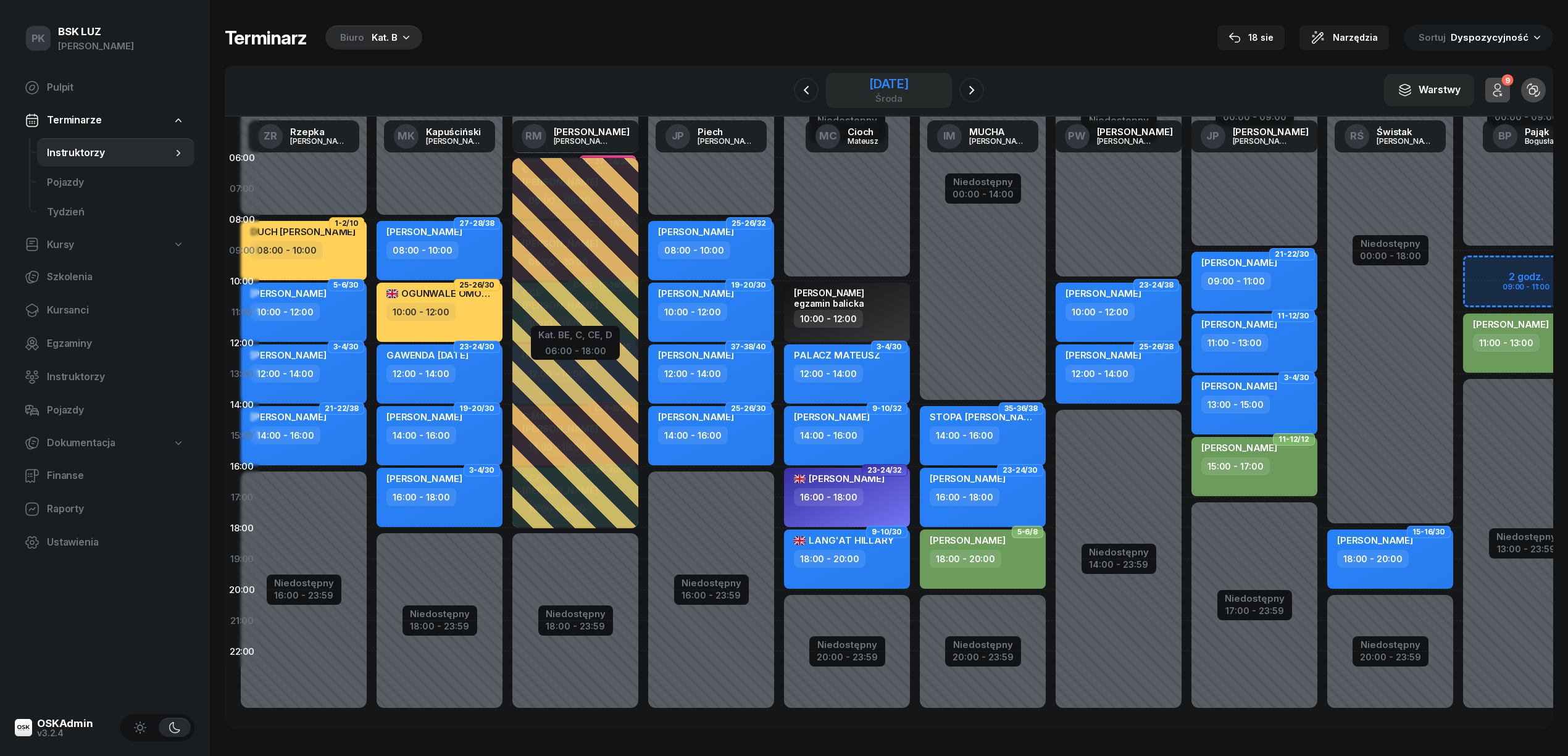
click at [869, 79] on div "27 sierpnia 2025" at bounding box center [889, 84] width 40 height 12
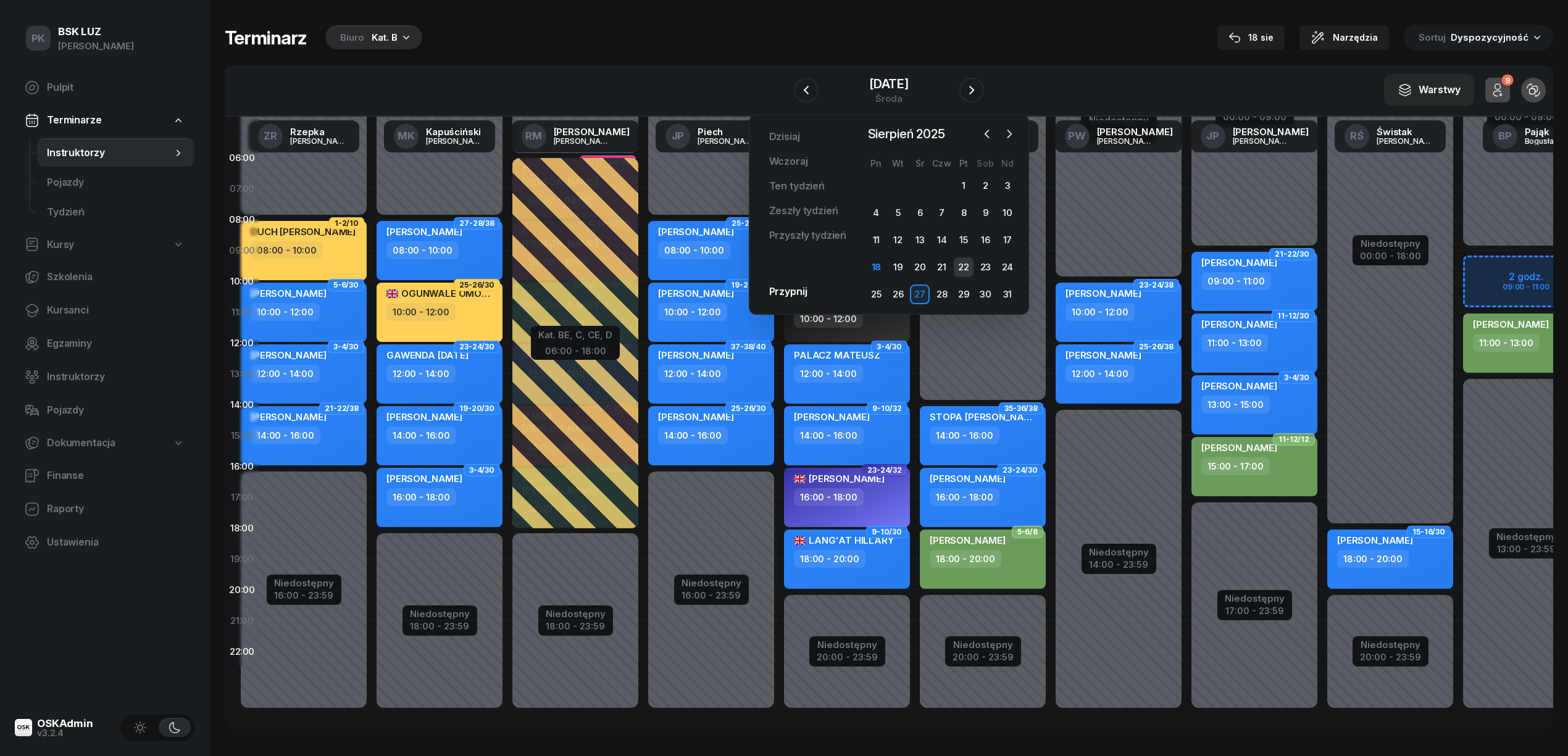
click at [964, 267] on div "22" at bounding box center [964, 267] width 20 height 20
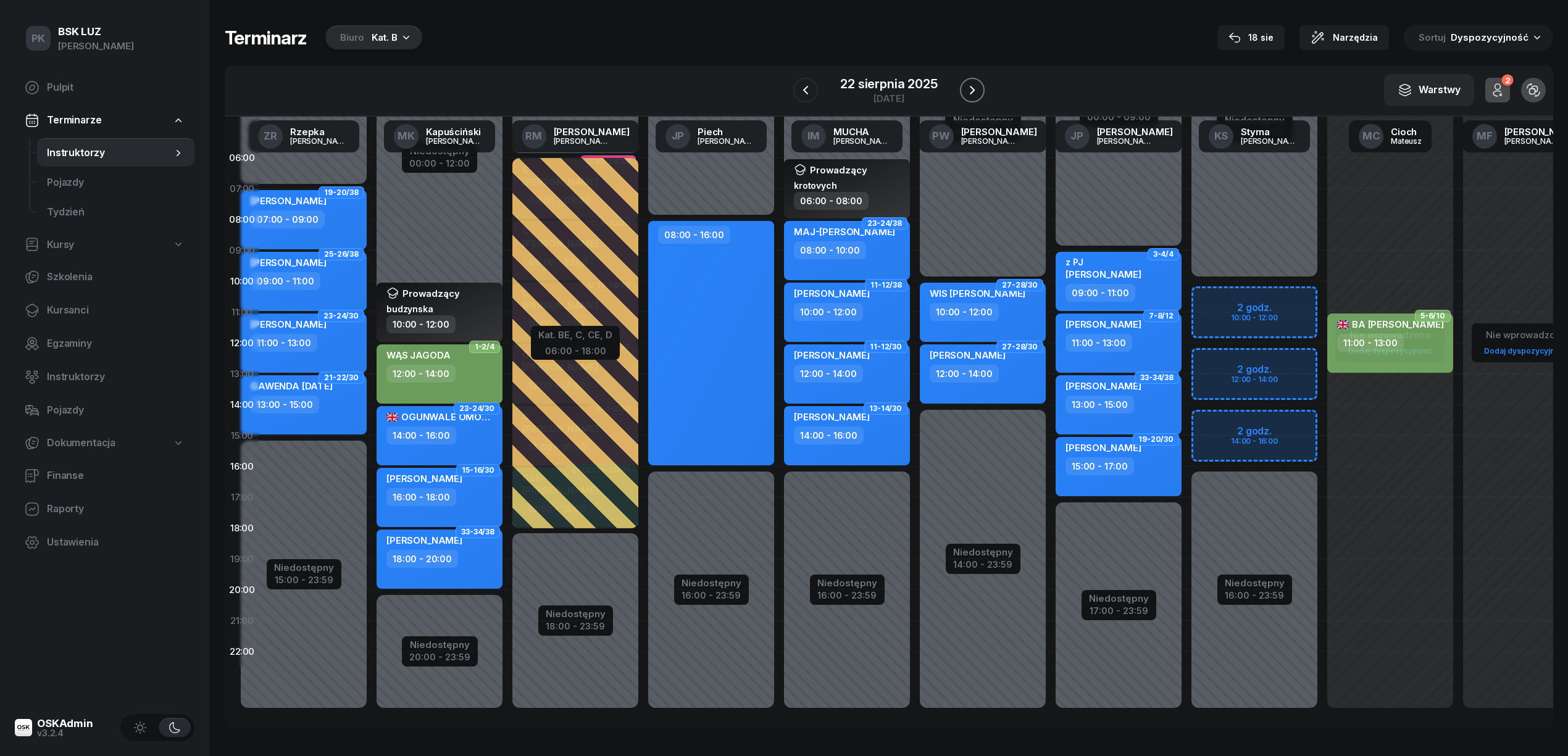
click at [971, 90] on icon "button" at bounding box center [971, 90] width 15 height 15
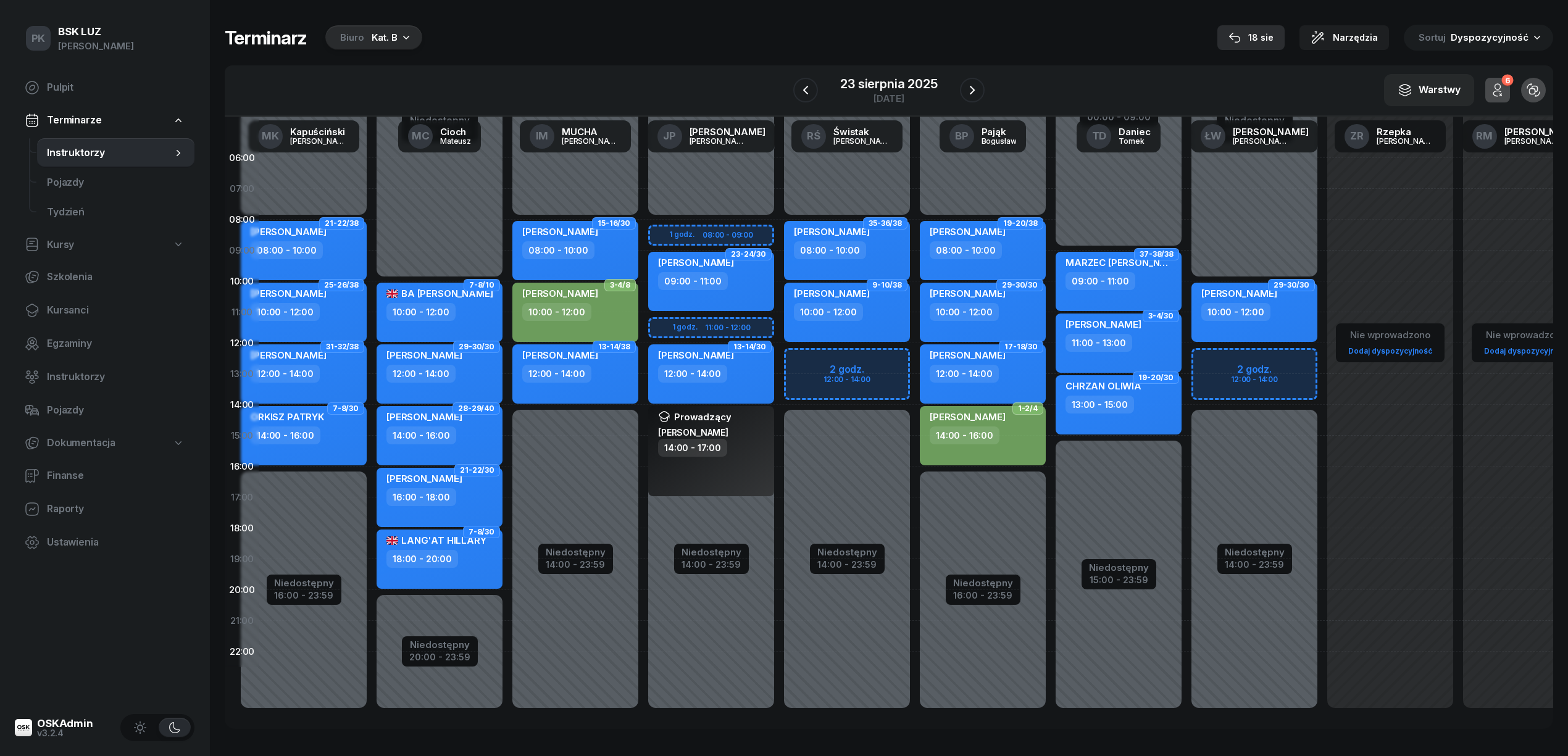
click at [1260, 38] on div "18 sie" at bounding box center [1251, 37] width 45 height 15
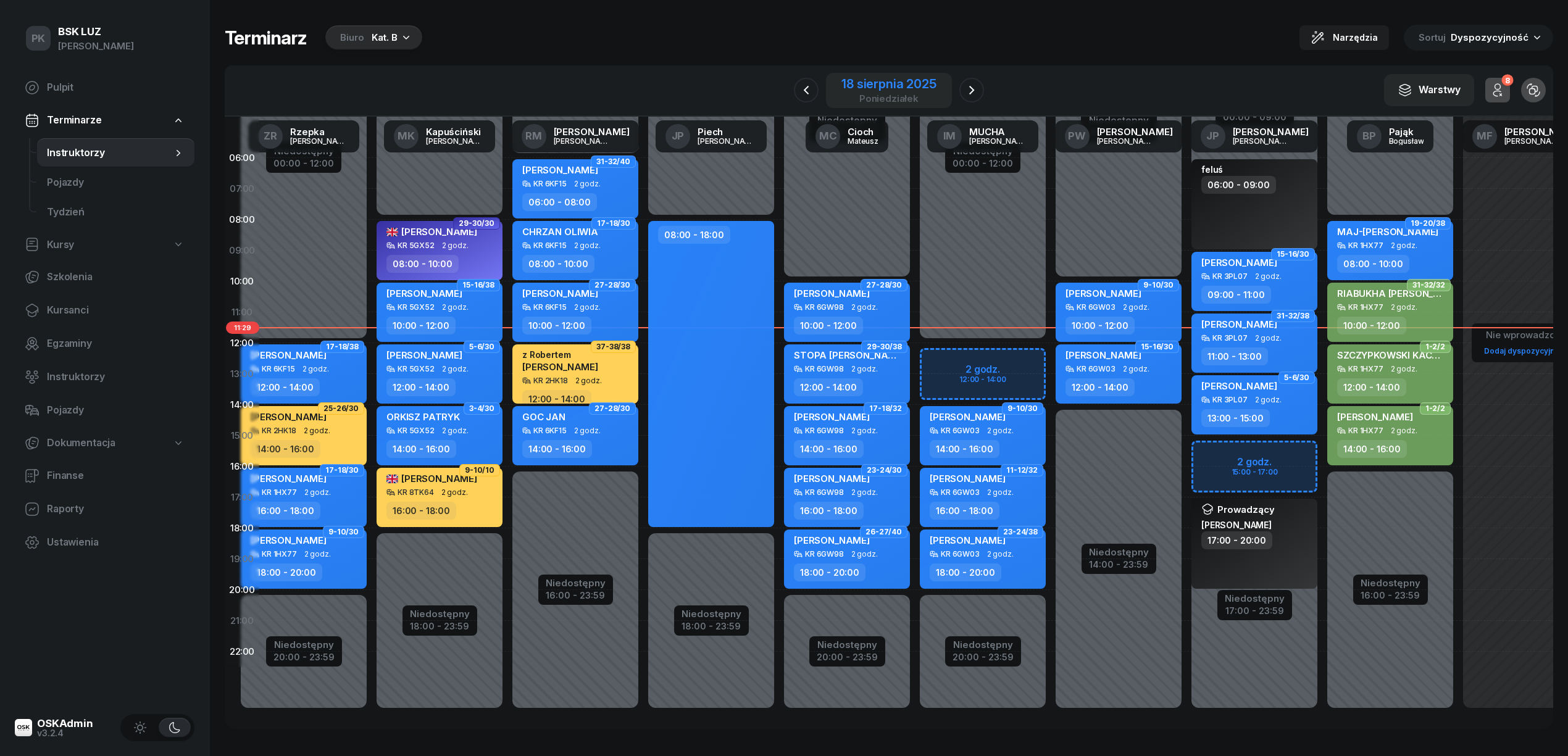
click at [937, 87] on div "18 sierpnia 2025 poniedziałek" at bounding box center [889, 90] width 126 height 35
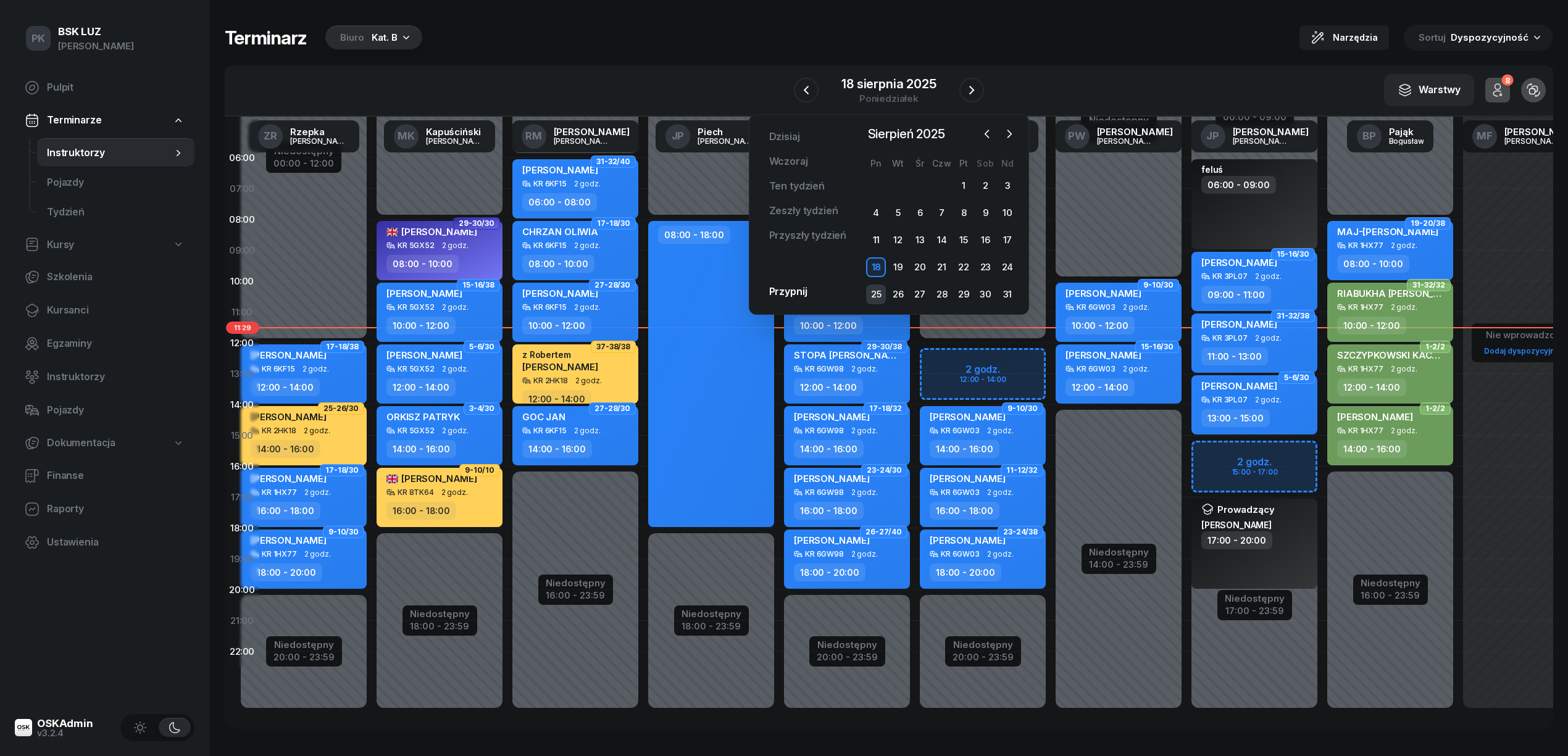
click at [880, 289] on div "25" at bounding box center [876, 294] width 20 height 20
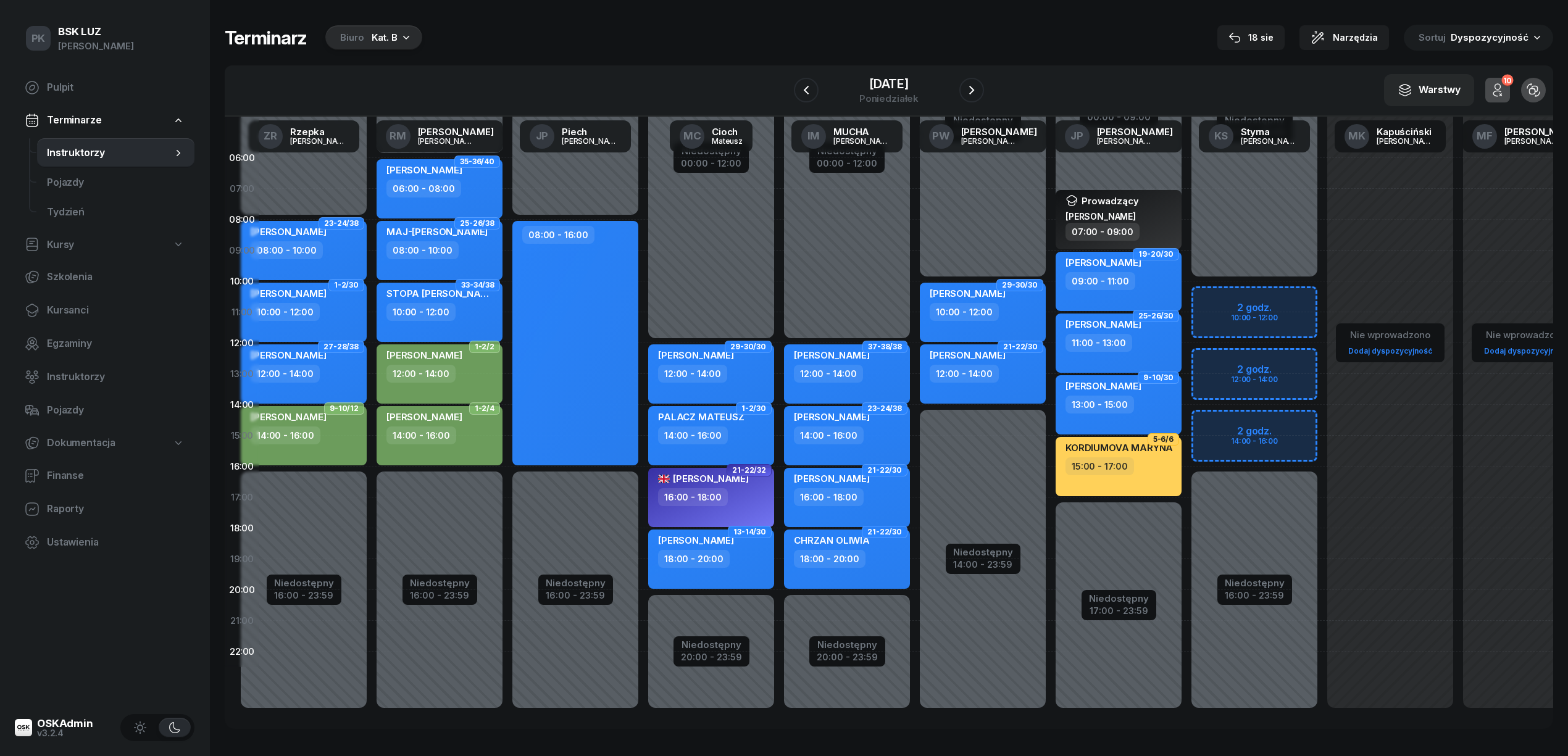
scroll to position [17, 0]
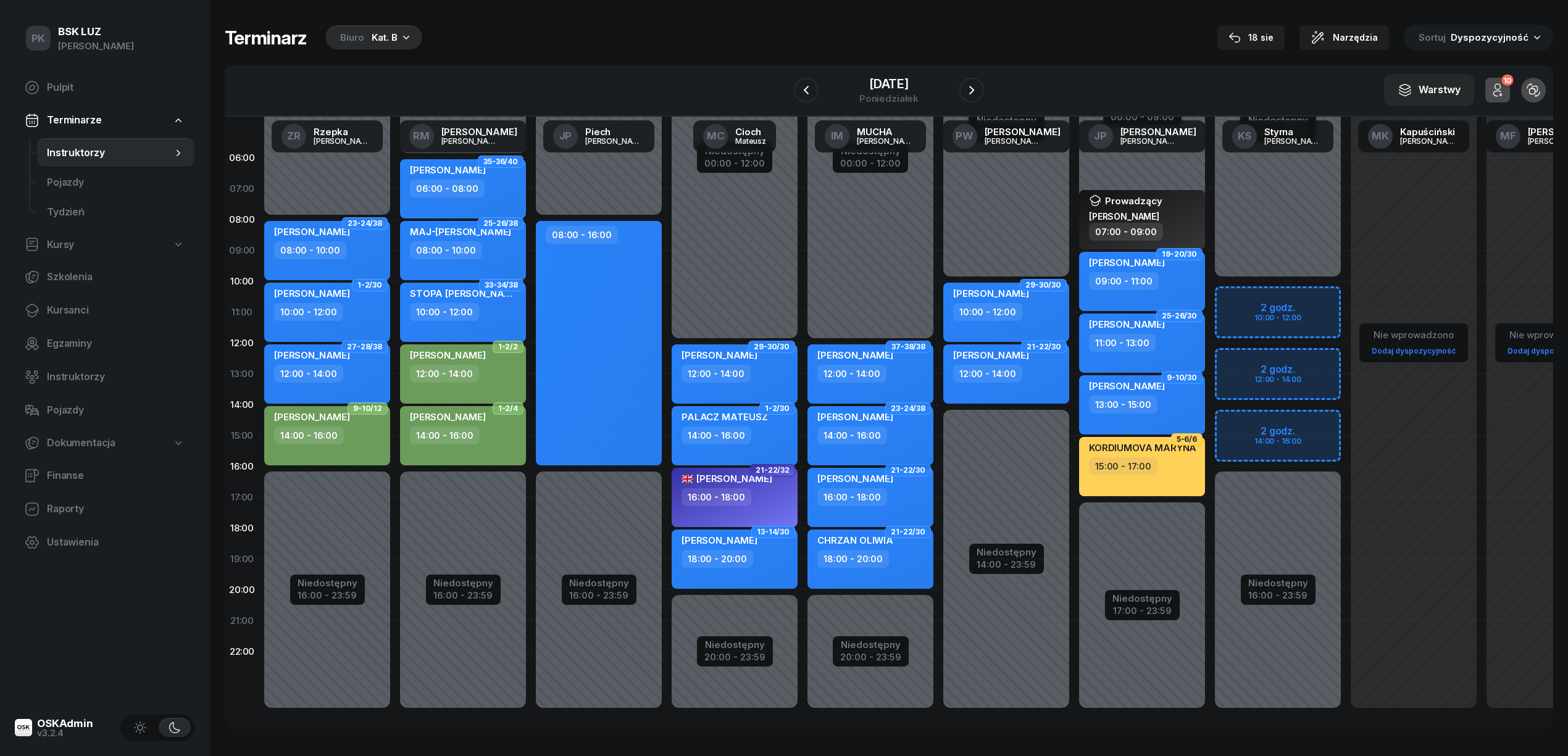
click at [921, 426] on div "14:00 - 16:00" at bounding box center [872, 435] width 109 height 18
select select "14"
select select "16"
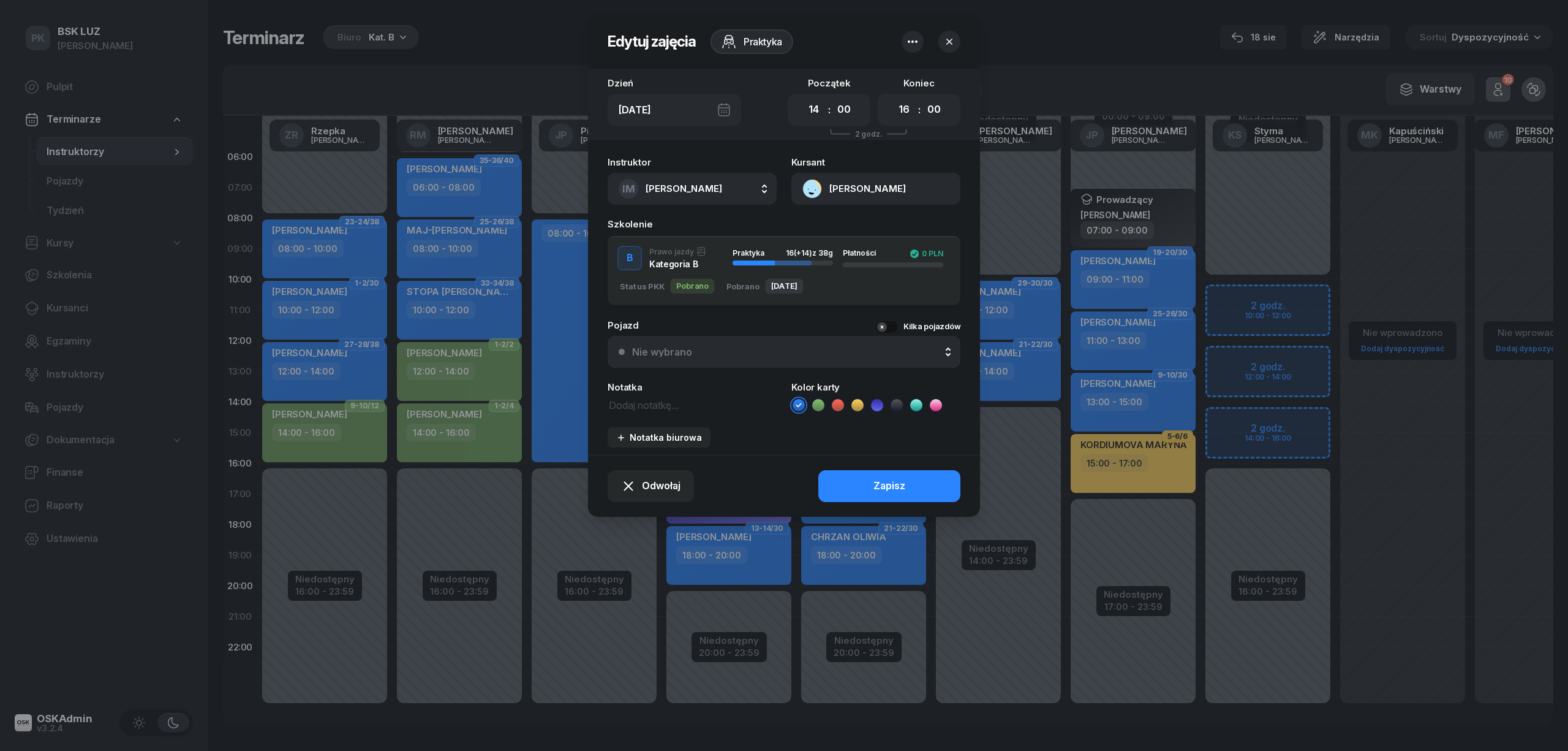
click at [684, 185] on span "[PERSON_NAME]" at bounding box center [684, 189] width 76 height 12
type input "wida"
click at [684, 263] on span "[PERSON_NAME]" at bounding box center [690, 270] width 75 height 16
click at [889, 470] on button "Zapisz" at bounding box center [889, 485] width 142 height 32
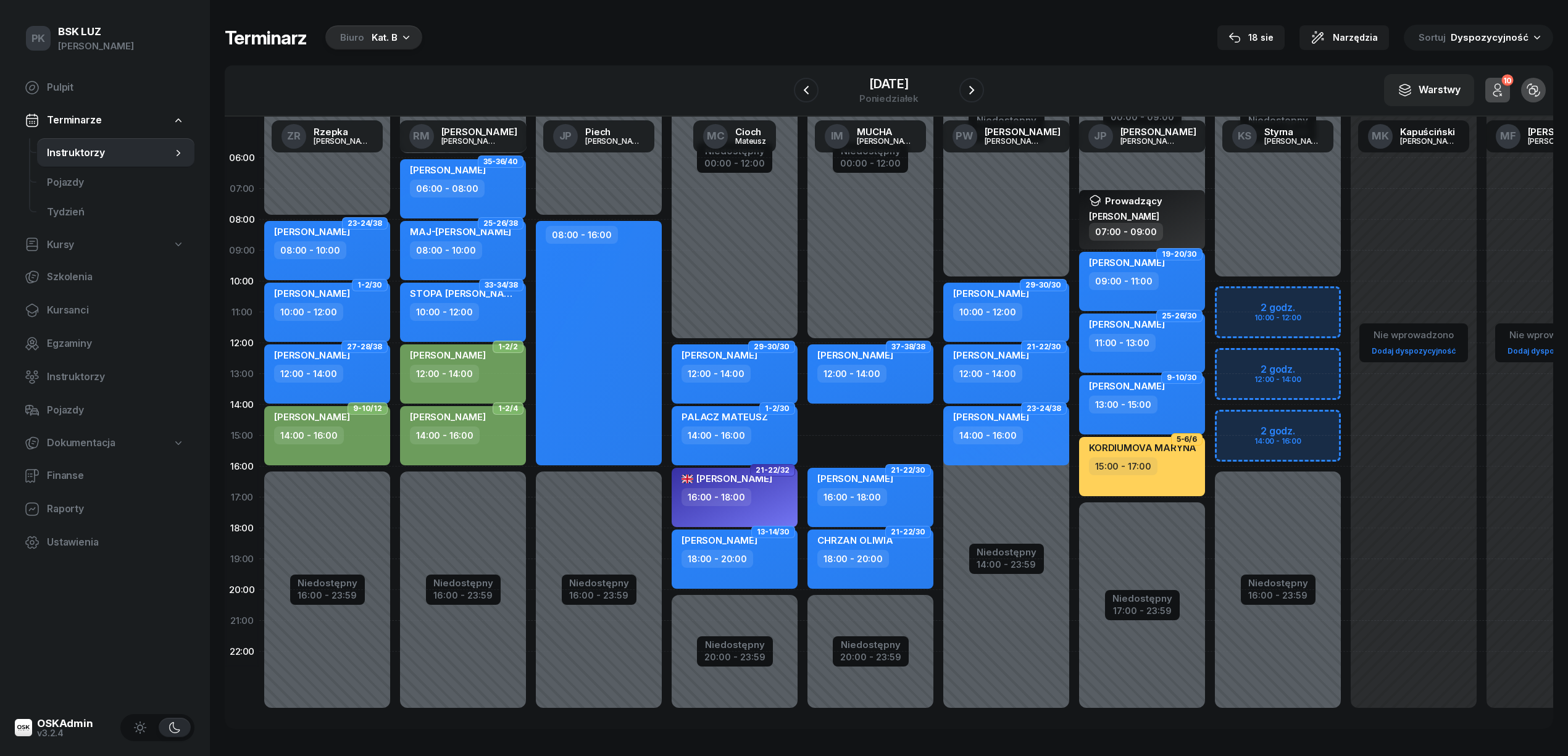
click at [336, 426] on div "14:00 - 16:00" at bounding box center [308, 435] width 70 height 18
select select "14"
select select "16"
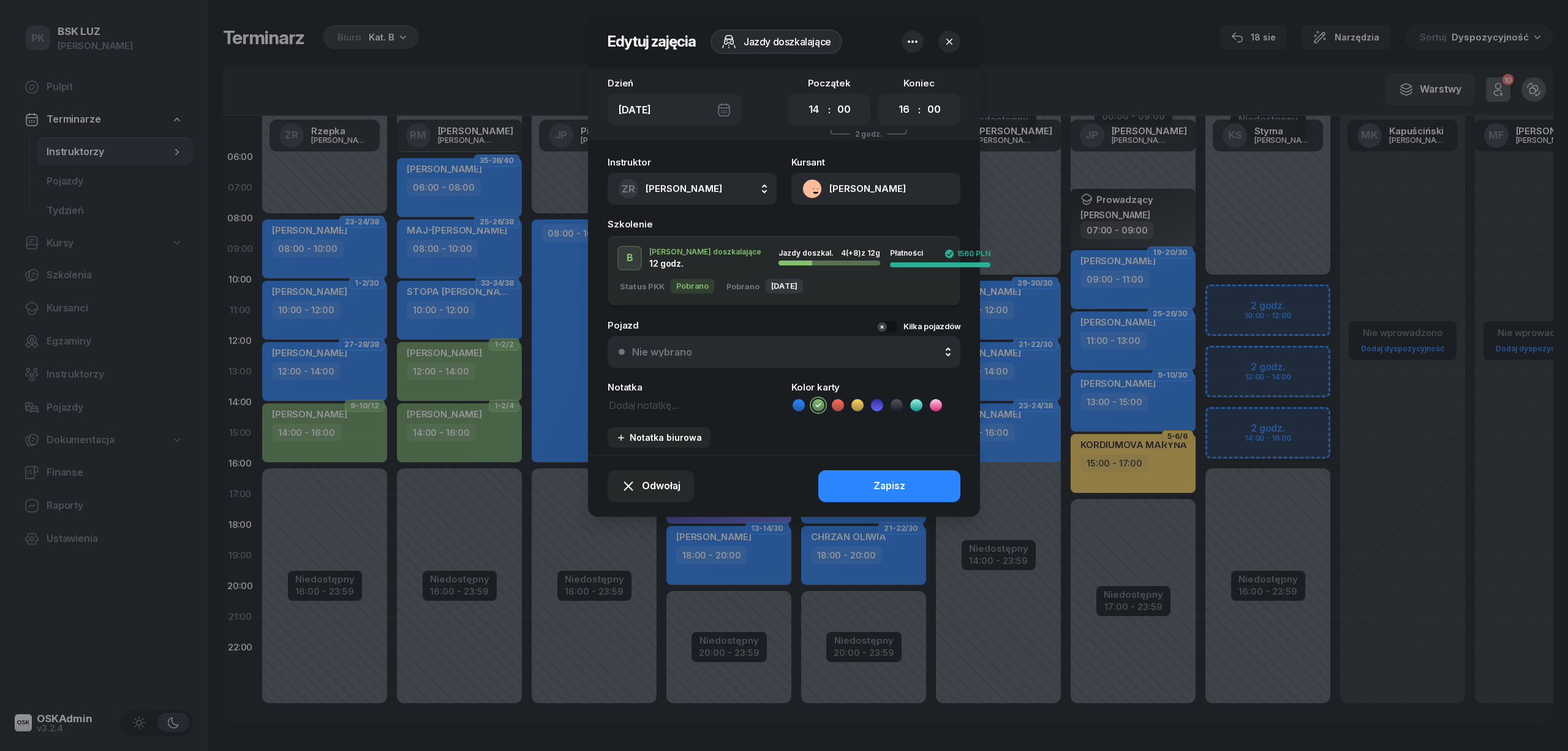
click at [681, 187] on span "[PERSON_NAME]" at bounding box center [684, 189] width 76 height 12
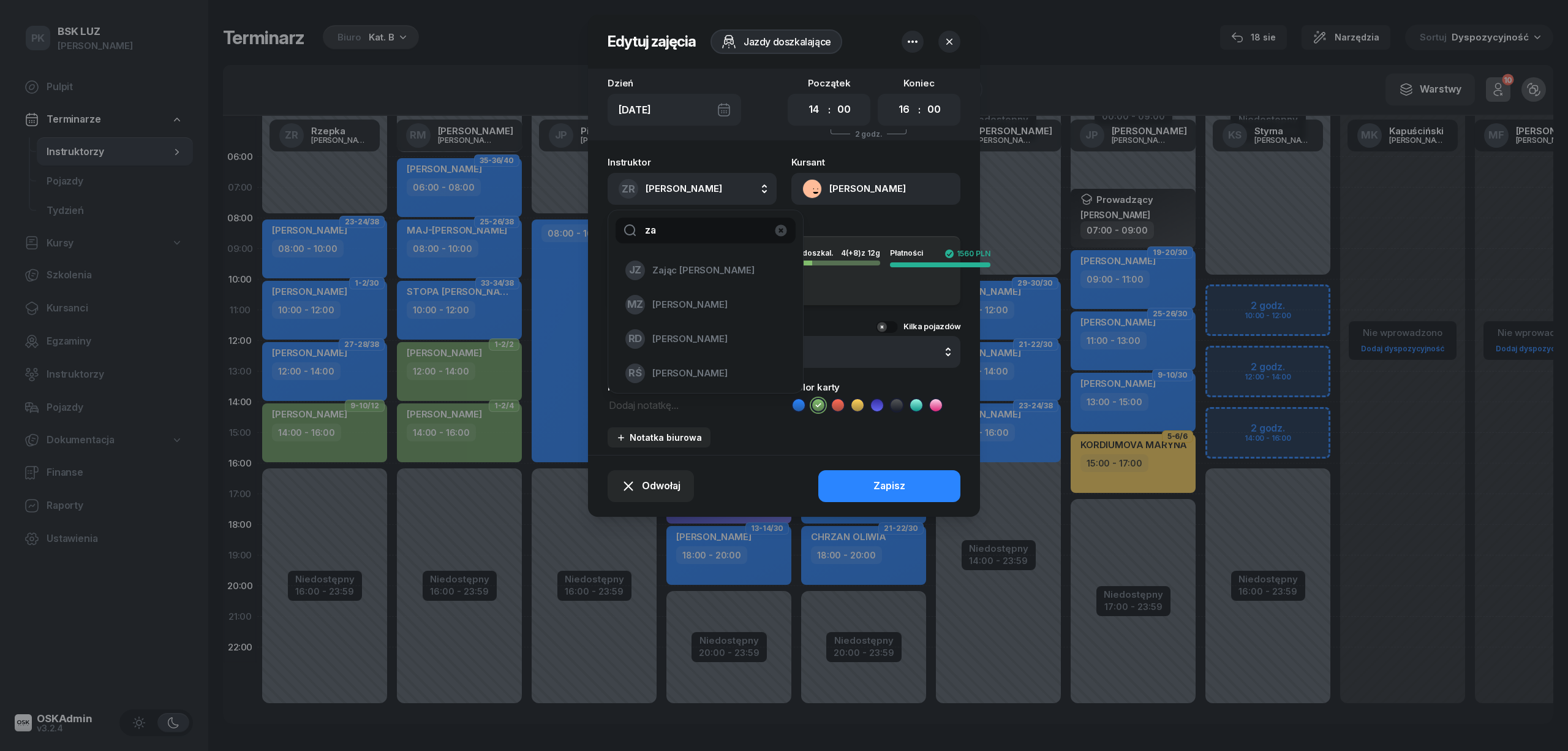
drag, startPoint x: 676, startPoint y: 228, endPoint x: 528, endPoint y: 227, distance: 148.0
click at [528, 227] on div "Edytuj zajęcia Jazdy doszkalające Dzień Pon, 25 sie Początek 00 01 02 03 04 05 …" at bounding box center [784, 376] width 1568 height 751
type input "much"
click at [699, 261] on div "IM MUCHA IWONA" at bounding box center [698, 270] width 146 height 20
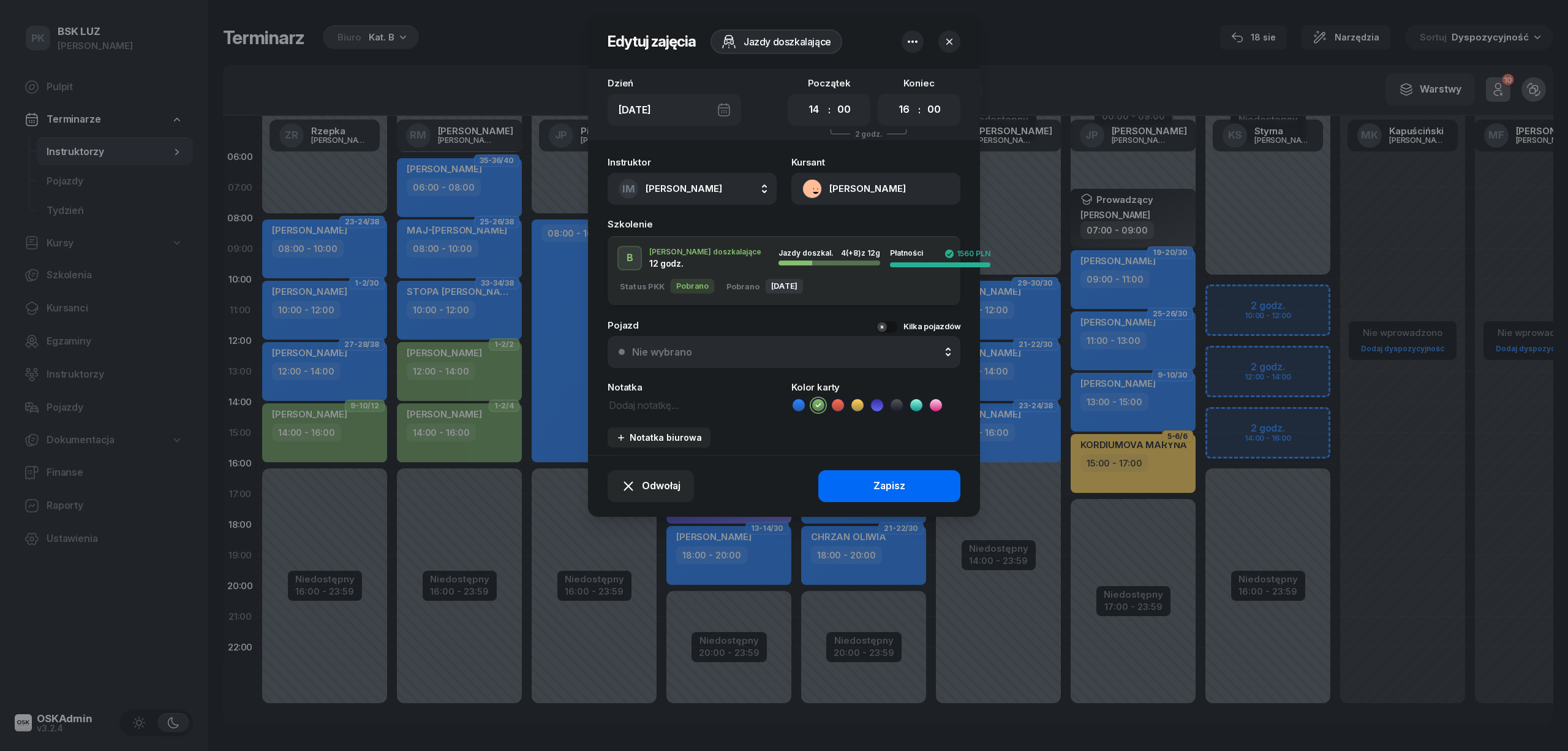
click at [877, 481] on div "Zapisz" at bounding box center [889, 486] width 32 height 16
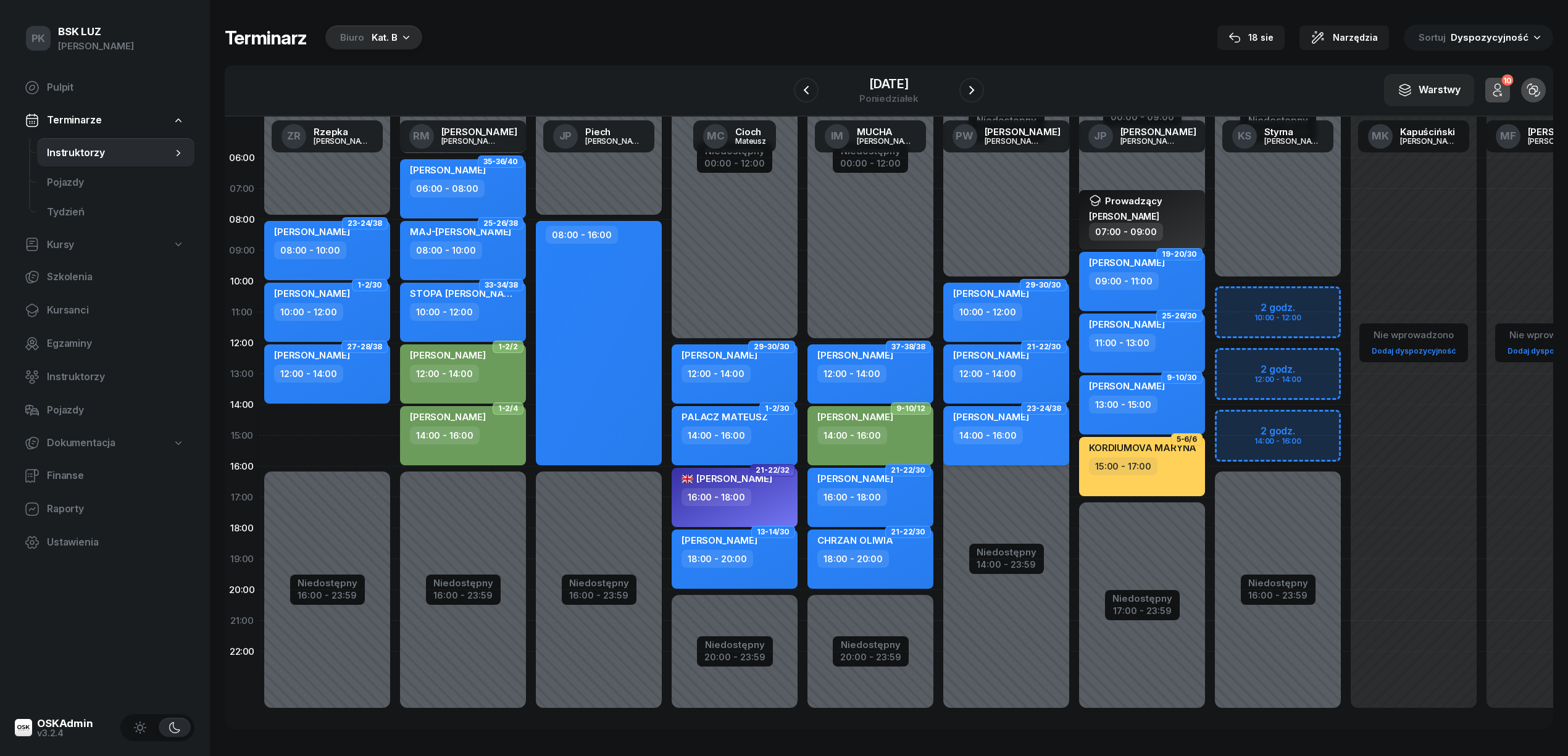
click at [1028, 430] on div "14:00 - 16:00" at bounding box center [1008, 435] width 109 height 18
select select "14"
select select "16"
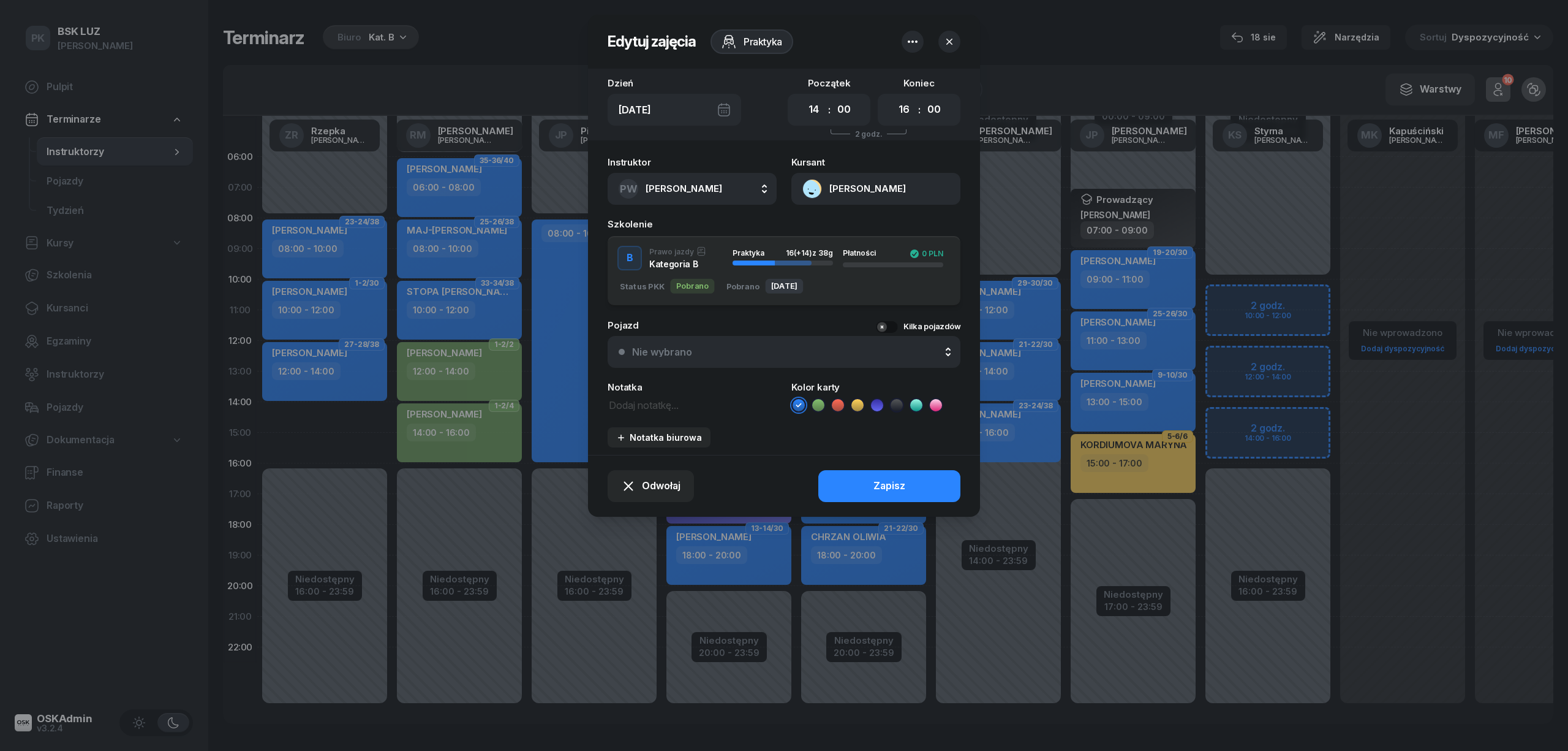
click at [719, 189] on span "[PERSON_NAME]" at bounding box center [684, 189] width 76 height 12
type input "rzep"
click at [704, 277] on span "[PERSON_NAME]" at bounding box center [690, 270] width 75 height 16
click at [889, 483] on div "Zapisz" at bounding box center [889, 486] width 32 height 16
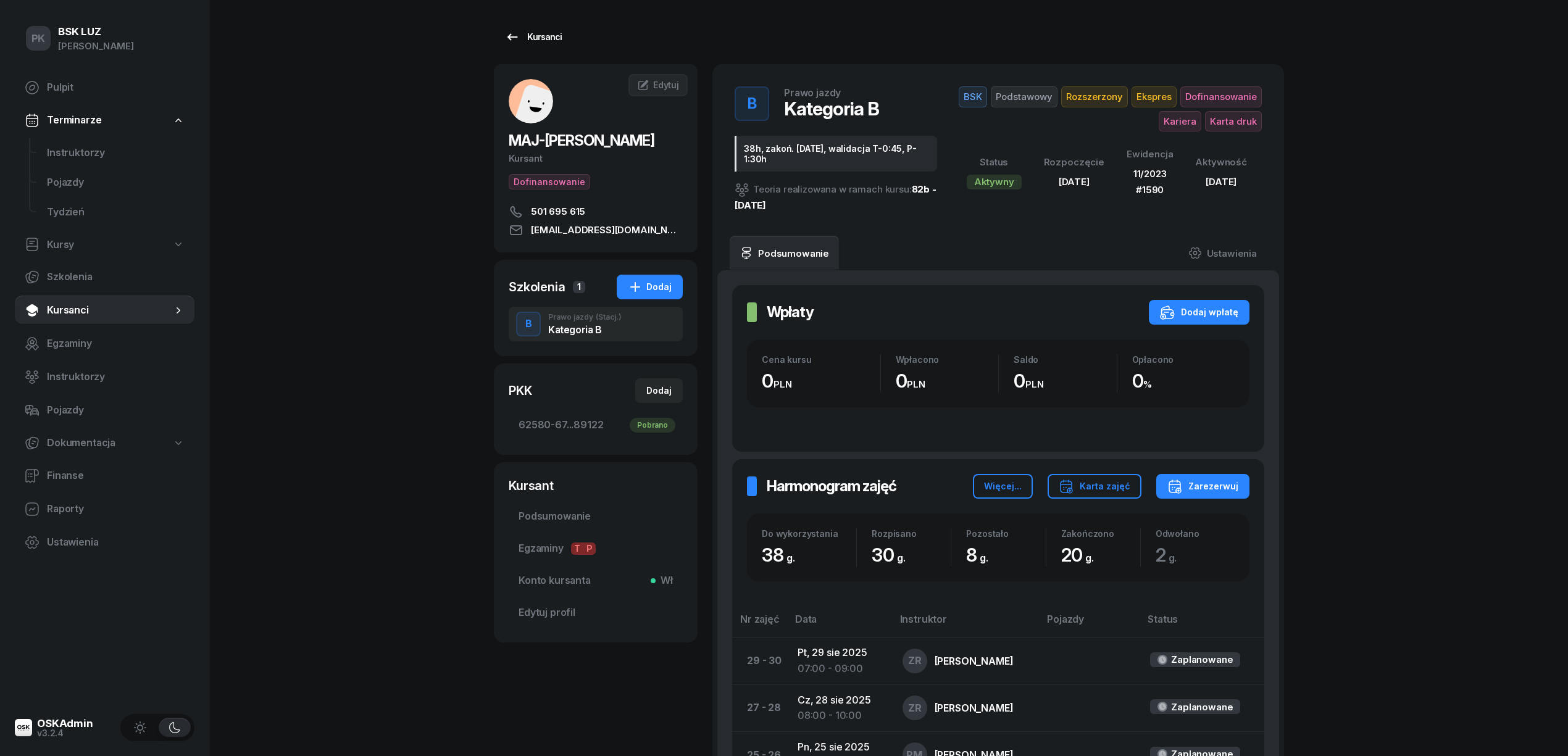
click at [538, 37] on div "Kursanci" at bounding box center [534, 36] width 57 height 15
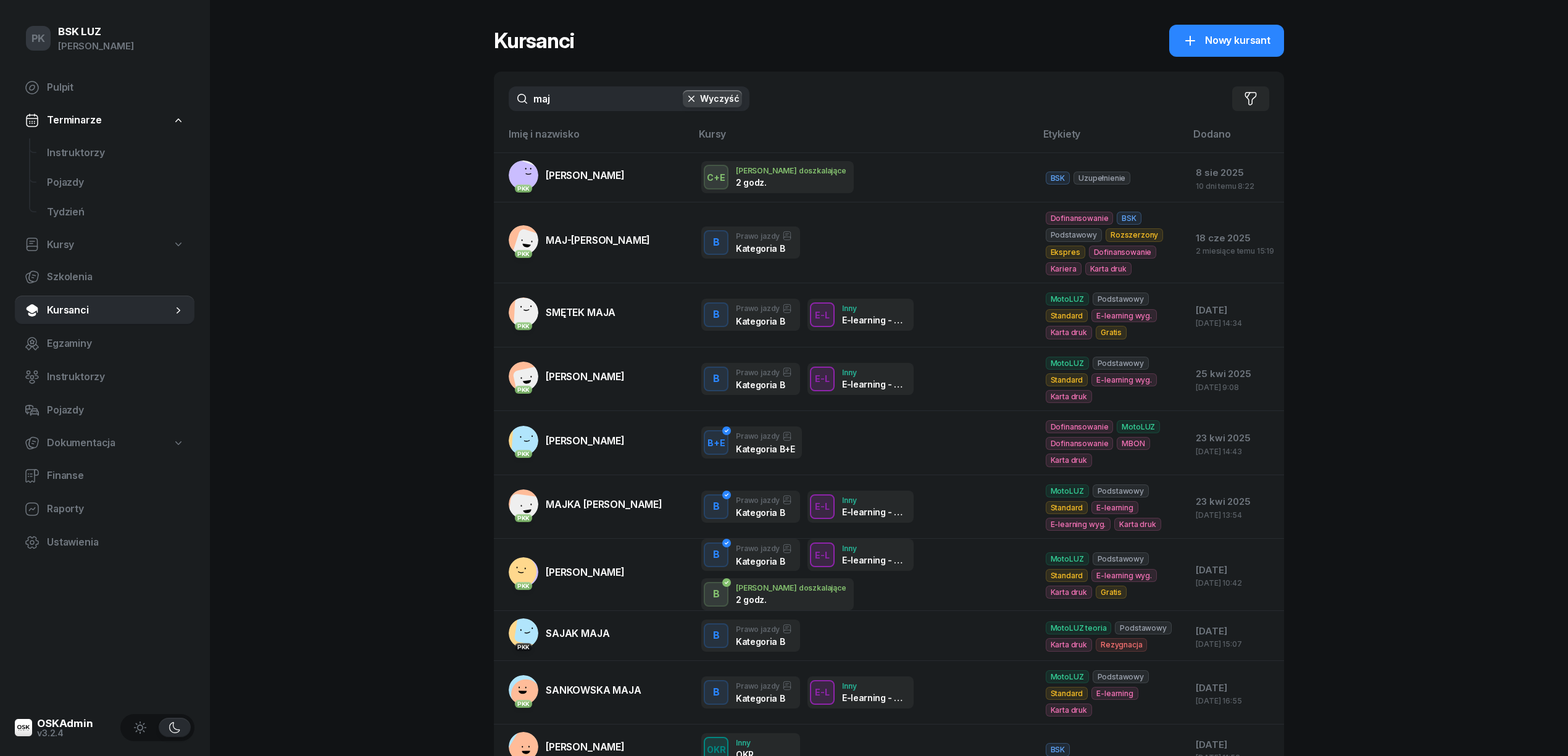
drag, startPoint x: 588, startPoint y: 105, endPoint x: 471, endPoint y: 105, distance: 117.0
click at [471, 105] on div "PK BSK [PERSON_NAME] Pulpit Terminarze Instruktorzy Pojazdy Tydzień Kursy Szkol…" at bounding box center [784, 432] width 1568 height 865
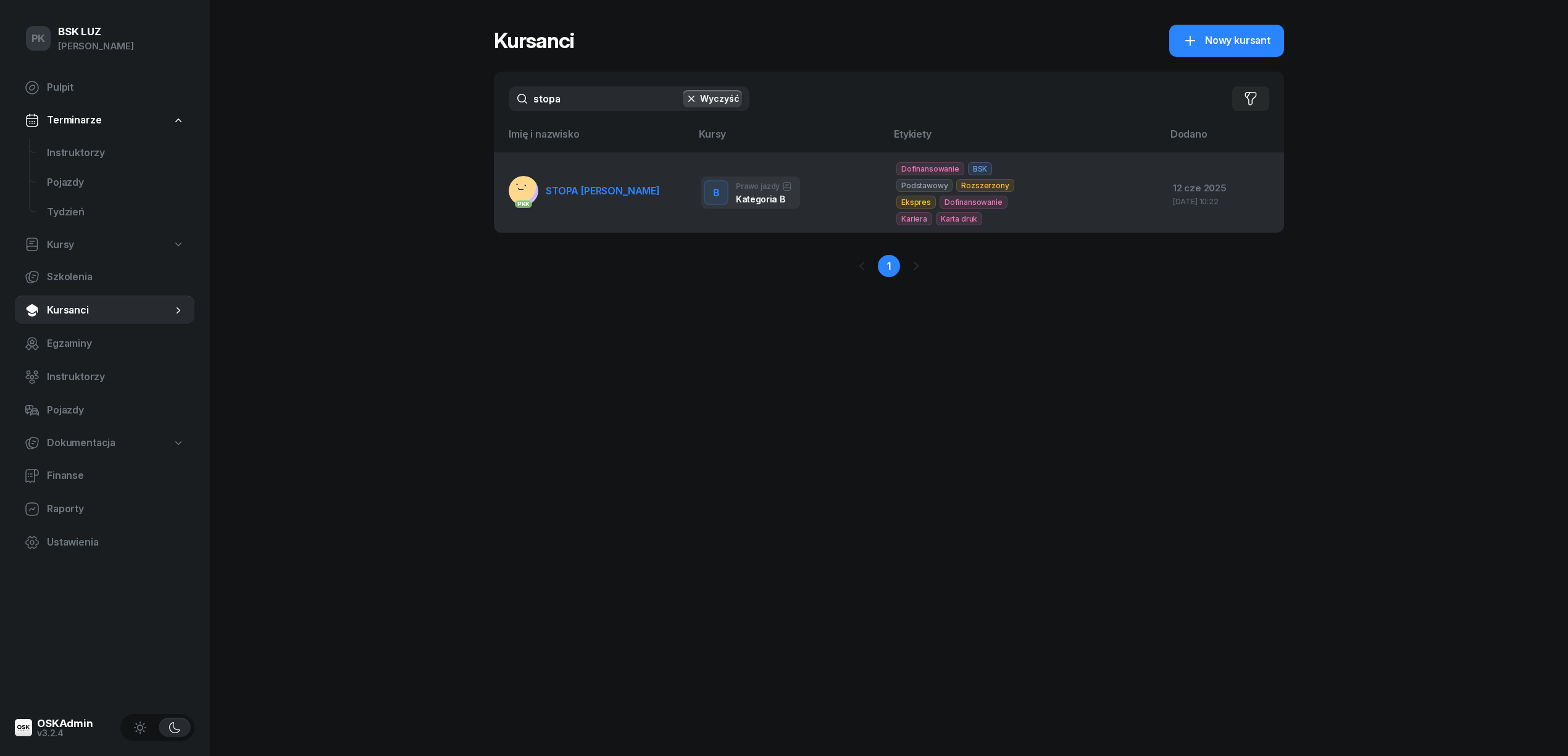
type input "stopa"
click at [572, 198] on link "PKK STOPA [PERSON_NAME]" at bounding box center [584, 191] width 151 height 29
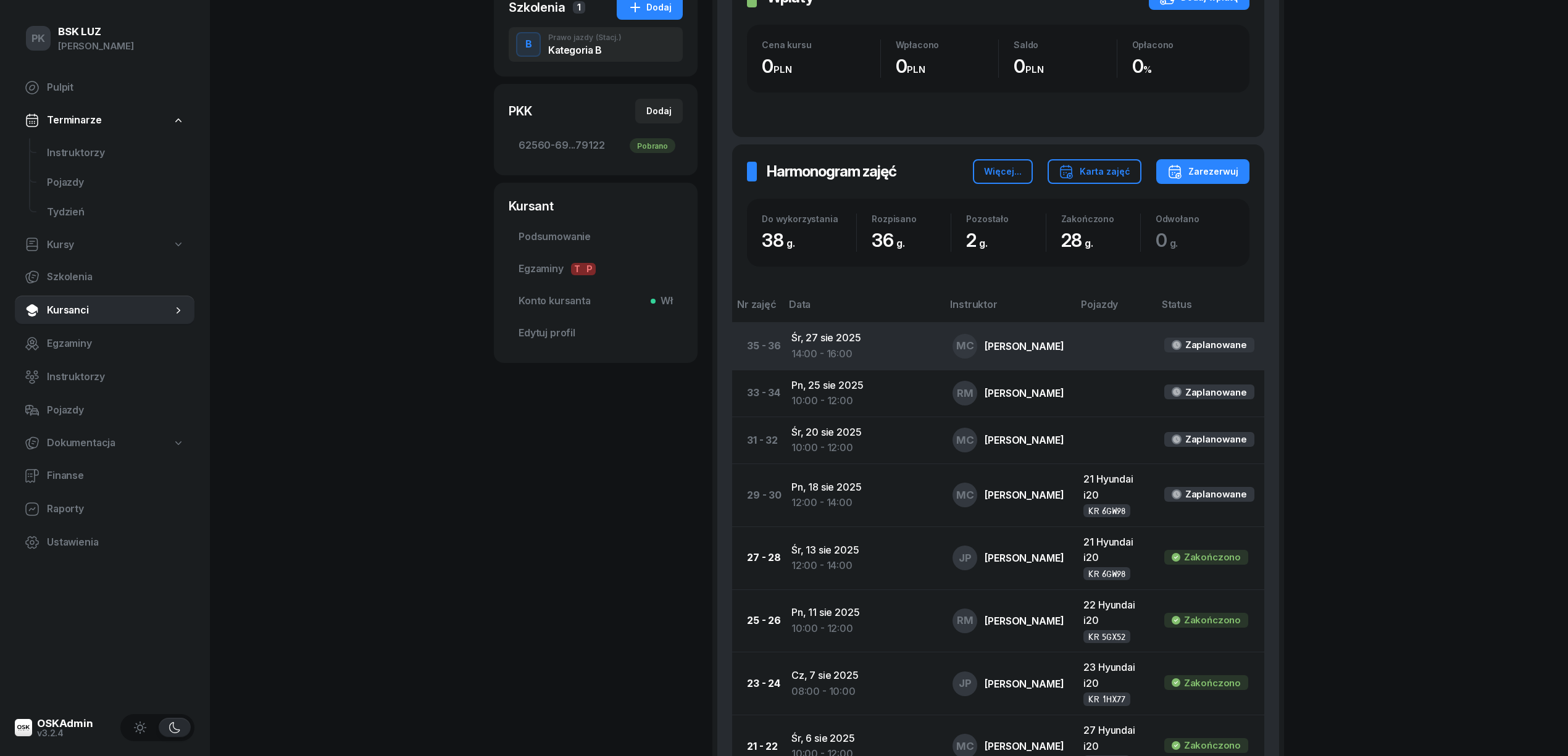
scroll to position [329, 0]
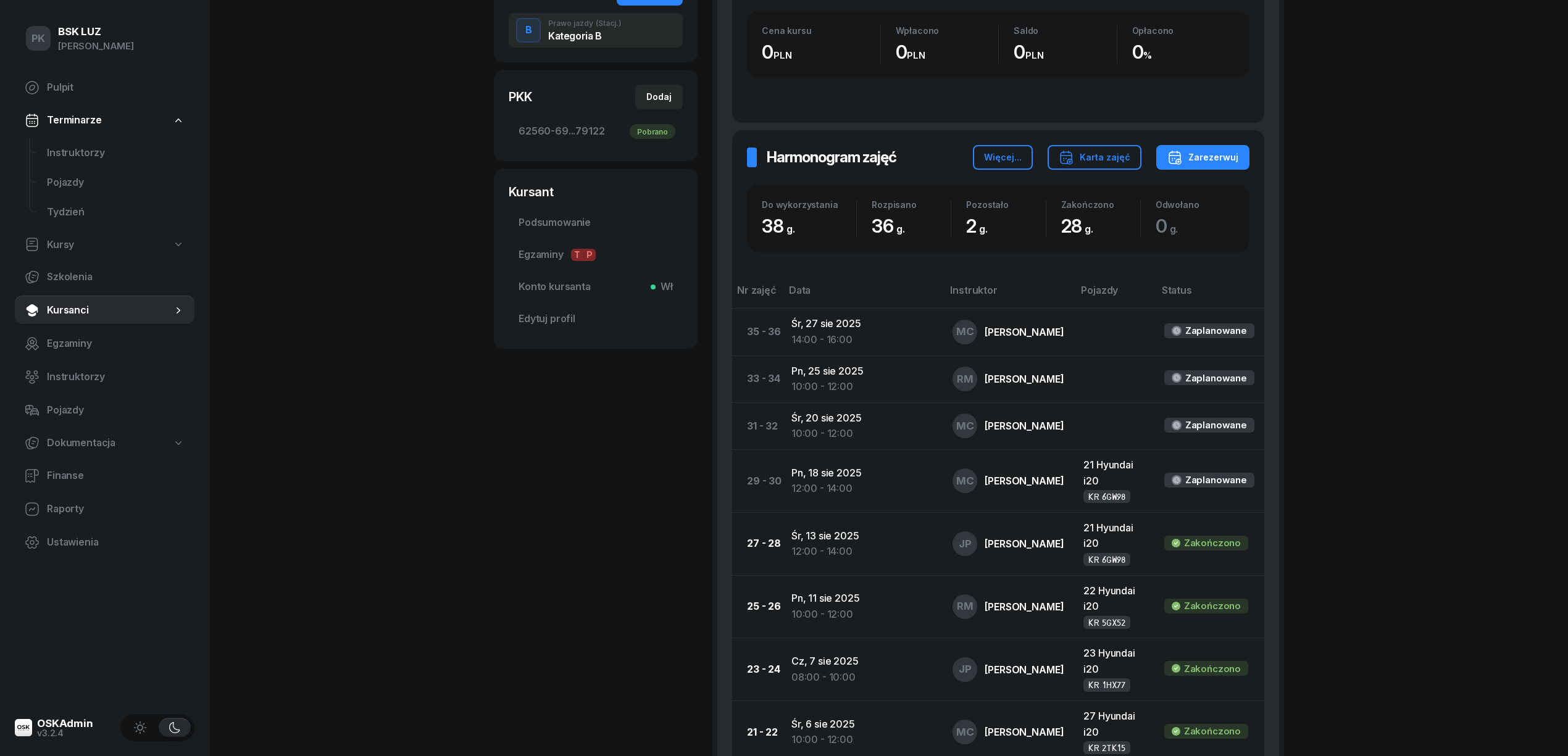
click at [509, 487] on div "STOPA [PERSON_NAME] Dofinansowanie KOD WER. 19v4pBC2 [PHONE_NUMBER] [EMAIL_ADDR…" at bounding box center [596, 600] width 204 height 1730
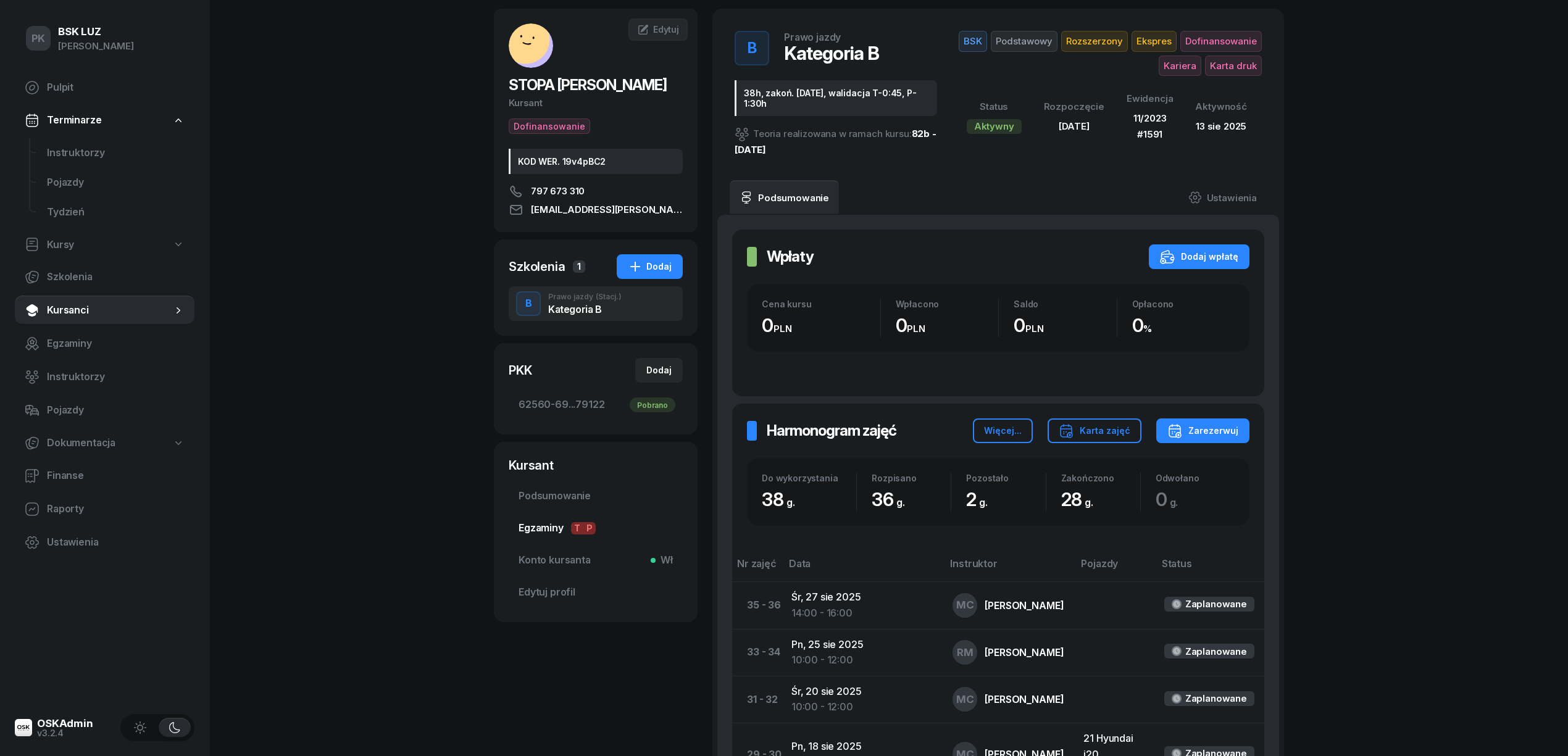
scroll to position [0, 0]
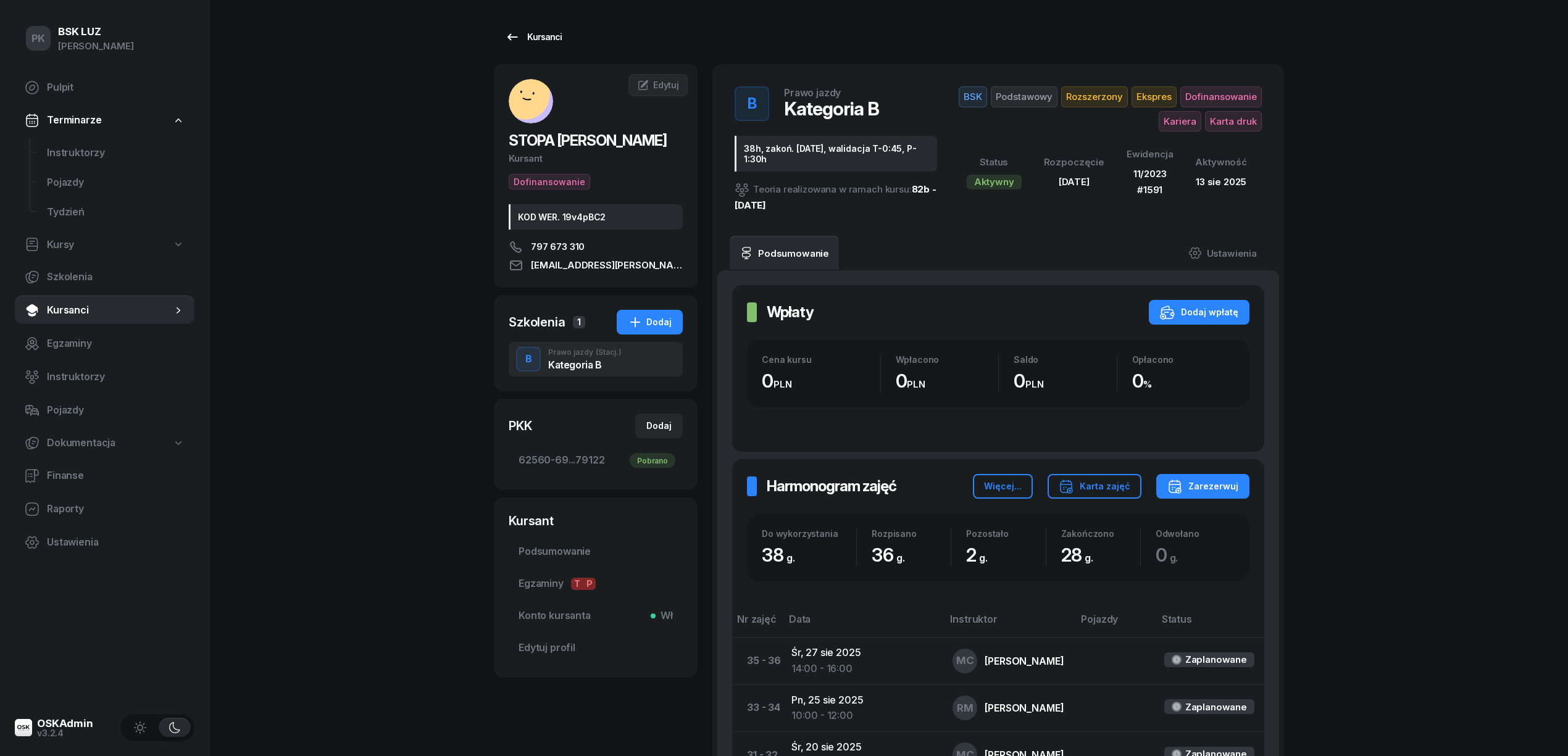
click at [536, 35] on div "Kursanci" at bounding box center [534, 36] width 57 height 15
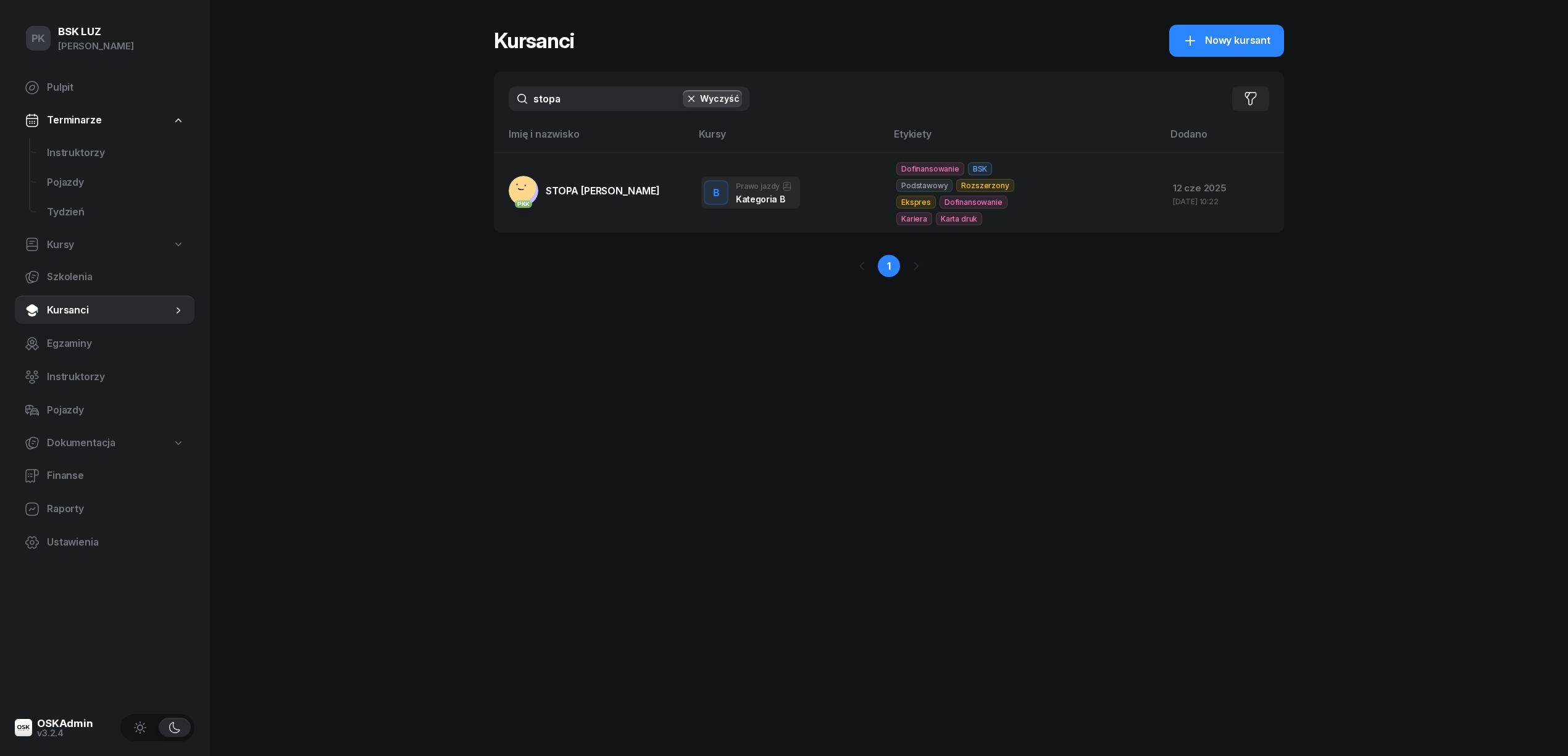
click at [469, 110] on div "PK BSK [PERSON_NAME] Pulpit Terminarze Instruktorzy Pojazdy Tydzień Kursy Szkol…" at bounding box center [784, 378] width 1568 height 756
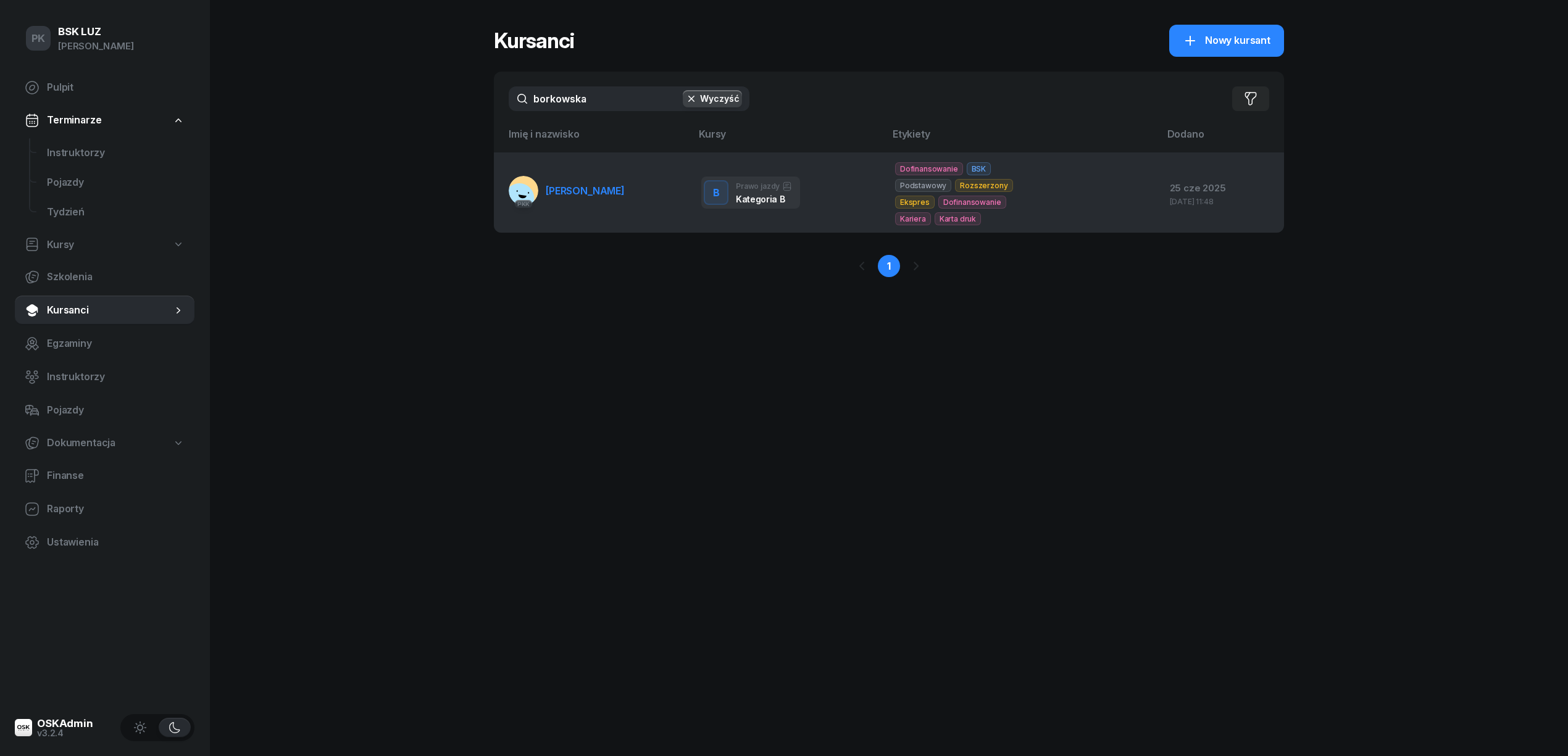
type input "borkowska"
click at [591, 180] on link "PKK [PERSON_NAME]" at bounding box center [566, 191] width 116 height 29
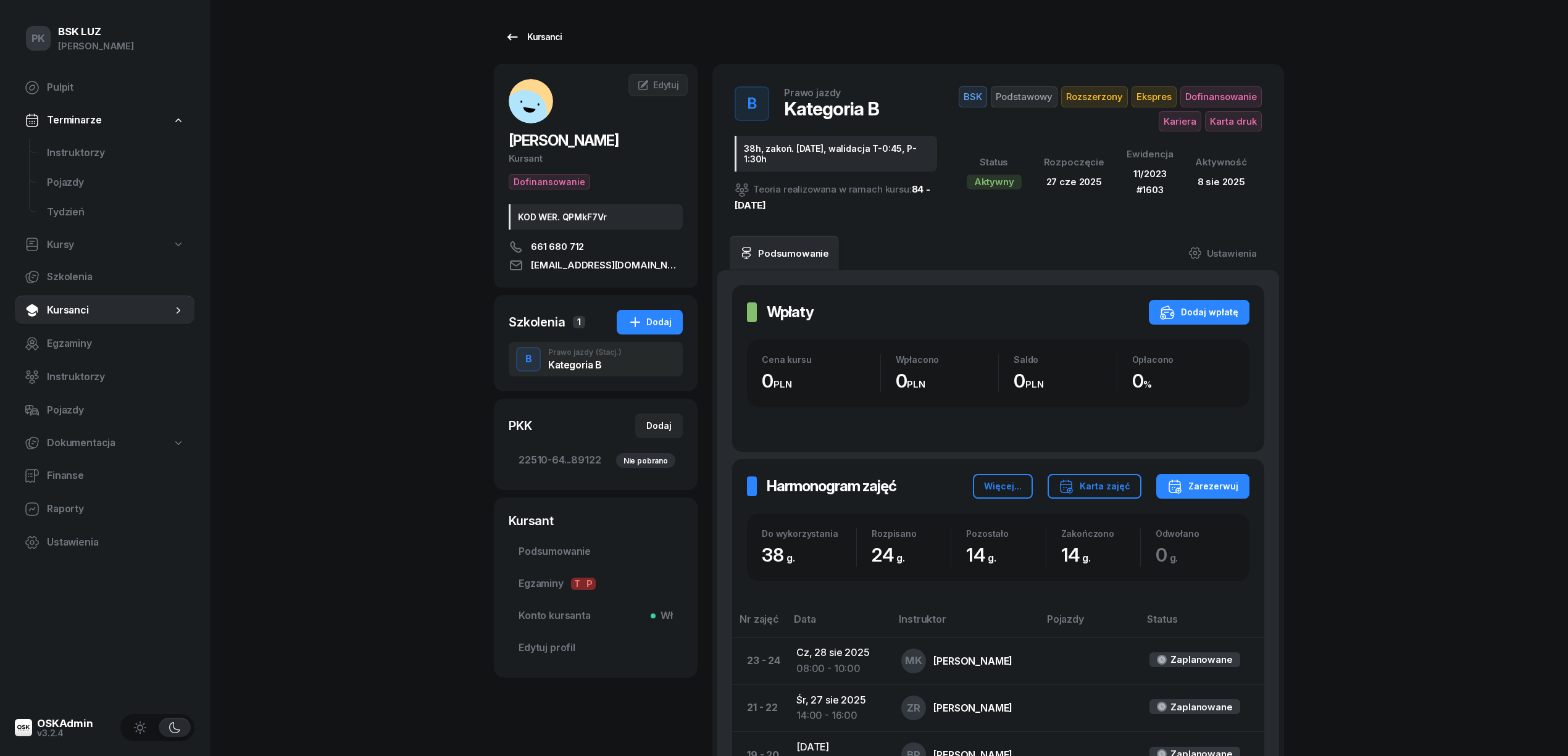
click at [552, 35] on div "Kursanci" at bounding box center [534, 36] width 57 height 15
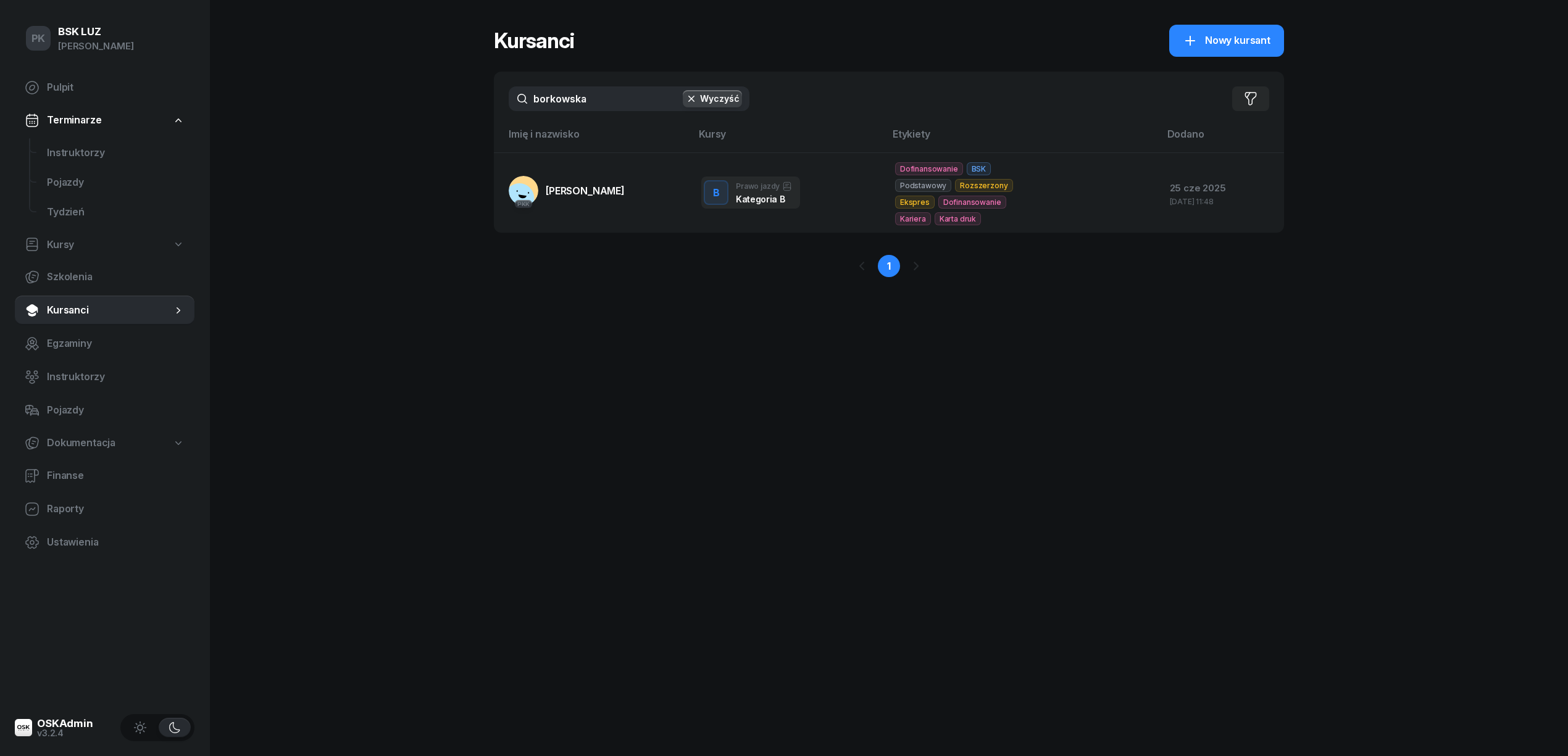
drag, startPoint x: 604, startPoint y: 97, endPoint x: 448, endPoint y: 107, distance: 156.3
click at [449, 107] on div "PK BSK [PERSON_NAME] Pulpit Terminarze Instruktorzy Pojazdy Tydzień Kursy Szkol…" at bounding box center [784, 378] width 1568 height 756
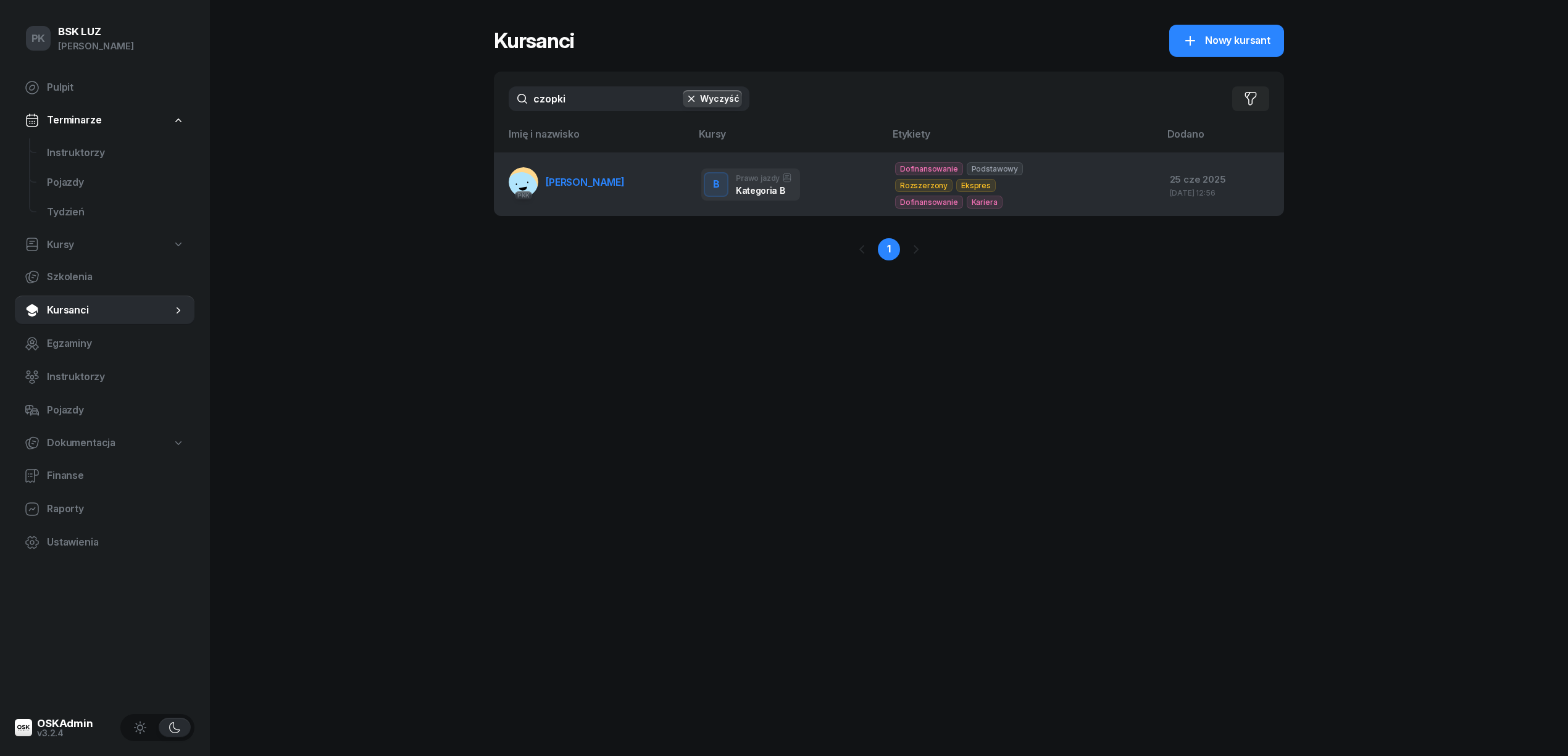
type input "czopki"
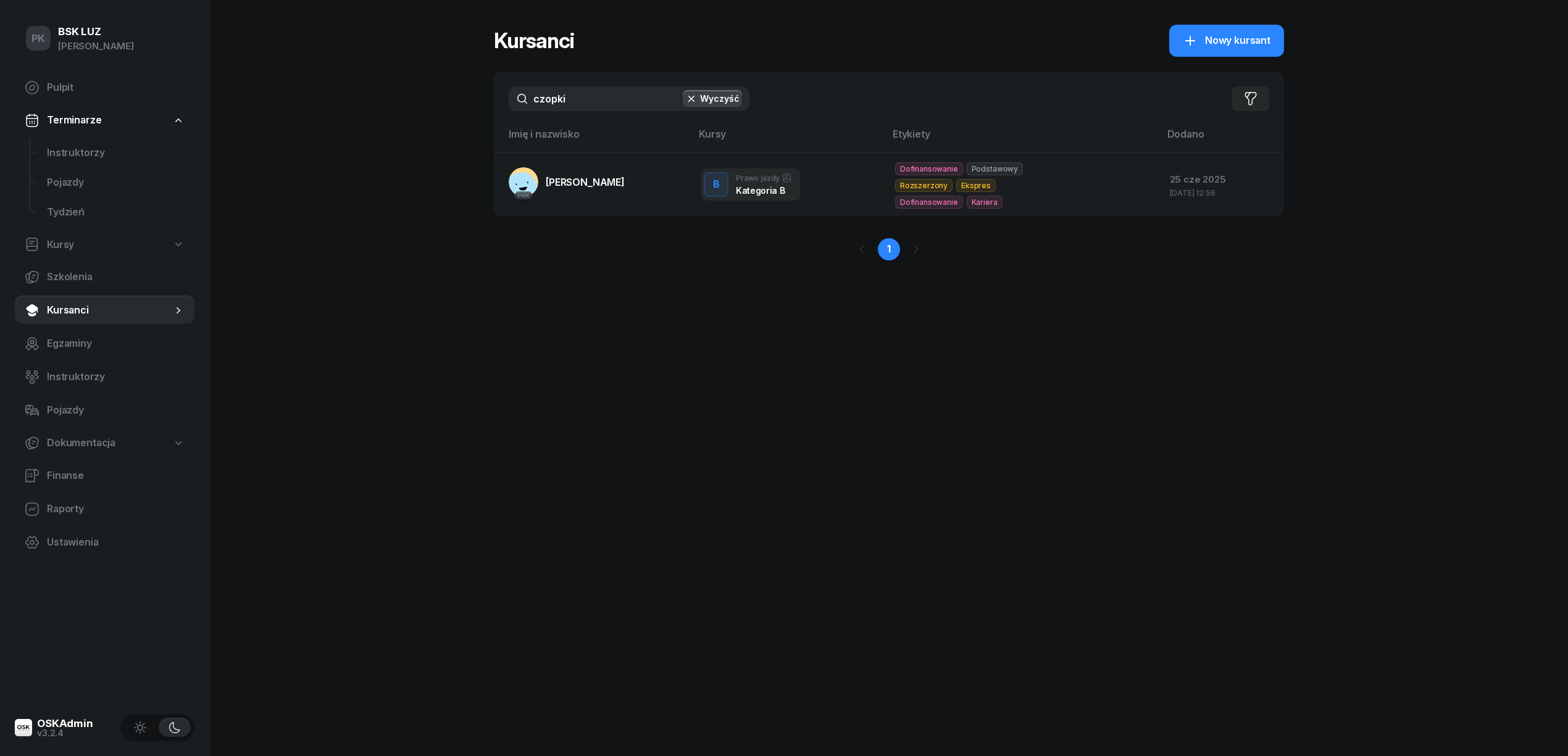
click at [579, 188] on span "[PERSON_NAME]" at bounding box center [585, 182] width 79 height 12
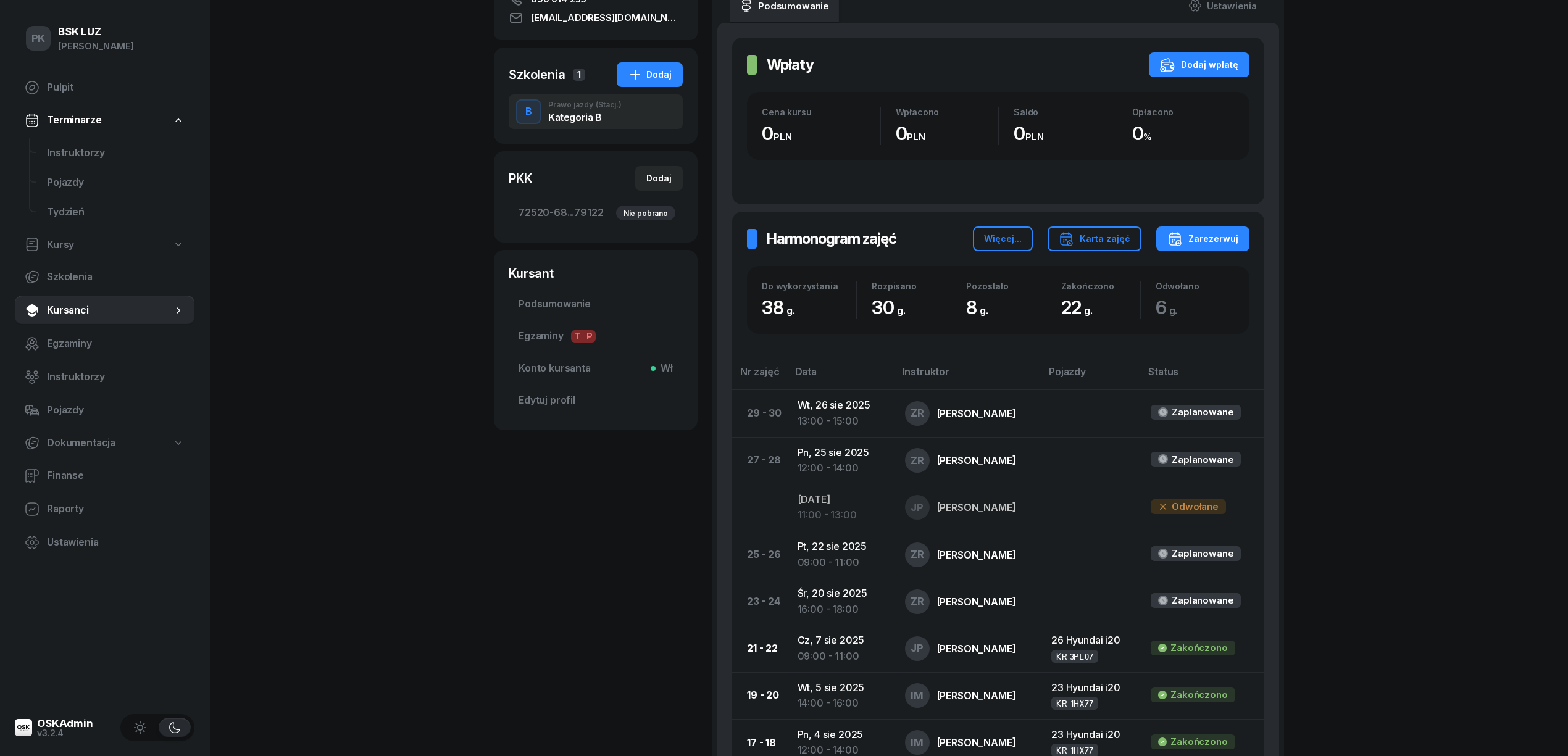
scroll to position [247, 0]
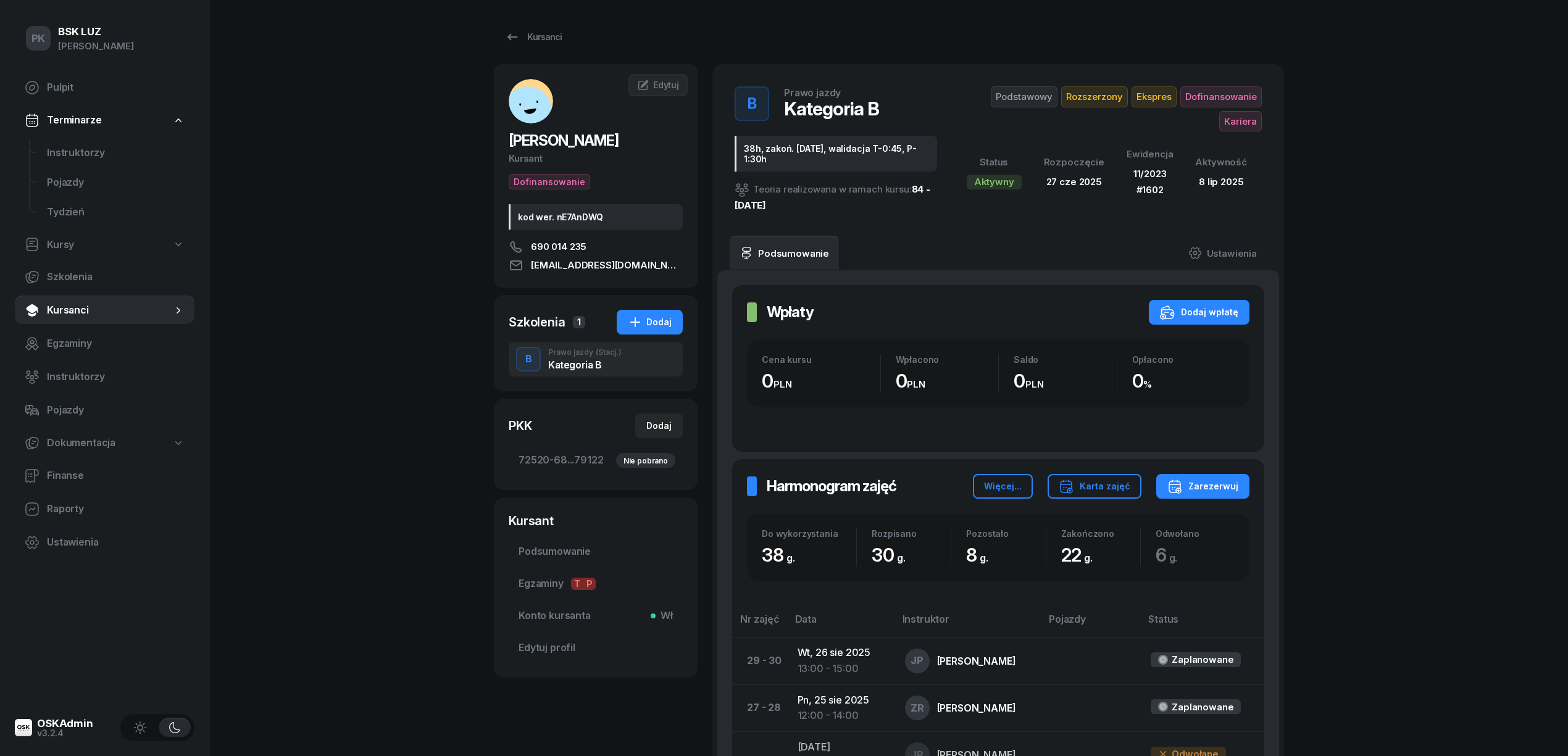
click at [548, 35] on div "Kursanci" at bounding box center [534, 36] width 57 height 15
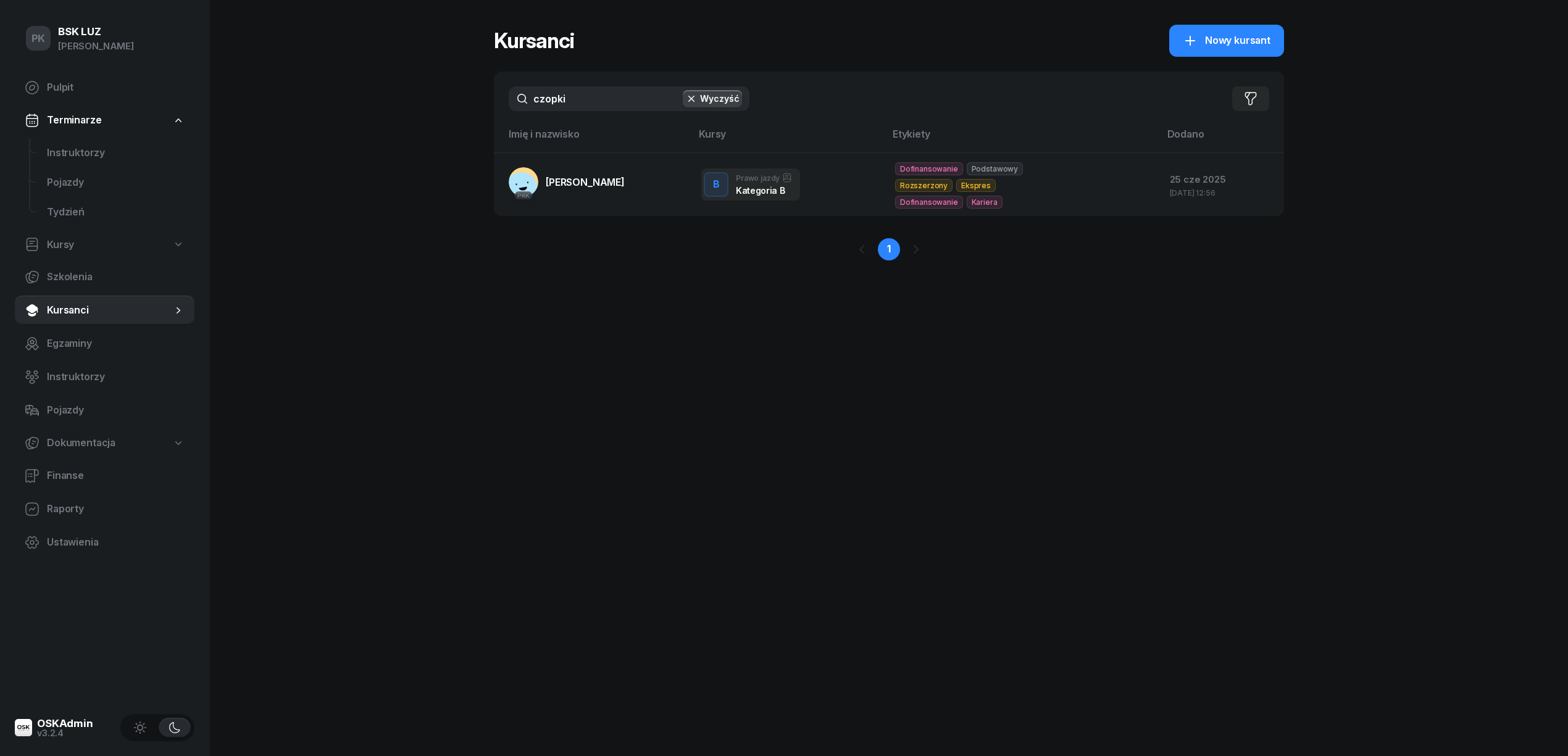
click at [447, 101] on div "PK BSK [PERSON_NAME] Pulpit Terminarze Instruktorzy Pojazdy Tydzień Kursy Szkol…" at bounding box center [784, 378] width 1568 height 756
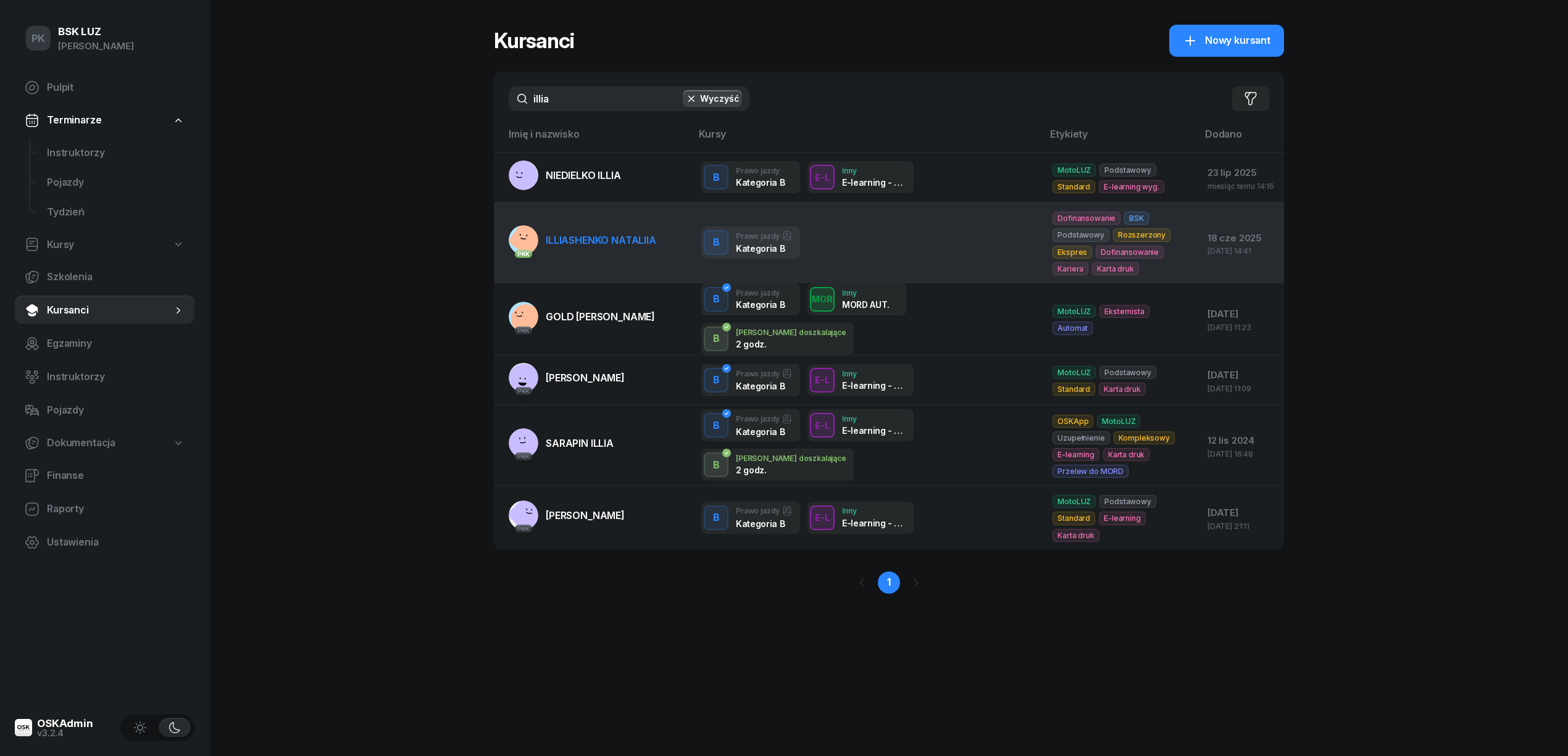
type input "illia"
click at [597, 245] on span "ILLIASHENKO NATALIIA" at bounding box center [601, 240] width 111 height 12
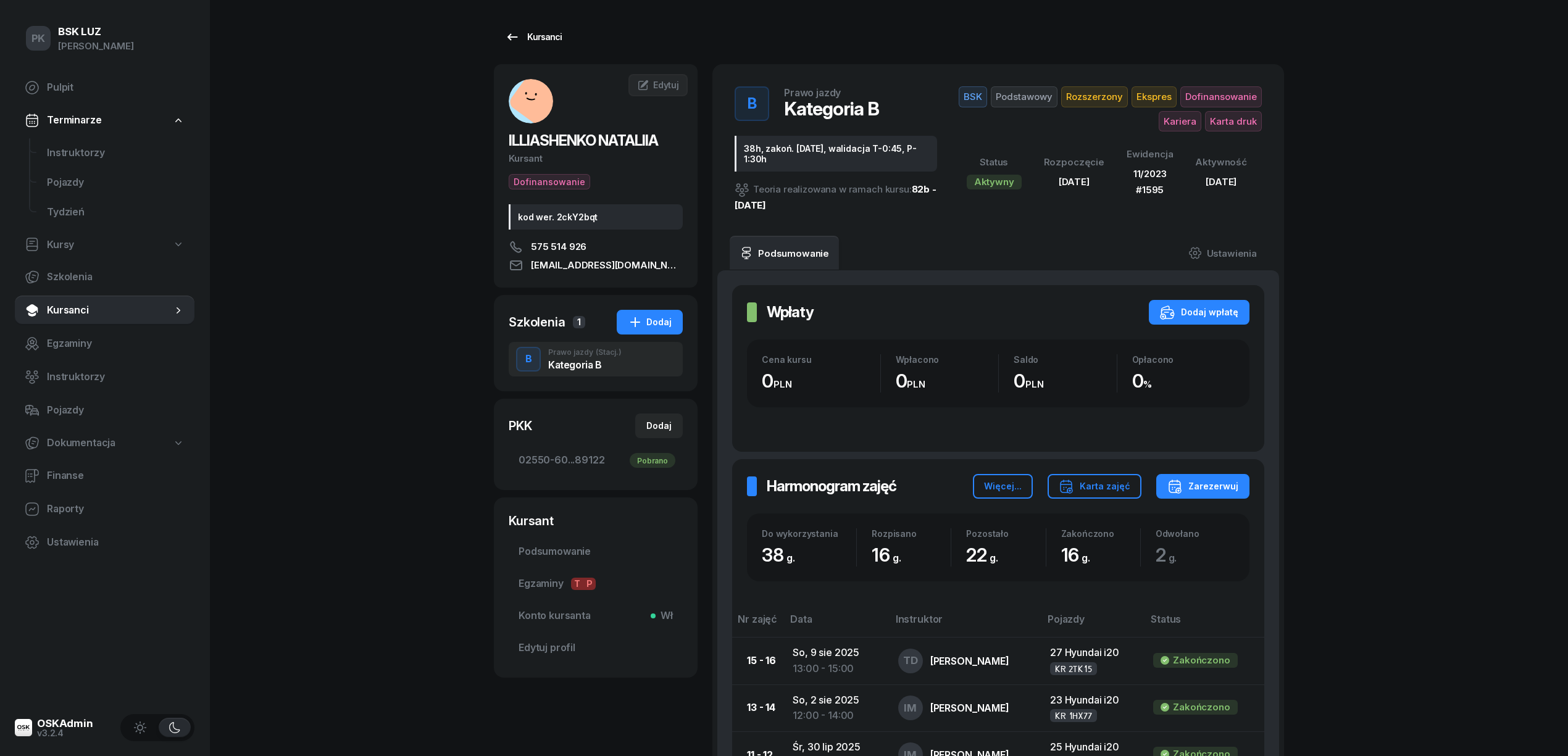
click at [558, 40] on div "Kursanci" at bounding box center [534, 36] width 57 height 15
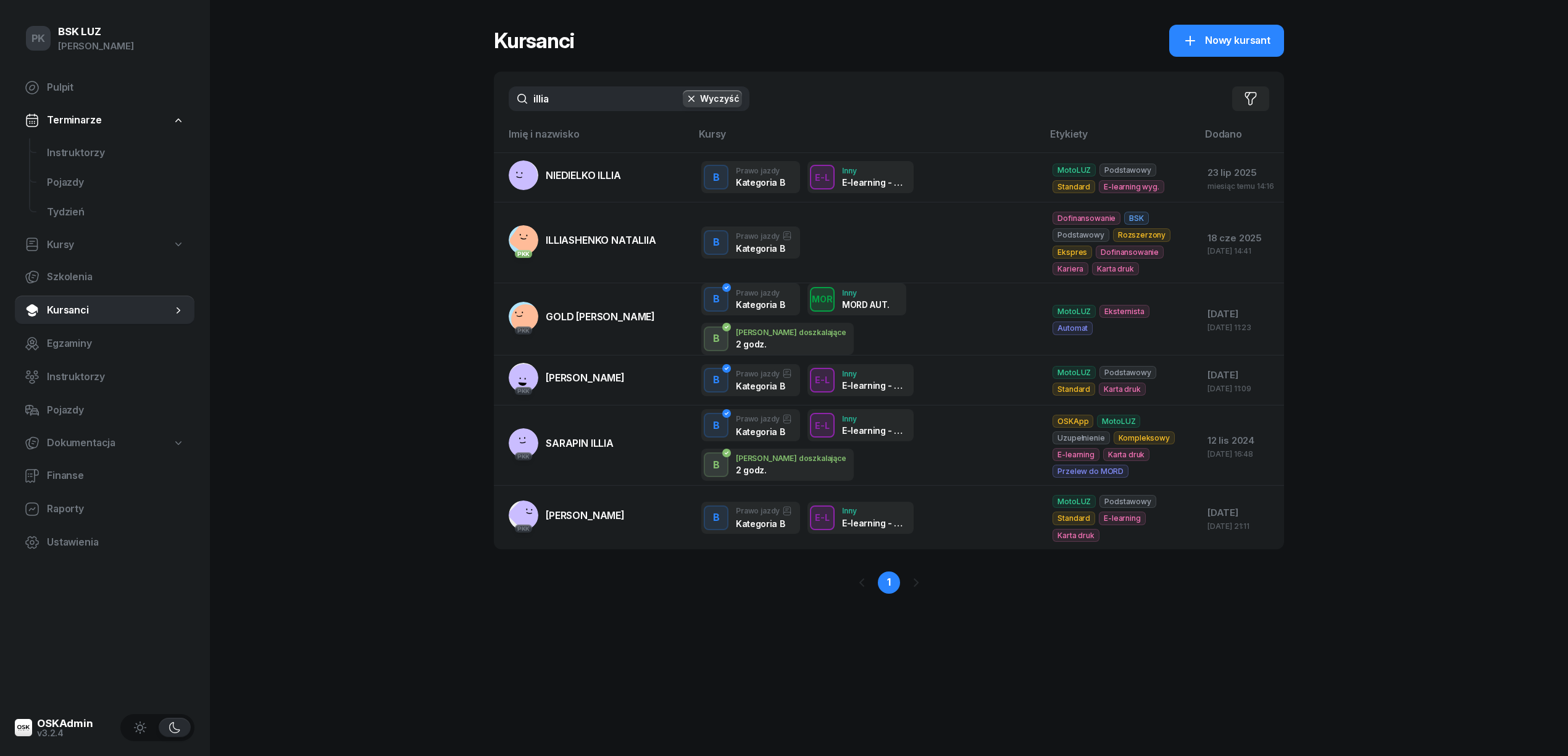
drag, startPoint x: 572, startPoint y: 98, endPoint x: 495, endPoint y: 98, distance: 77.0
click at [495, 98] on div "illia Wyczyść Filtruj" at bounding box center [888, 98] width 790 height 54
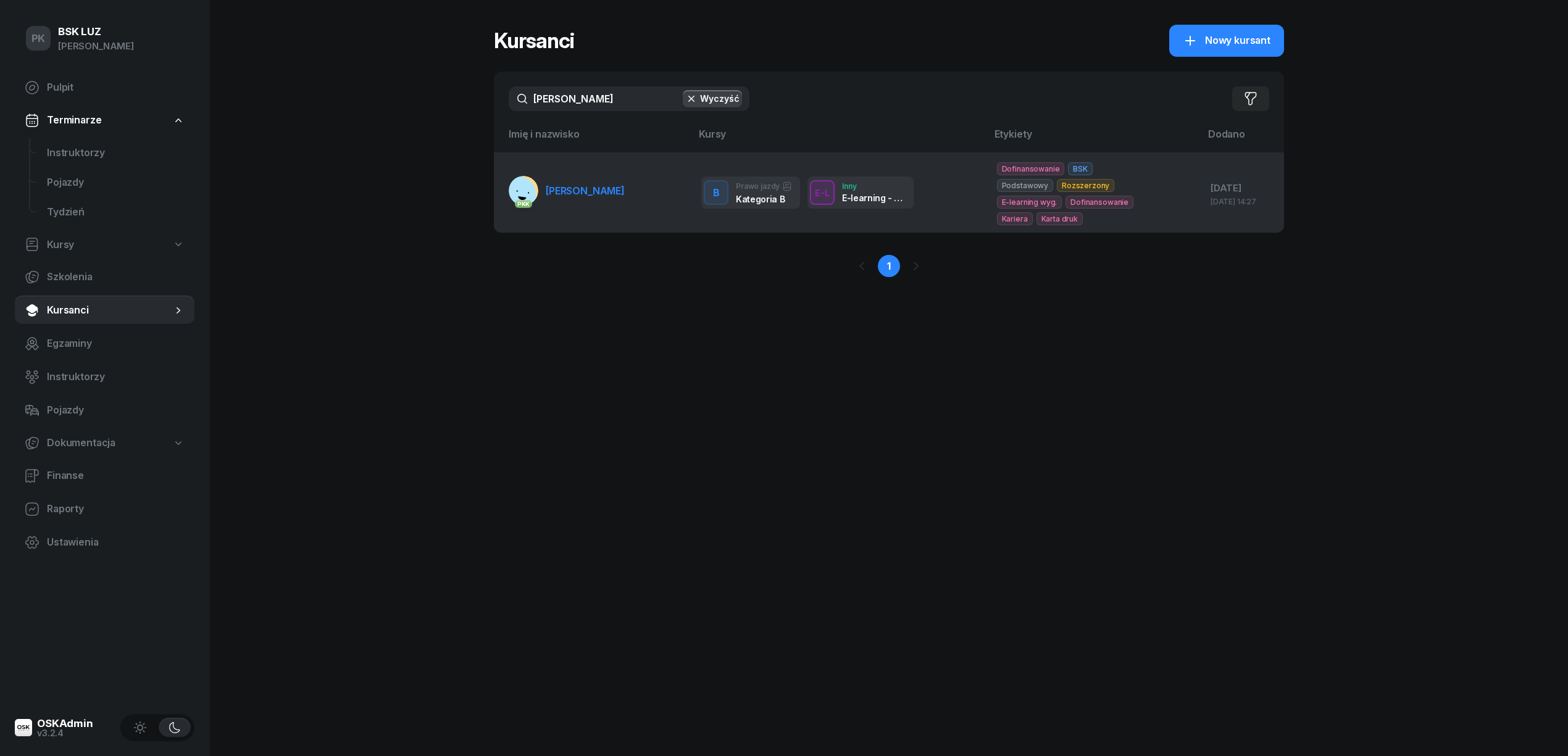
type input "[PERSON_NAME]"
click at [632, 207] on td "PKK [PERSON_NAME]" at bounding box center [592, 192] width 198 height 80
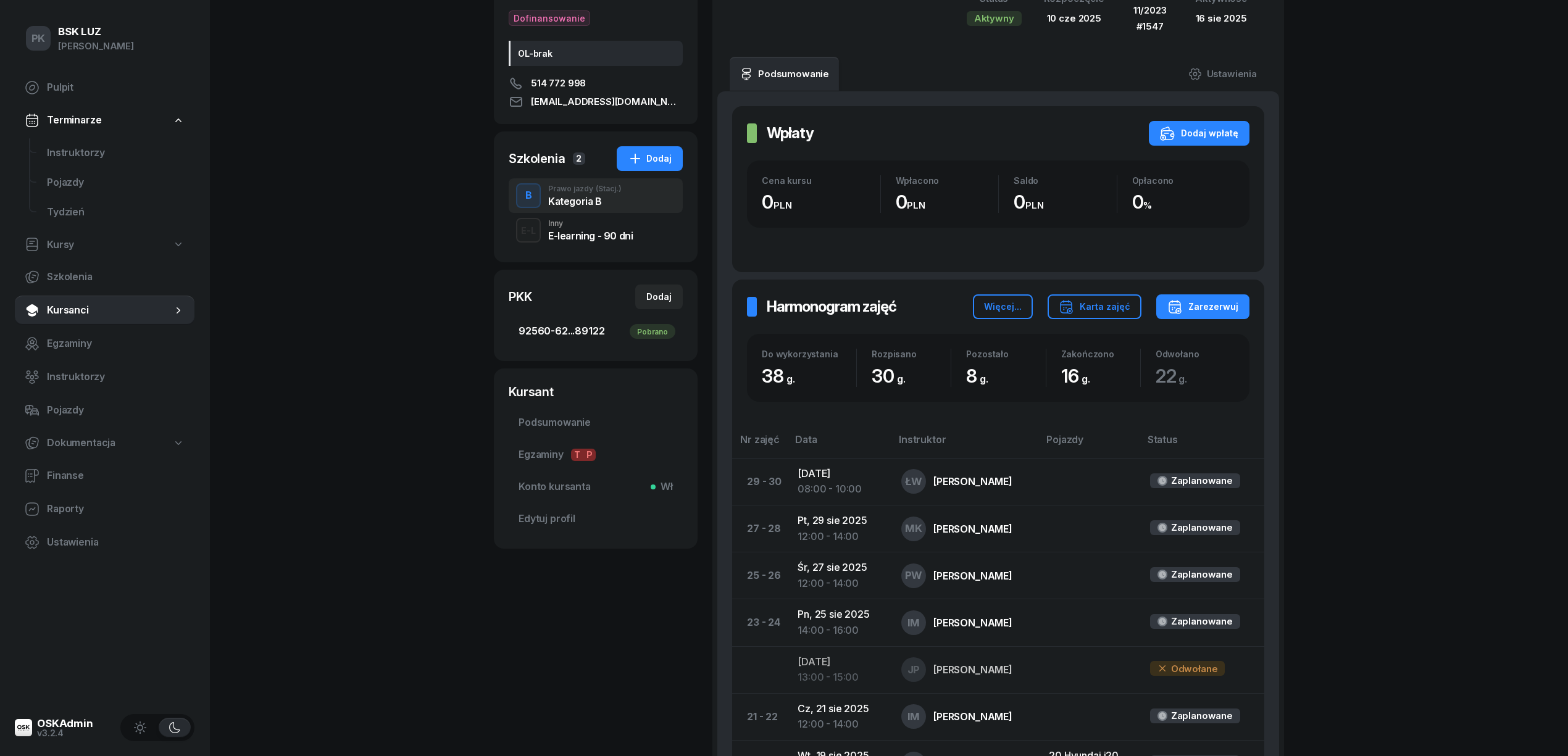
scroll to position [164, 0]
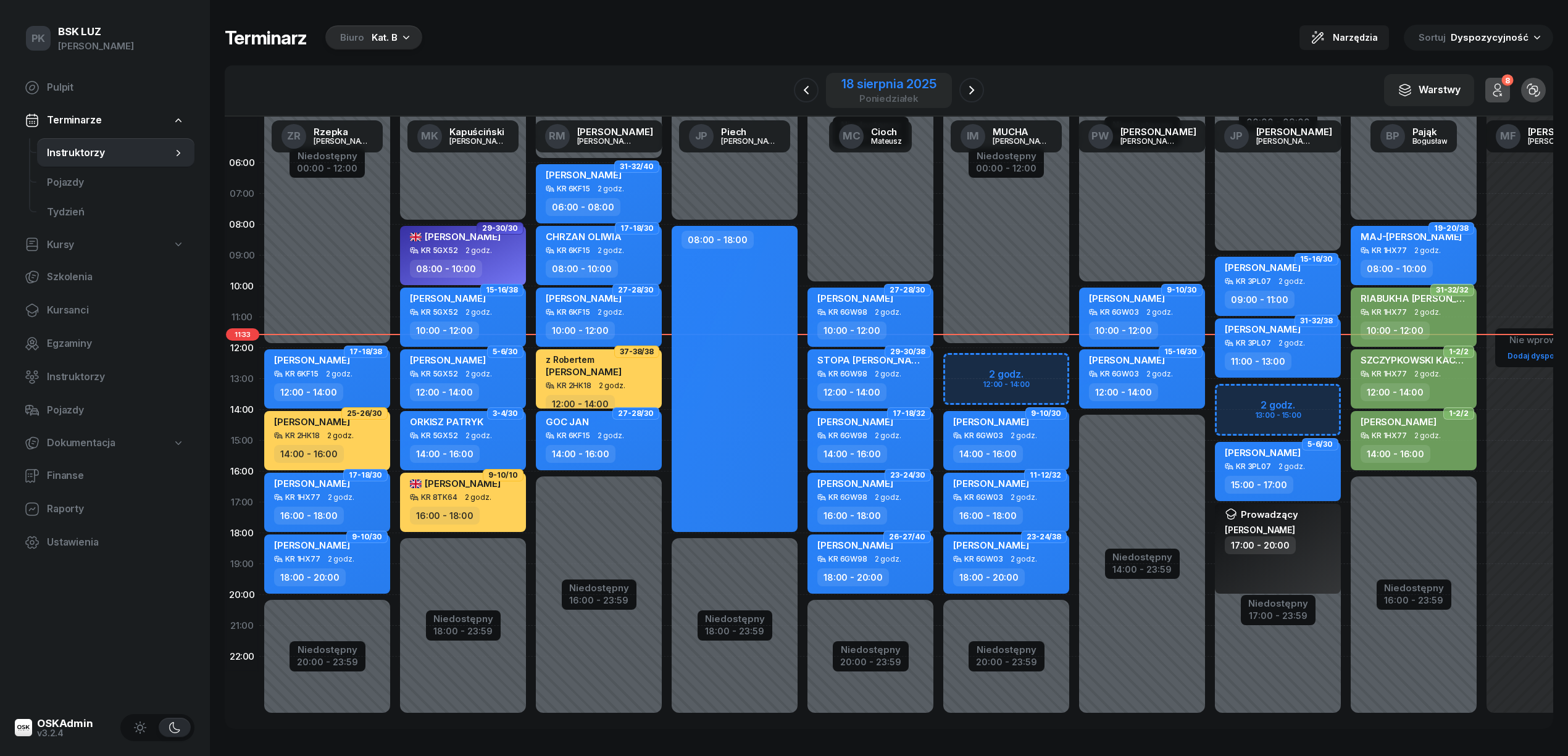
click at [887, 85] on div "18 sierpnia 2025" at bounding box center [888, 84] width 94 height 12
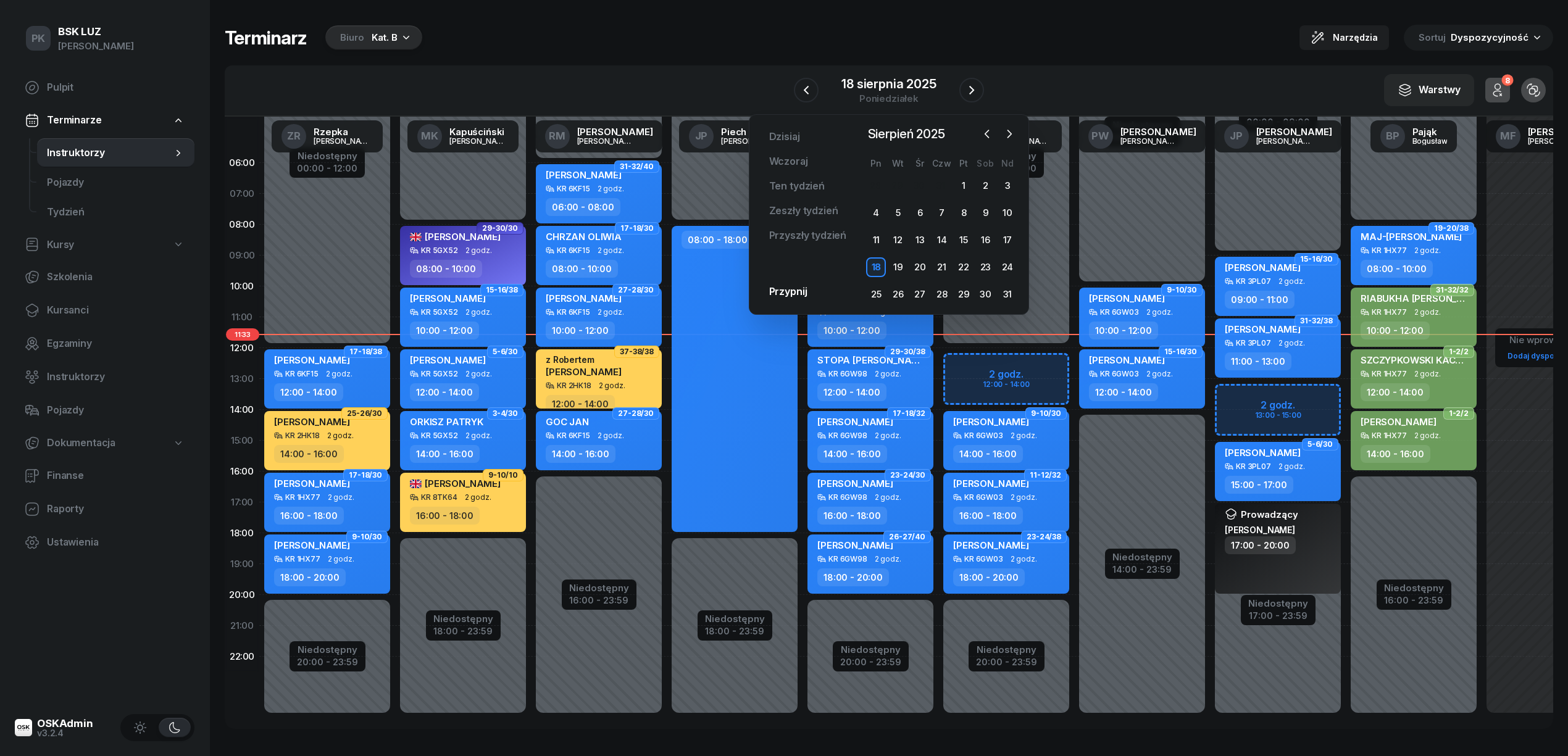
click at [364, 28] on div "Biuro Kat. B" at bounding box center [374, 37] width 97 height 25
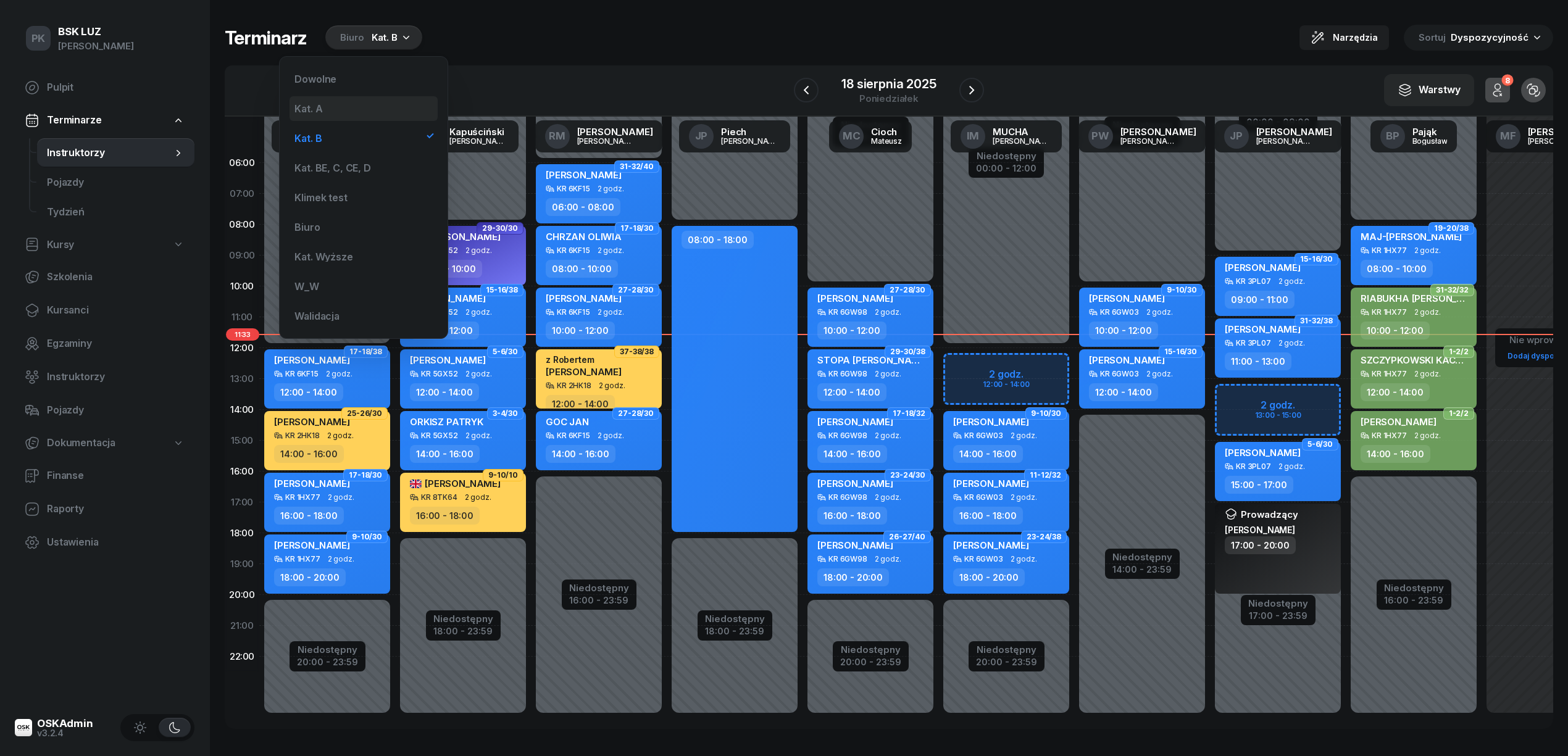
click at [345, 107] on div "Kat. A" at bounding box center [364, 109] width 149 height 25
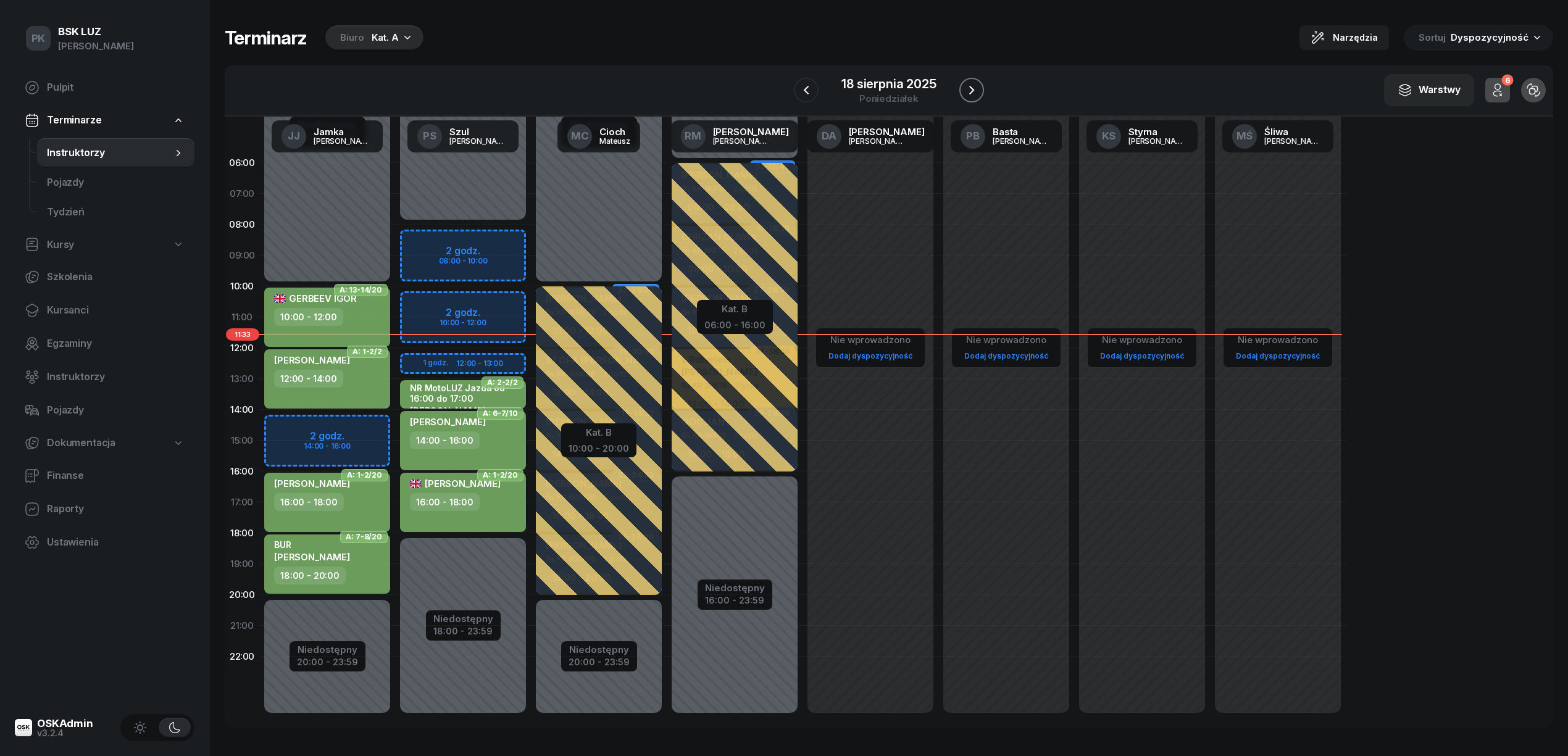
click at [973, 88] on icon "button" at bounding box center [971, 90] width 15 height 15
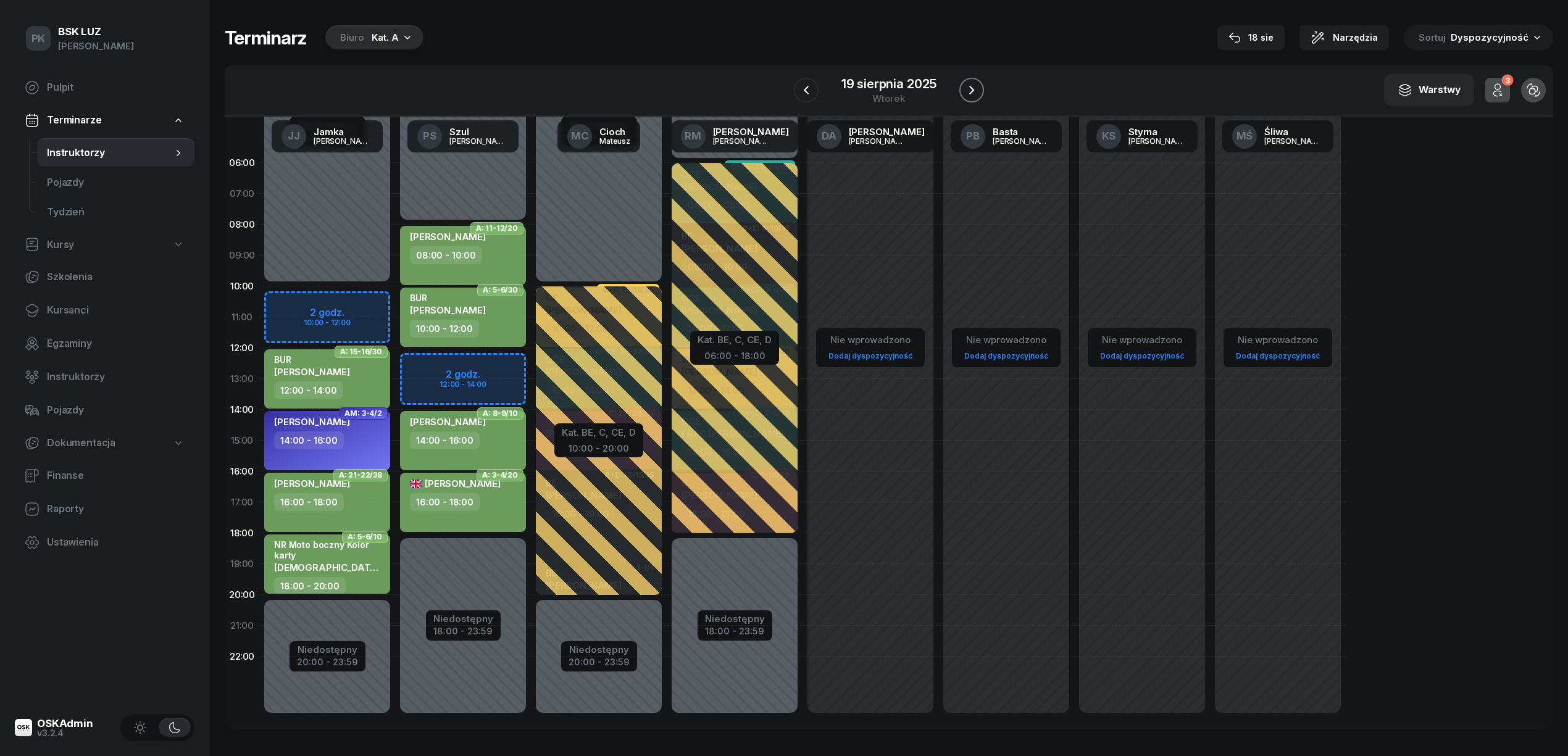
click at [973, 88] on icon "button" at bounding box center [971, 90] width 15 height 15
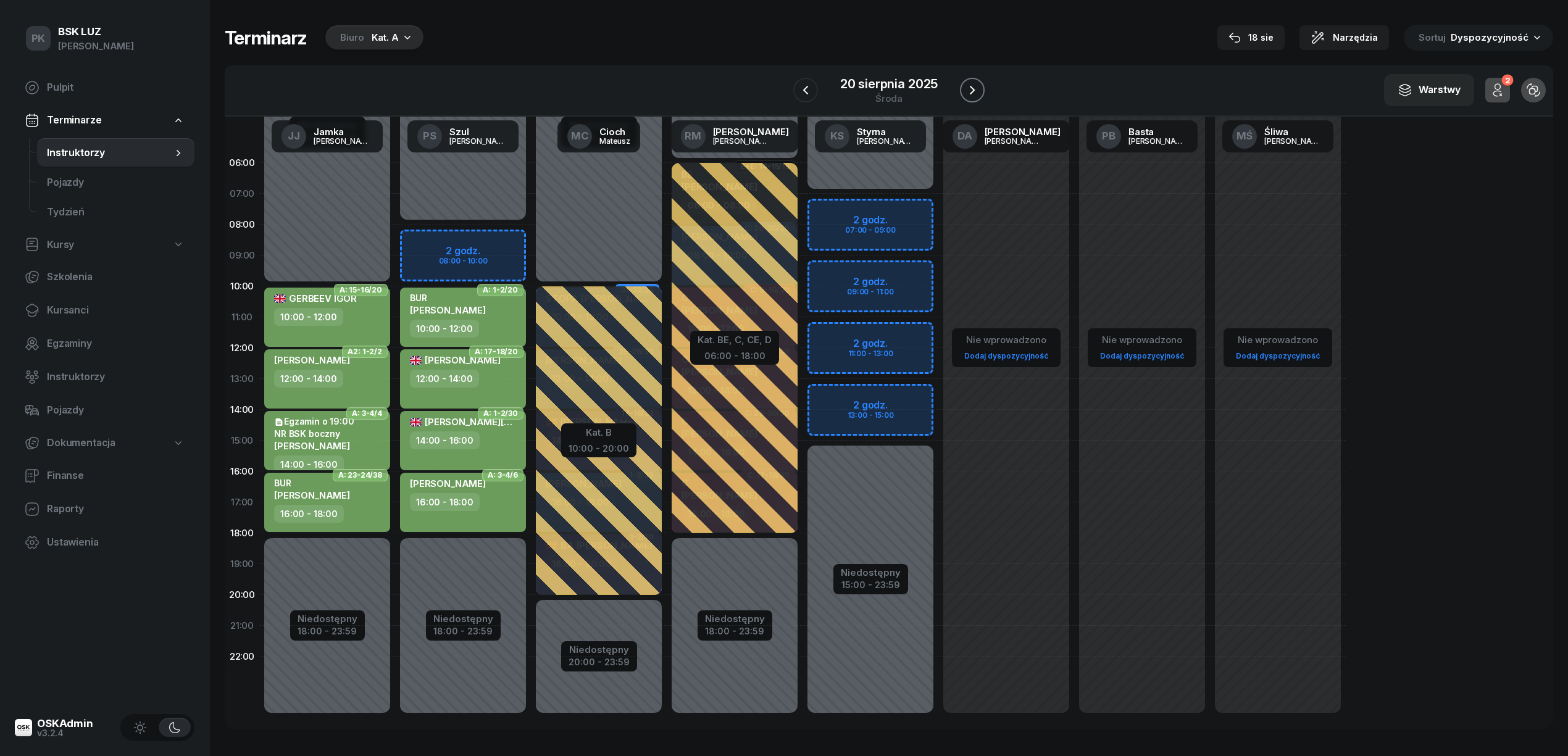
click at [973, 88] on icon "button" at bounding box center [971, 90] width 15 height 15
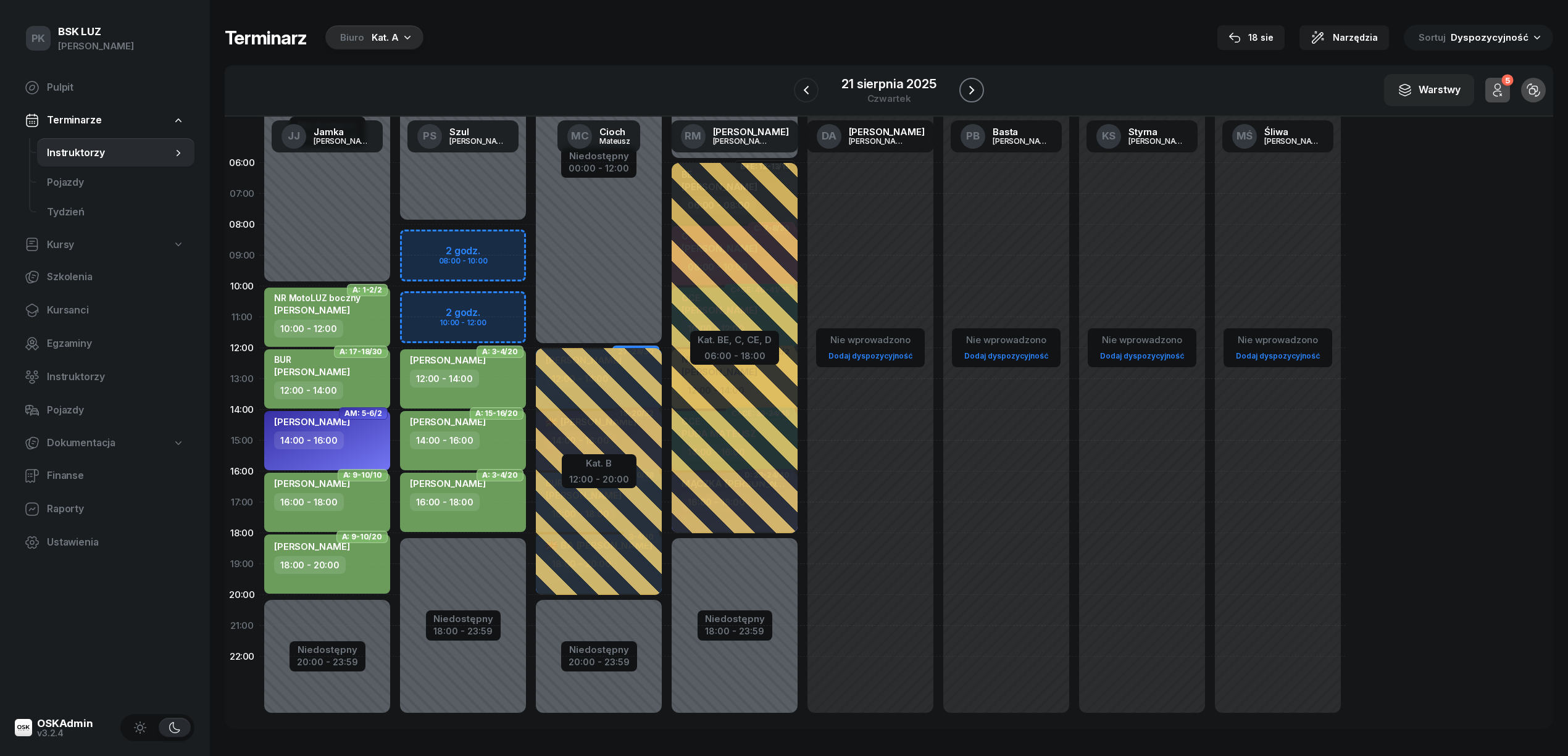
click at [973, 88] on icon "button" at bounding box center [971, 90] width 15 height 15
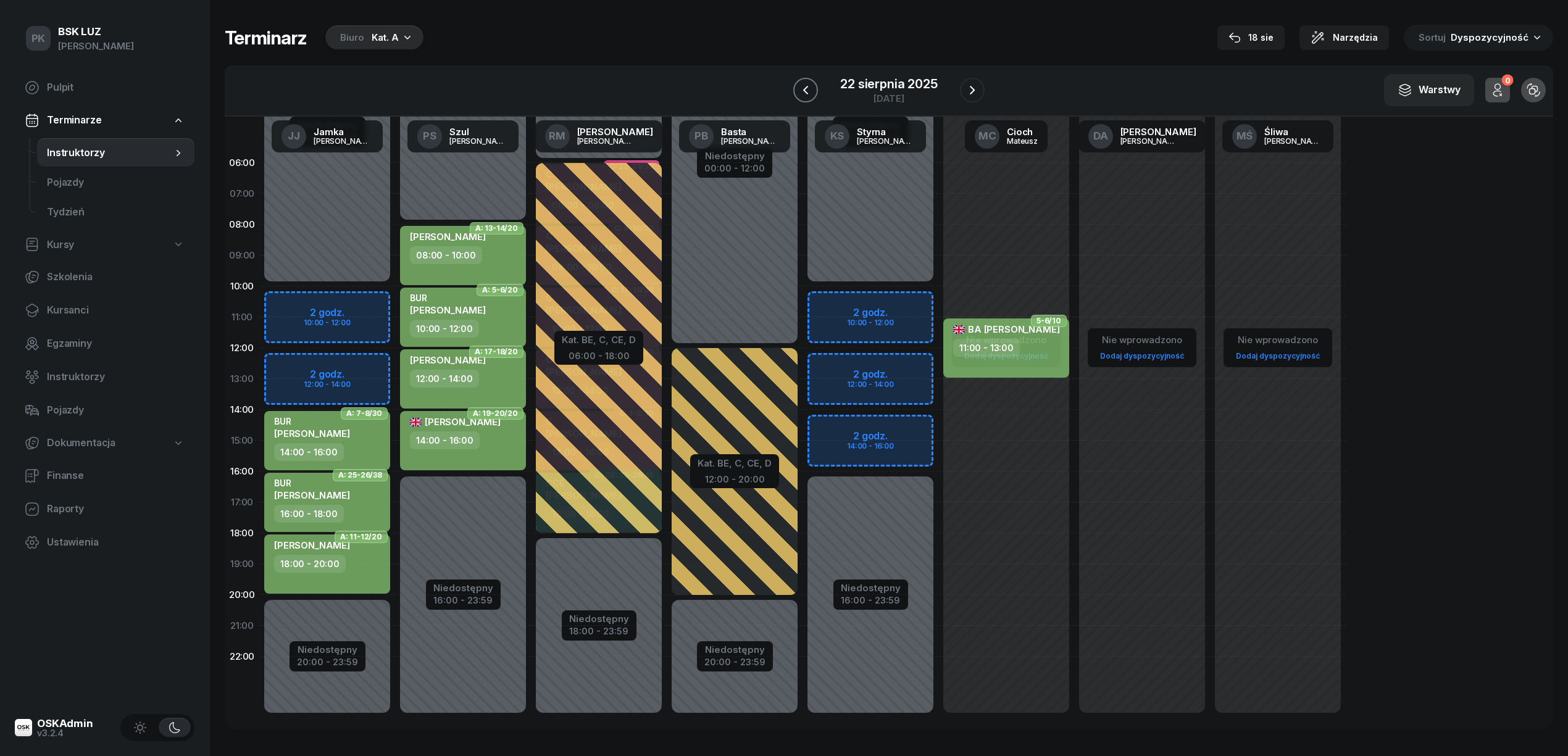
click at [798, 92] on icon "button" at bounding box center [805, 90] width 15 height 15
click at [799, 92] on icon "button" at bounding box center [806, 90] width 15 height 15
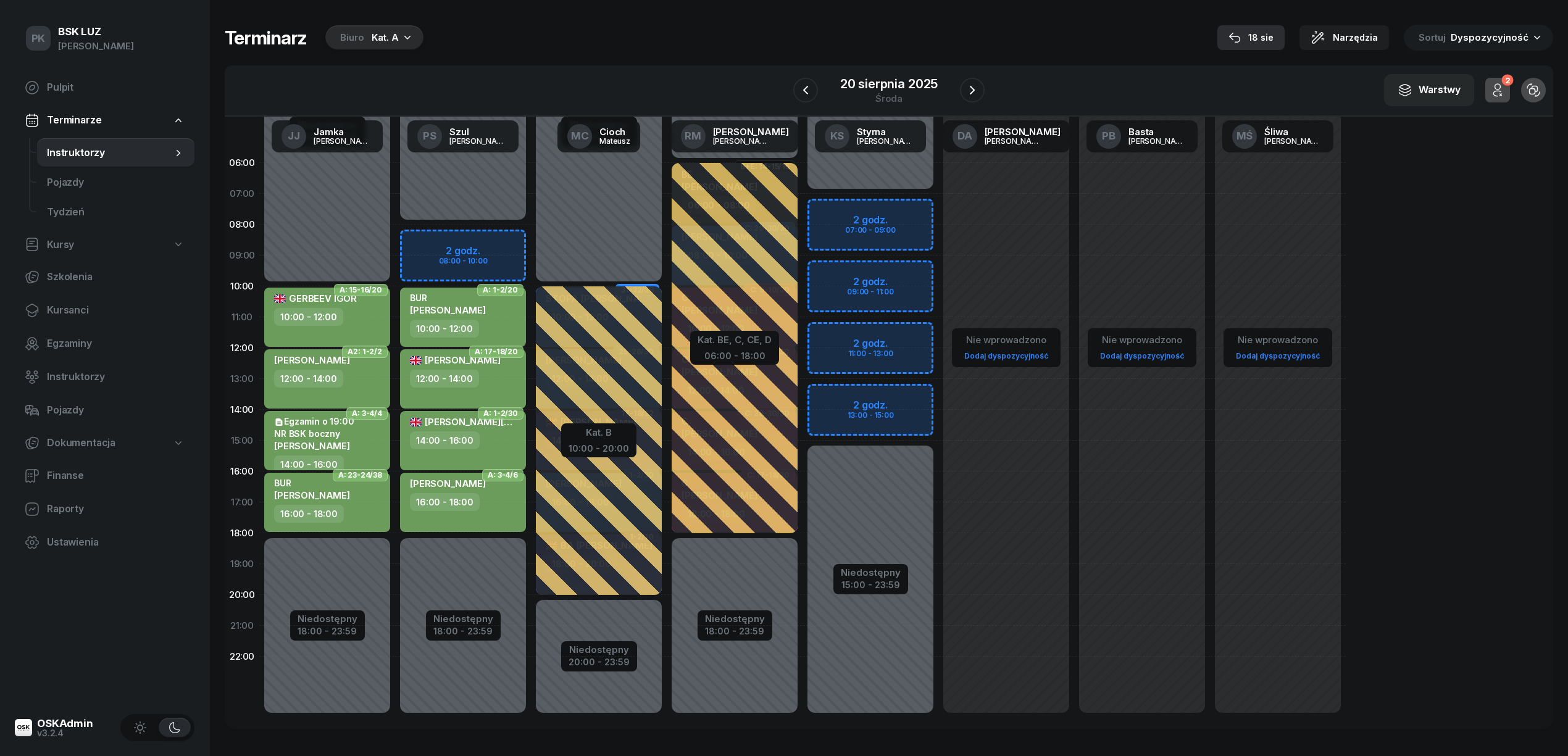
click at [1270, 34] on div "18 sie" at bounding box center [1251, 37] width 45 height 15
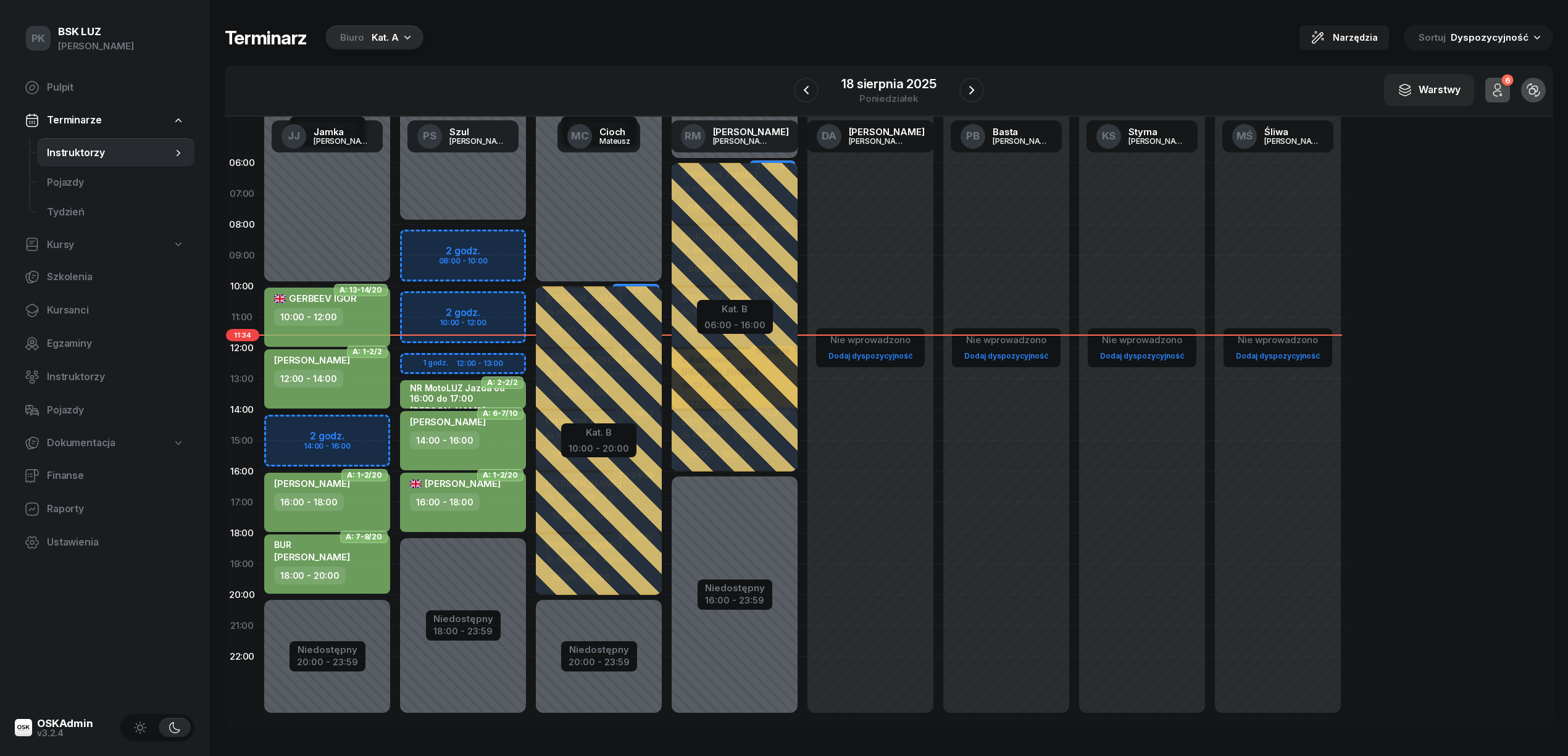
click at [364, 384] on div "12:00 - 14:00" at bounding box center [328, 378] width 109 height 18
select select "12"
select select "14"
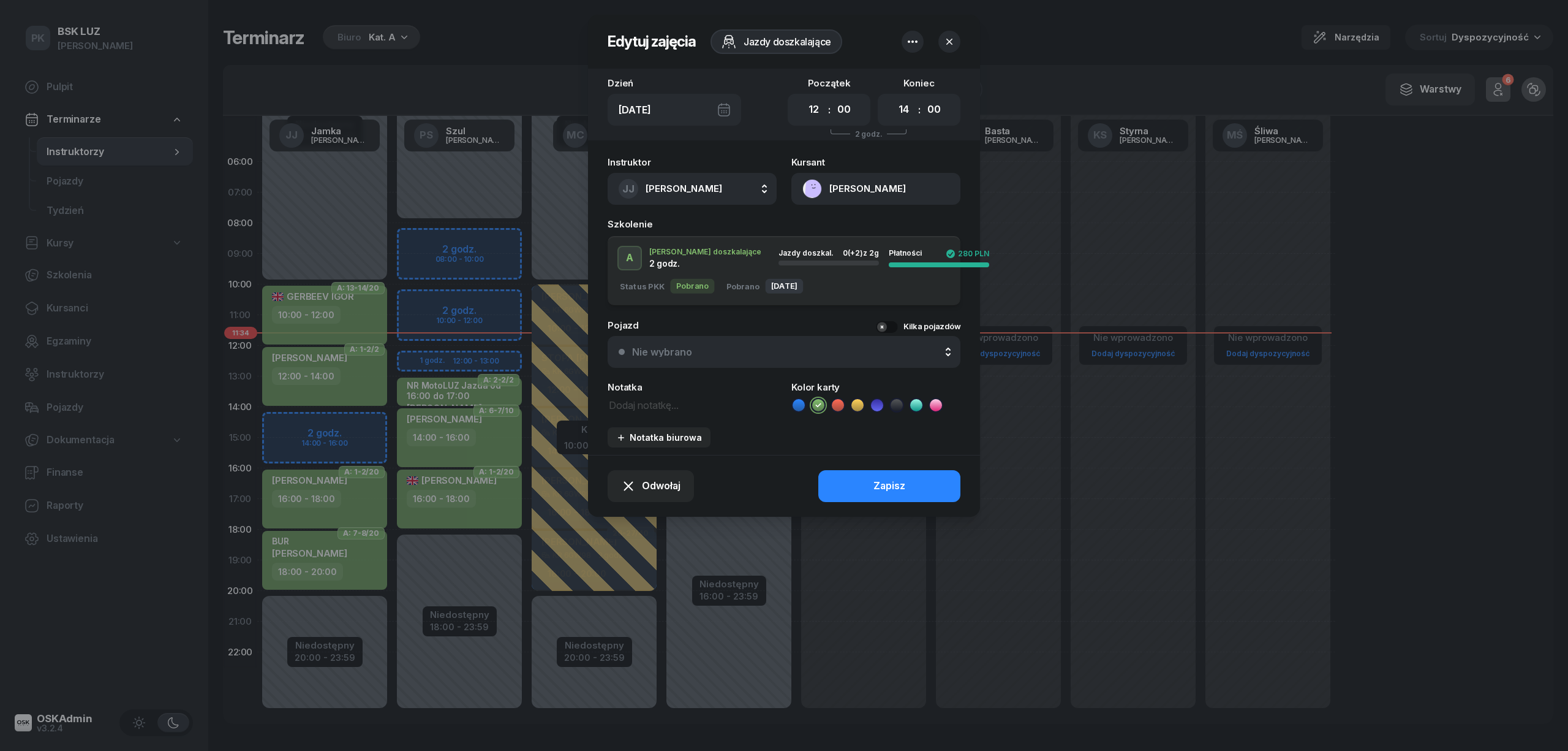
click at [897, 180] on button "[PERSON_NAME]" at bounding box center [876, 189] width 169 height 32
click at [856, 258] on div "883 983 868" at bounding box center [874, 258] width 160 height 25
click at [868, 226] on link "Otwórz profil" at bounding box center [874, 231] width 160 height 31
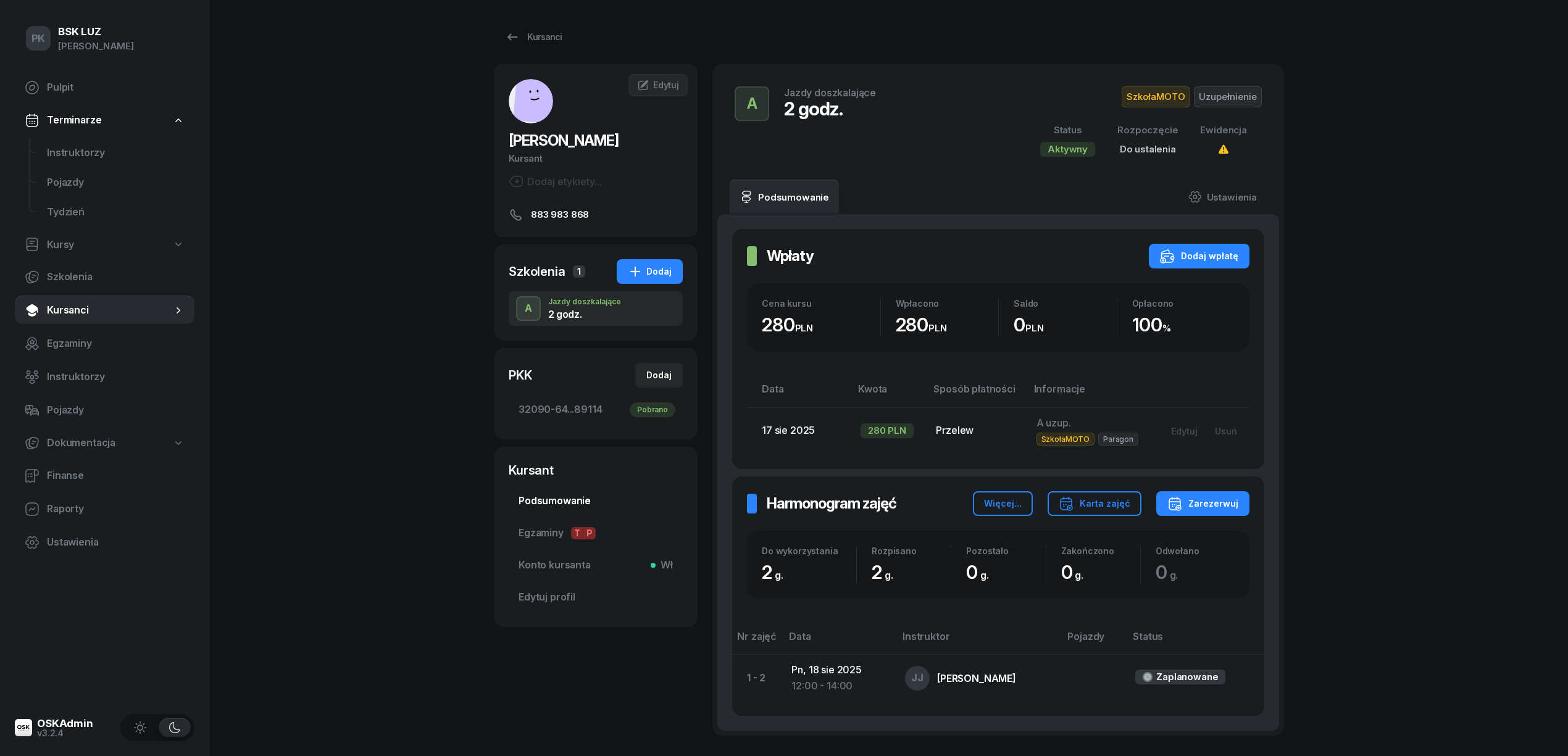
click at [539, 501] on span "Podsumowanie" at bounding box center [596, 501] width 155 height 16
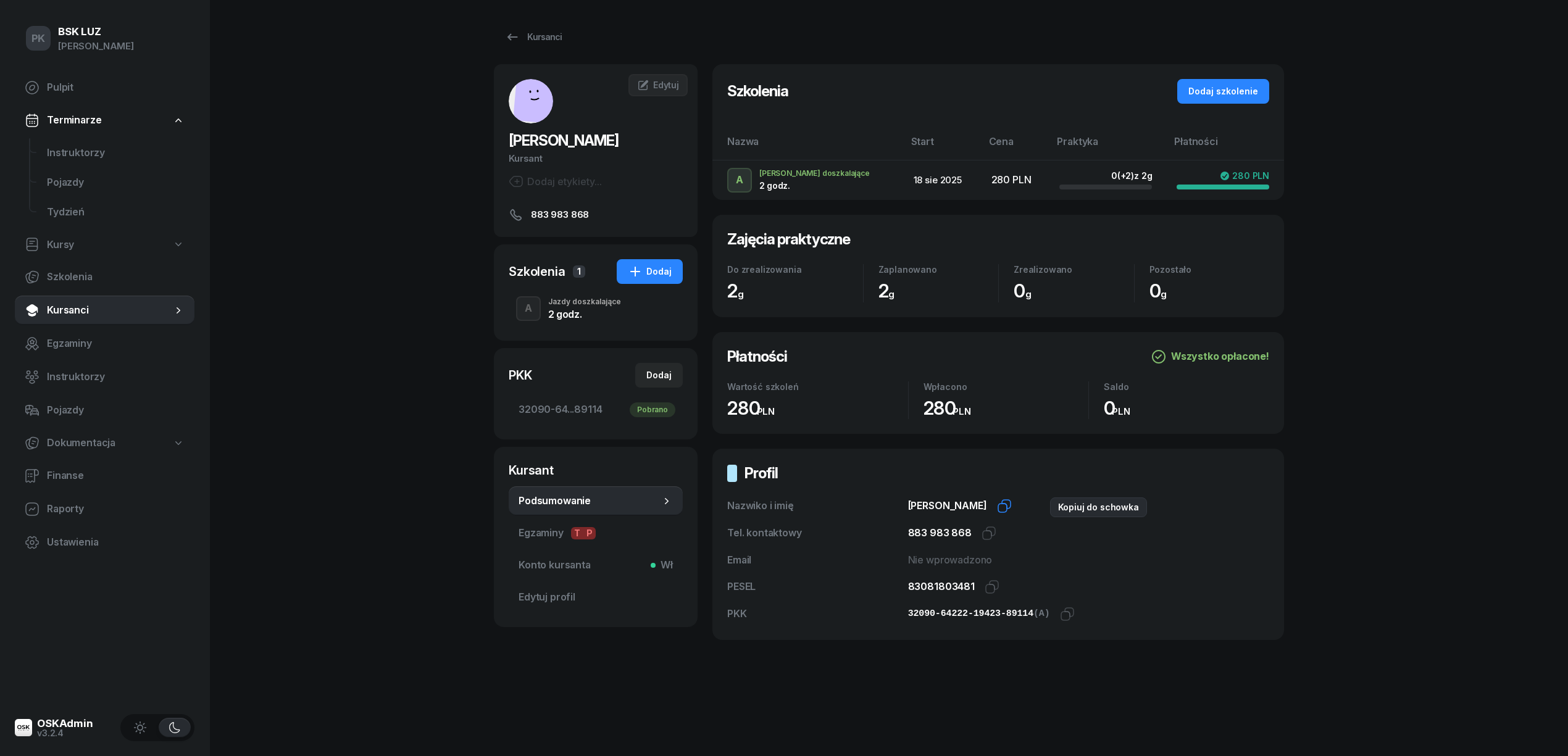
click at [1012, 501] on icon "button" at bounding box center [1004, 506] width 15 height 15
click at [988, 589] on icon "button" at bounding box center [991, 586] width 15 height 15
click at [560, 402] on span "32090-64...89114 Pobrano" at bounding box center [596, 409] width 155 height 16
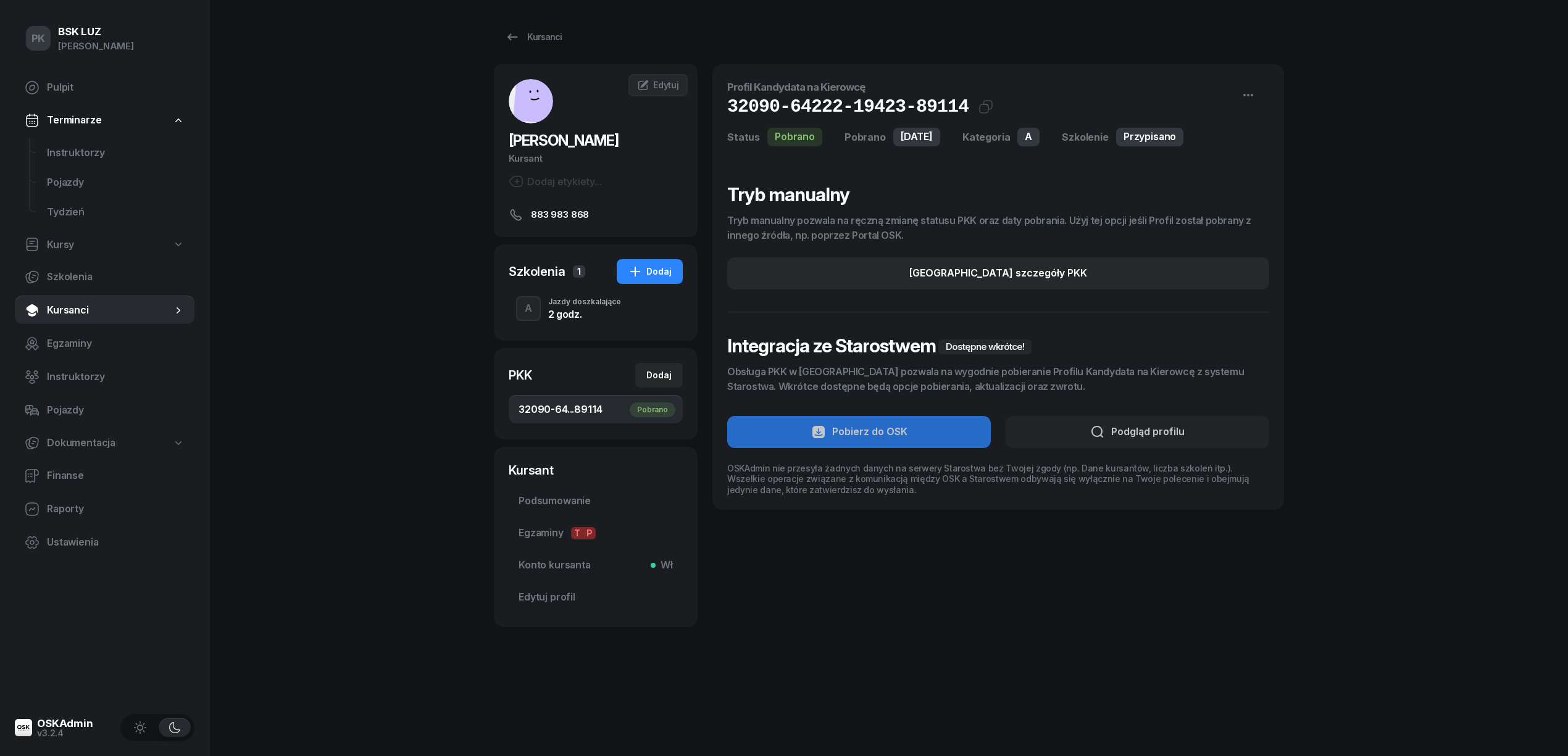
click at [560, 312] on div "2 godz." at bounding box center [585, 313] width 73 height 9
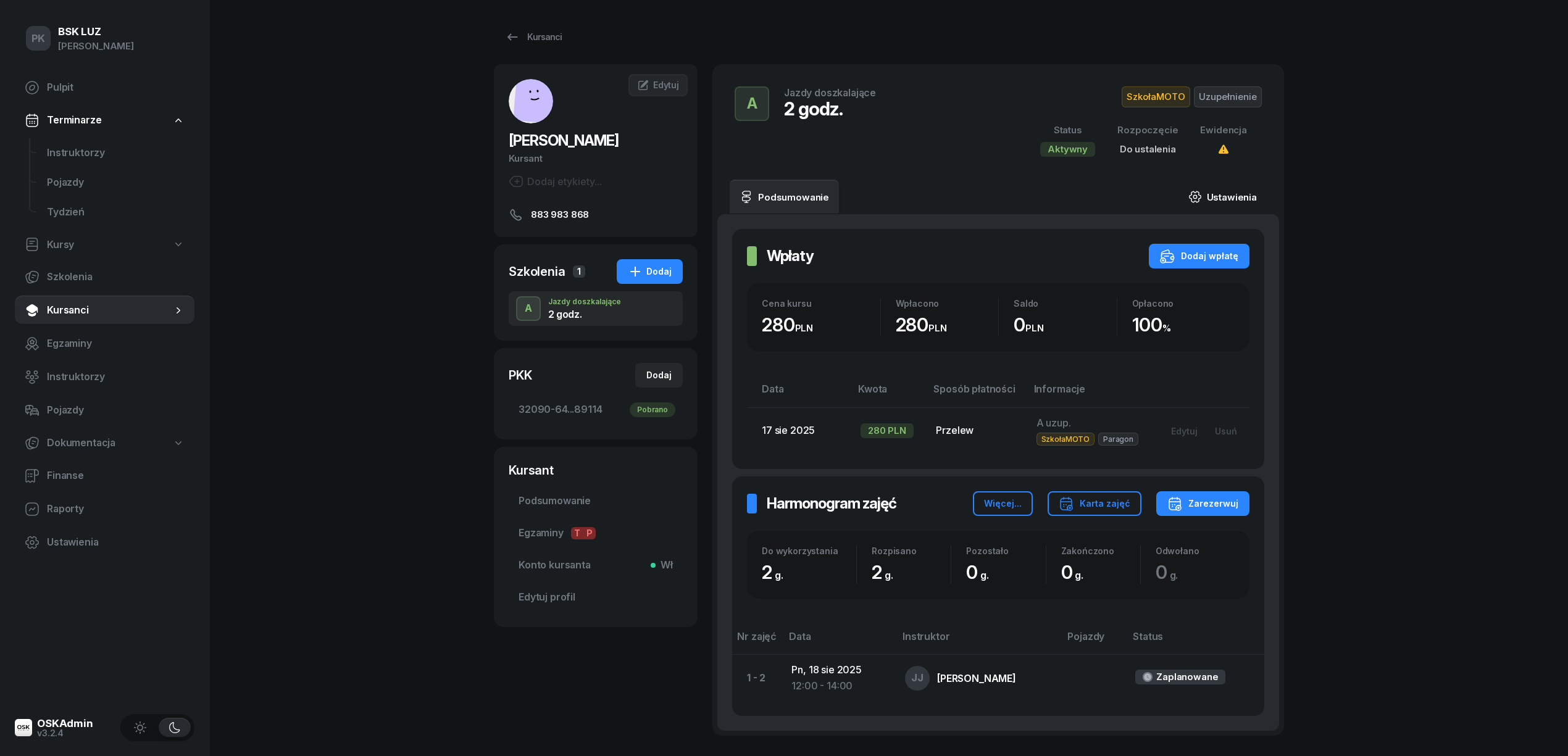
click at [1213, 187] on link "Ustawienia" at bounding box center [1223, 197] width 88 height 35
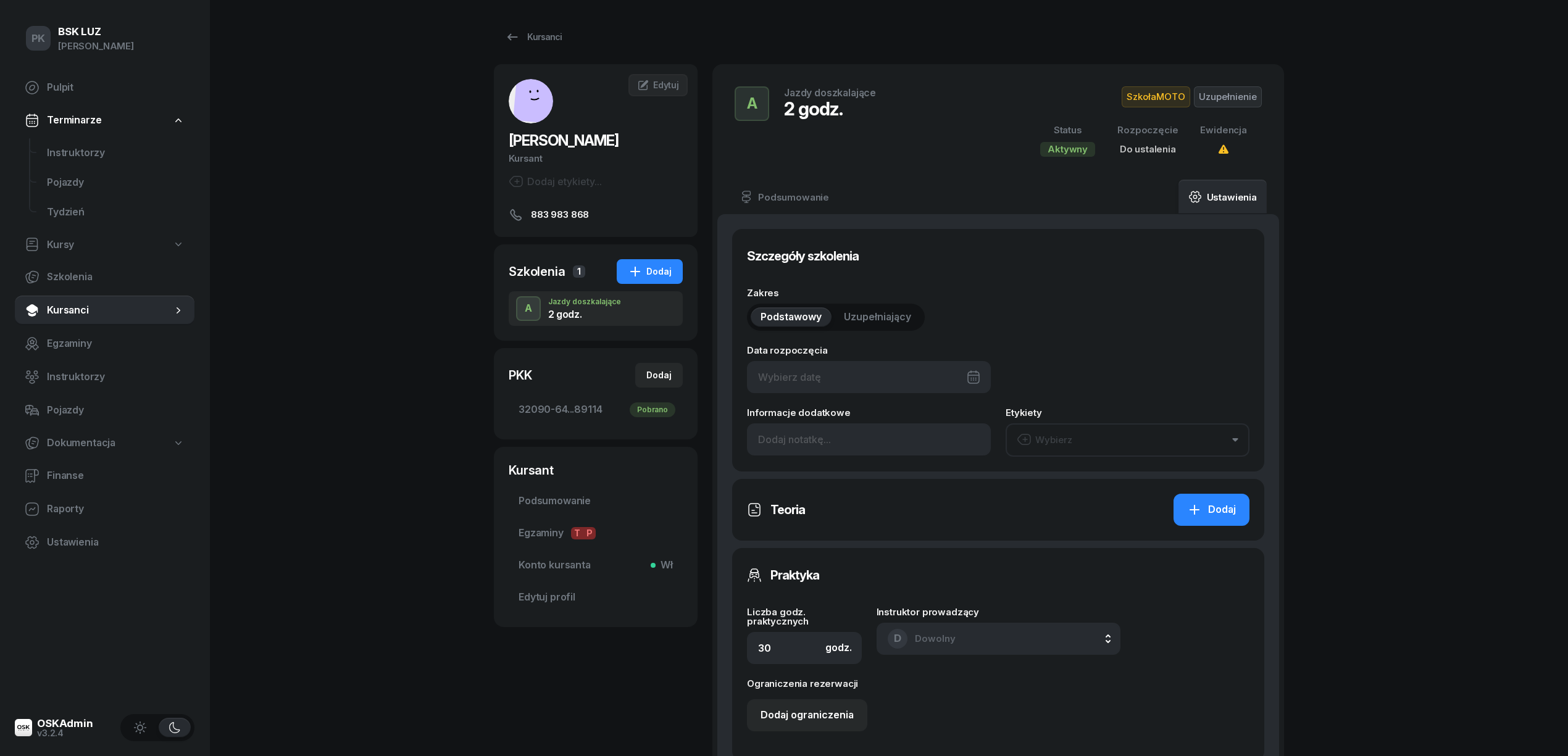
type input "2"
type input "32090"
type input "64222"
type input "19423"
type input "89114"
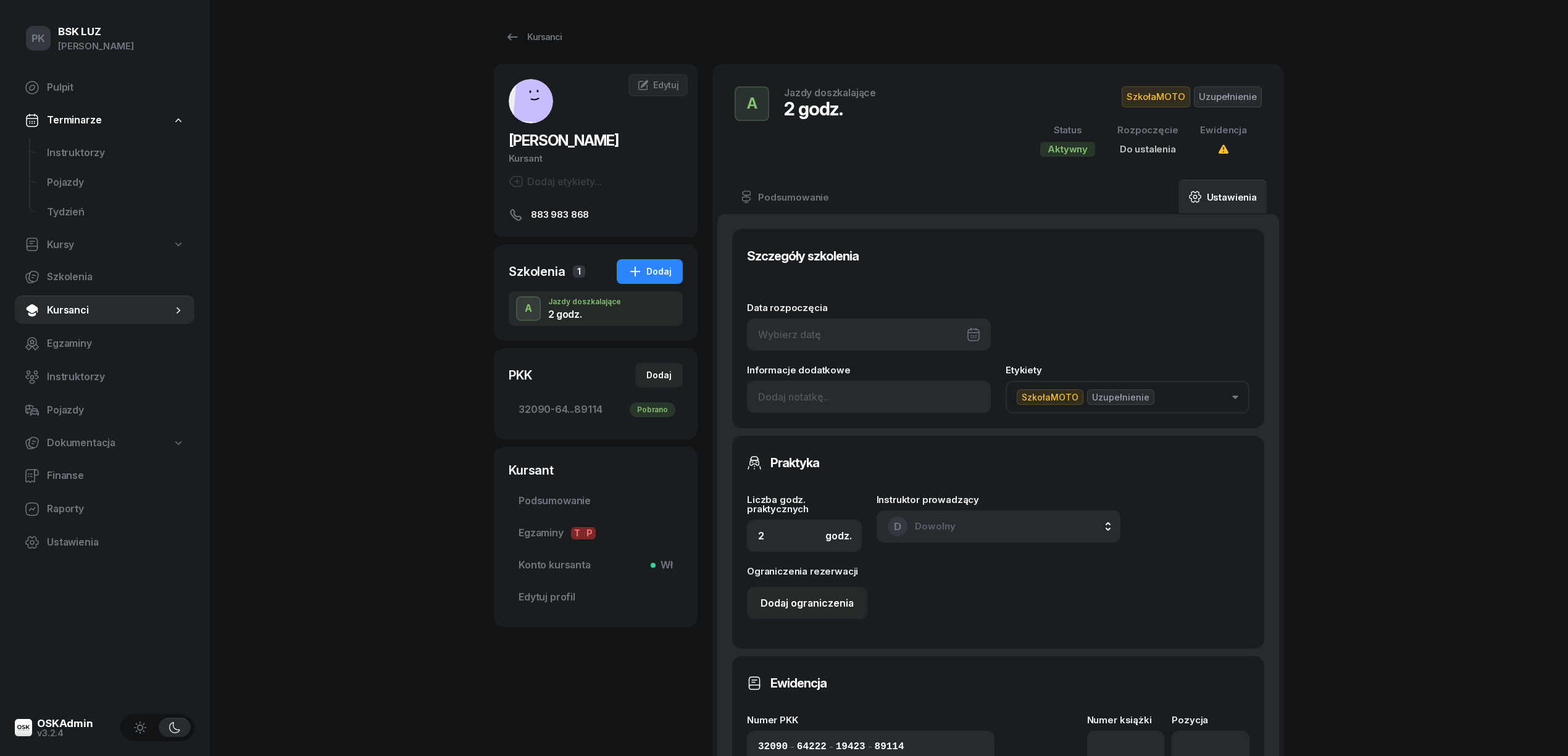
click at [867, 336] on div at bounding box center [869, 334] width 243 height 32
click at [833, 506] on div "18" at bounding box center [831, 509] width 20 height 20
type input "[DATE]"
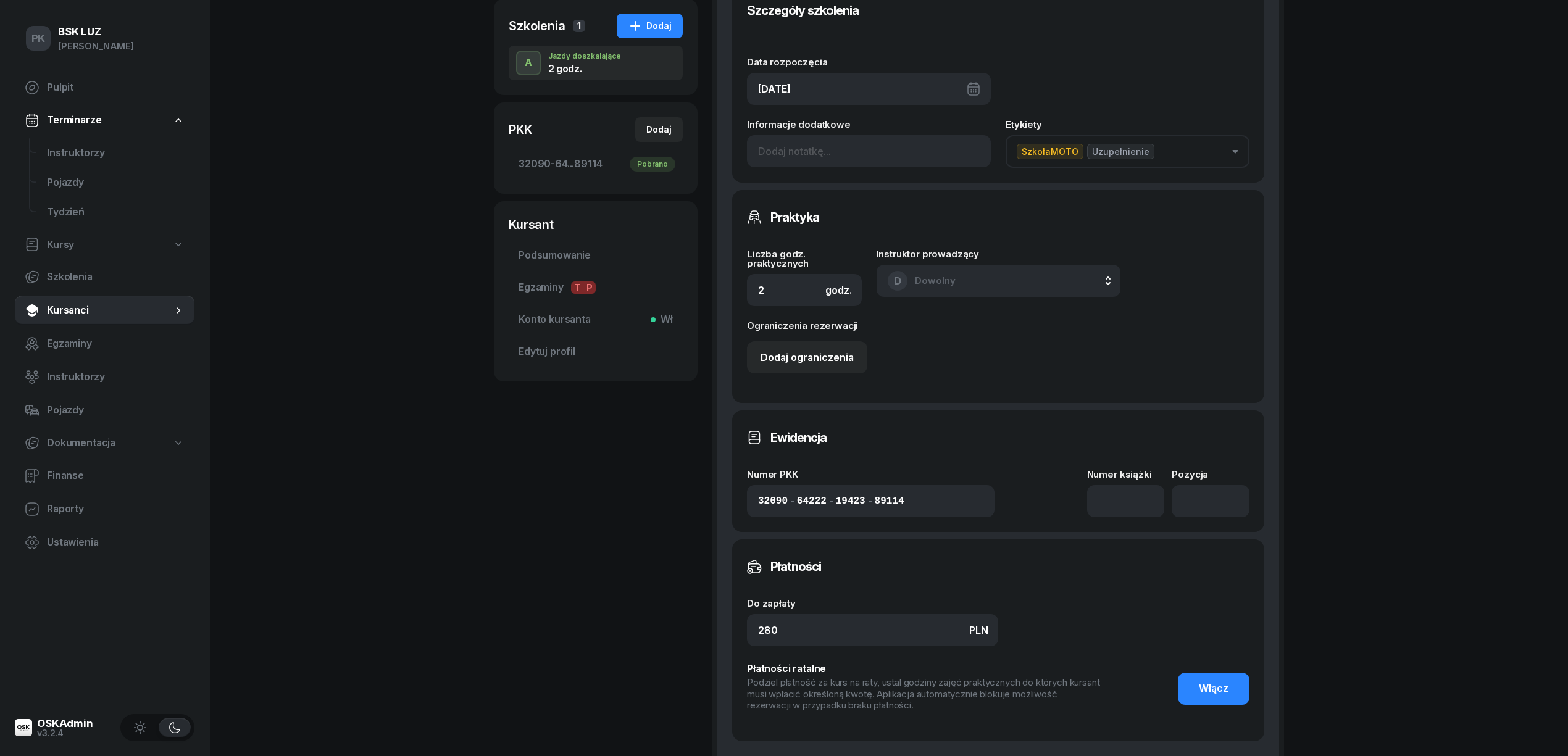
scroll to position [247, 0]
click at [1111, 499] on input at bounding box center [1126, 499] width 78 height 32
click at [1111, 499] on input "1/2020/SM" at bounding box center [1126, 499] width 78 height 32
type input "1/2020/SM"
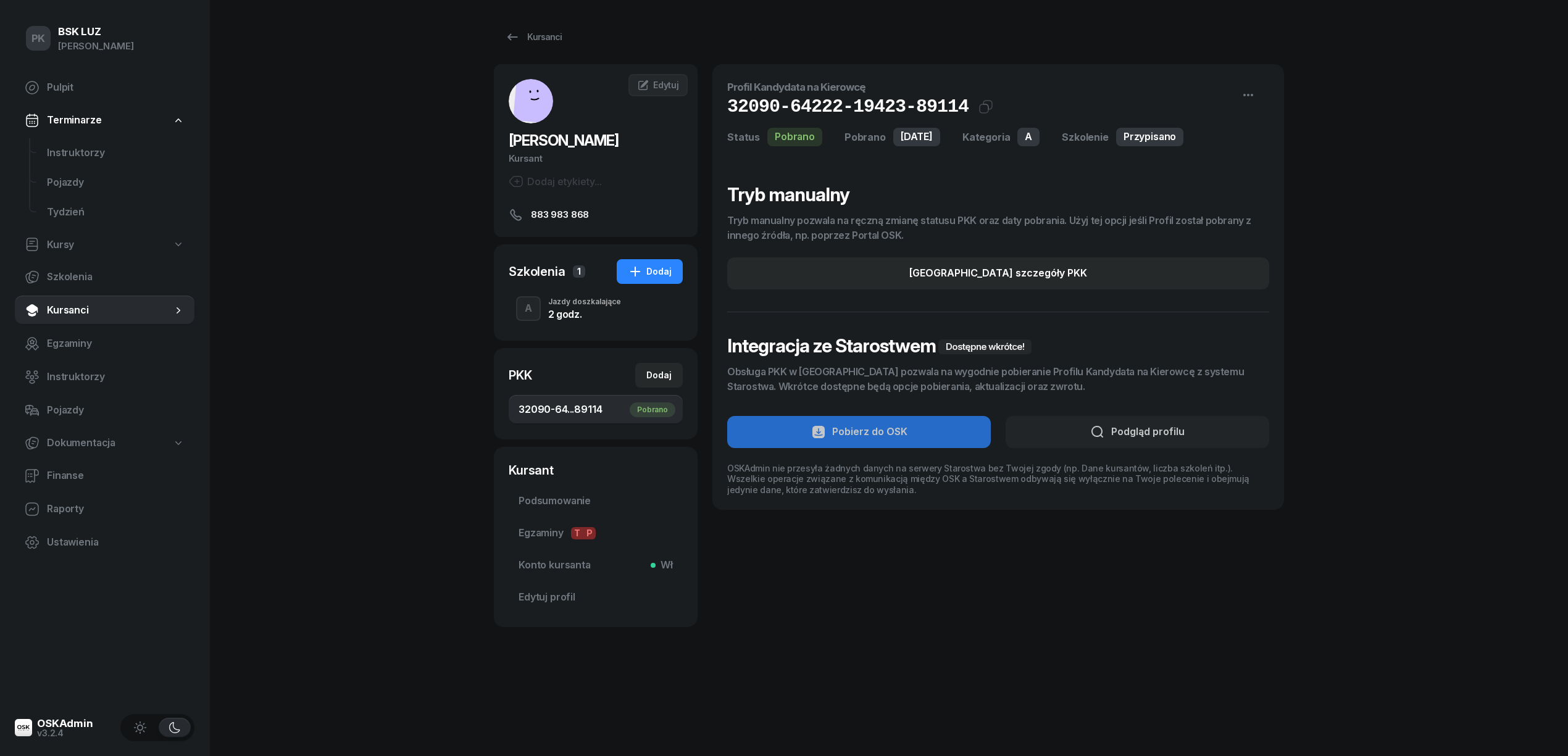
click at [1225, 505] on div "Profil Kandydata na Kierowcę 32090-64222-19423-89114 Kat.A Kopiuj do schowka St…" at bounding box center [998, 287] width 572 height 445
click at [586, 324] on div "A Jazdy doszkalające 2 godz." at bounding box center [596, 308] width 174 height 35
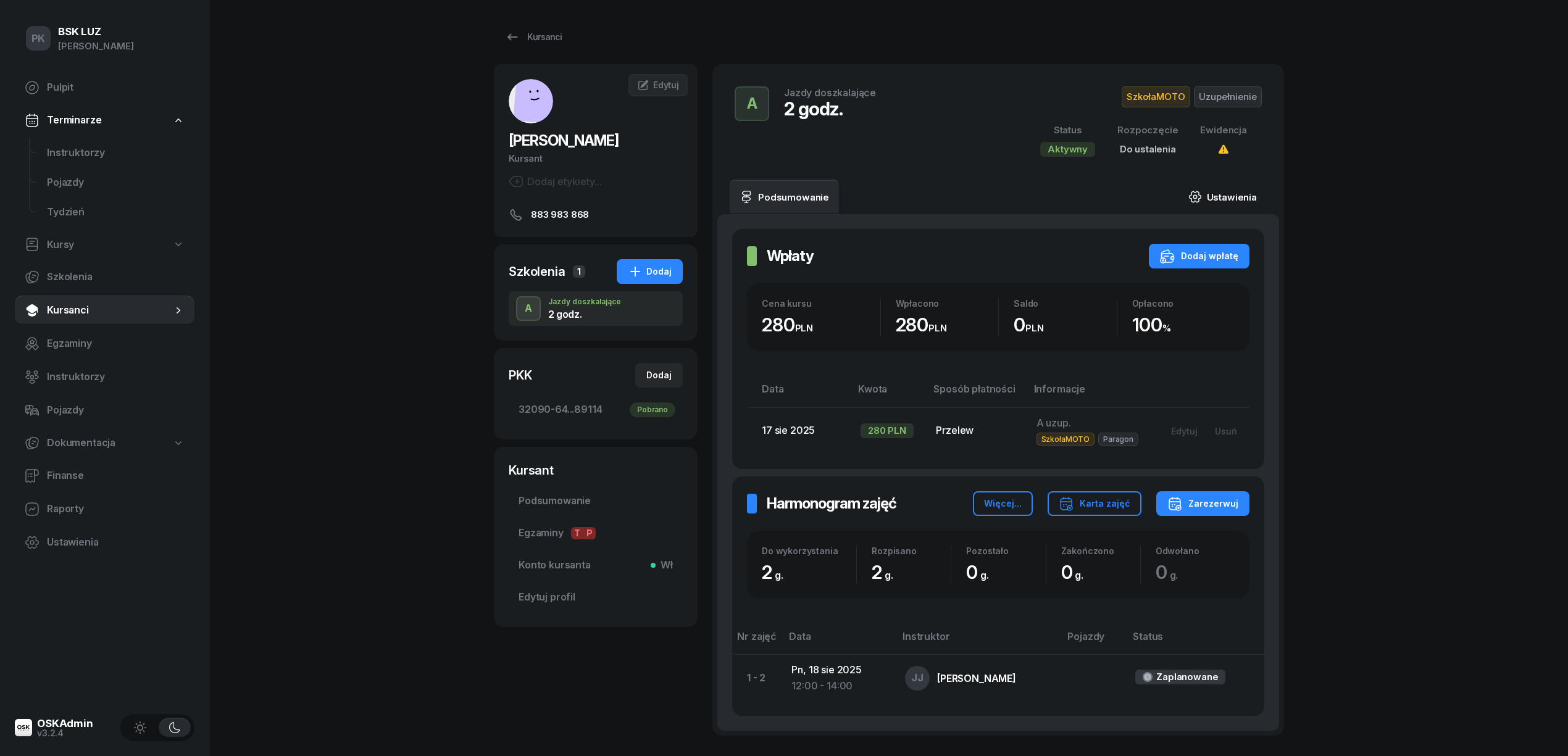
click at [1240, 201] on link "Ustawienia" at bounding box center [1223, 197] width 88 height 35
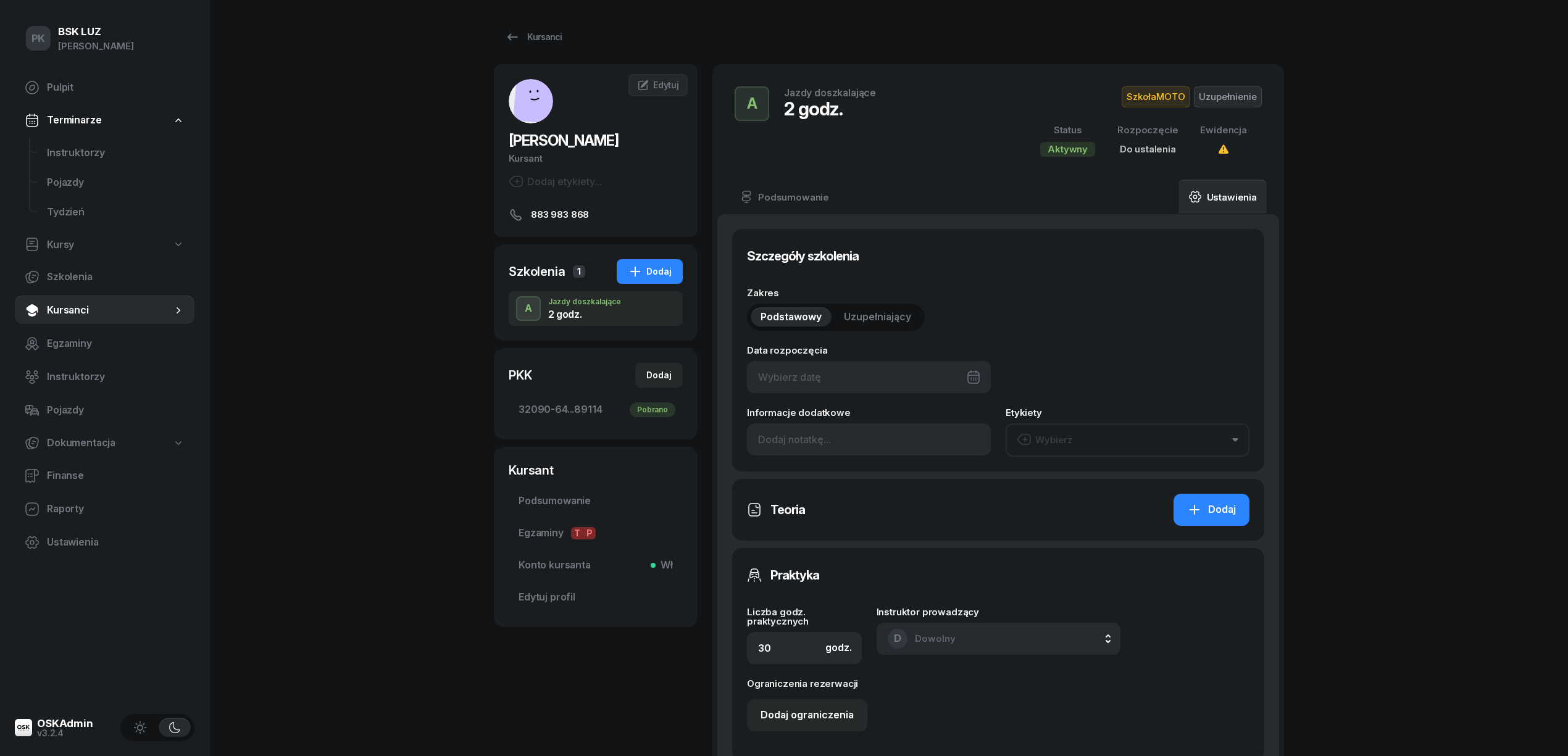
type input "2"
type input "32090"
type input "64222"
type input "19423"
type input "89114"
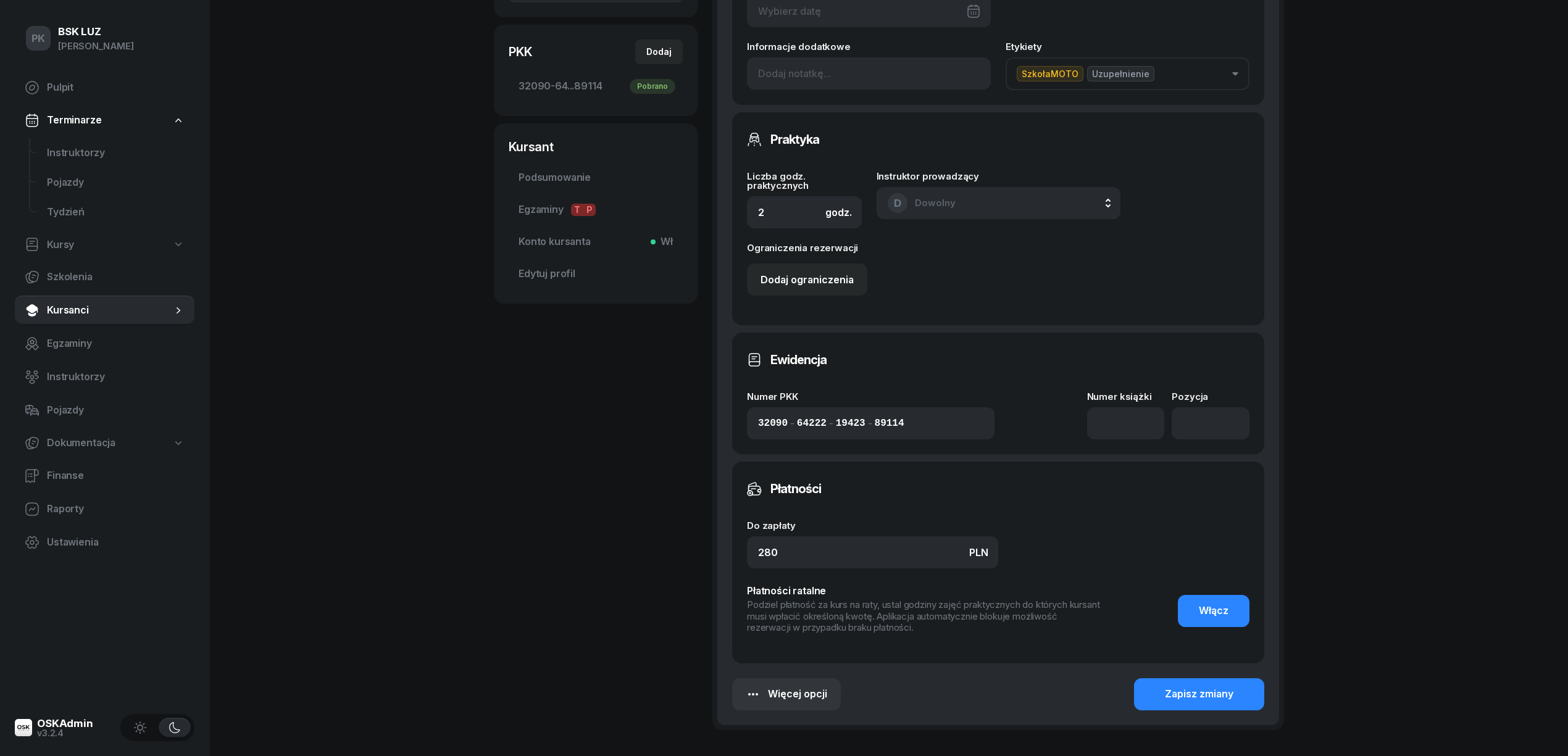
scroll to position [329, 0]
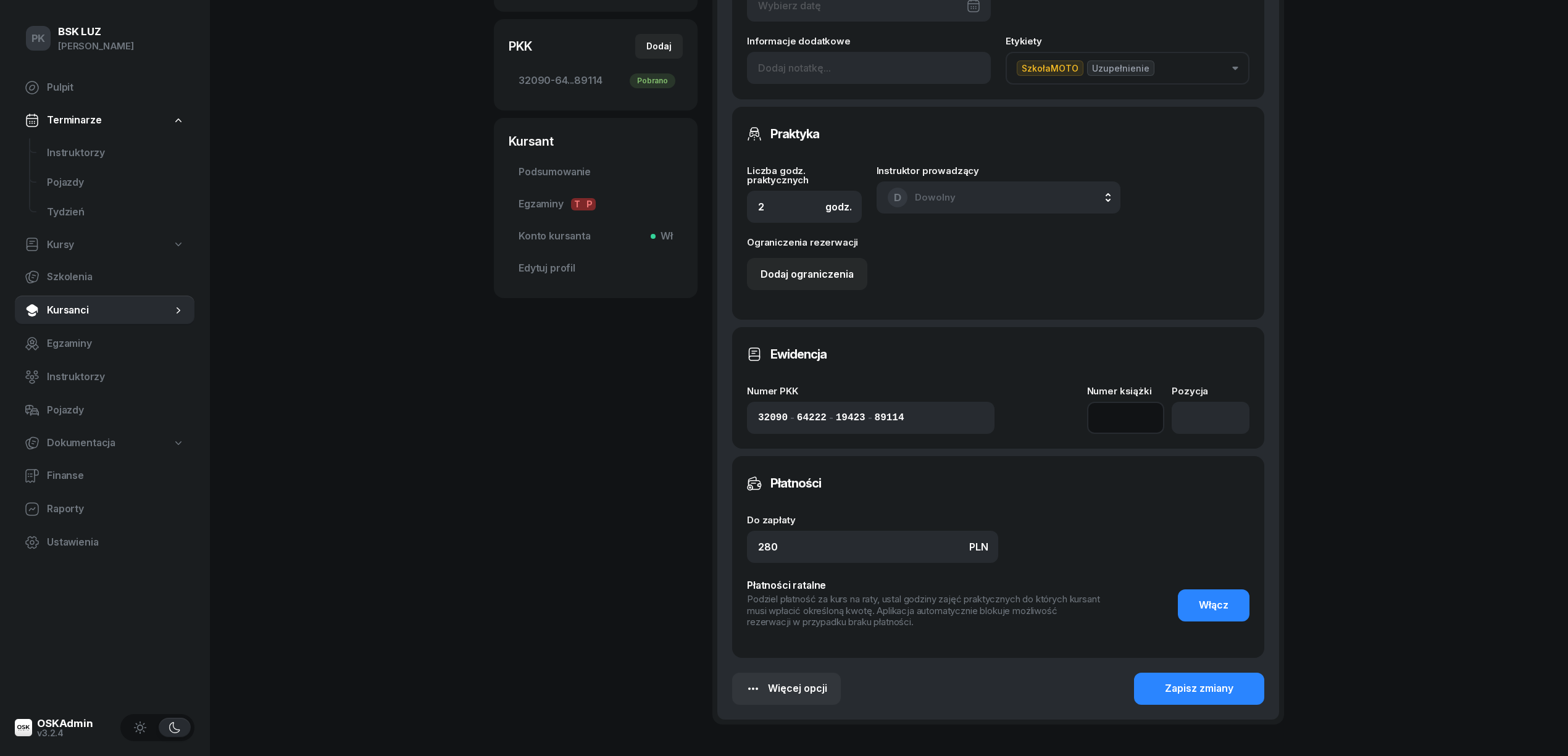
click at [1126, 419] on input at bounding box center [1126, 417] width 78 height 32
click at [1228, 428] on input "number" at bounding box center [1211, 417] width 78 height 32
type input "124"
click at [1108, 413] on input at bounding box center [1126, 417] width 78 height 32
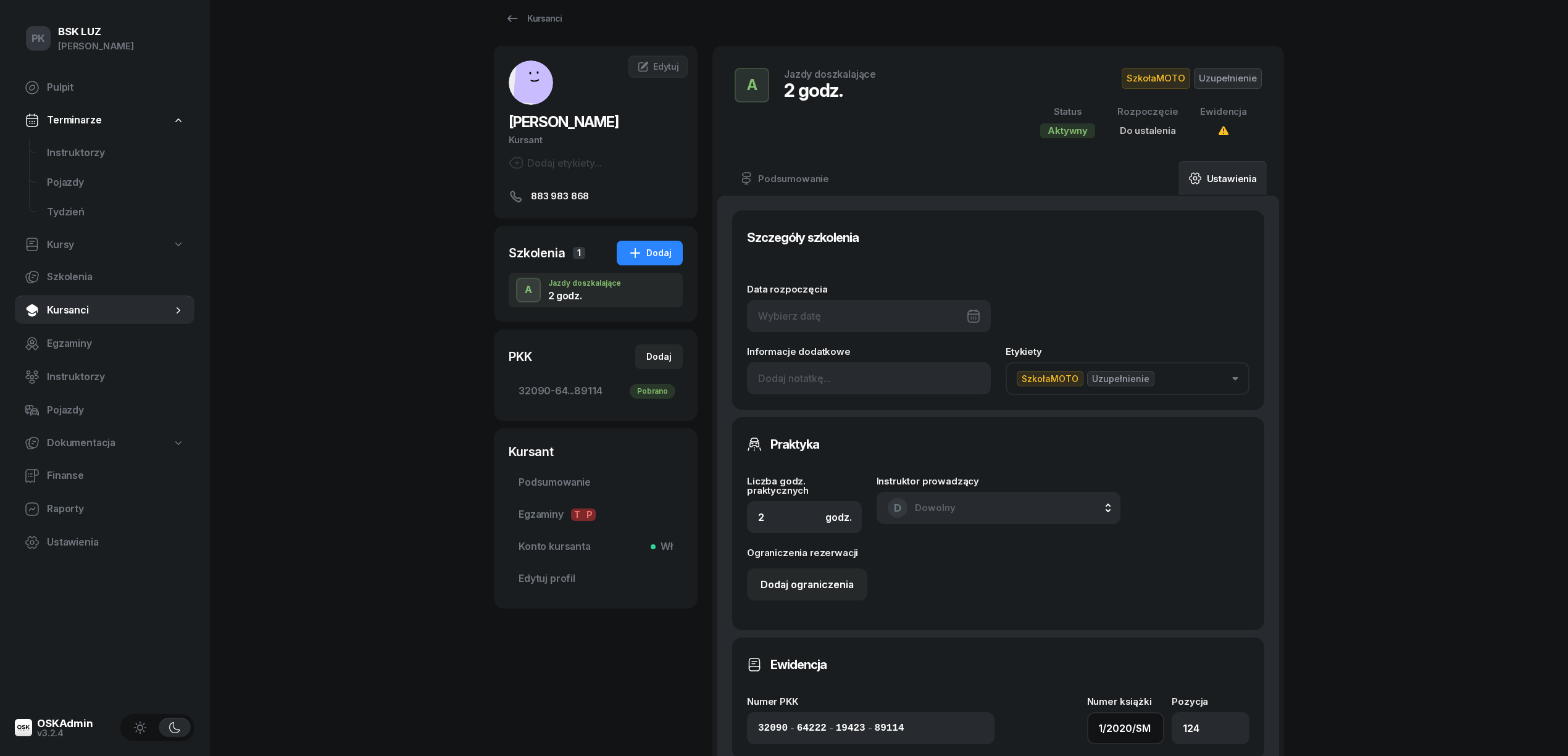
scroll to position [0, 0]
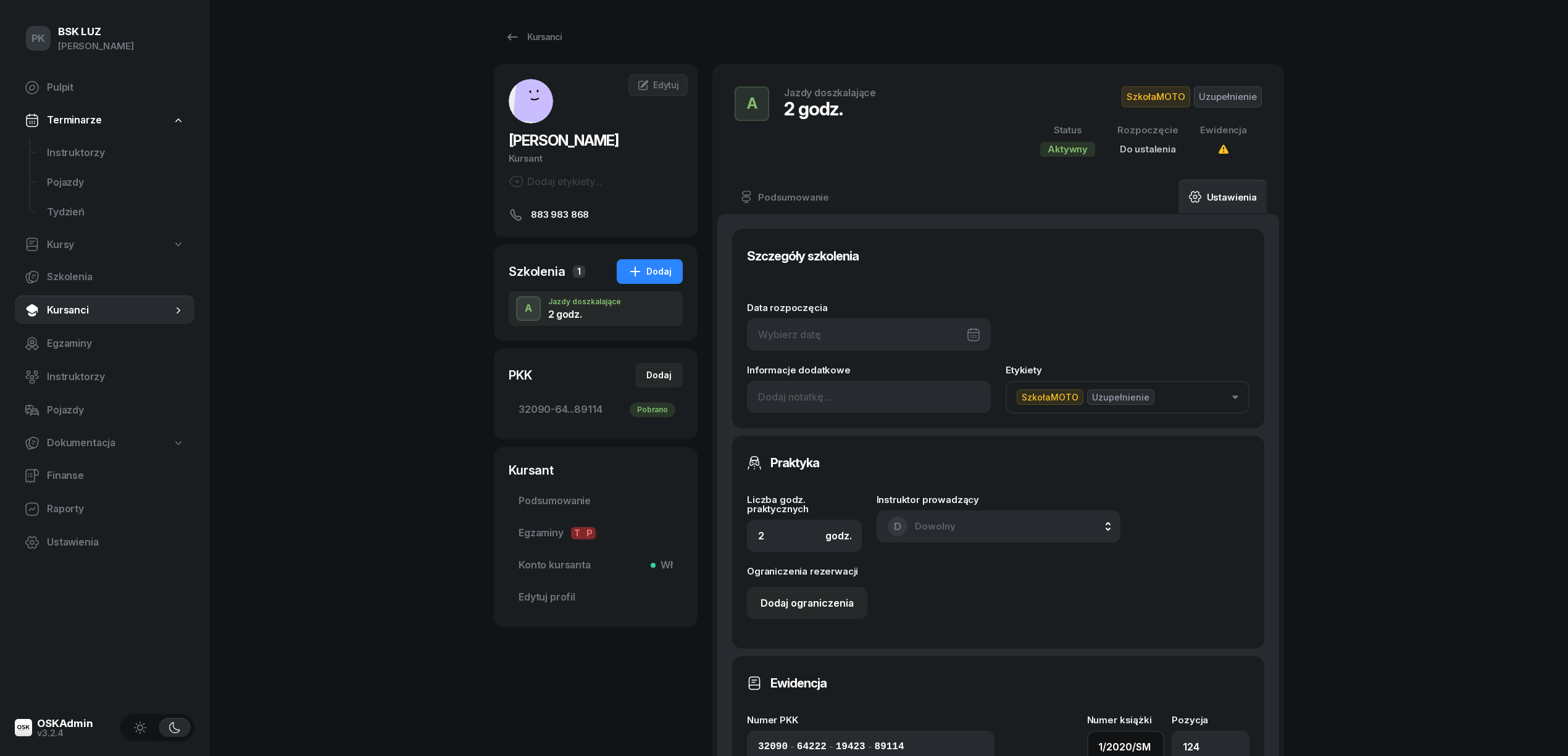
type input "1/2020/SM"
click at [863, 351] on div "Data rozpoczęcia Informacje dodatkowe Etykiety SzkołaMOTO Uzupełnienie" at bounding box center [998, 350] width 503 height 125
click at [864, 343] on div at bounding box center [869, 334] width 243 height 32
click at [831, 507] on div "18" at bounding box center [831, 509] width 20 height 20
type input "[DATE]"
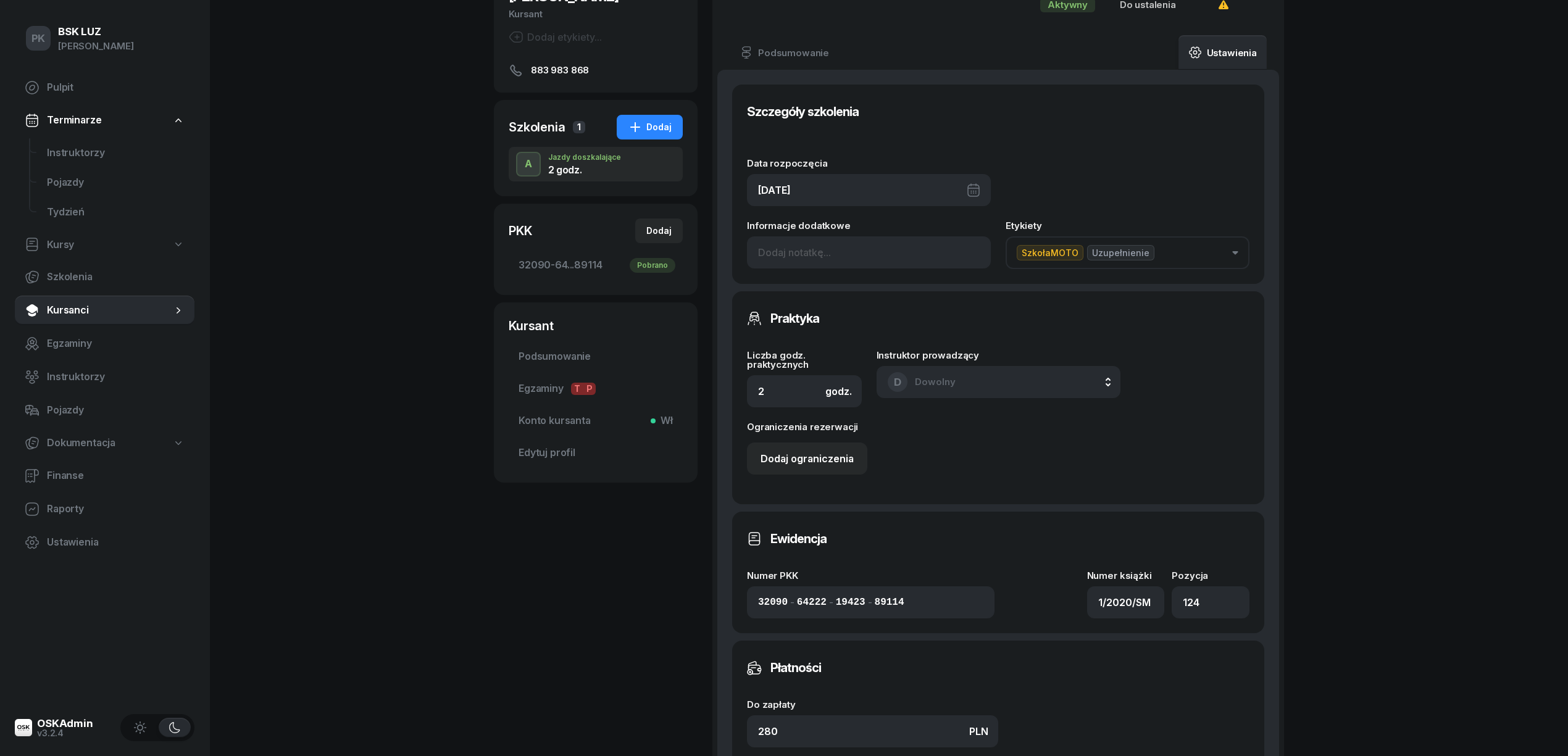
scroll to position [329, 0]
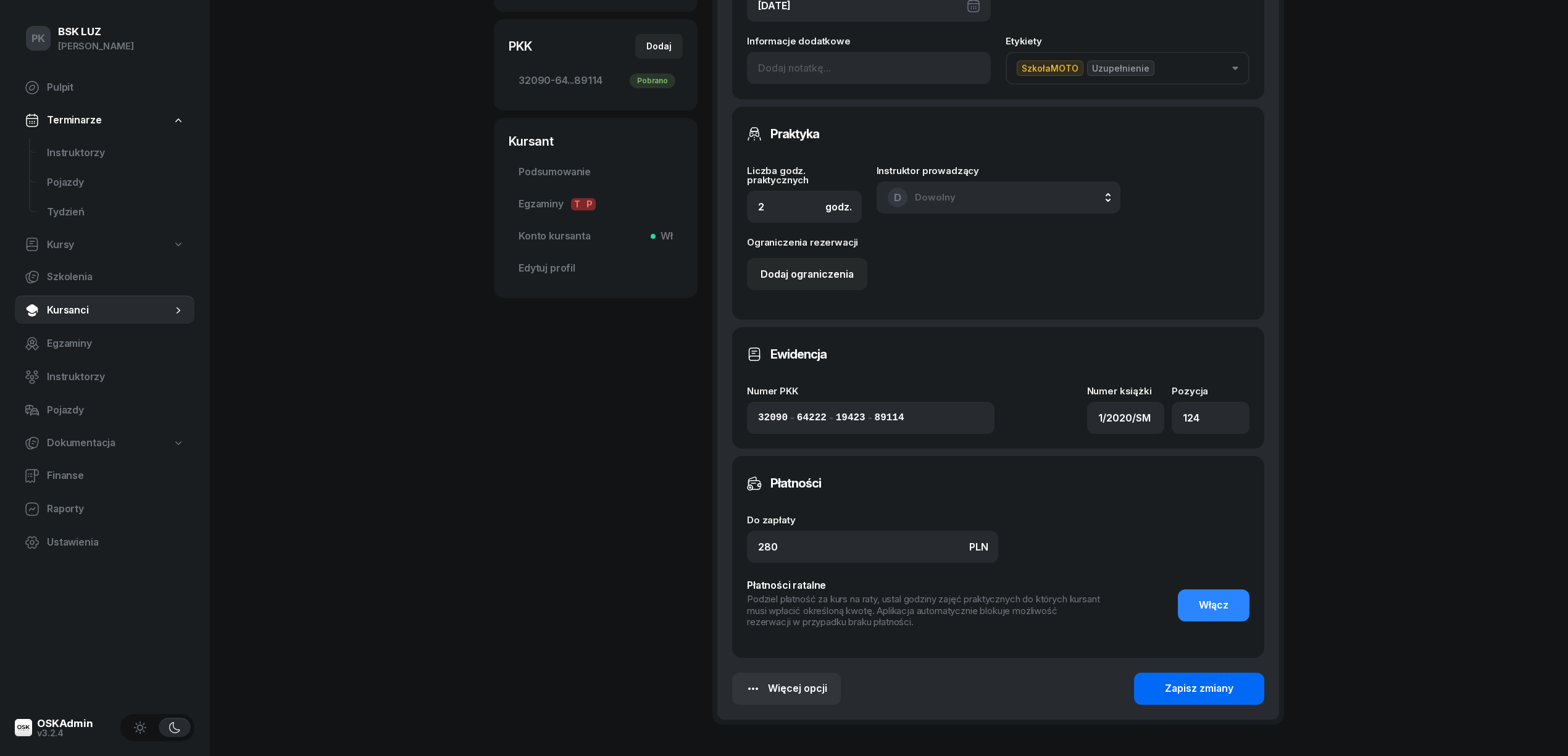
click at [1215, 691] on div "Zapisz zmiany" at bounding box center [1198, 689] width 68 height 16
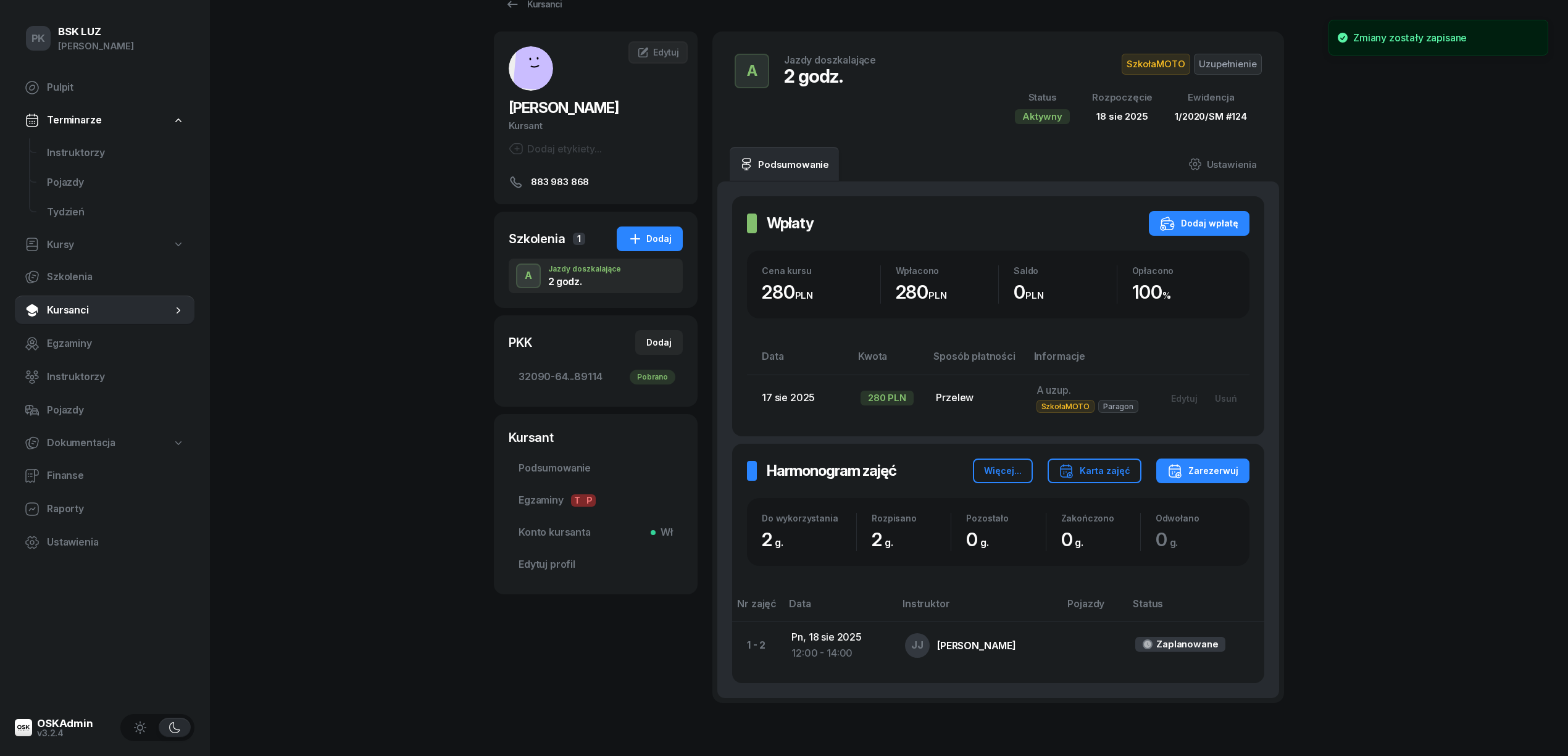
scroll to position [0, 0]
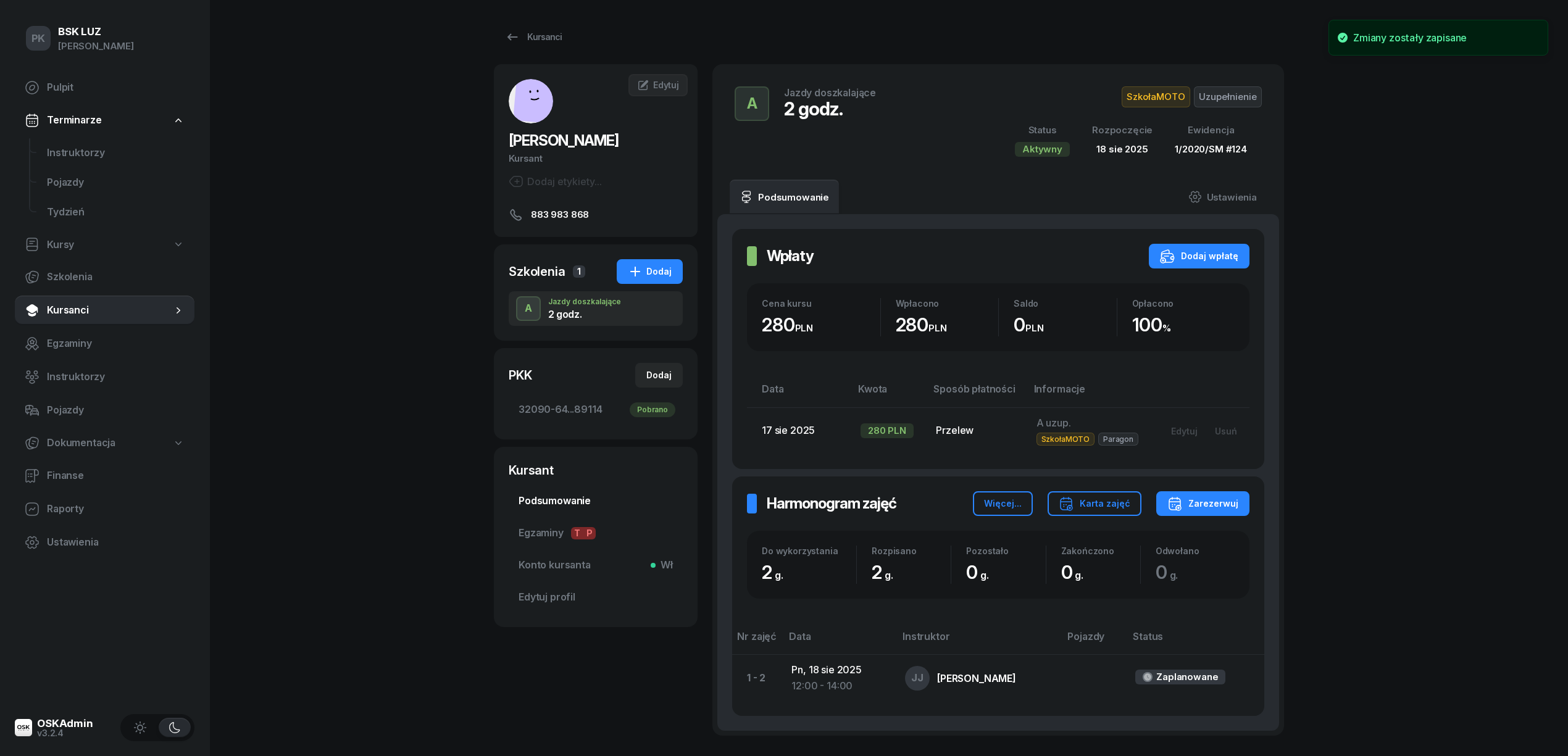
click at [581, 505] on span "Podsumowanie" at bounding box center [596, 501] width 155 height 16
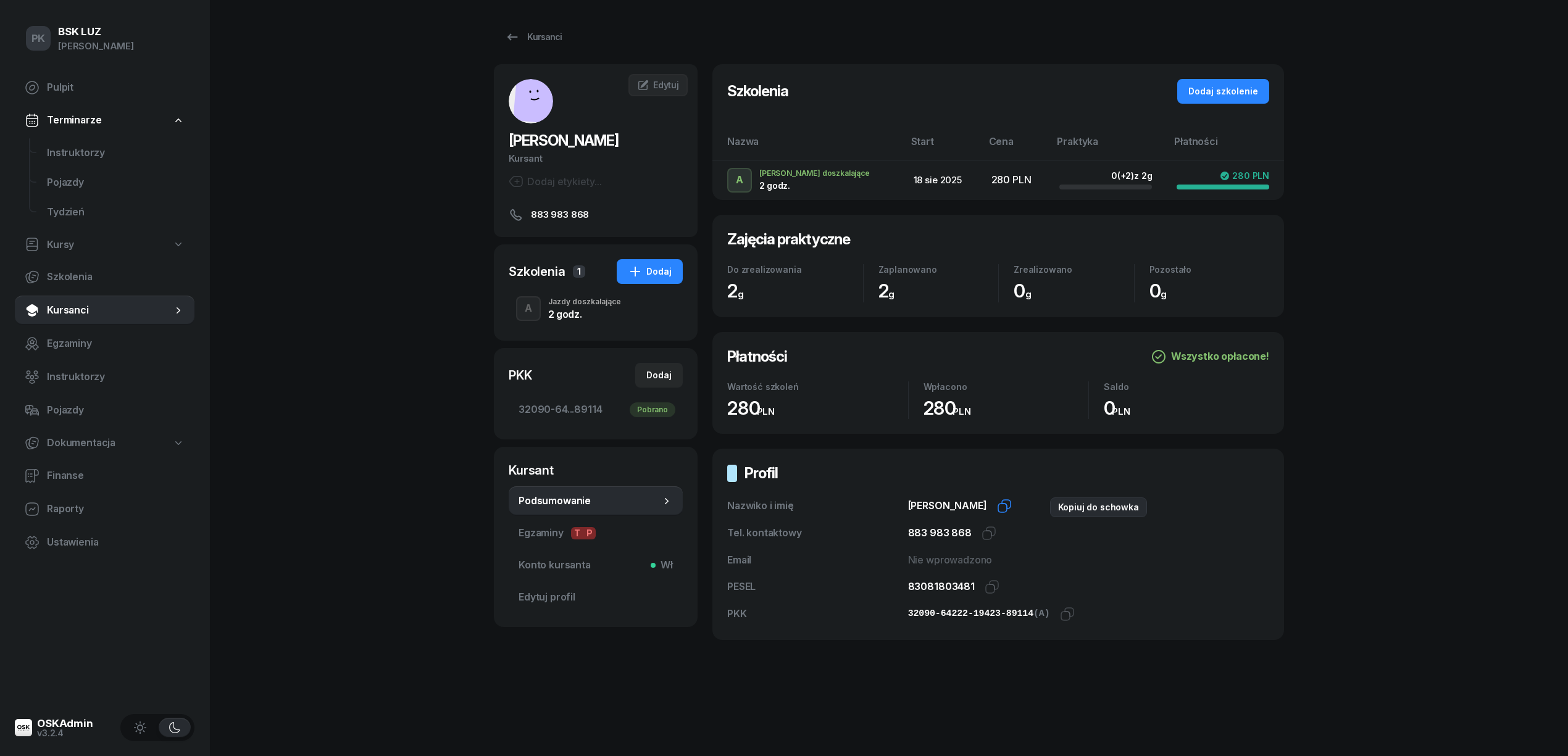
click at [1007, 505] on icon "button" at bounding box center [1002, 507] width 9 height 9
click at [986, 585] on icon "button" at bounding box center [991, 586] width 15 height 15
